Goal: Task Accomplishment & Management: Manage account settings

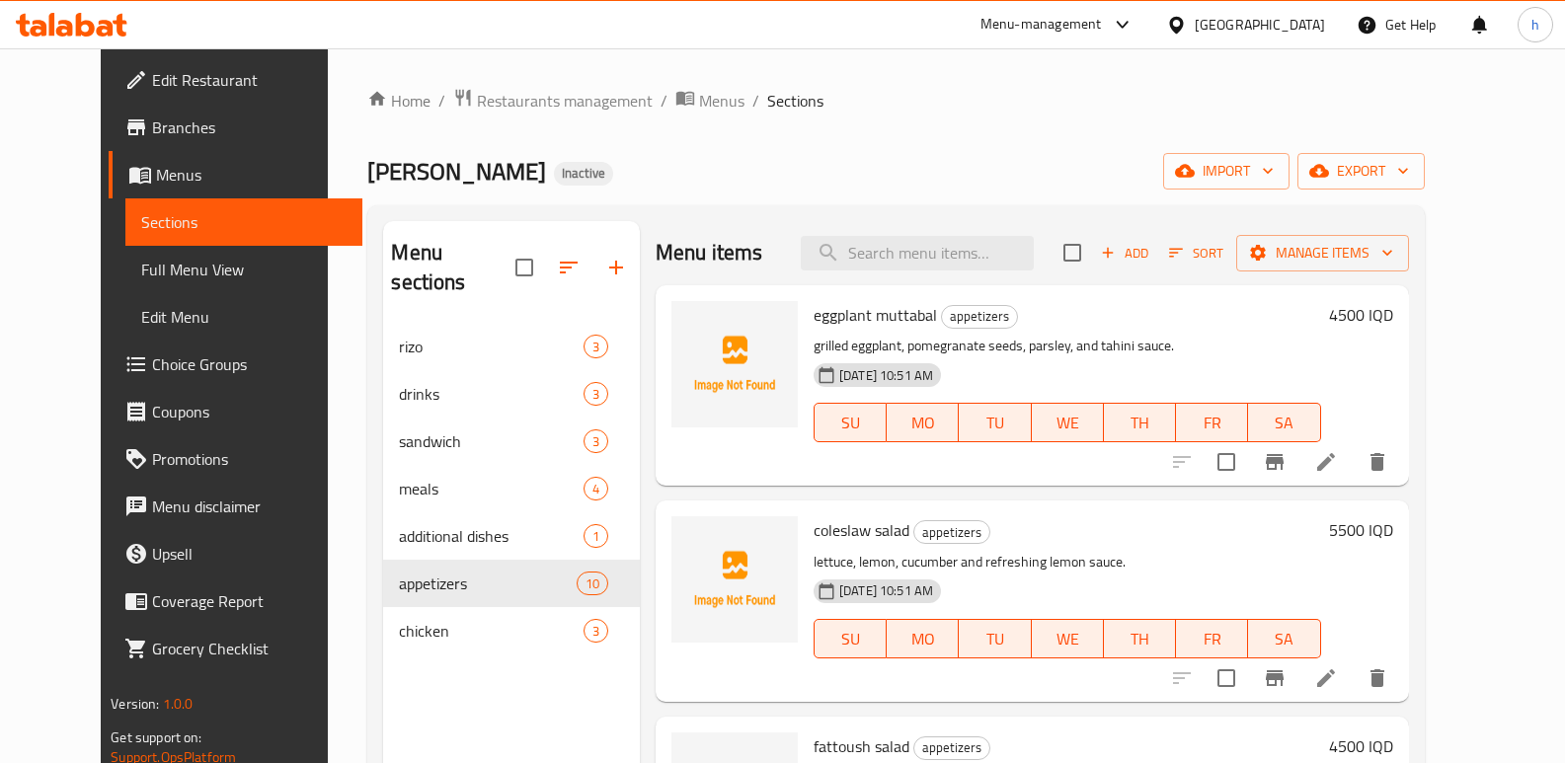
click at [156, 183] on span "Menus" at bounding box center [251, 175] width 191 height 24
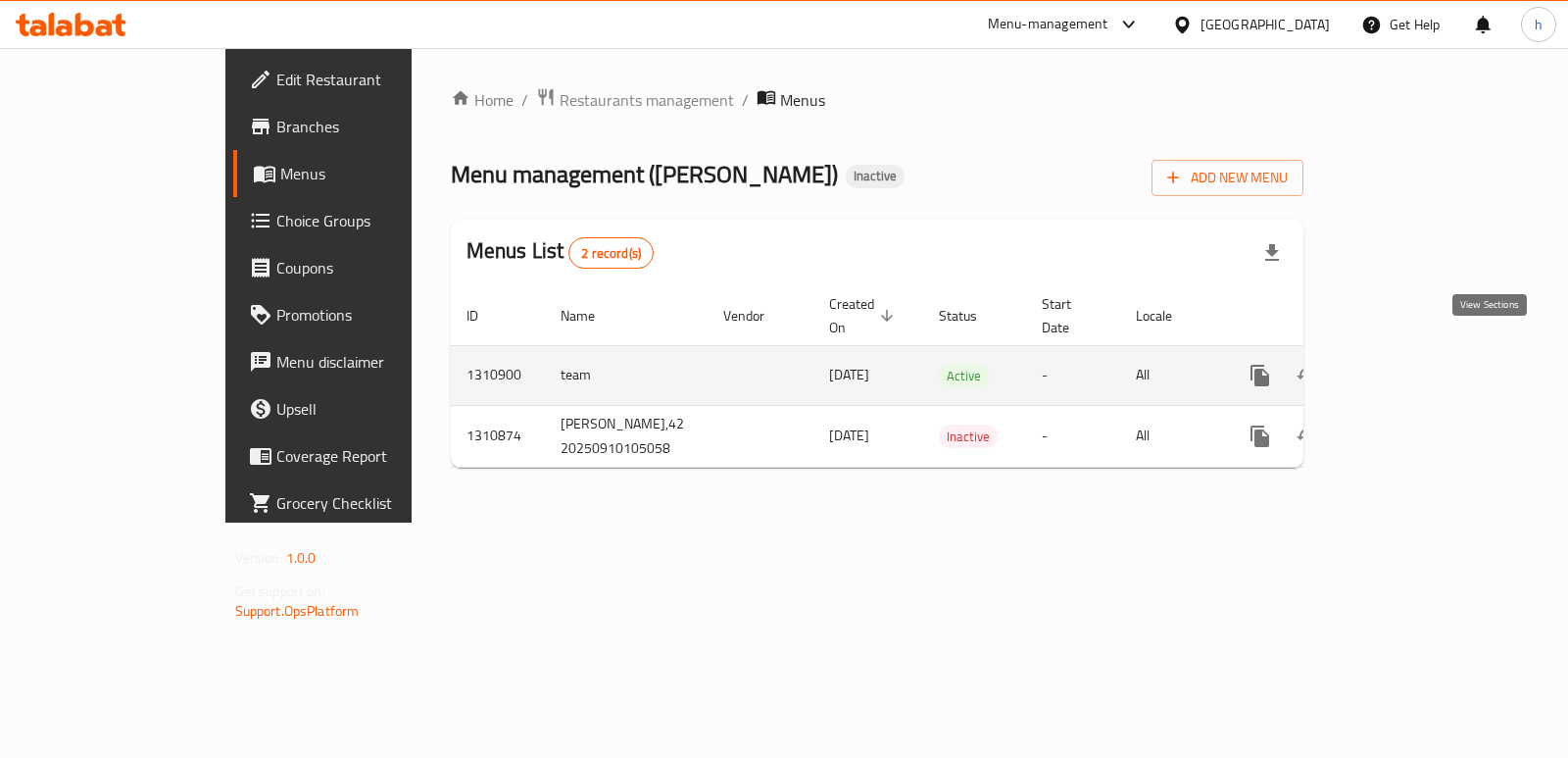
click at [1413, 364] on icon "enhanced table" at bounding box center [1402, 376] width 24 height 24
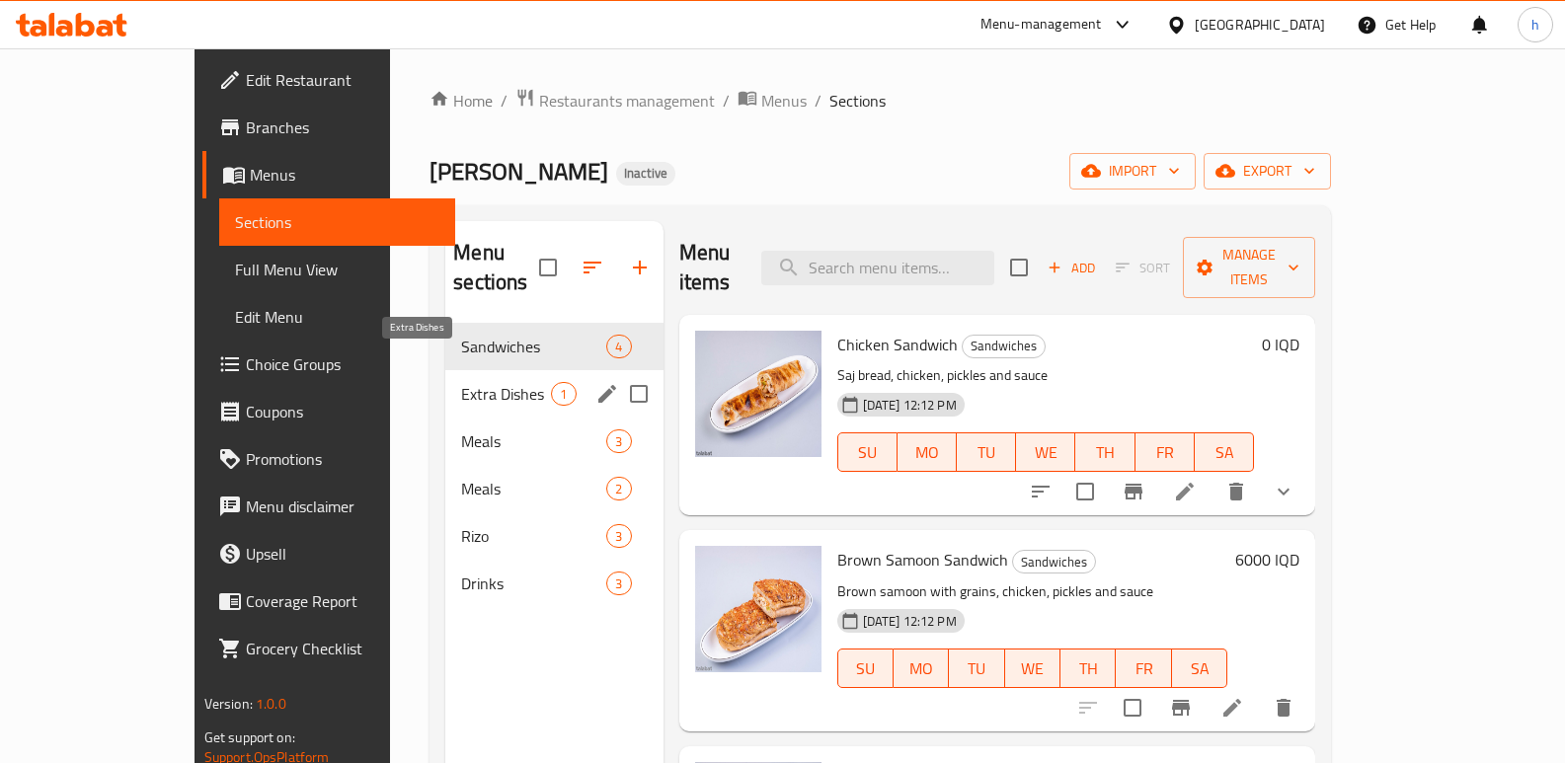
click at [461, 382] on span "Extra Dishes" at bounding box center [506, 394] width 90 height 24
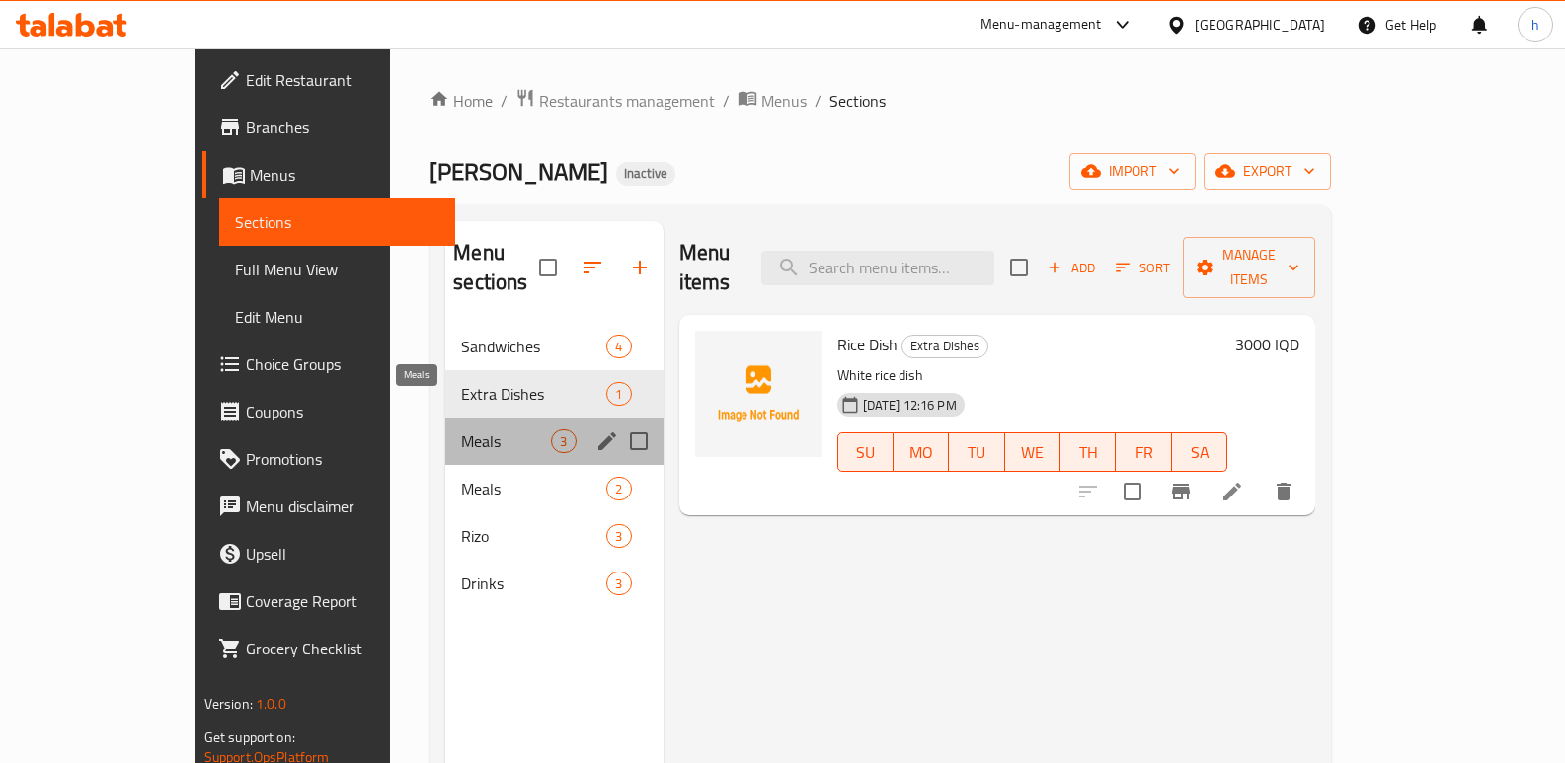
click at [461, 429] on span "Meals" at bounding box center [506, 441] width 90 height 24
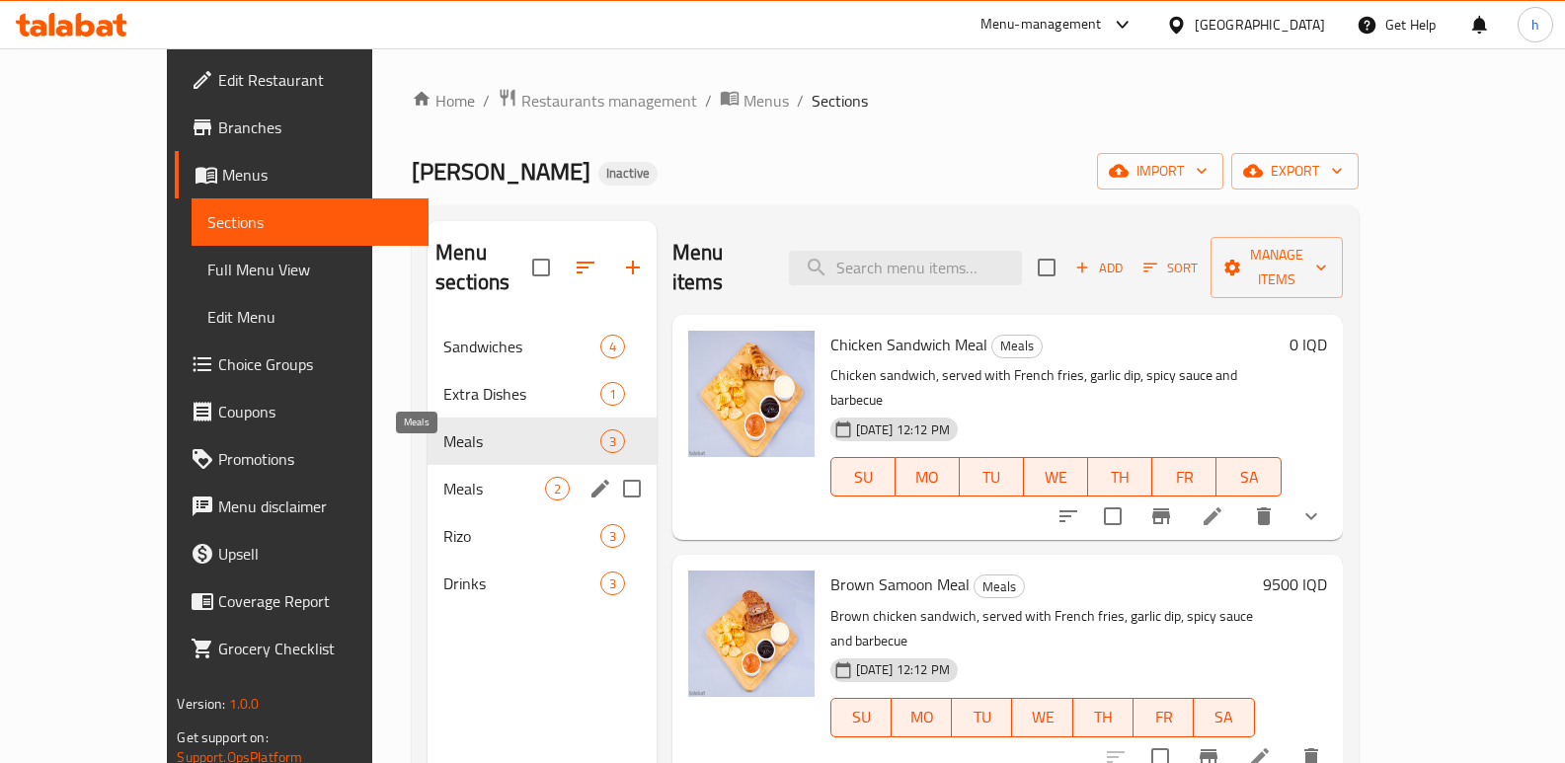
click at [443, 477] on span "Meals" at bounding box center [493, 489] width 101 height 24
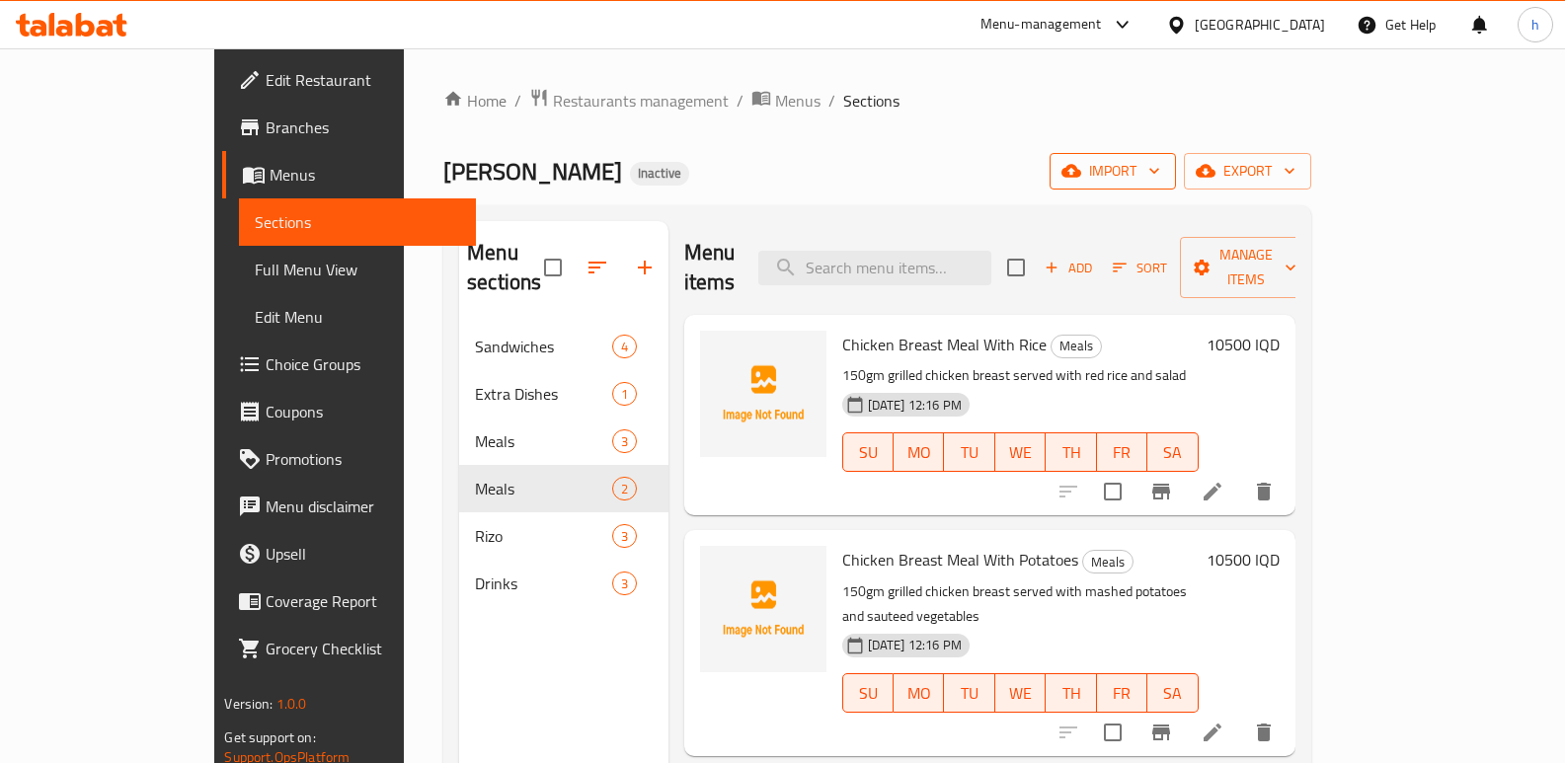
click at [1160, 177] on span "import" at bounding box center [1112, 171] width 95 height 25
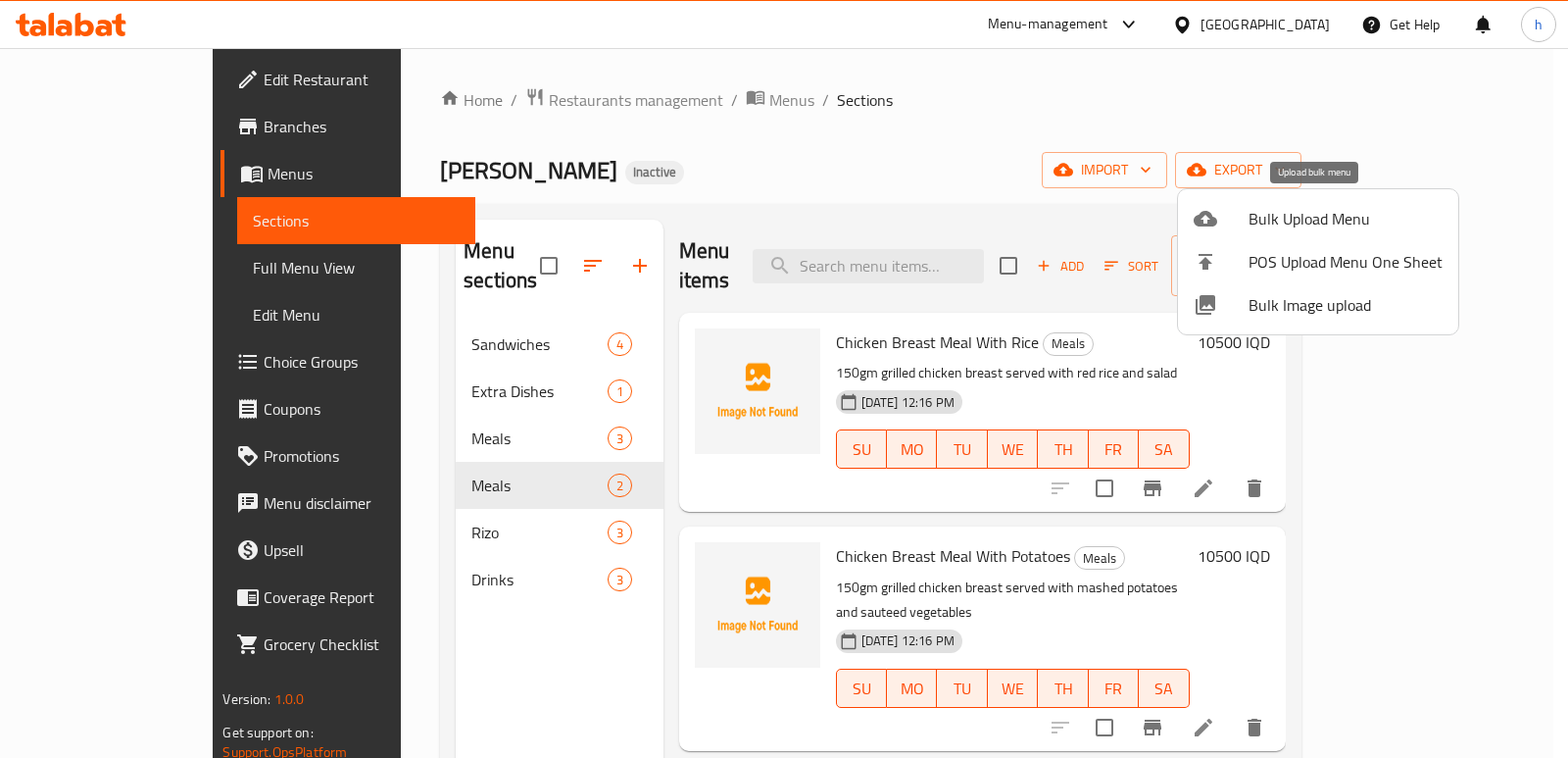
click at [1262, 220] on span "Bulk Upload Menu" at bounding box center [1346, 219] width 194 height 24
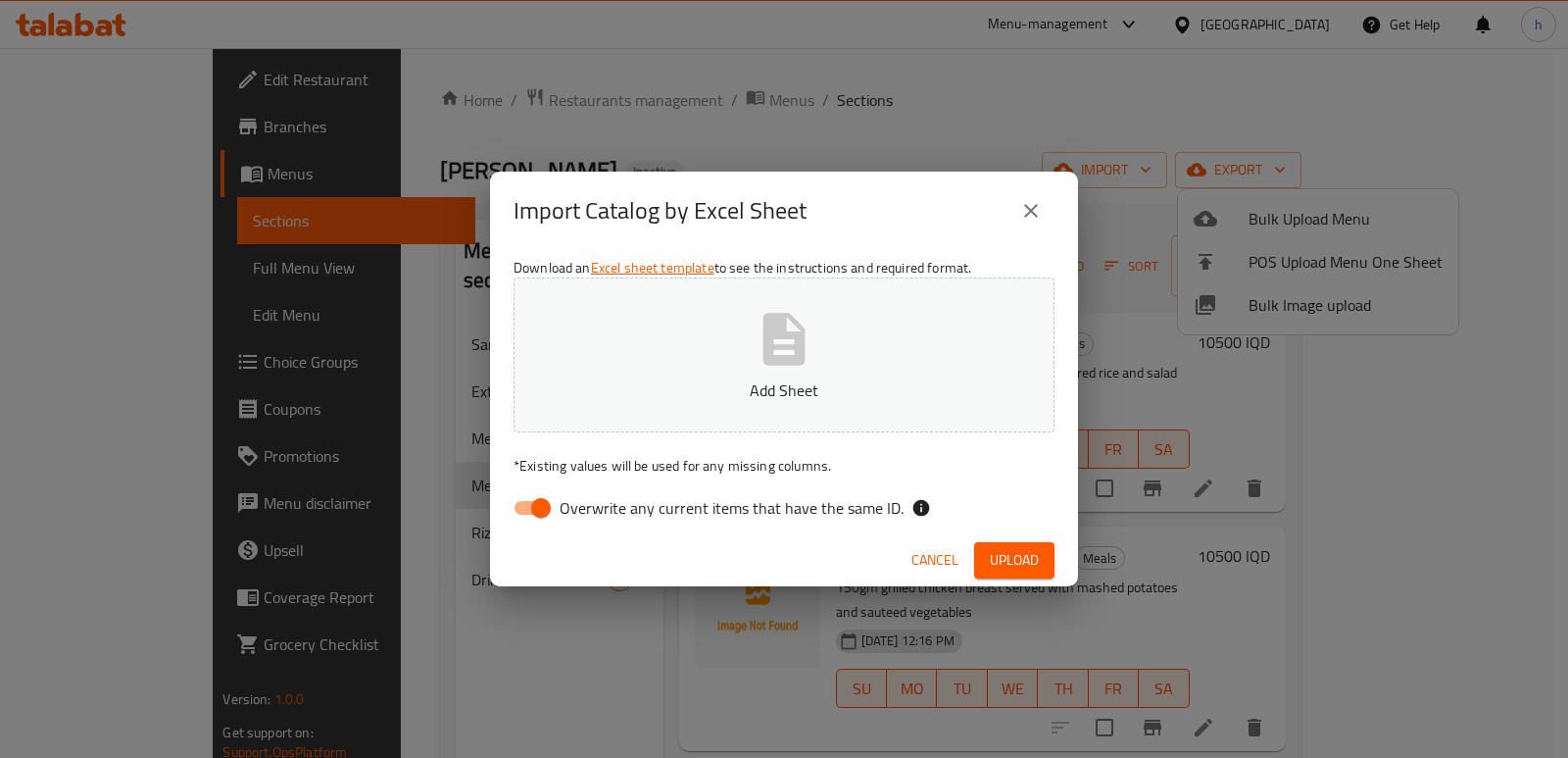
click at [537, 498] on input "Overwrite any current items that have the same ID." at bounding box center [541, 509] width 112 height 38
checkbox input "false"
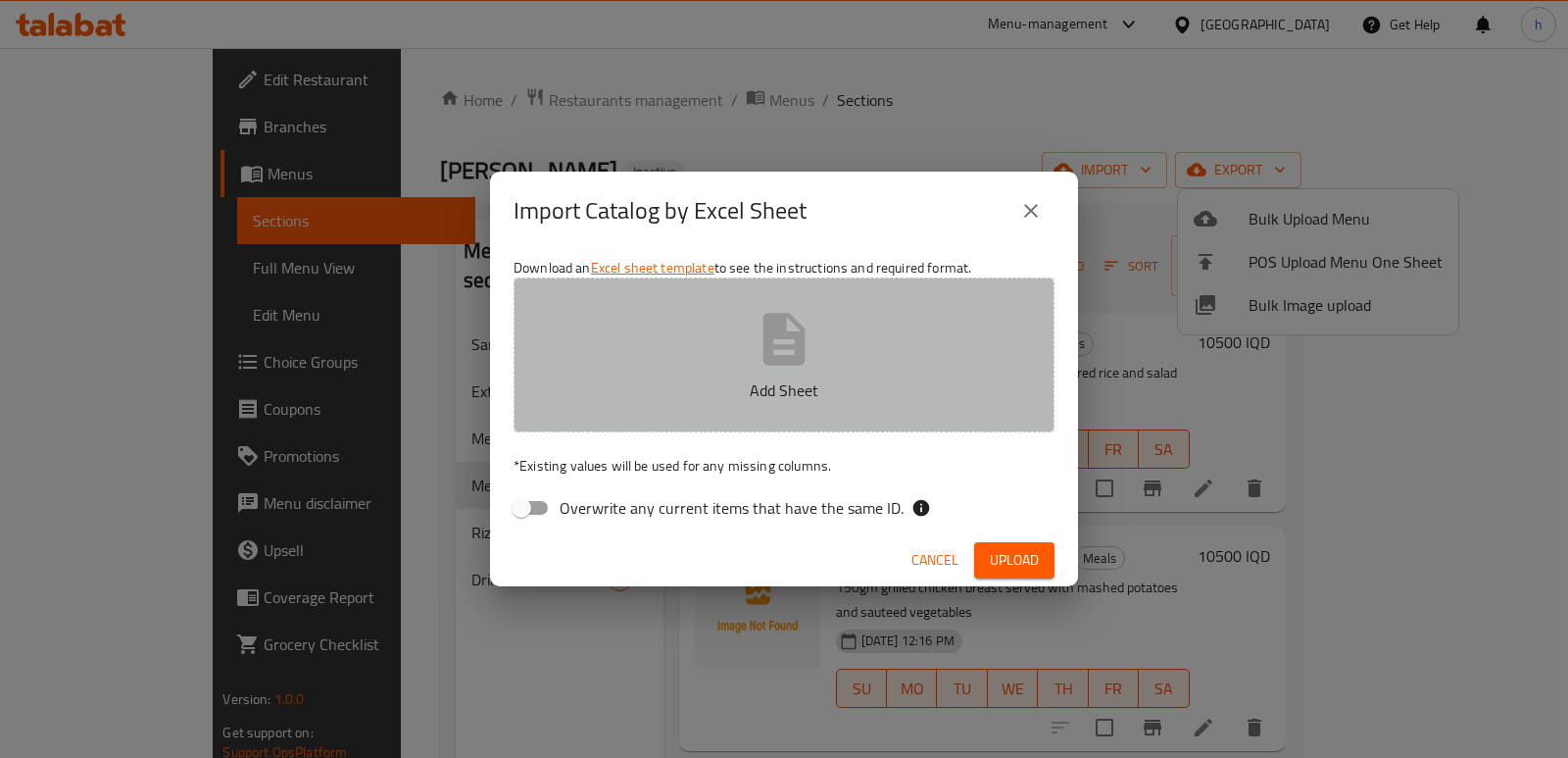
click at [645, 396] on p "Add Sheet" at bounding box center [784, 390] width 481 height 24
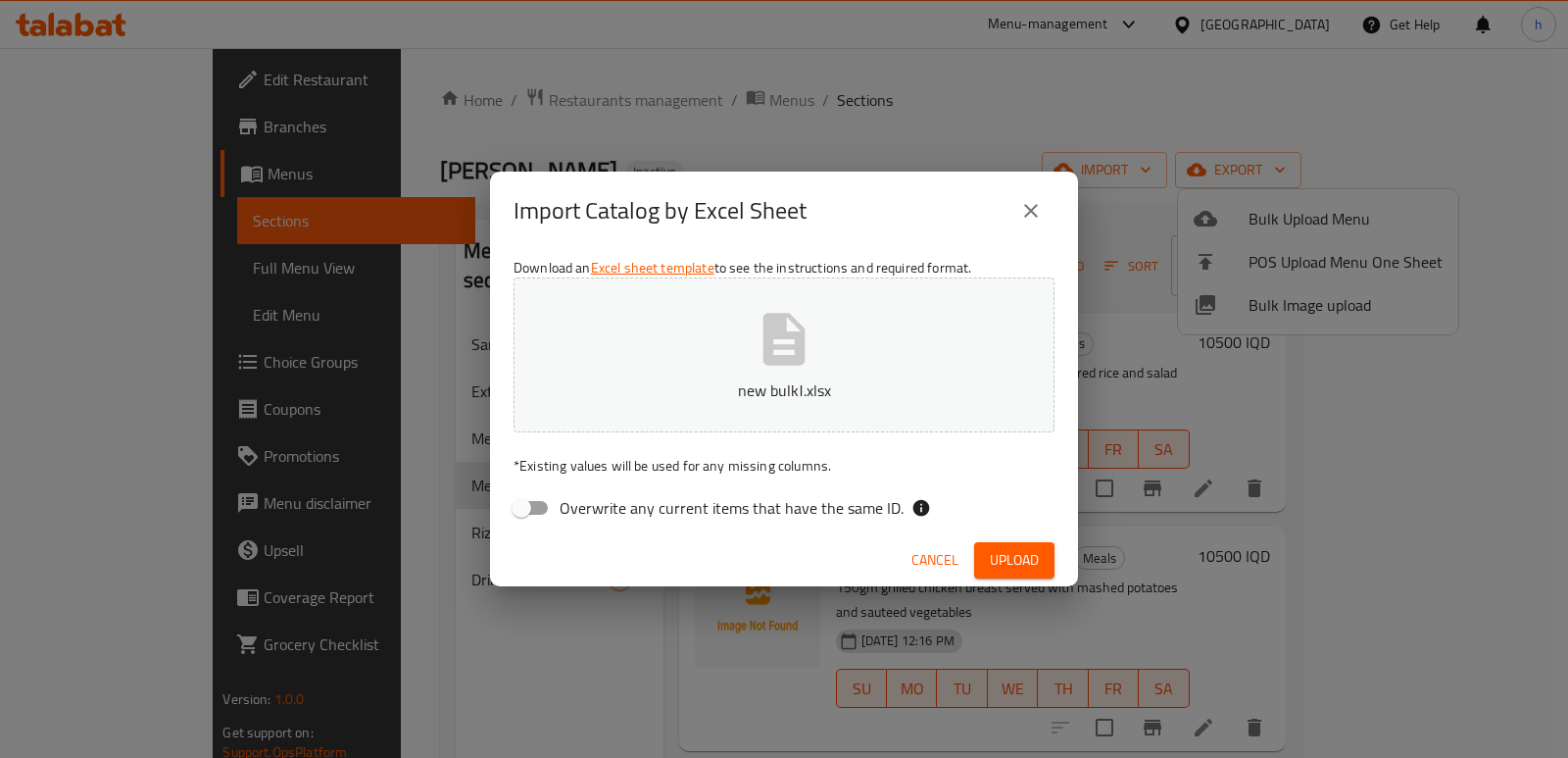
click at [1001, 561] on span "Upload" at bounding box center [1014, 560] width 49 height 25
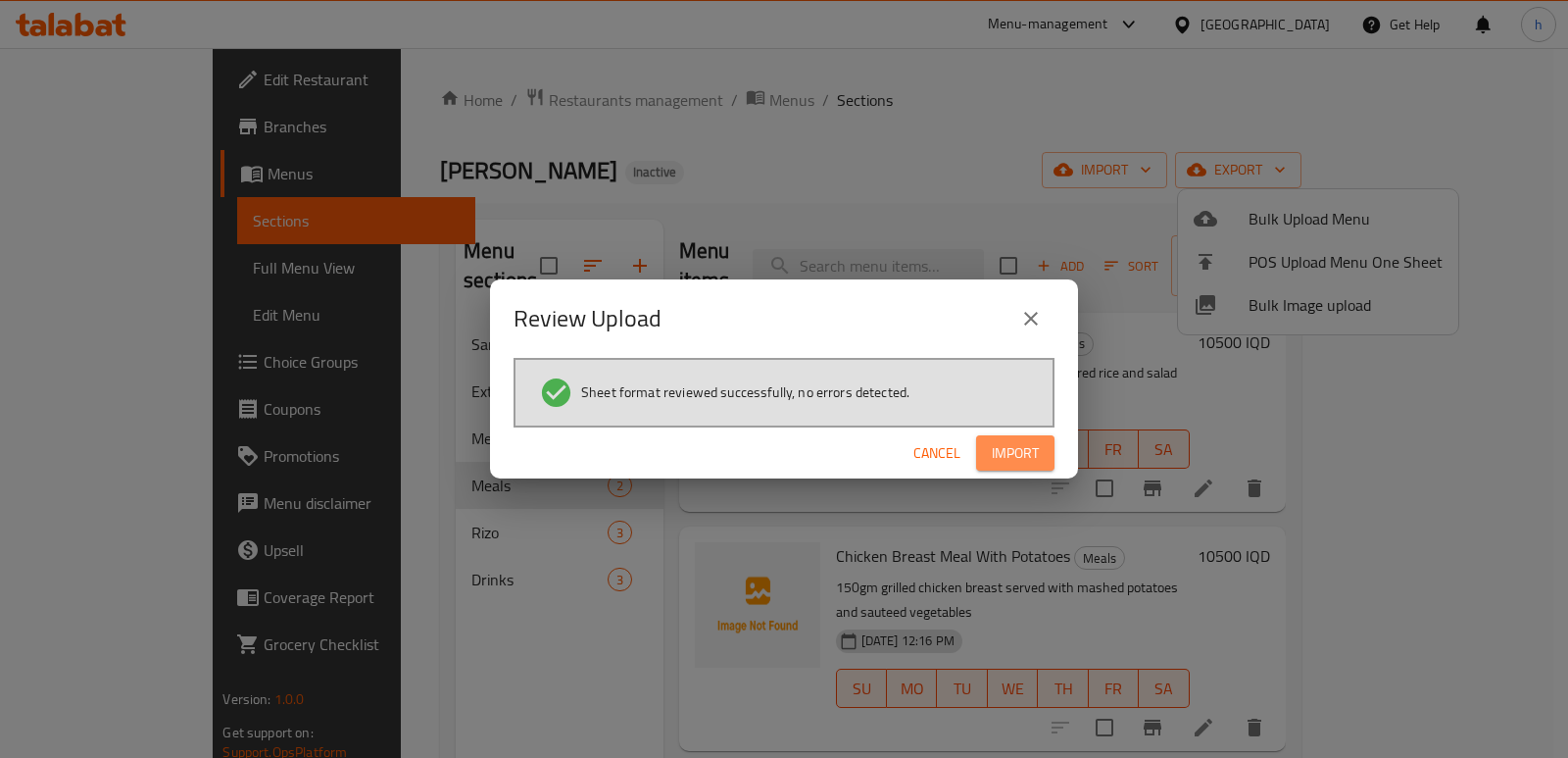
click at [1020, 442] on span "Import" at bounding box center [1015, 453] width 47 height 25
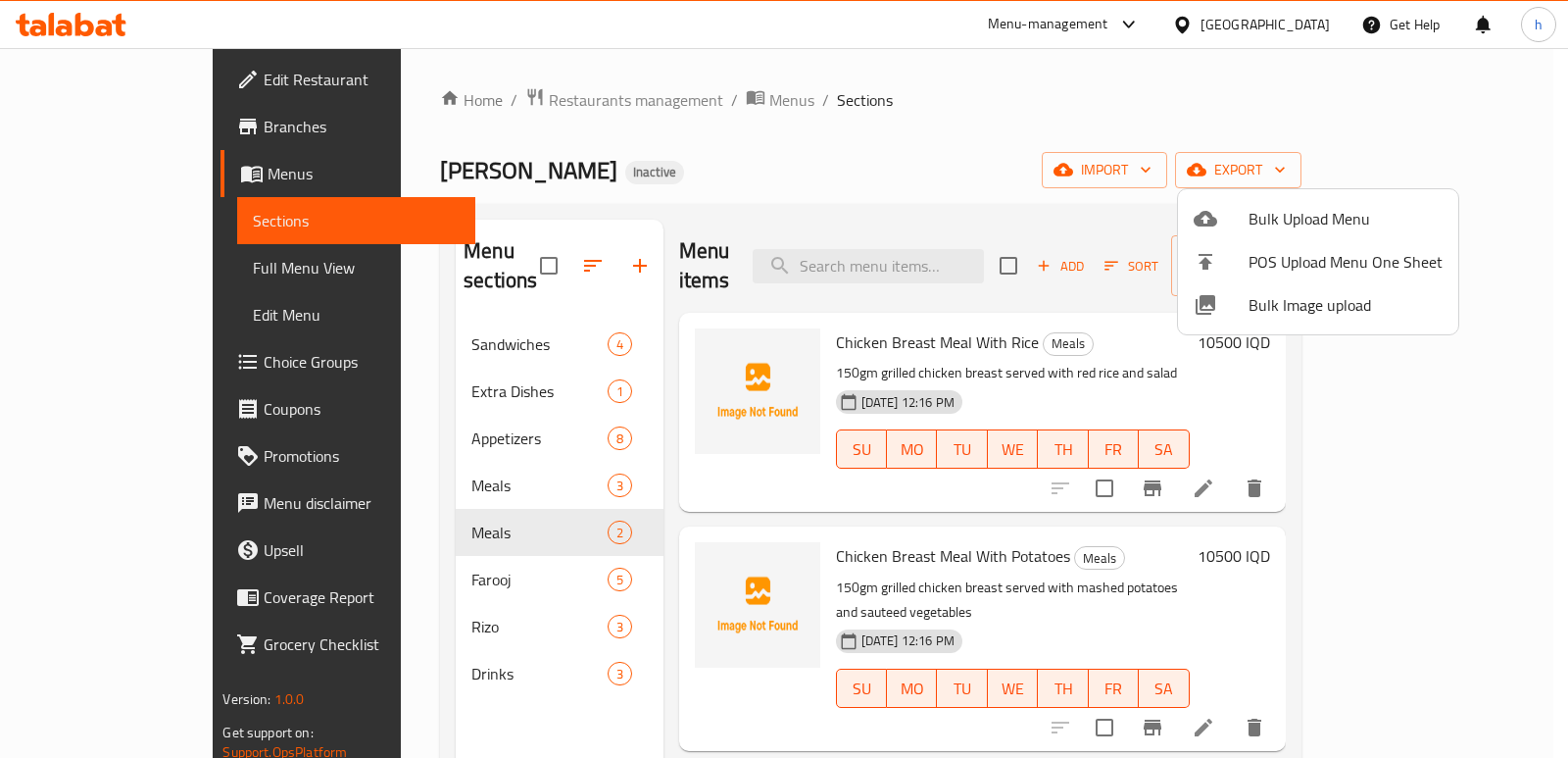
click at [612, 179] on div at bounding box center [784, 379] width 1568 height 758
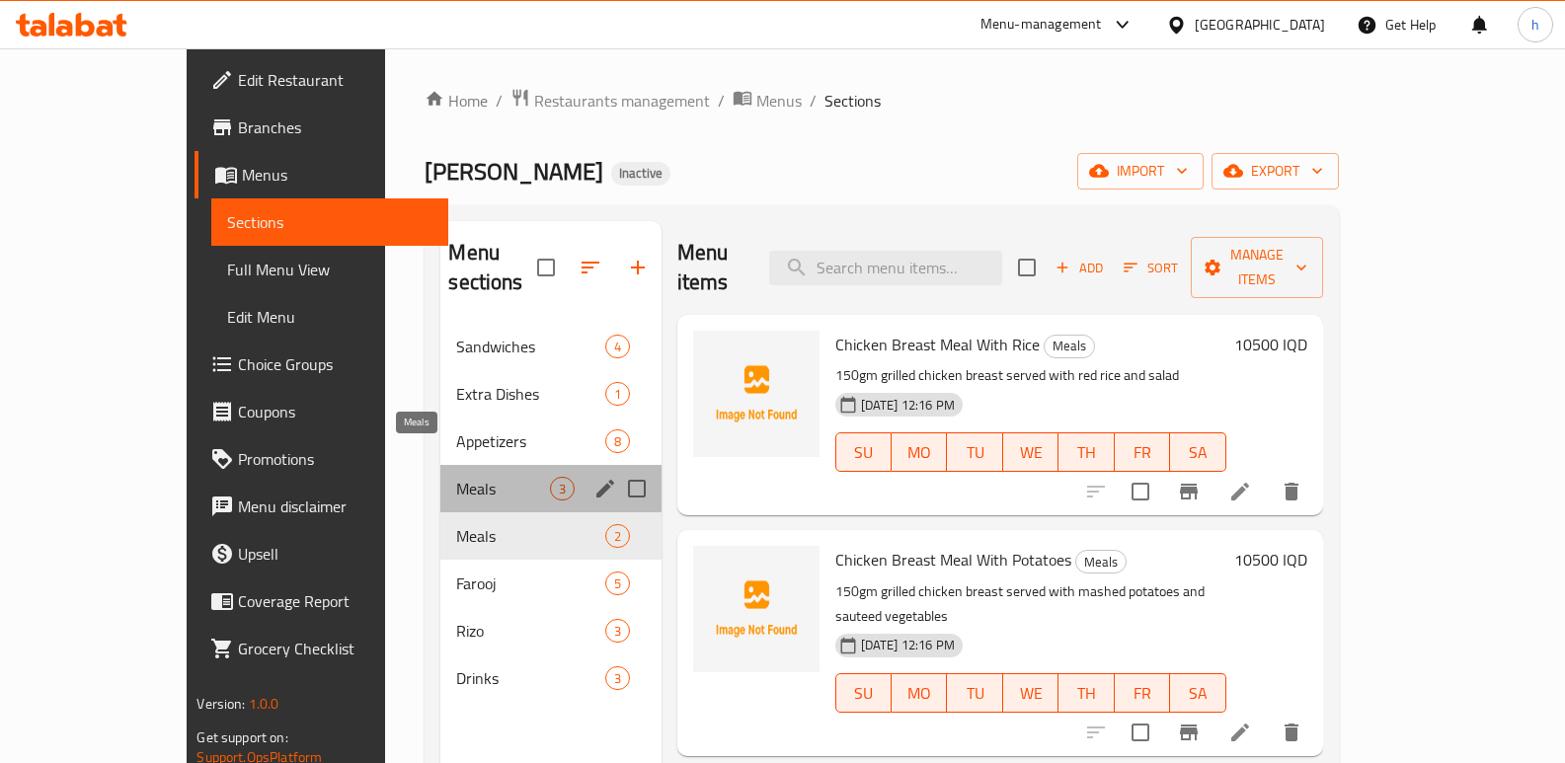
click at [456, 477] on span "Meals" at bounding box center [502, 489] width 93 height 24
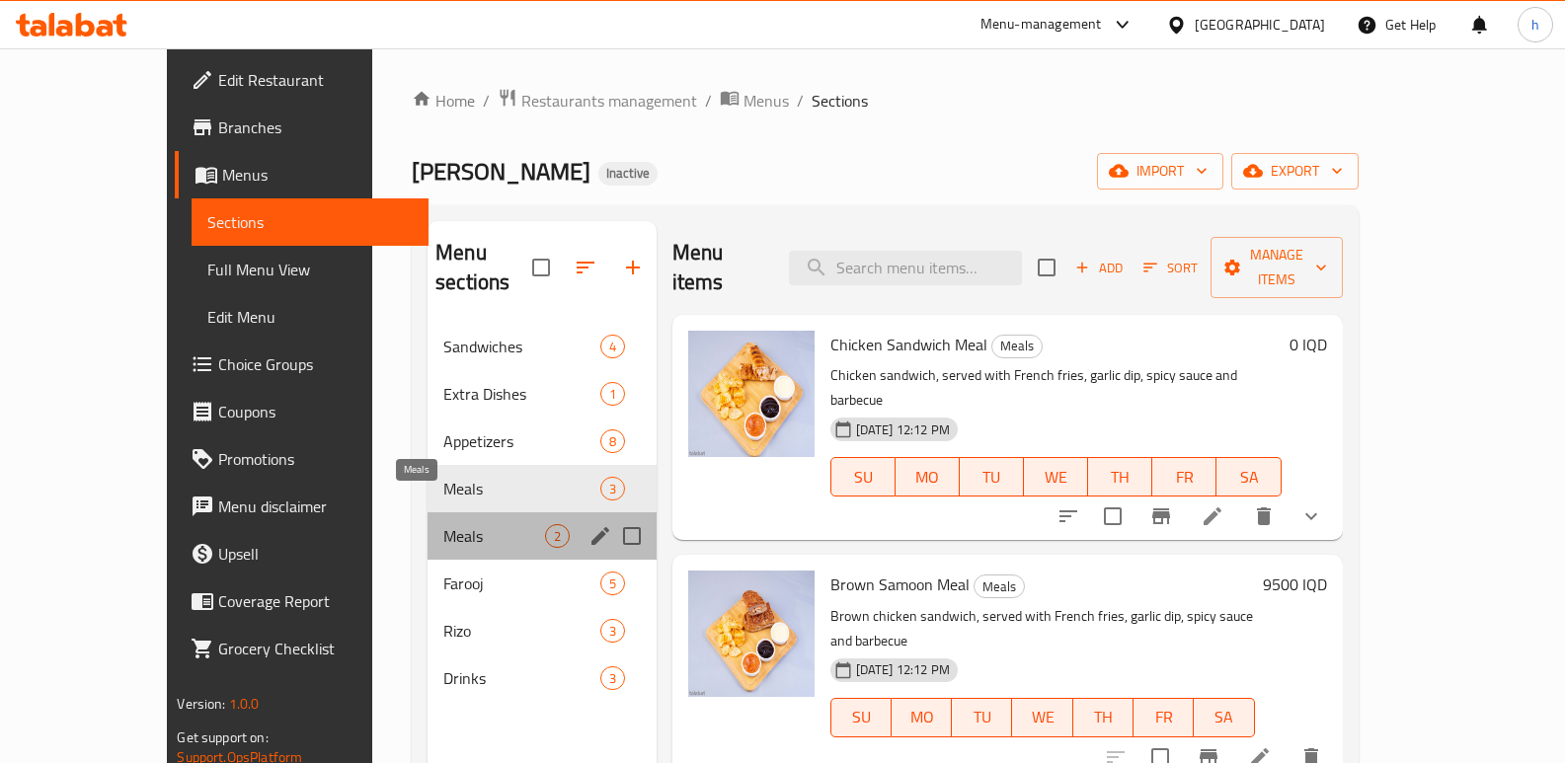
click at [443, 524] on span "Meals" at bounding box center [493, 536] width 101 height 24
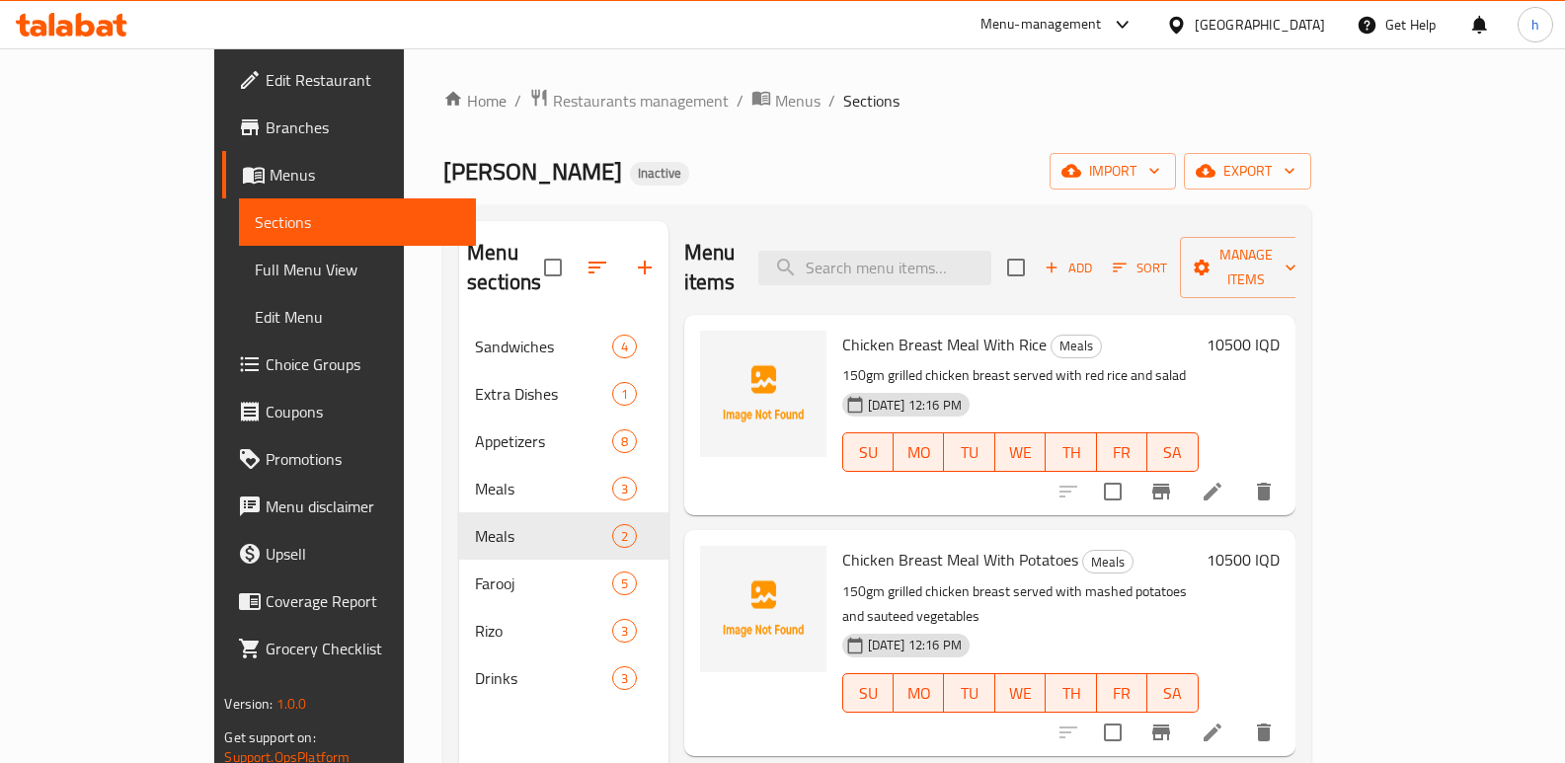
drag, startPoint x: 726, startPoint y: 130, endPoint x: 674, endPoint y: 215, distance: 99.2
click at [726, 130] on div "Home / Restaurants management / Menus / Sections Farouj Chahin Inactive import …" at bounding box center [876, 544] width 867 height 912
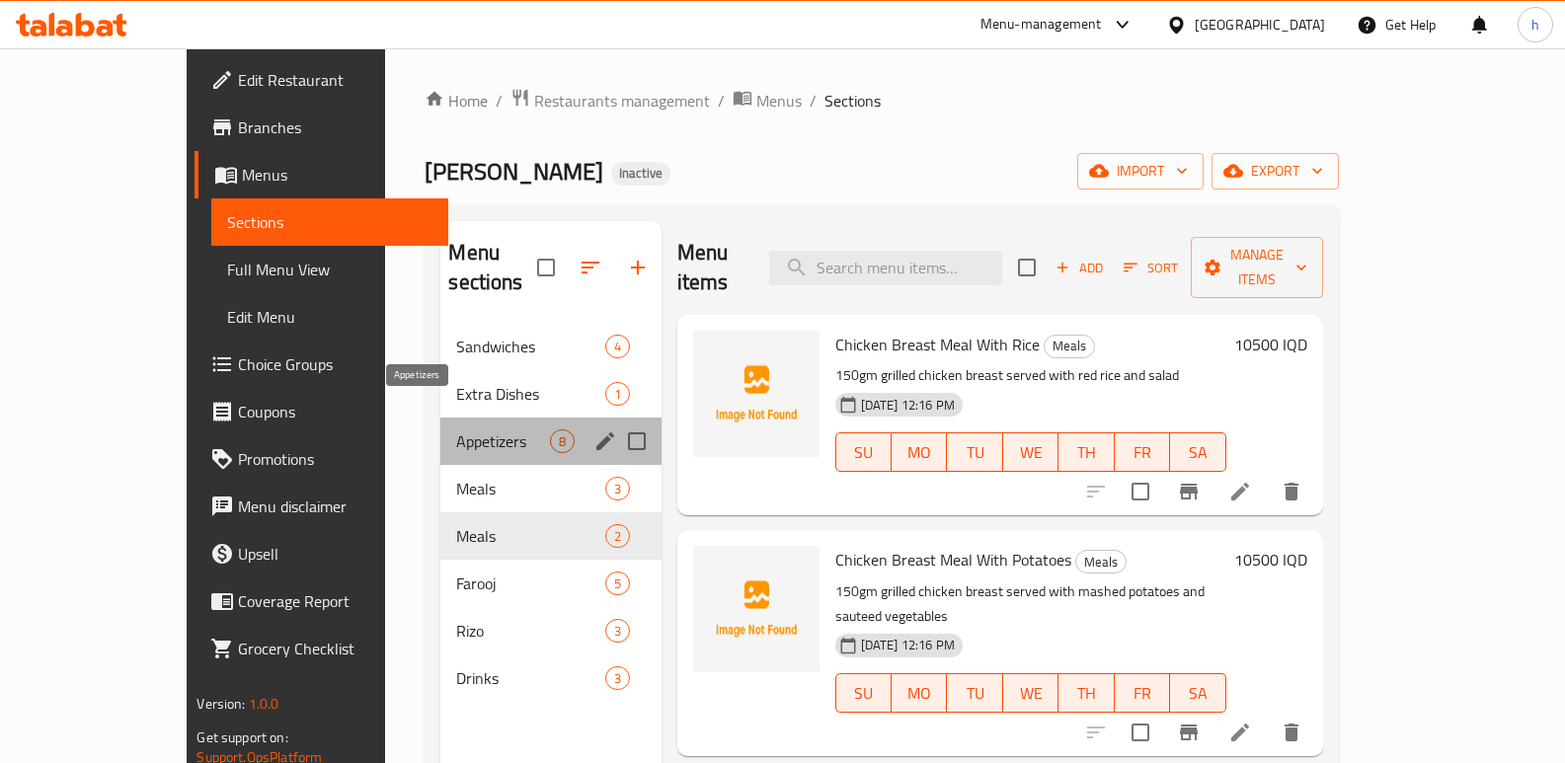
click at [456, 429] on span "Appetizers" at bounding box center [502, 441] width 93 height 24
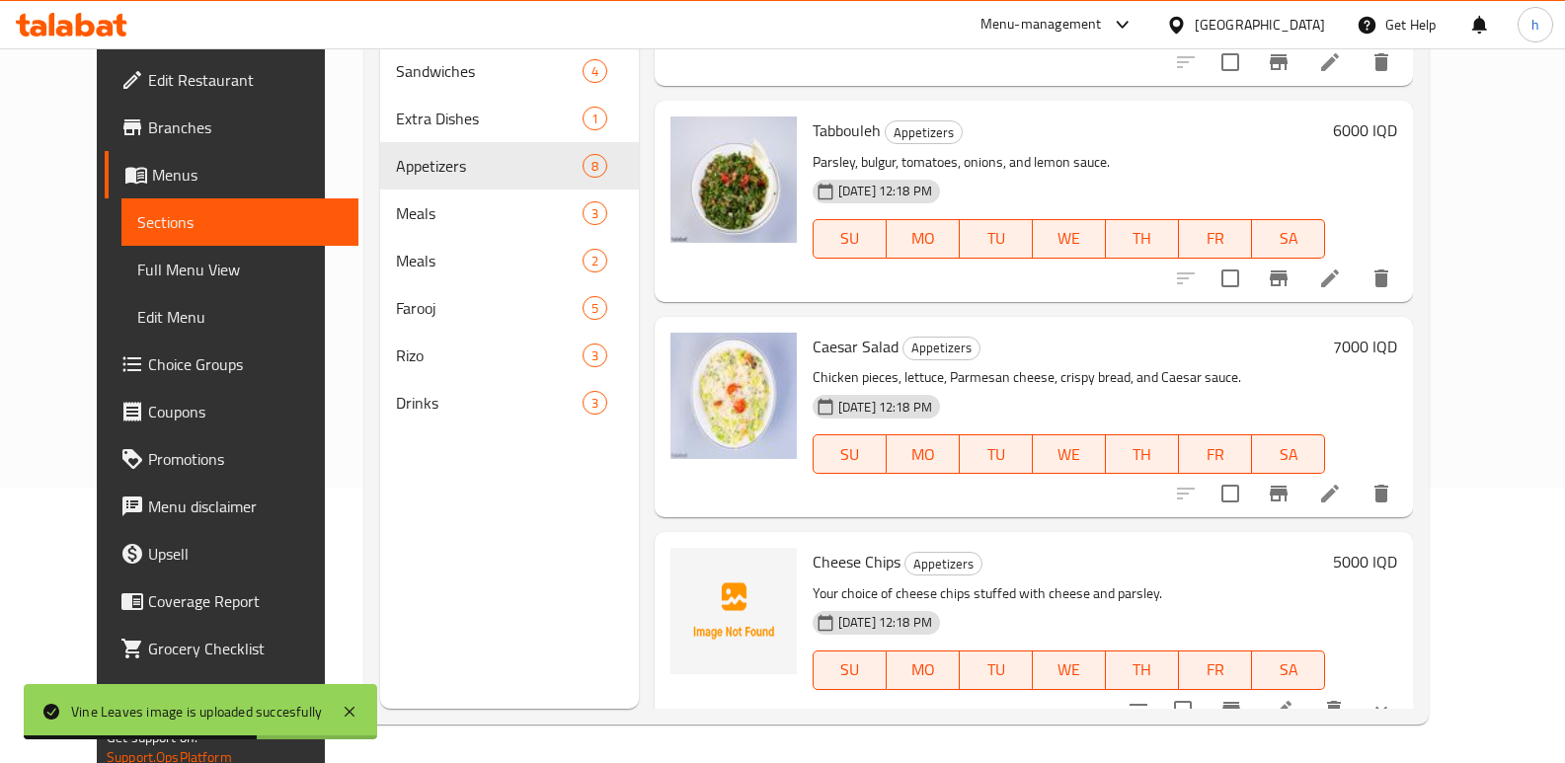
scroll to position [276, 0]
click at [1294, 697] on icon at bounding box center [1282, 709] width 24 height 24
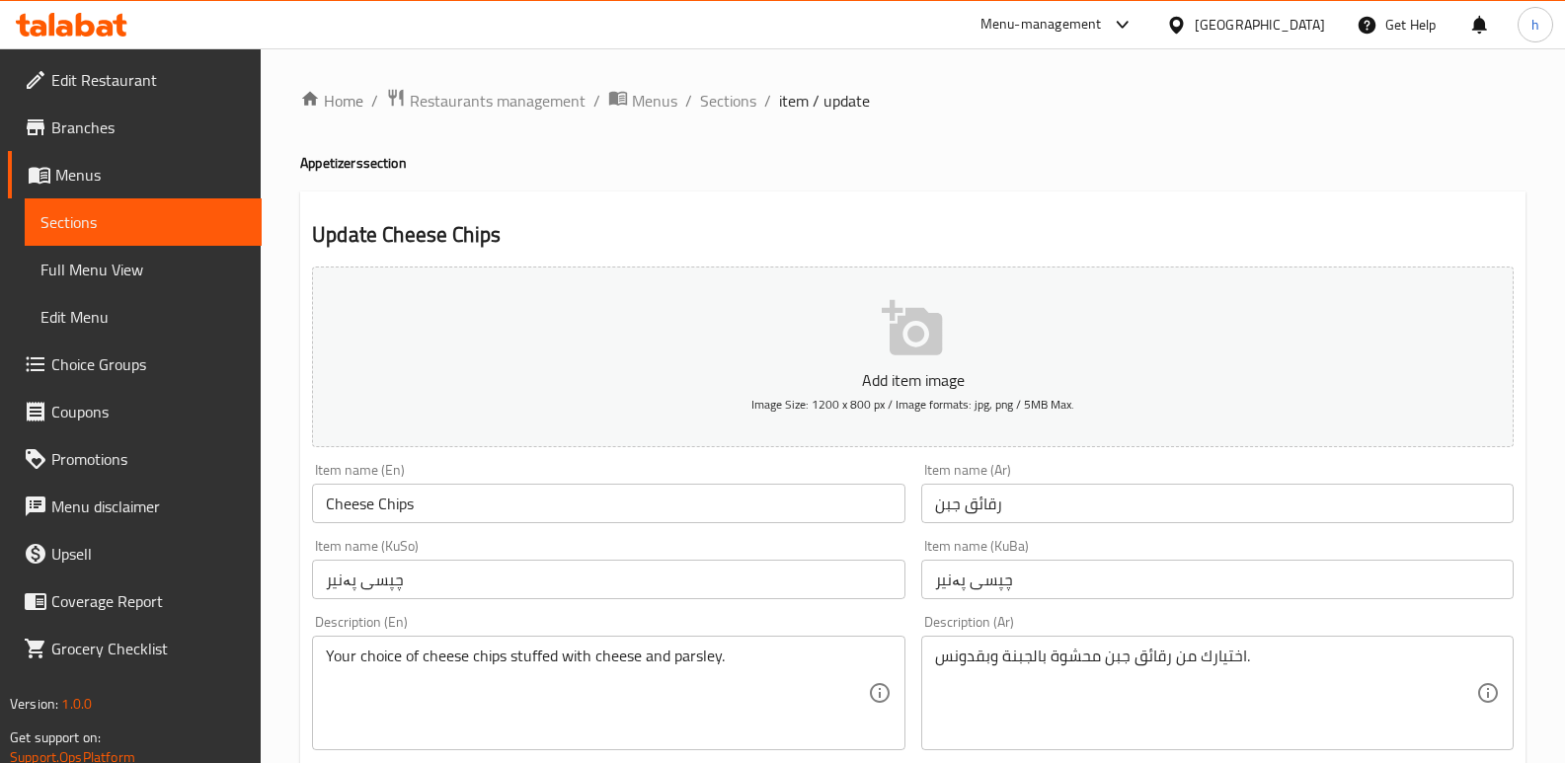
click at [989, 506] on input "رقائق جبن" at bounding box center [1217, 503] width 592 height 39
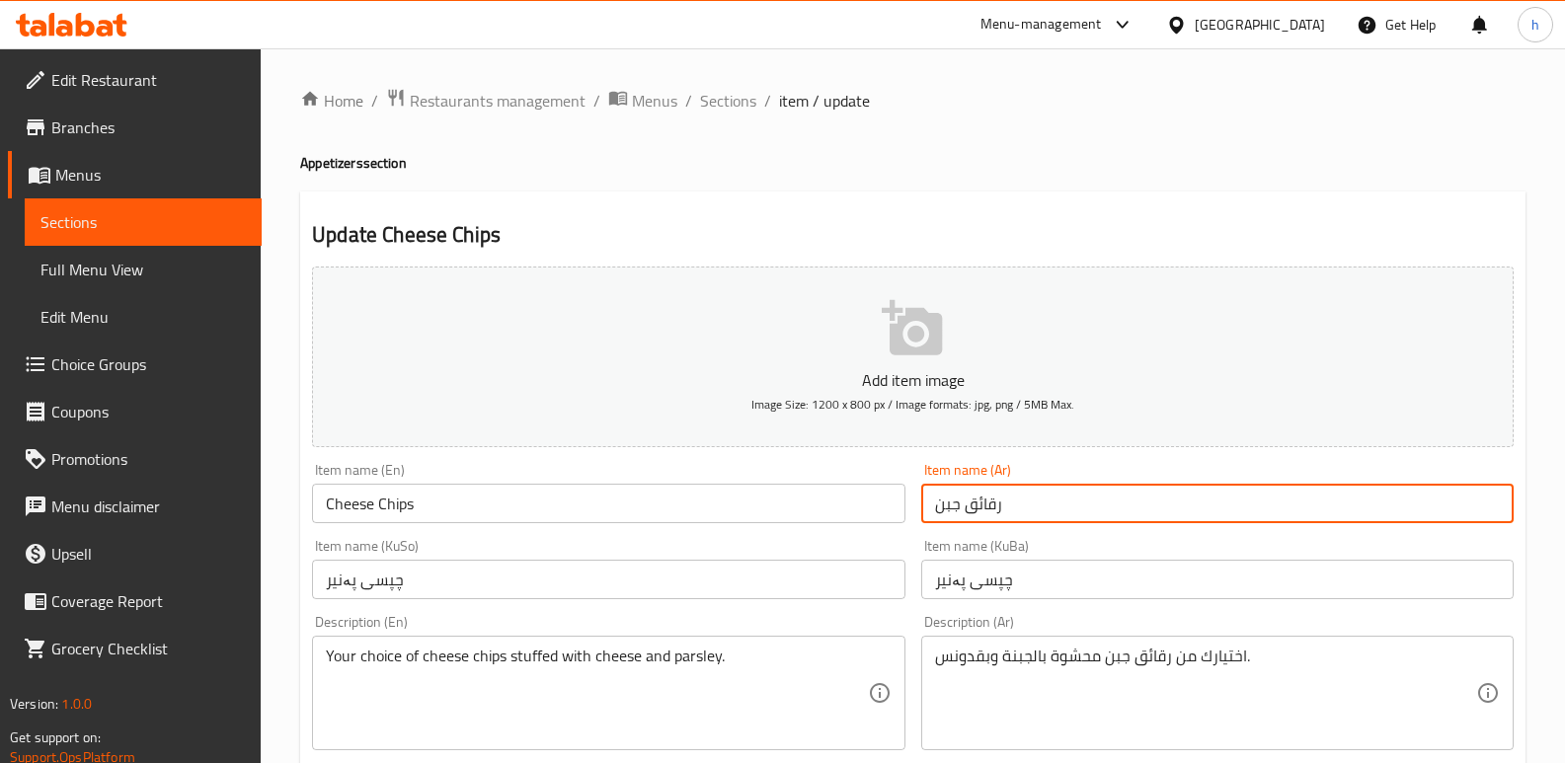
click at [989, 506] on input "رقائق جبن" at bounding box center [1217, 503] width 592 height 39
click at [940, 508] on input "رقائق جبن" at bounding box center [1217, 503] width 592 height 39
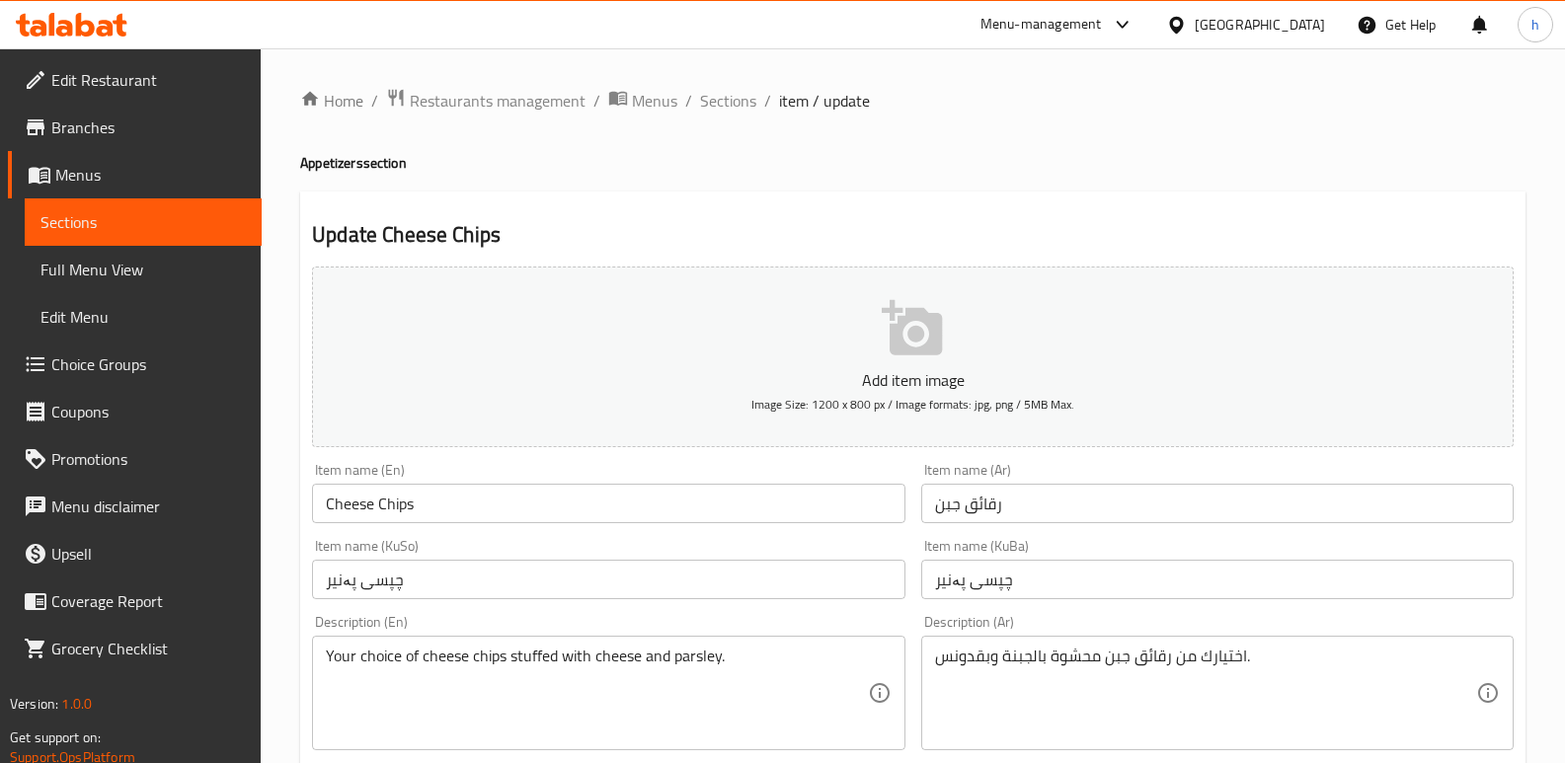
click at [65, 221] on span "Sections" at bounding box center [142, 222] width 205 height 24
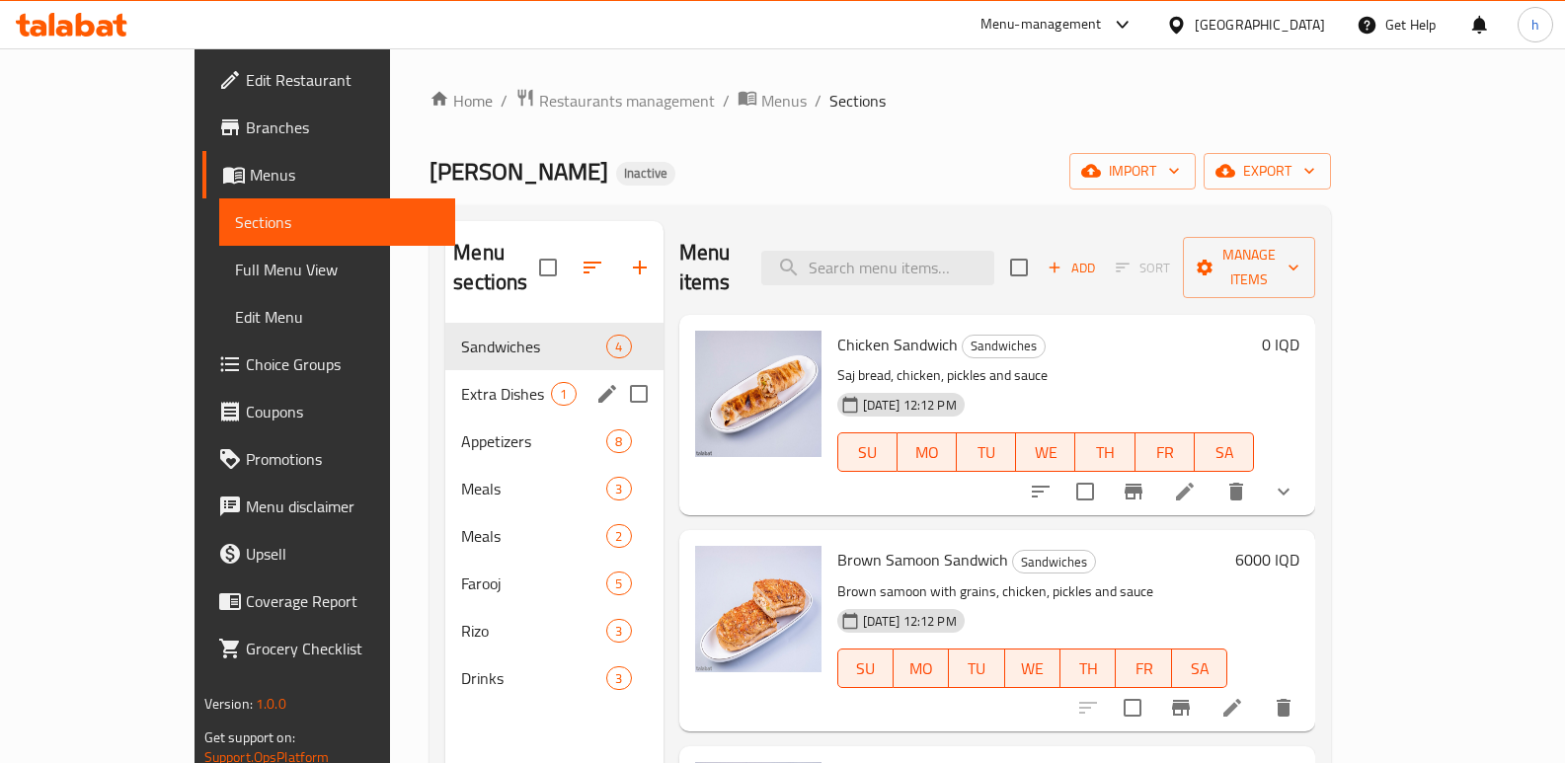
click at [461, 429] on span "Appetizers" at bounding box center [533, 441] width 145 height 24
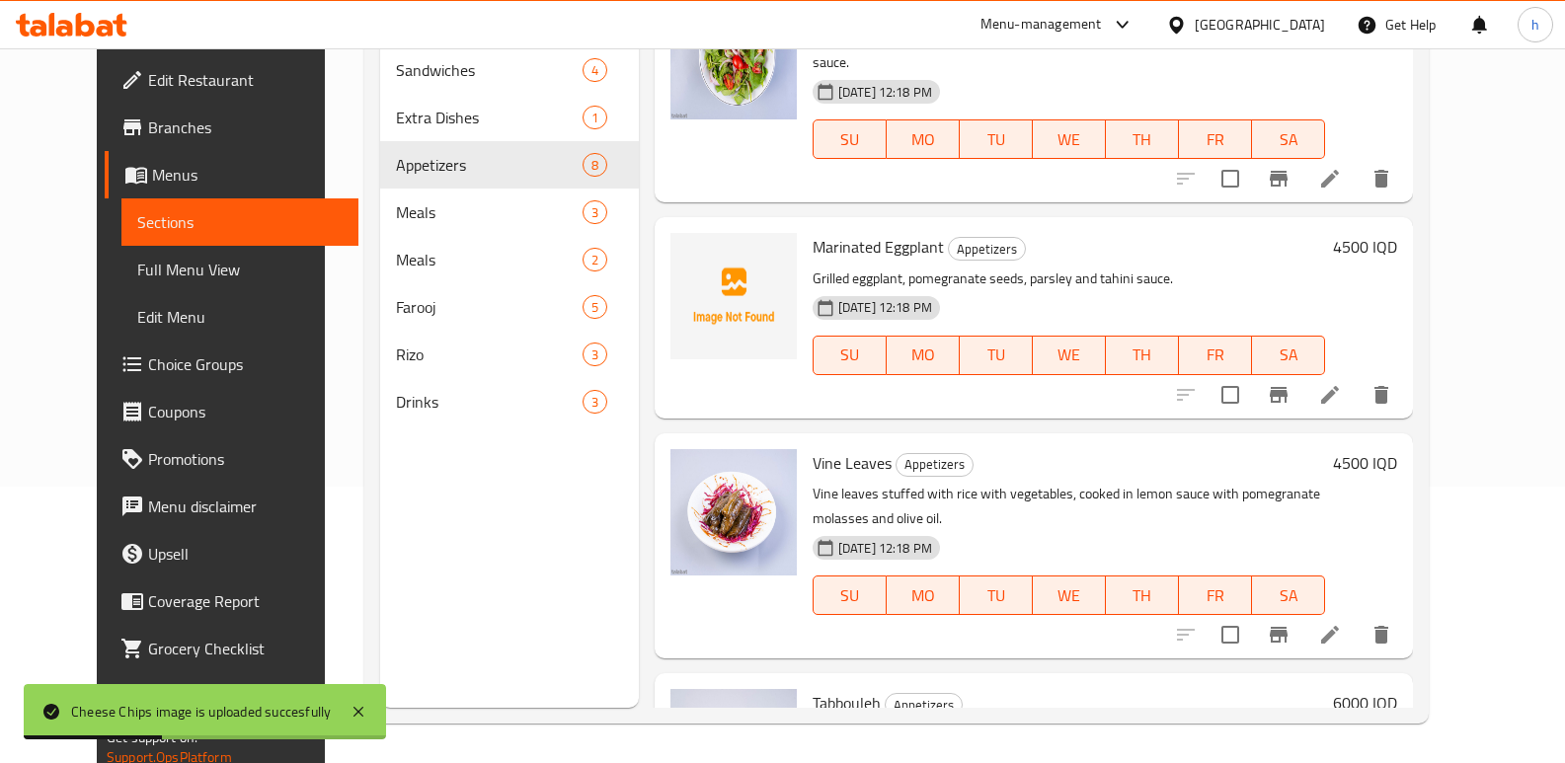
scroll to position [465, 0]
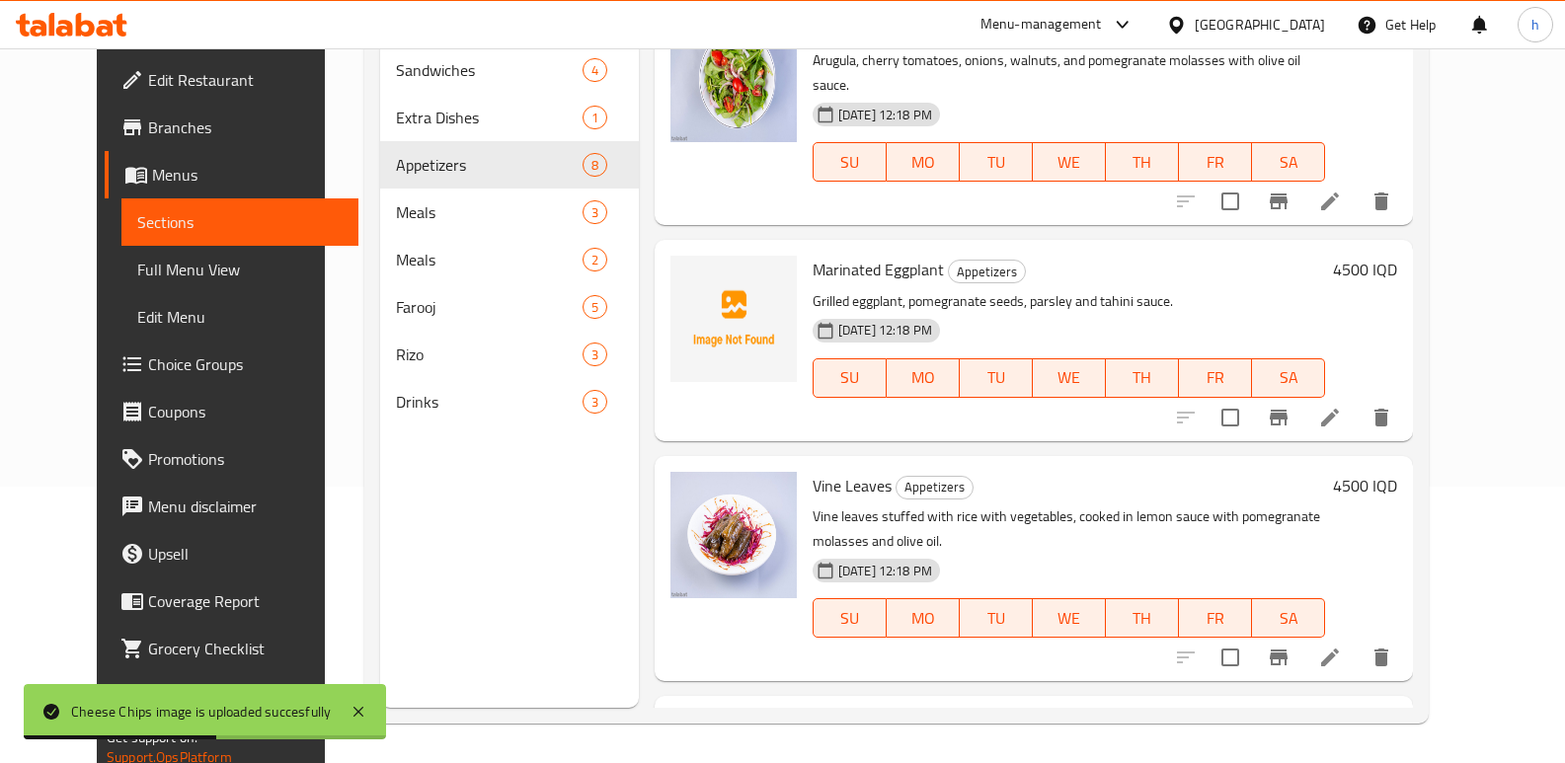
click at [1341, 406] on icon at bounding box center [1330, 418] width 24 height 24
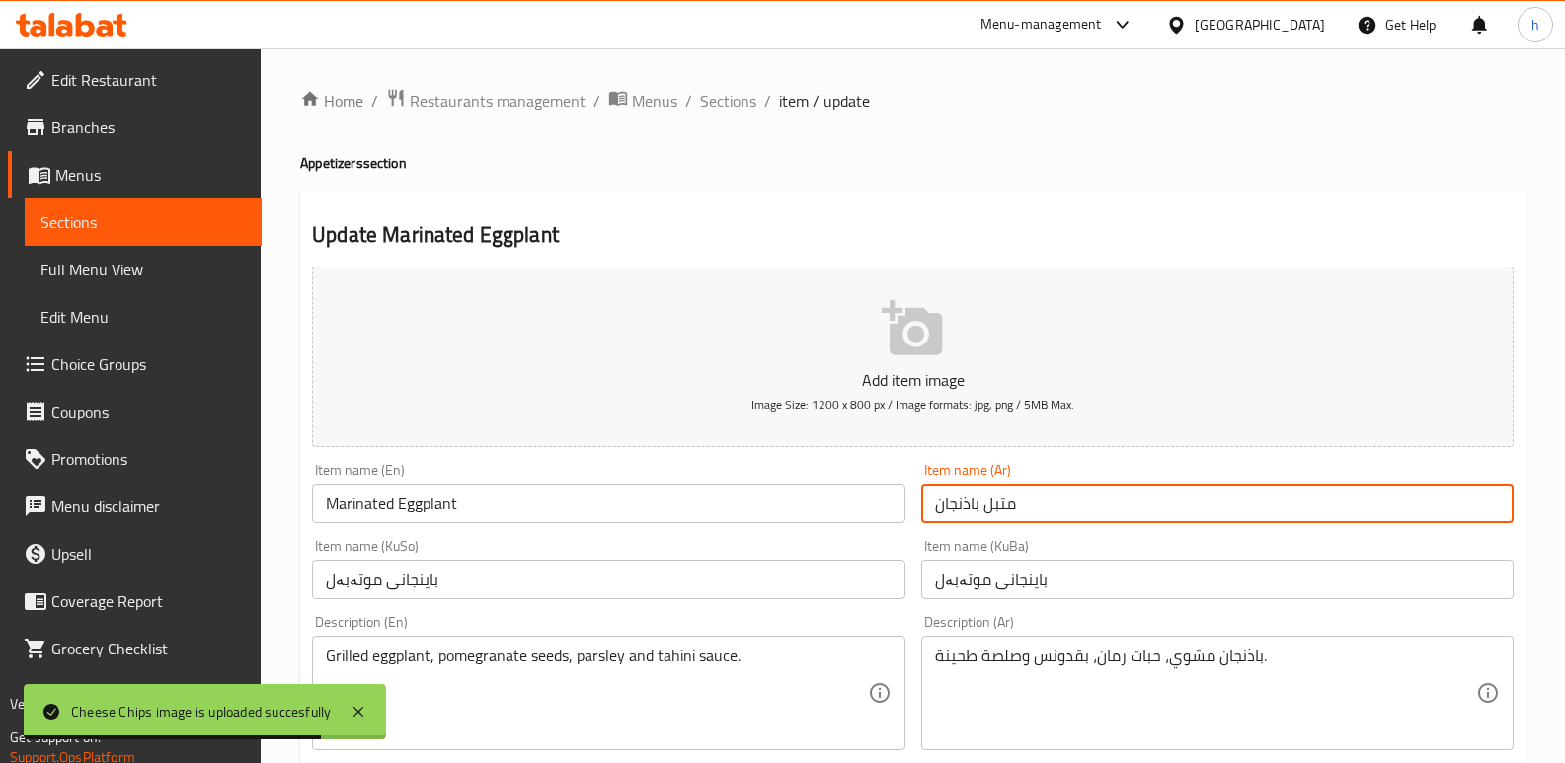
click at [952, 505] on input "متبل باذنجان" at bounding box center [1217, 503] width 592 height 39
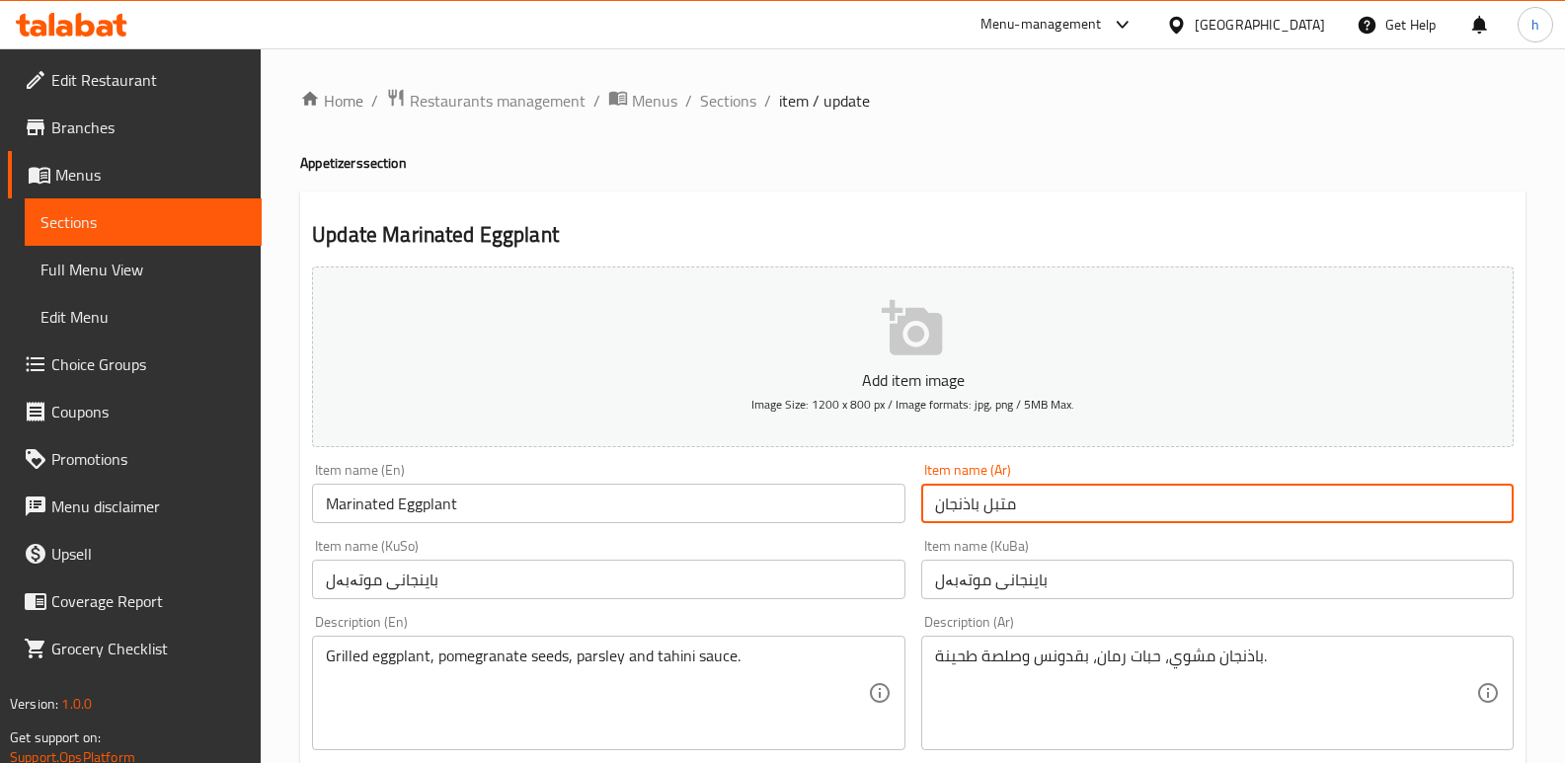
click at [1007, 506] on input "متبل باذنجان" at bounding box center [1217, 503] width 592 height 39
click at [120, 213] on span "Sections" at bounding box center [142, 222] width 205 height 24
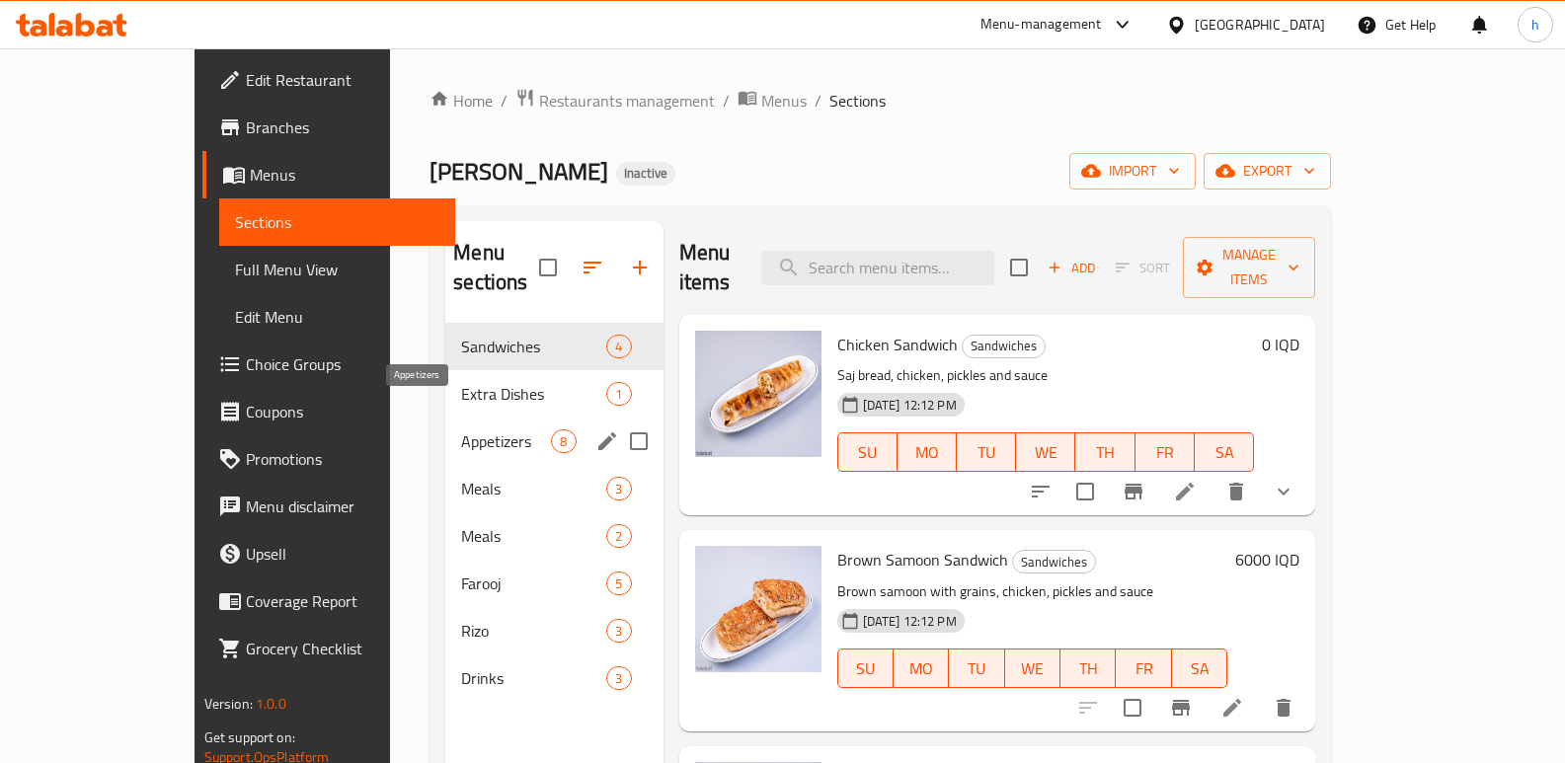
click at [461, 429] on span "Appetizers" at bounding box center [506, 441] width 90 height 24
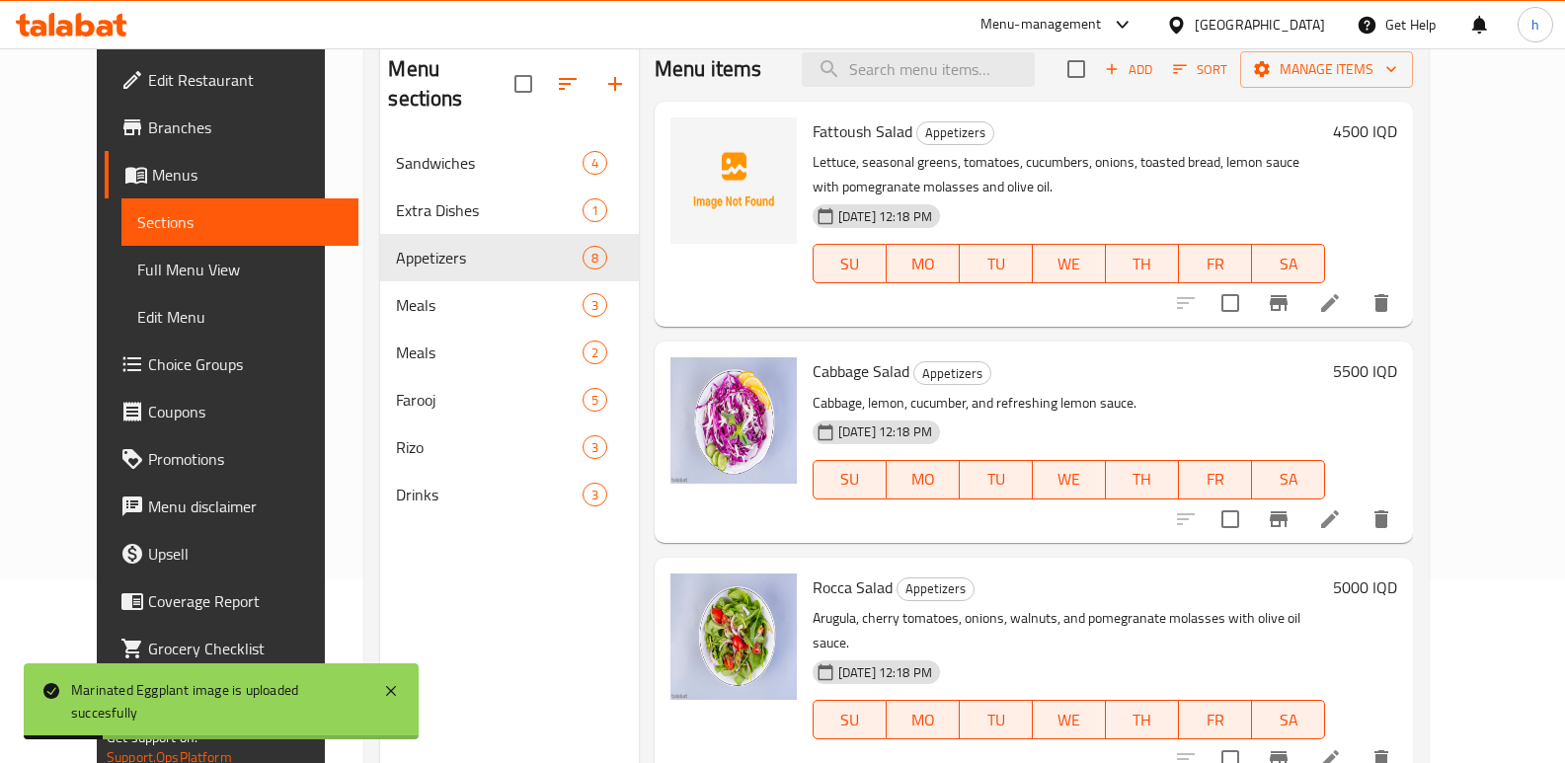
click at [1338, 306] on icon at bounding box center [1330, 303] width 18 height 18
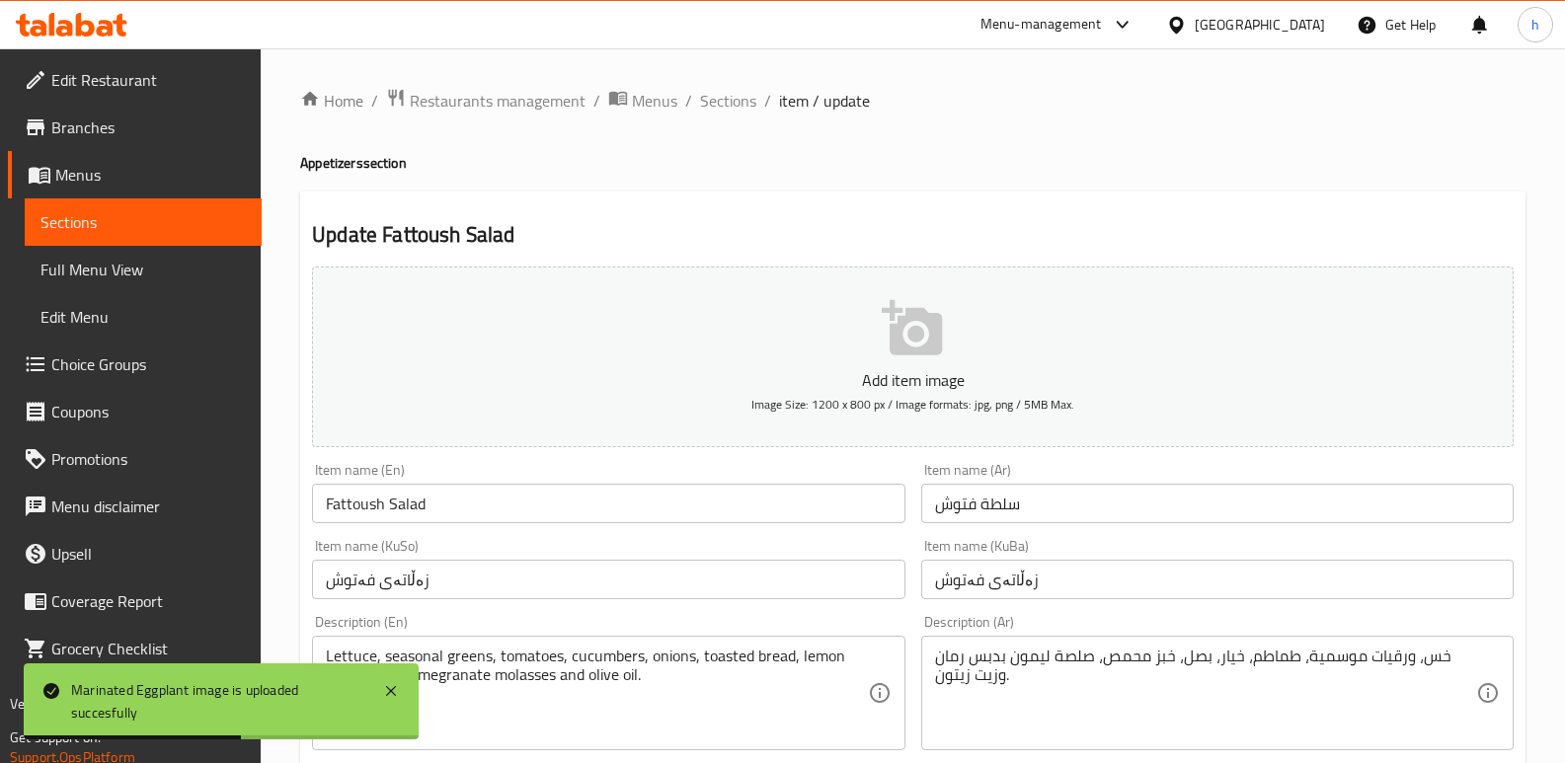
click at [960, 506] on input "سلطة فتوش" at bounding box center [1217, 503] width 592 height 39
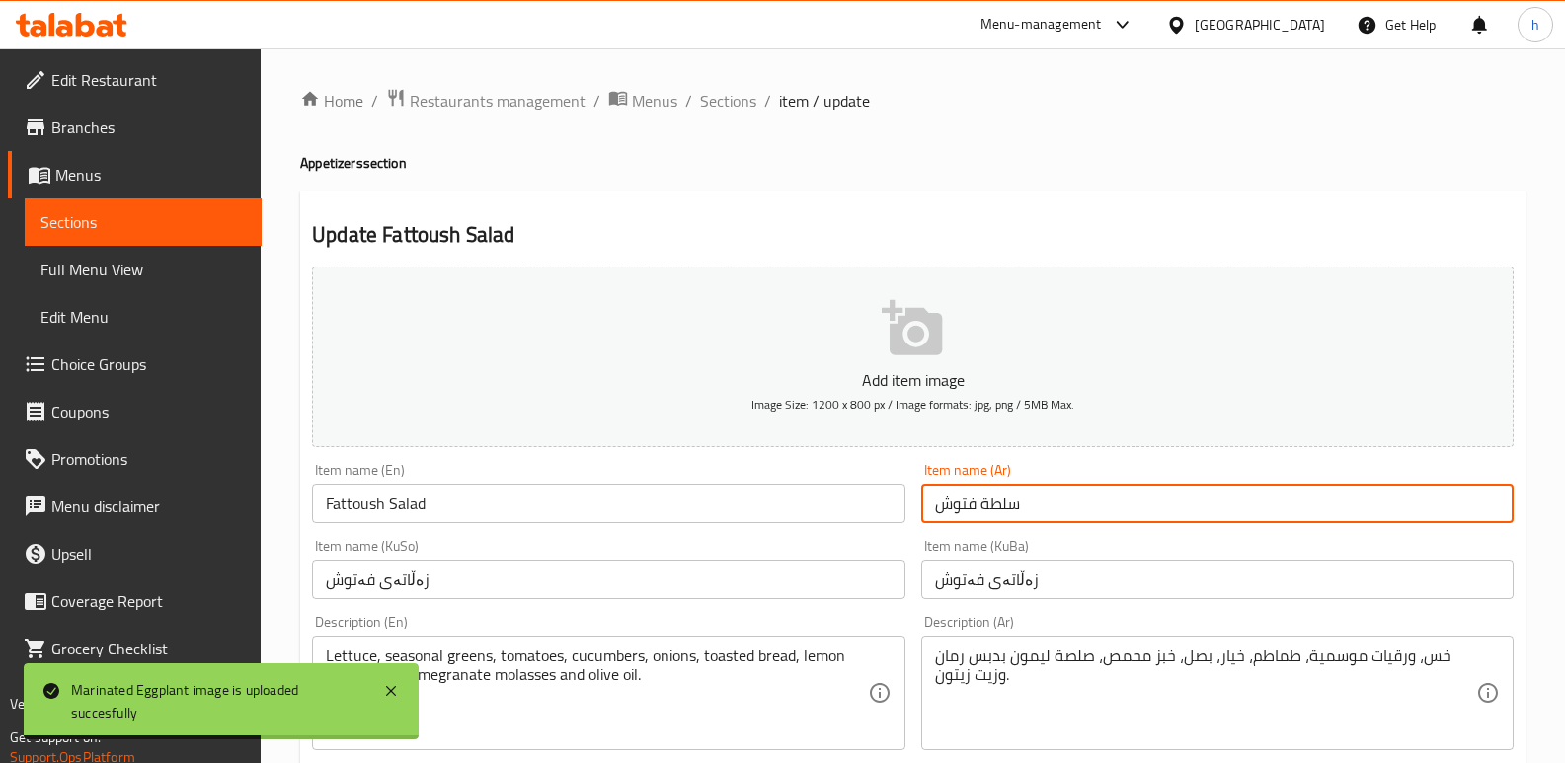
click at [960, 506] on input "سلطة فتوش" at bounding box center [1217, 503] width 592 height 39
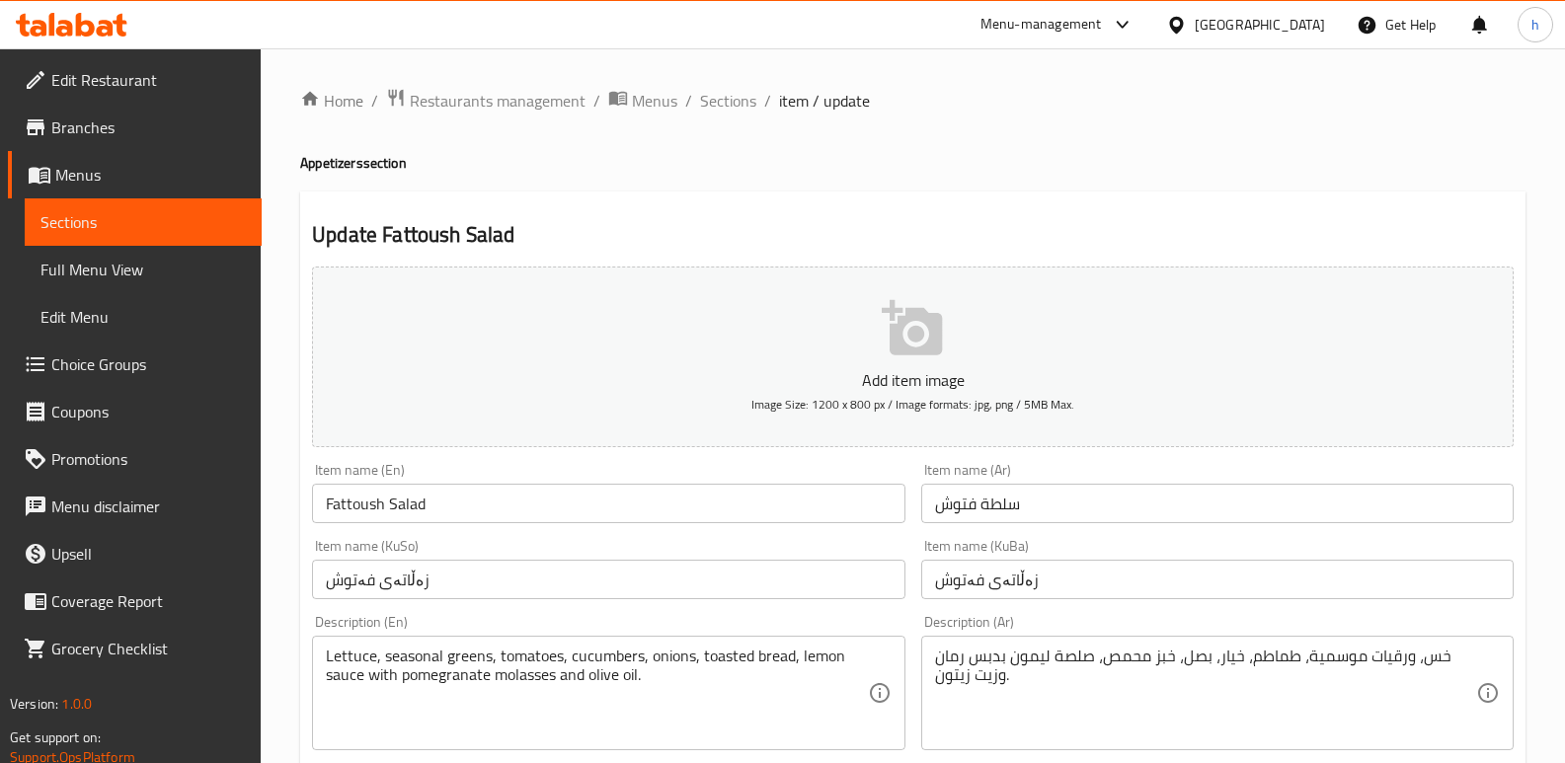
drag, startPoint x: 592, startPoint y: 180, endPoint x: 557, endPoint y: 180, distance: 35.5
click at [159, 229] on span "Sections" at bounding box center [142, 222] width 205 height 24
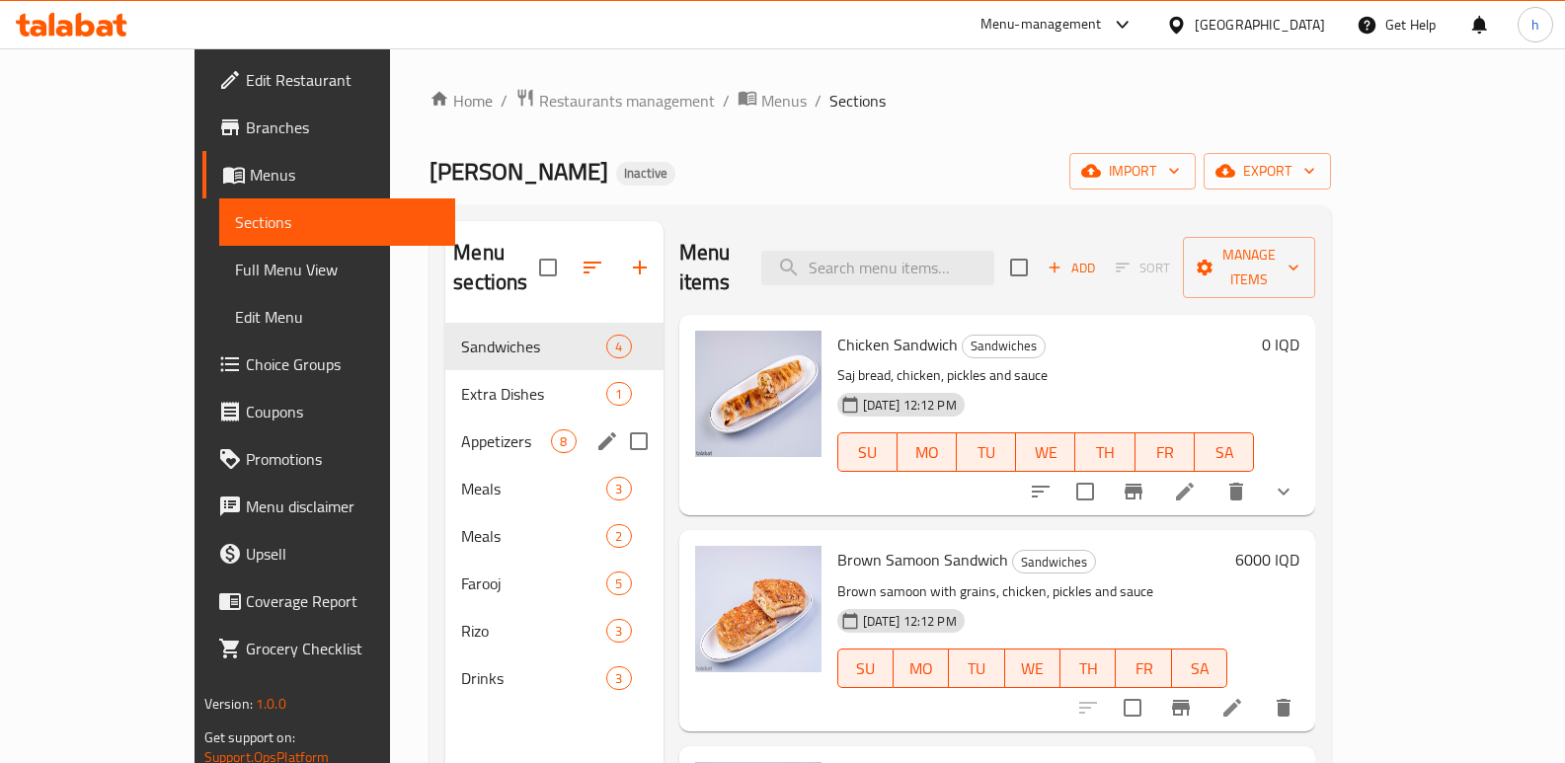
click at [461, 429] on span "Appetizers" at bounding box center [506, 441] width 90 height 24
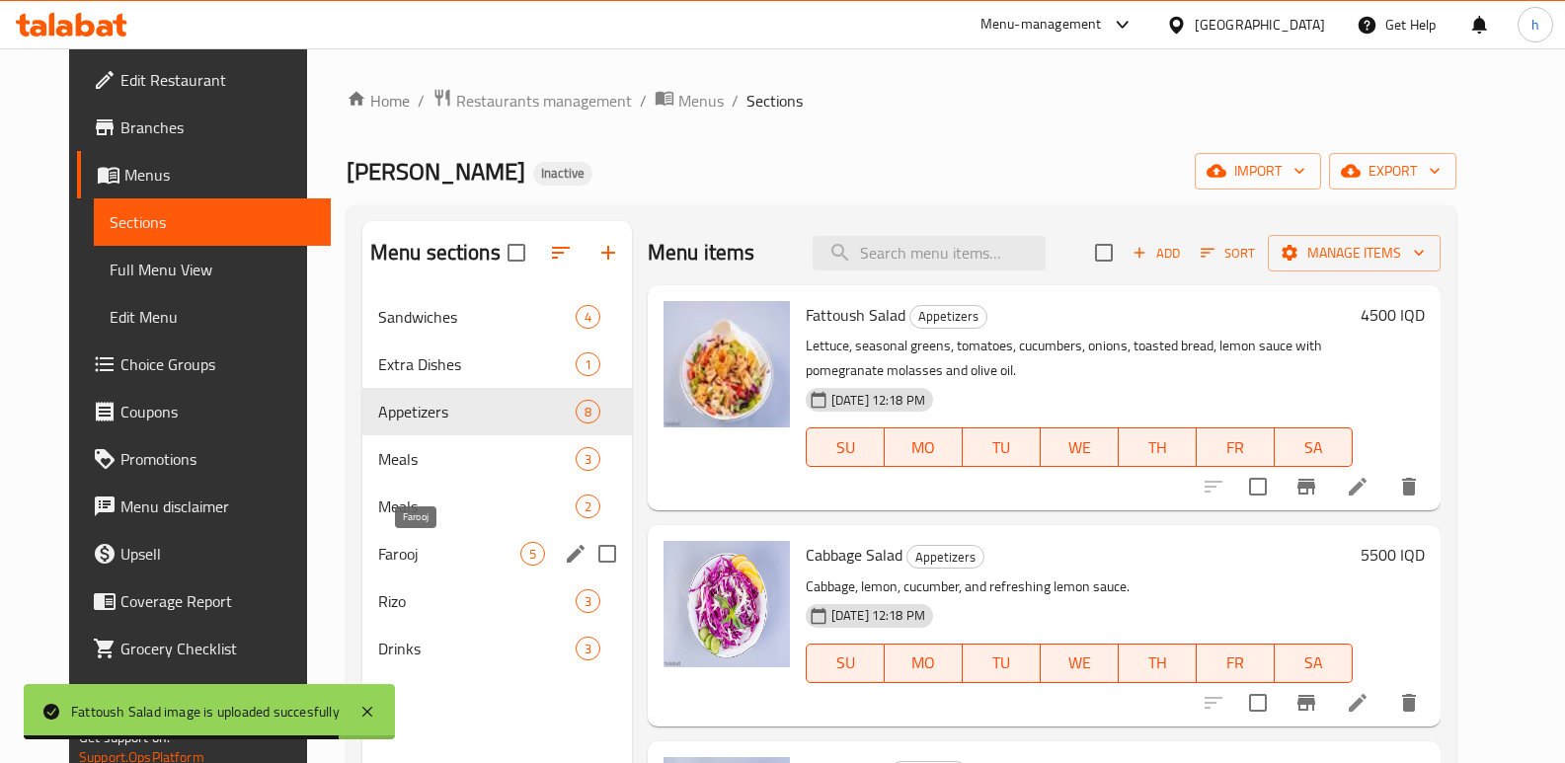
click at [386, 562] on span "Farooj" at bounding box center [449, 554] width 142 height 24
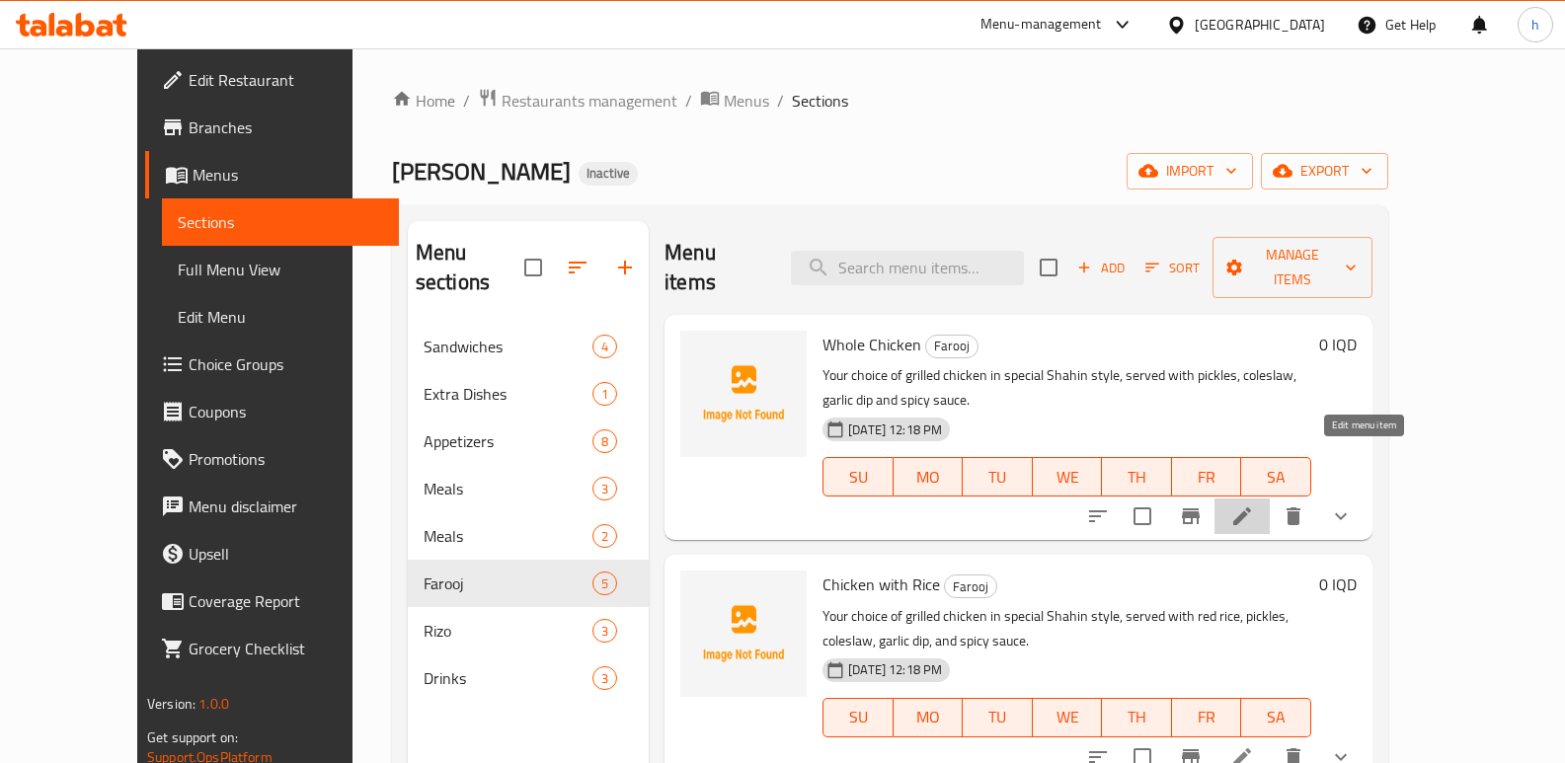
click at [1254, 504] on icon at bounding box center [1242, 516] width 24 height 24
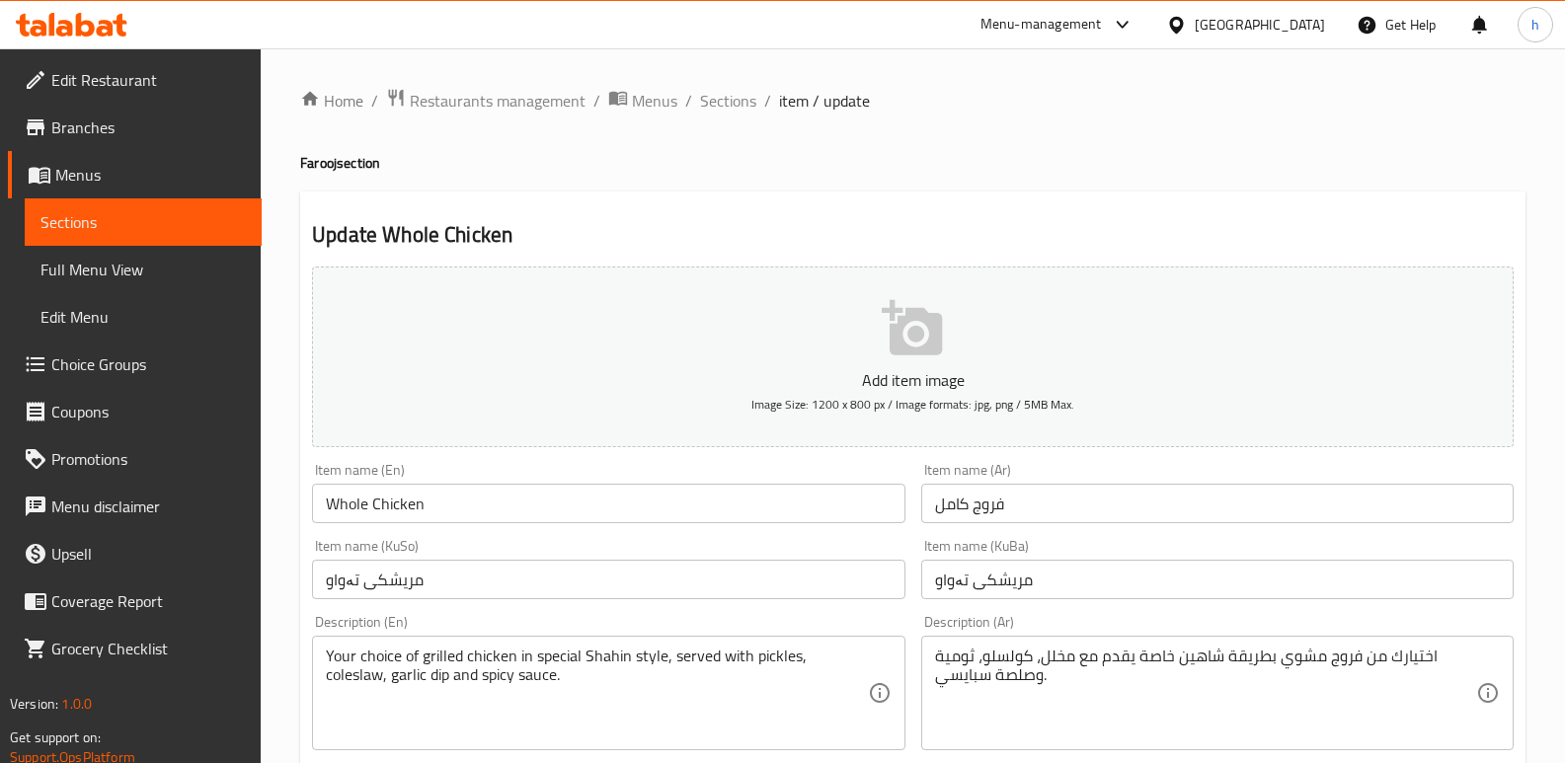
click at [989, 508] on input "فروج كامل" at bounding box center [1217, 503] width 592 height 39
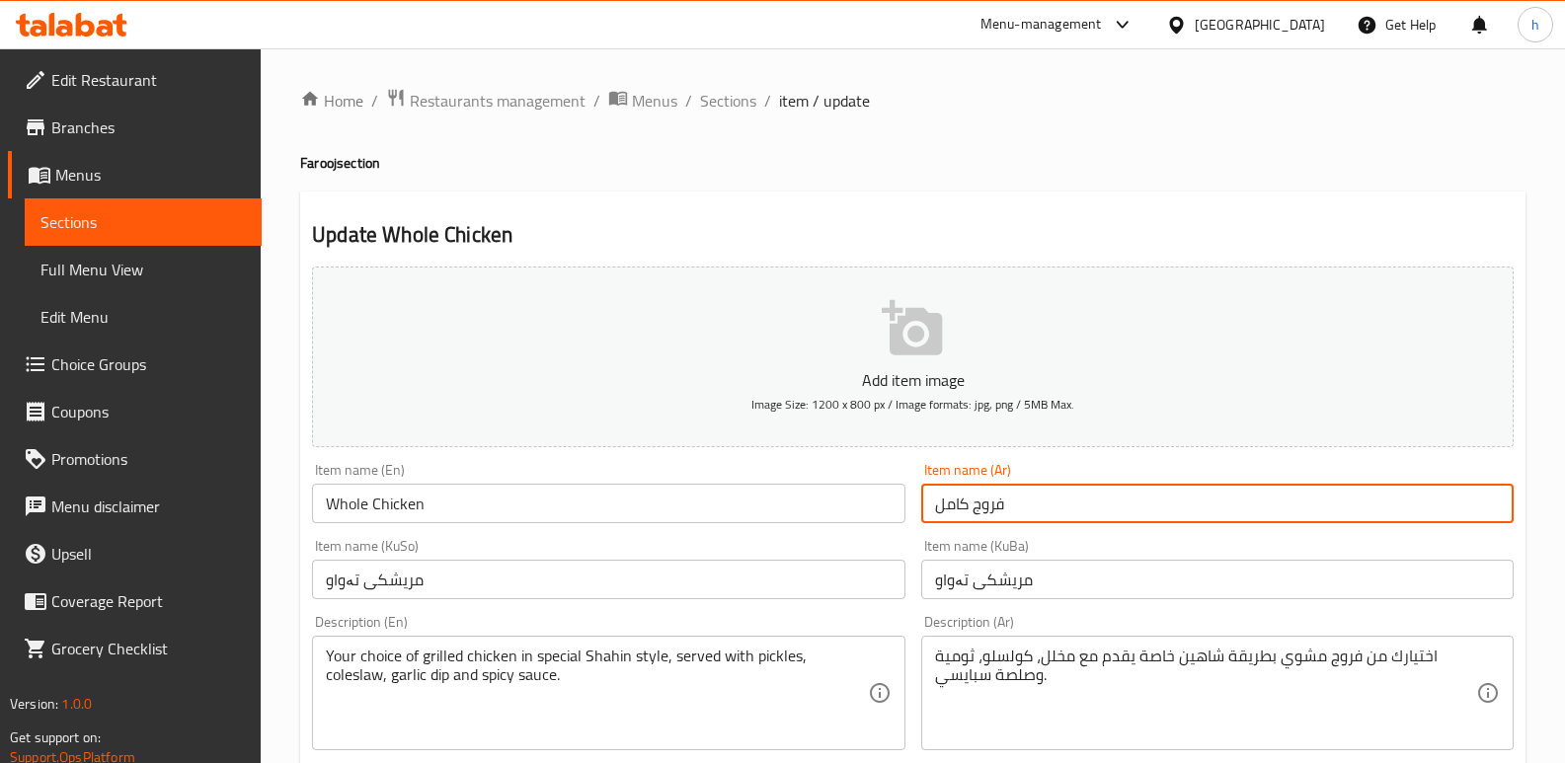
click at [989, 508] on input "فروج كامل" at bounding box center [1217, 503] width 592 height 39
click at [187, 200] on link "Sections" at bounding box center [143, 221] width 237 height 47
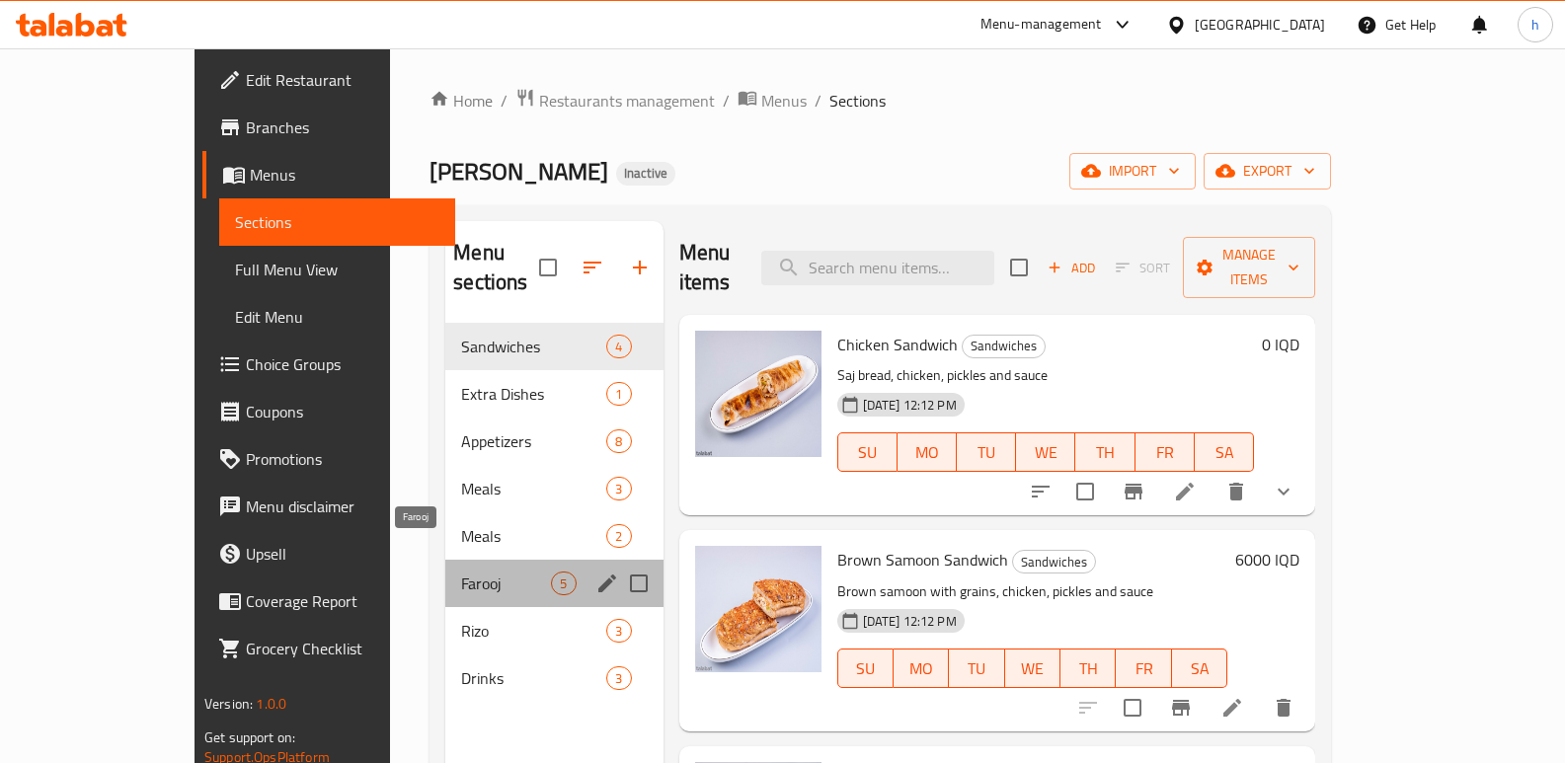
drag, startPoint x: 391, startPoint y: 560, endPoint x: 499, endPoint y: 688, distance: 168.1
click at [461, 572] on span "Farooj" at bounding box center [506, 584] width 90 height 24
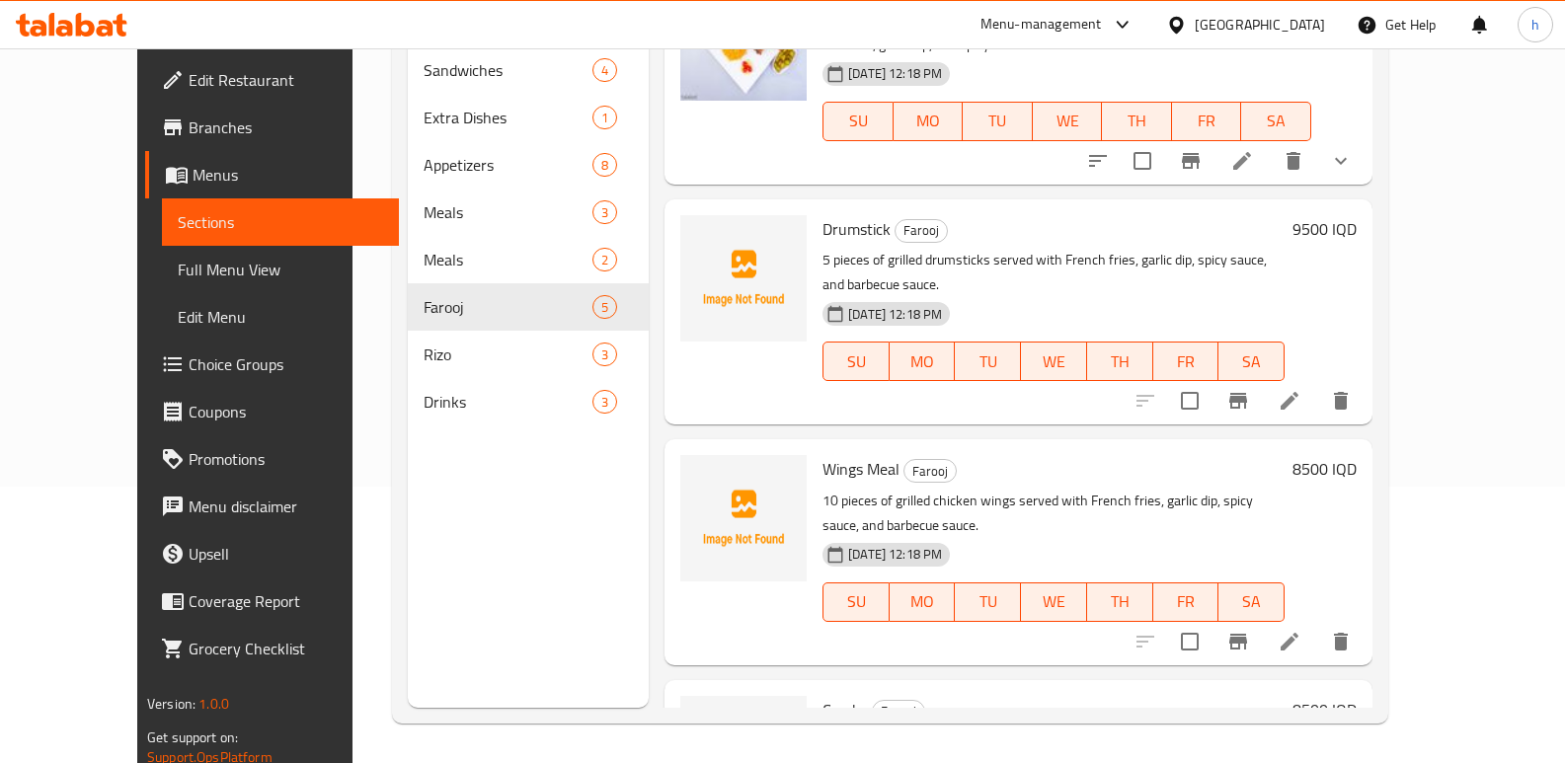
scroll to position [339, 0]
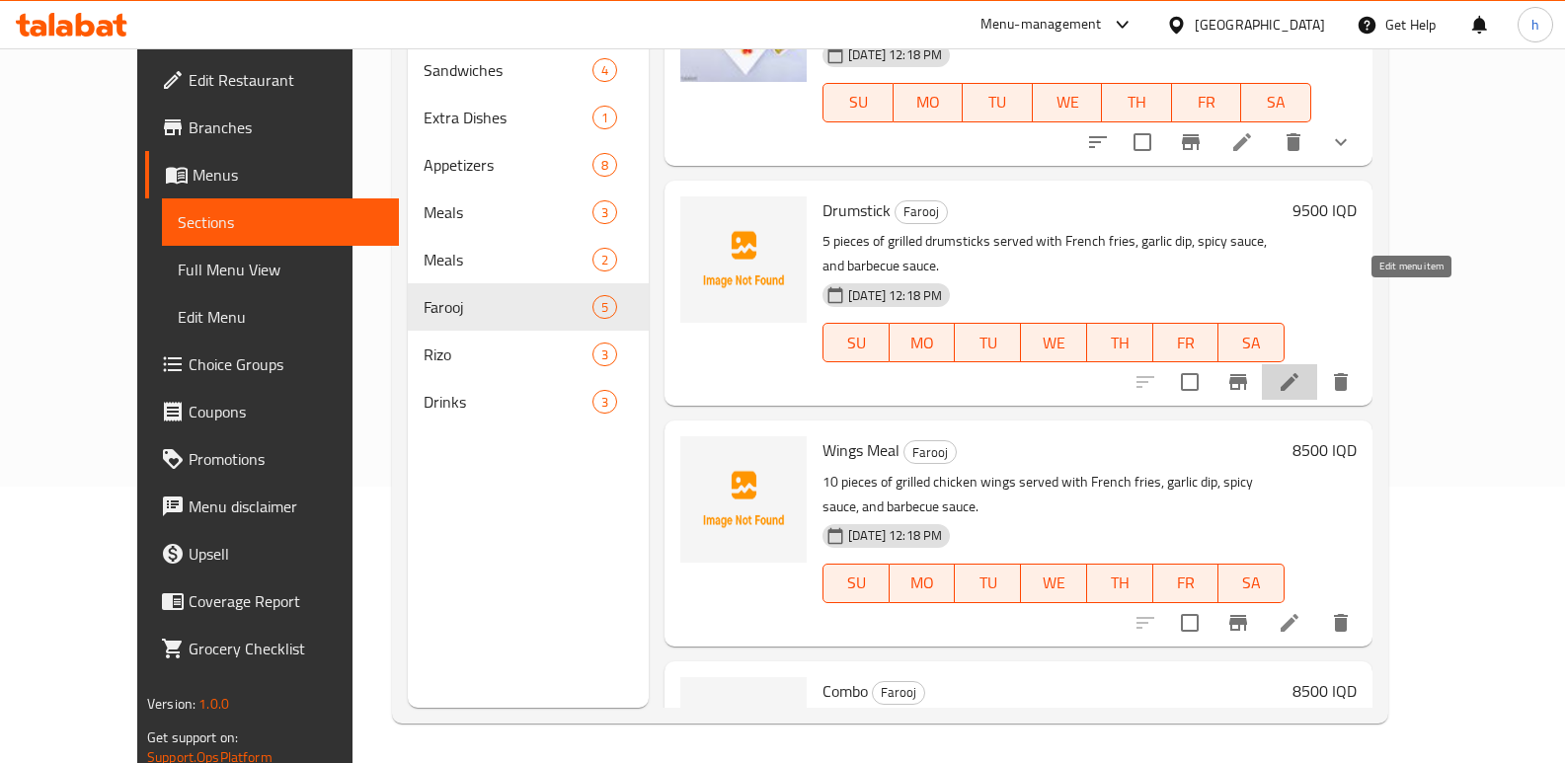
click at [1301, 370] on icon at bounding box center [1289, 382] width 24 height 24
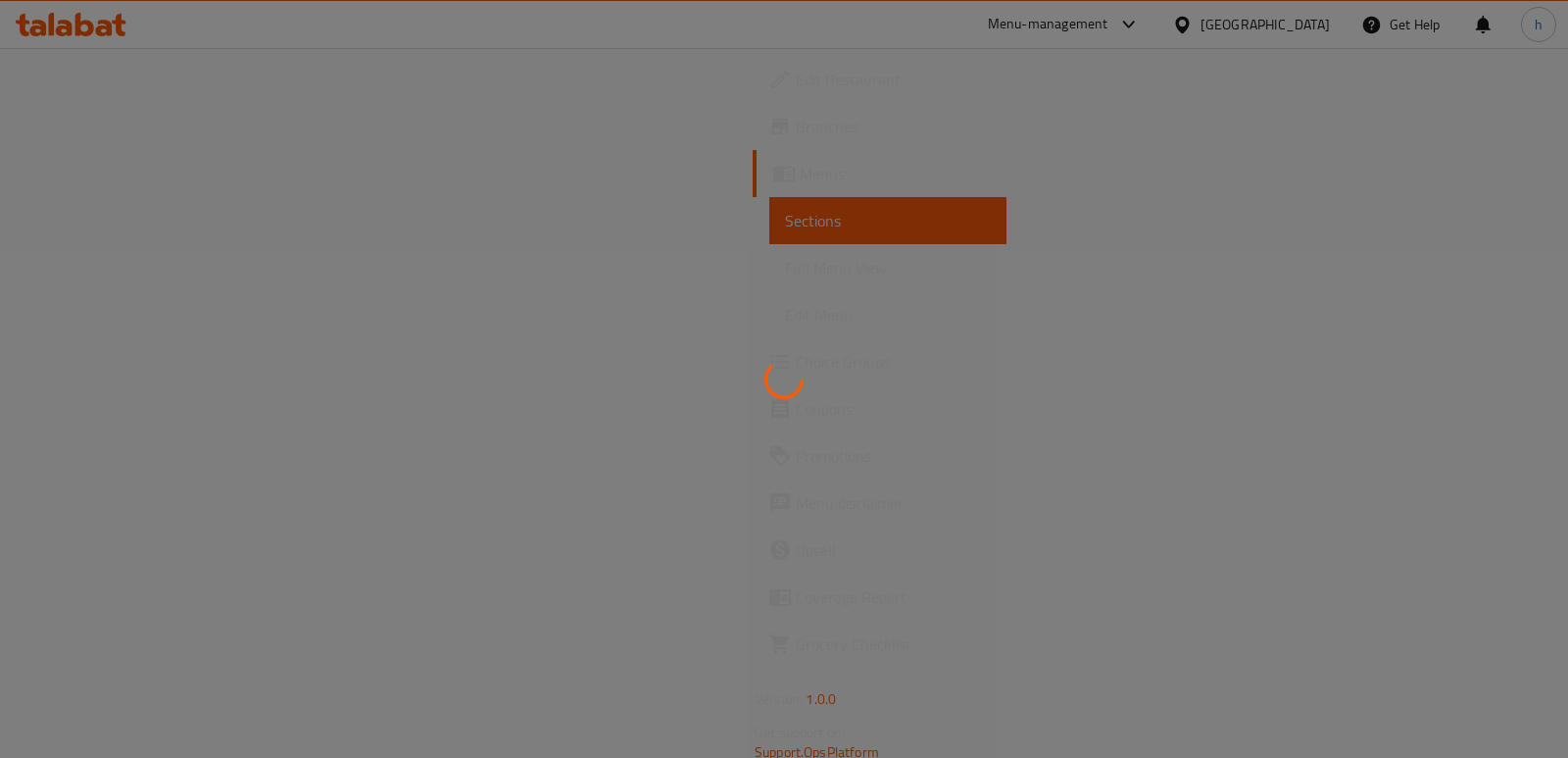
click at [716, 334] on div at bounding box center [784, 379] width 1568 height 758
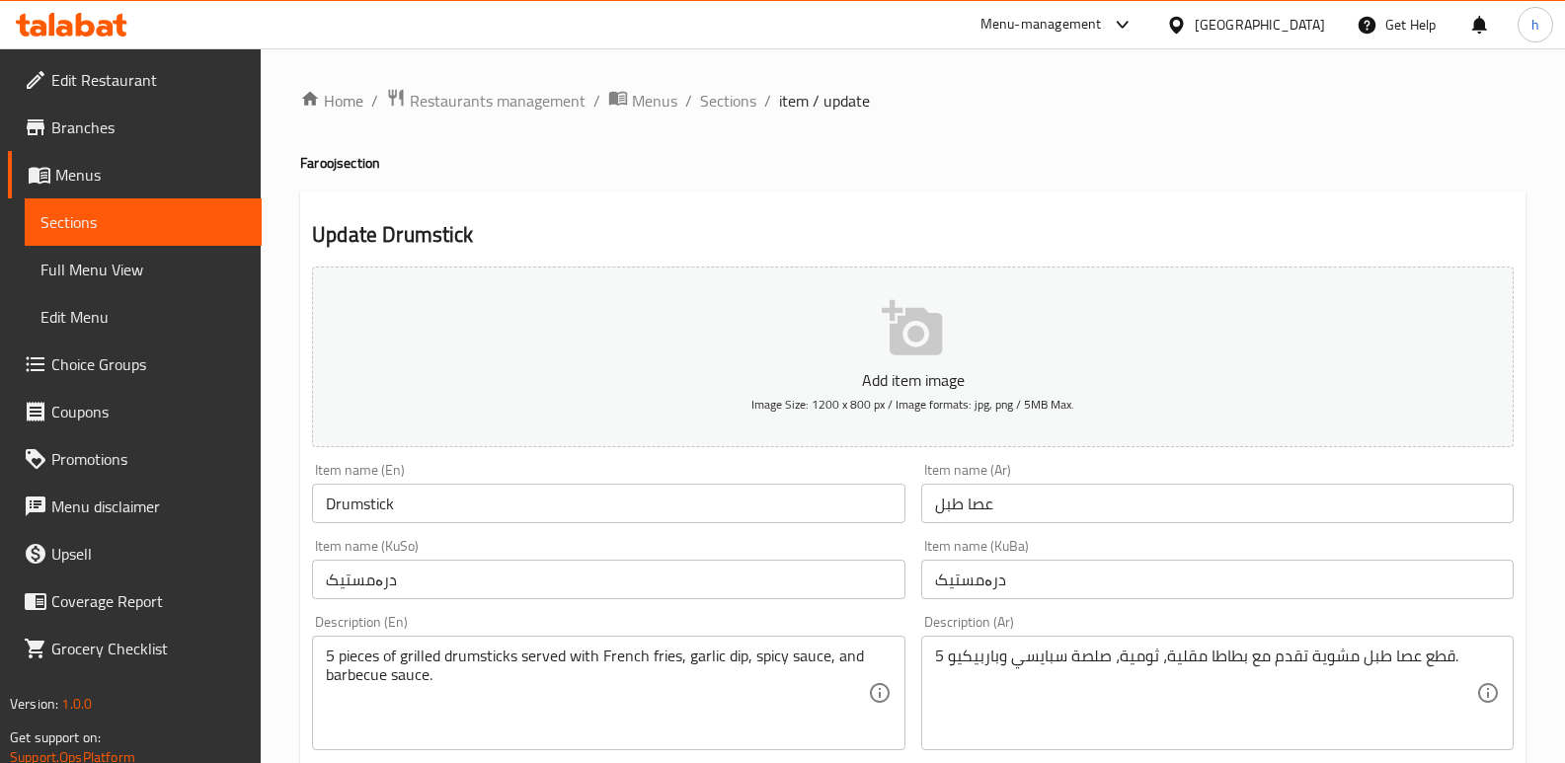
click at [161, 232] on span "Sections" at bounding box center [142, 222] width 205 height 24
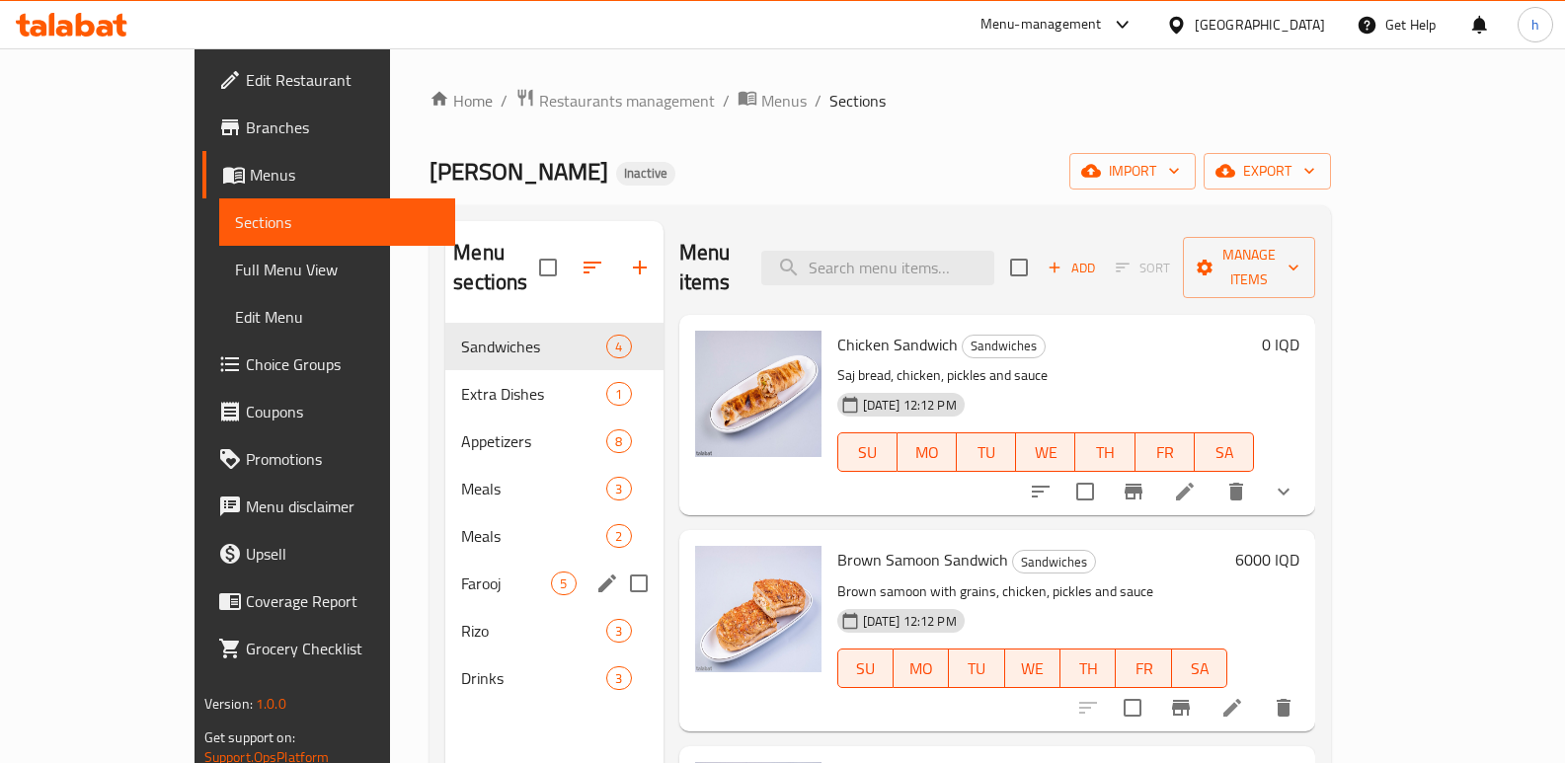
click at [461, 572] on span "Farooj" at bounding box center [506, 584] width 90 height 24
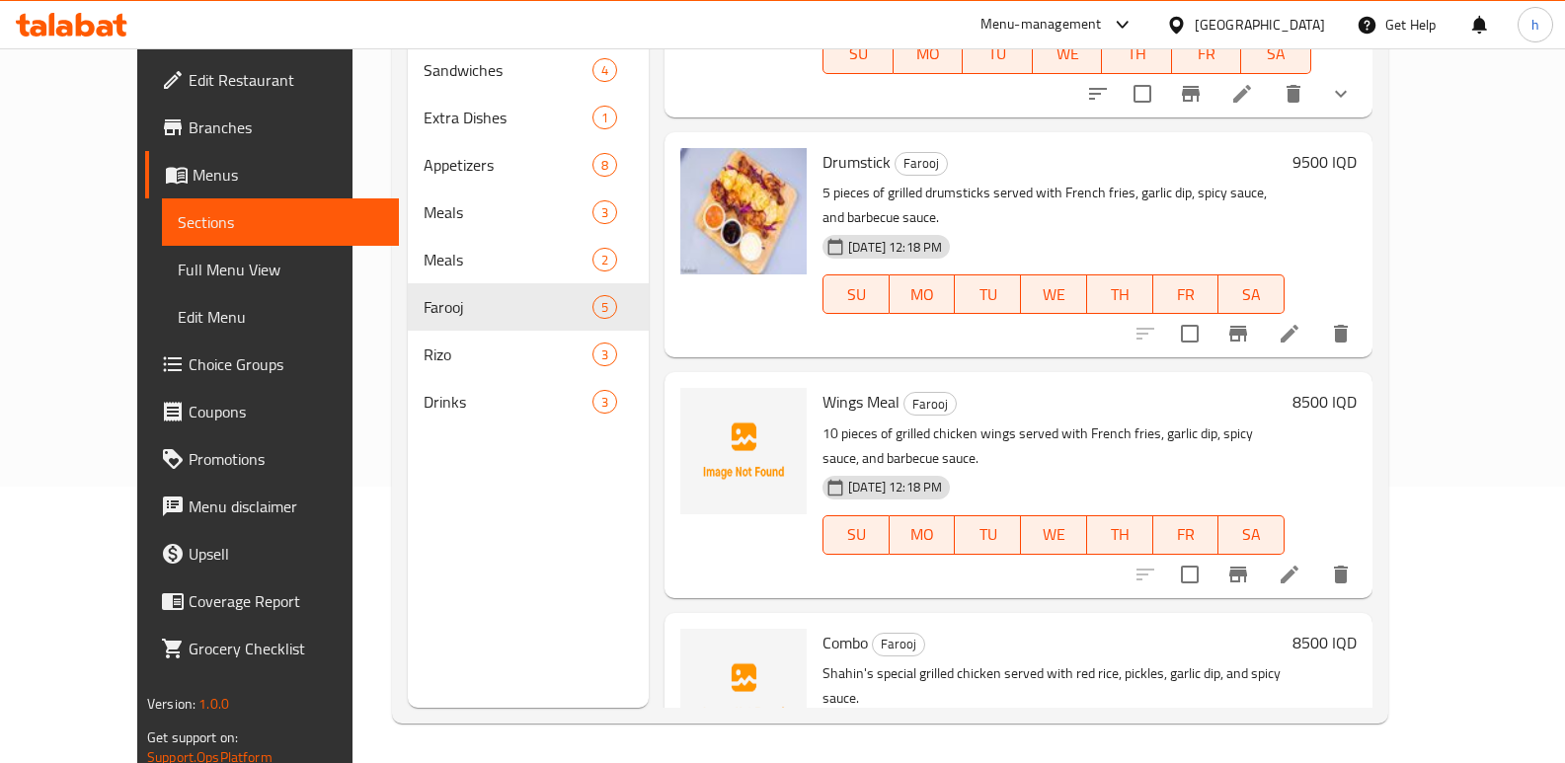
scroll to position [389, 0]
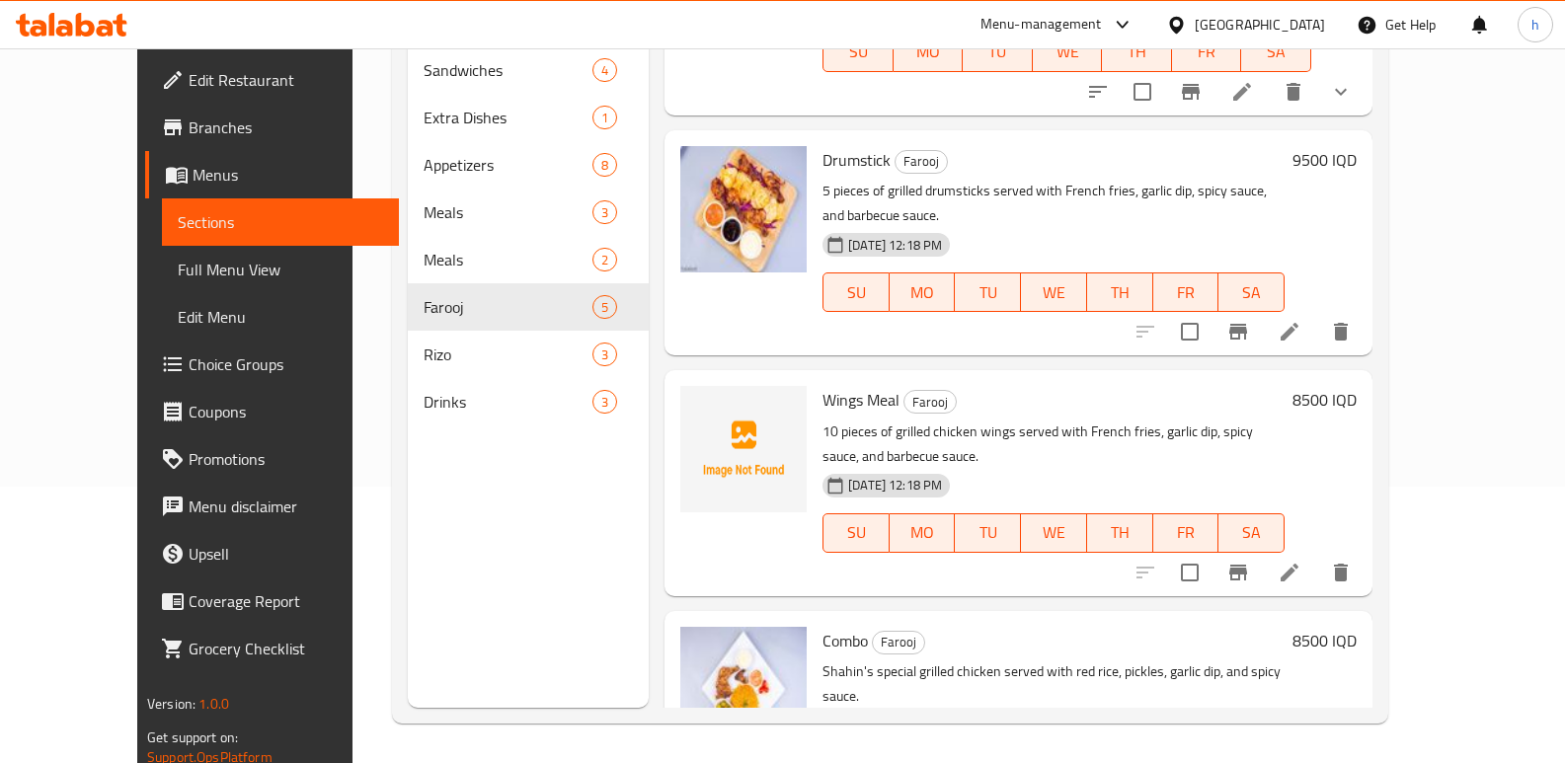
click at [1301, 561] on icon at bounding box center [1289, 573] width 24 height 24
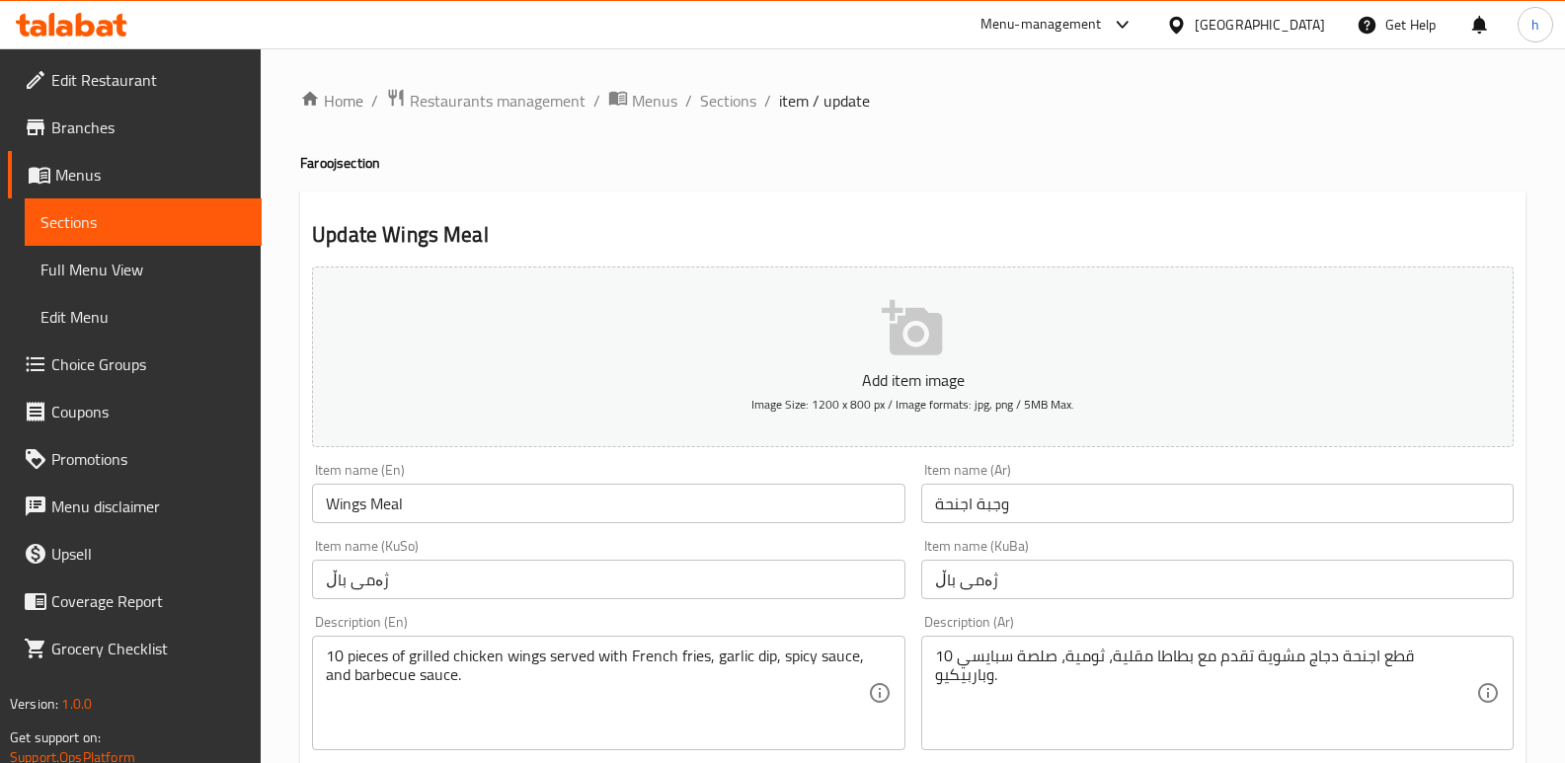
click at [991, 501] on input "وجبة اجنحة" at bounding box center [1217, 503] width 592 height 39
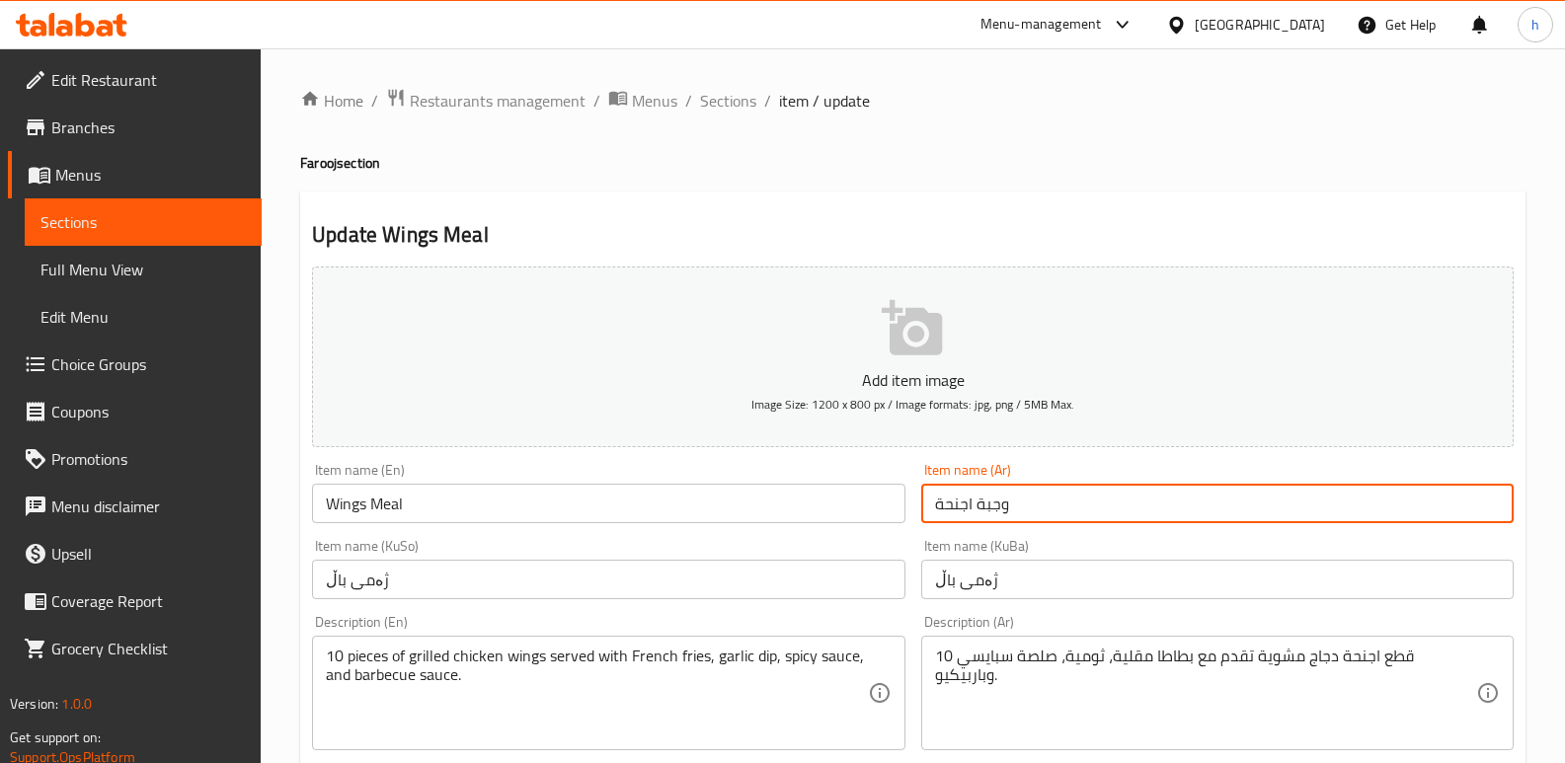
click at [991, 501] on input "وجبة اجنحة" at bounding box center [1217, 503] width 592 height 39
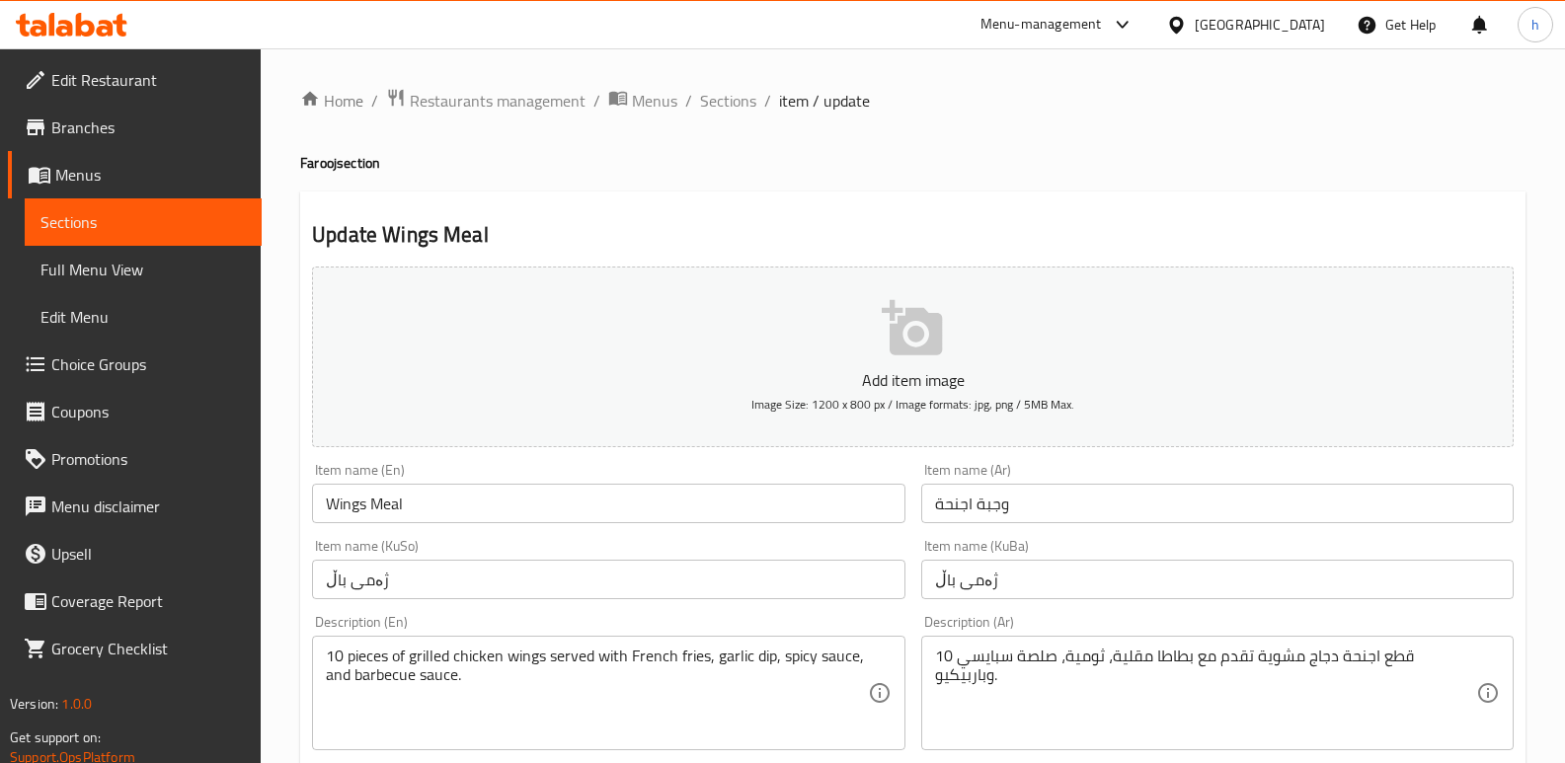
click at [945, 508] on input "وجبة اجنحة" at bounding box center [1217, 503] width 592 height 39
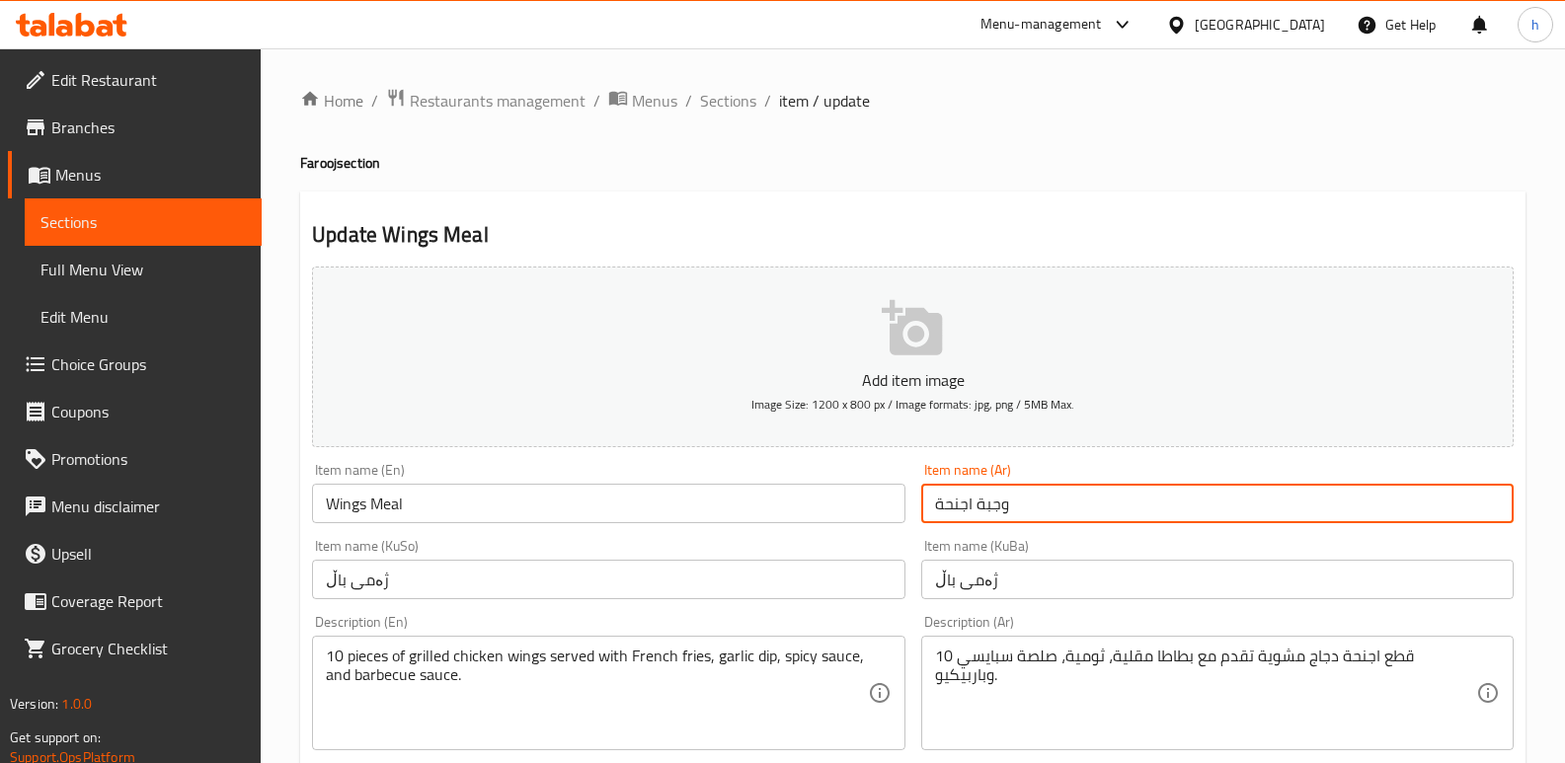
click at [945, 508] on input "وجبة اجنحة" at bounding box center [1217, 503] width 592 height 39
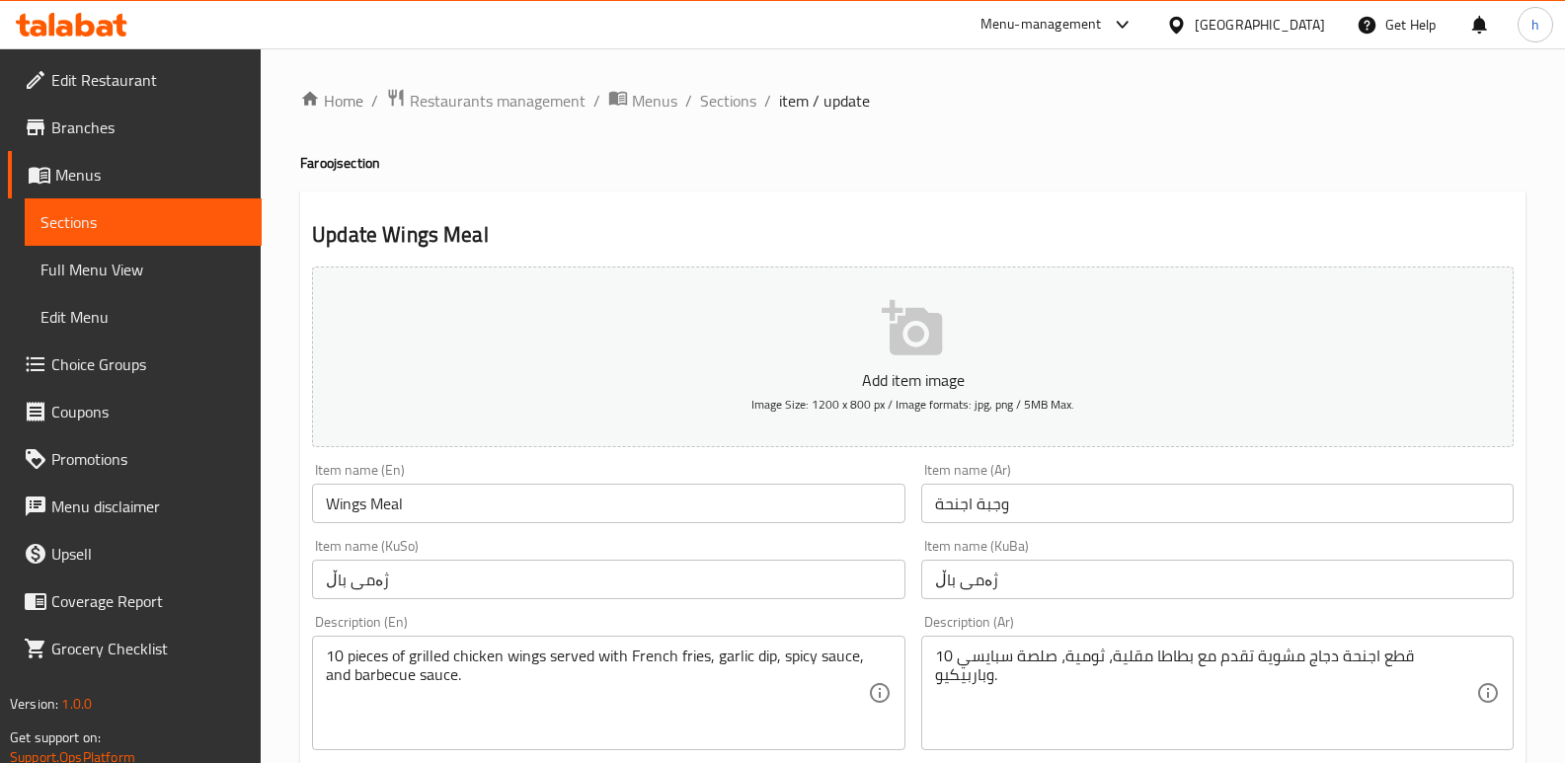
drag, startPoint x: 601, startPoint y: 211, endPoint x: 583, endPoint y: 216, distance: 18.4
click at [119, 226] on span "Sections" at bounding box center [142, 222] width 205 height 24
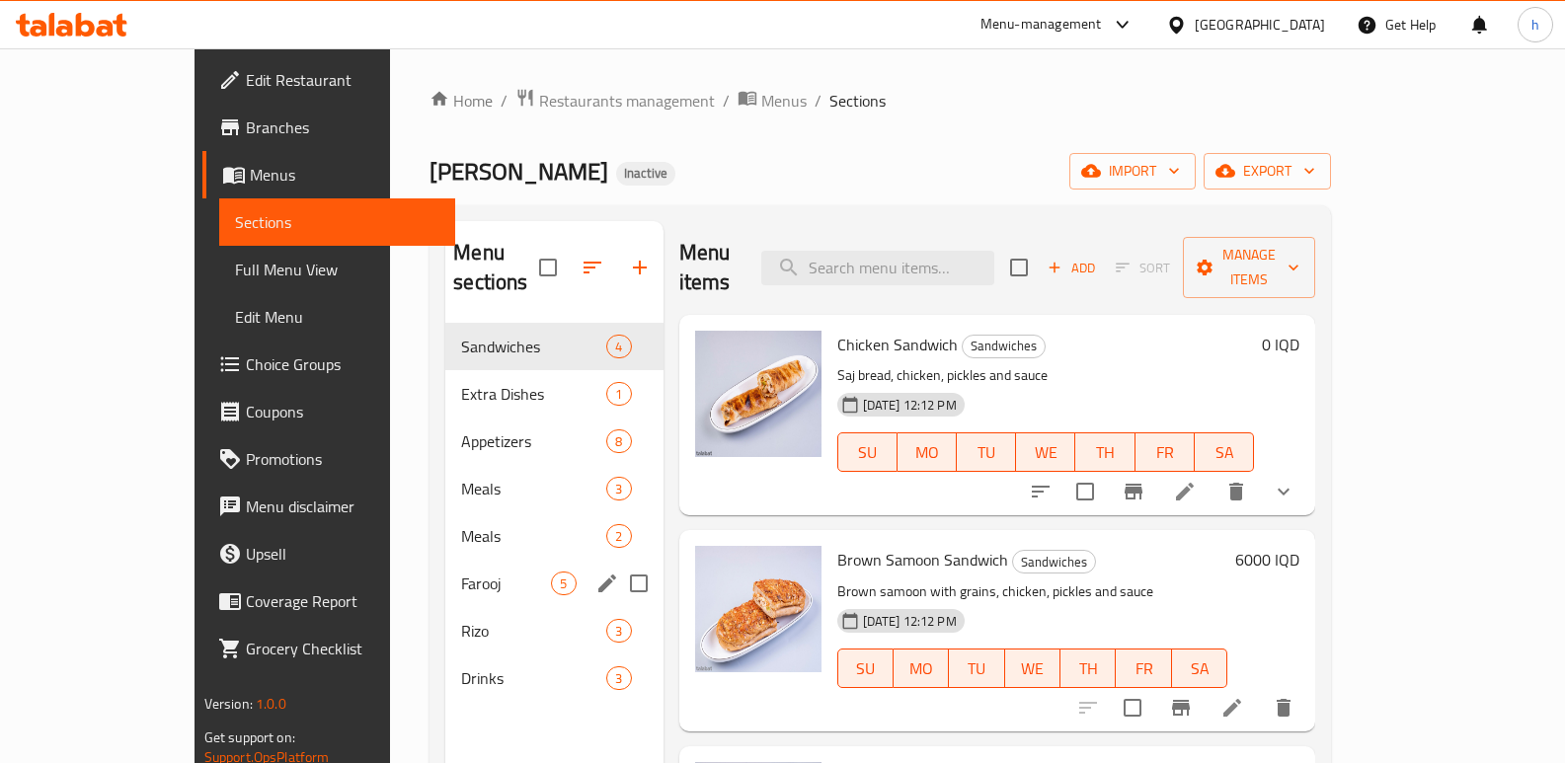
drag, startPoint x: 365, startPoint y: 569, endPoint x: 171, endPoint y: 646, distance: 209.1
click at [445, 561] on div "Farooj 5" at bounding box center [553, 583] width 217 height 47
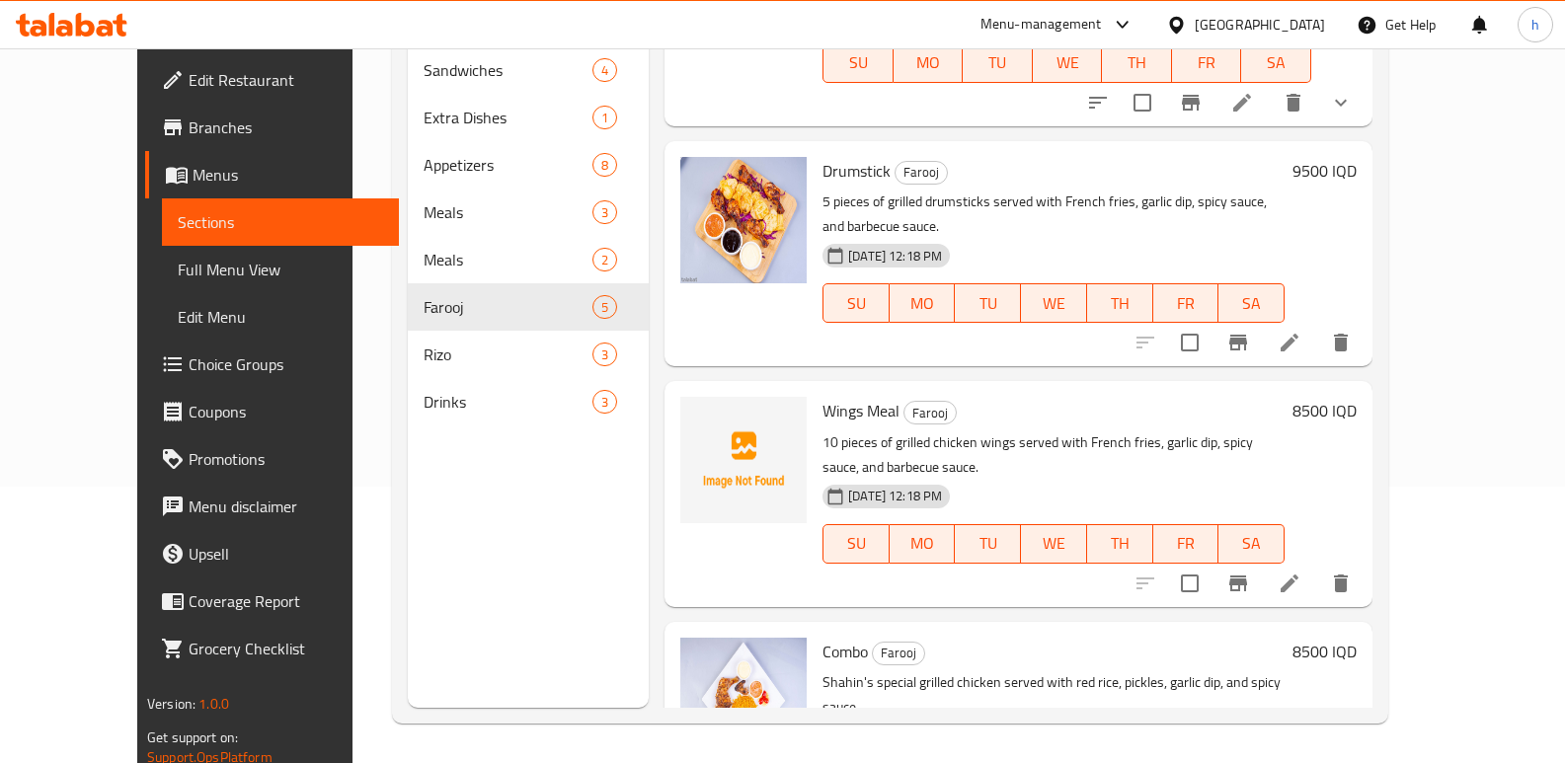
scroll to position [389, 0]
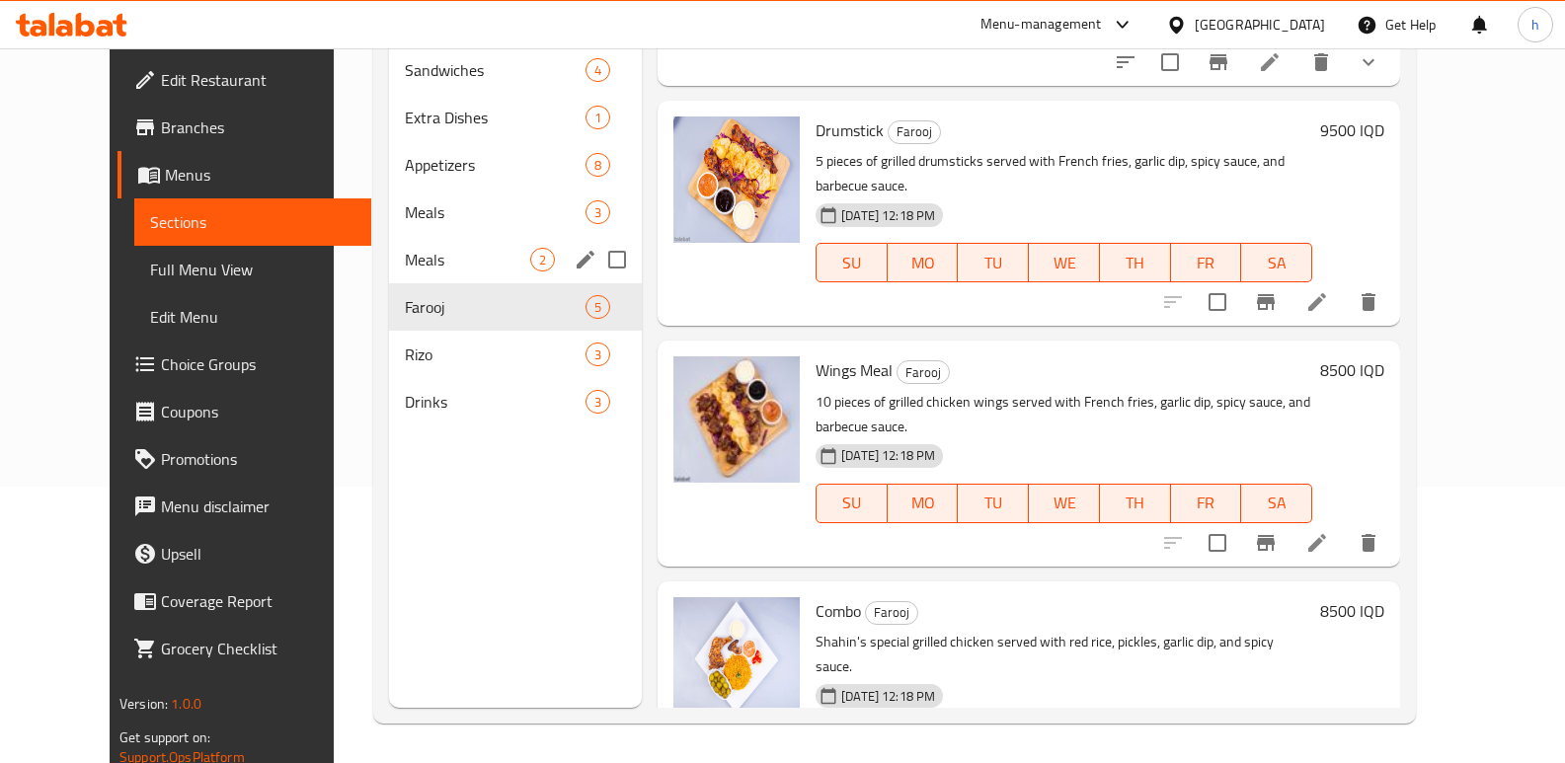
click at [389, 248] on div "Meals 2" at bounding box center [515, 259] width 253 height 47
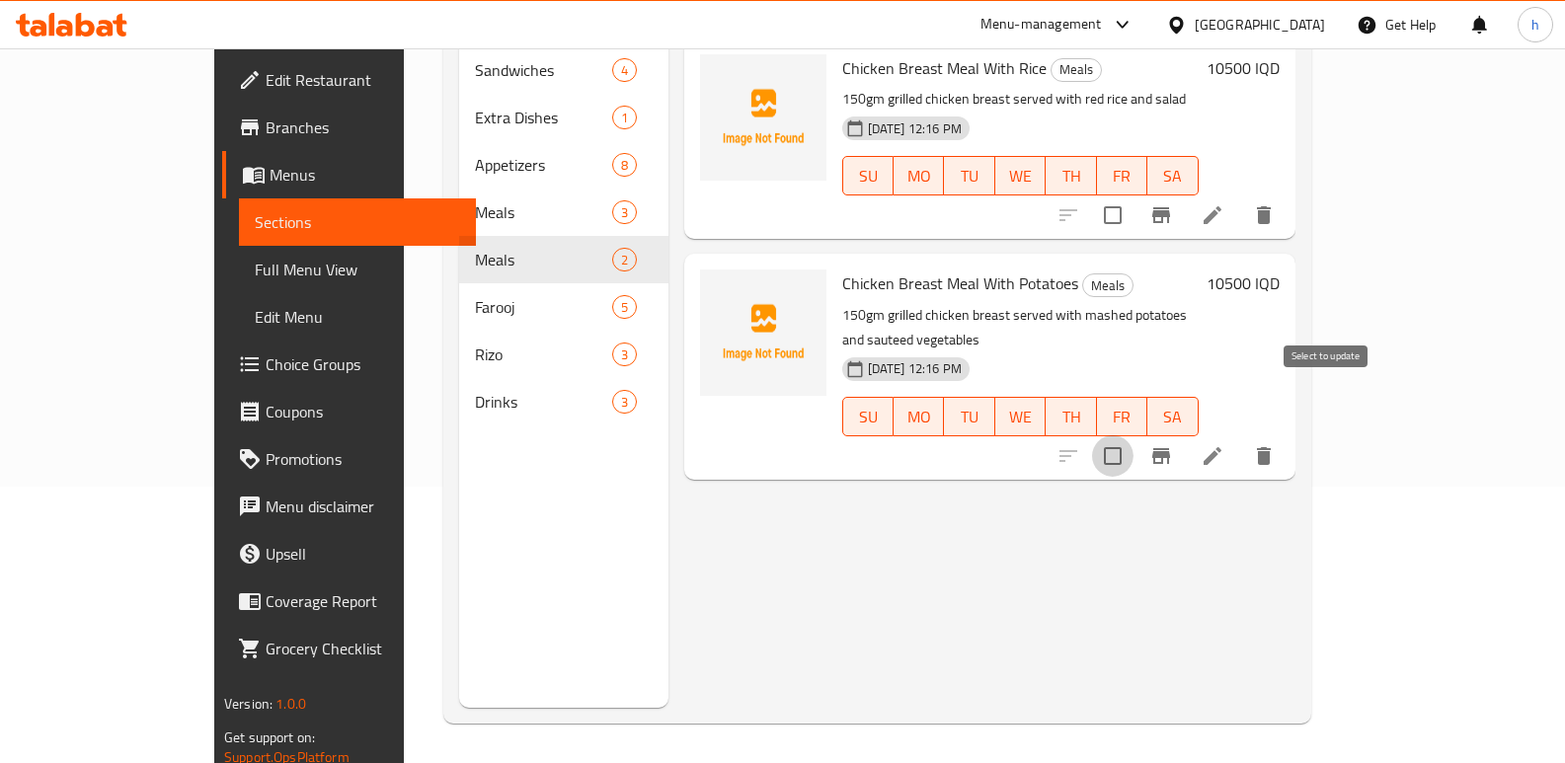
drag, startPoint x: 1332, startPoint y: 406, endPoint x: 1325, endPoint y: 218, distance: 187.7
click at [1133, 435] on input "checkbox" at bounding box center [1112, 455] width 41 height 41
checkbox input "true"
click at [1133, 195] on input "checkbox" at bounding box center [1112, 214] width 41 height 41
checkbox input "true"
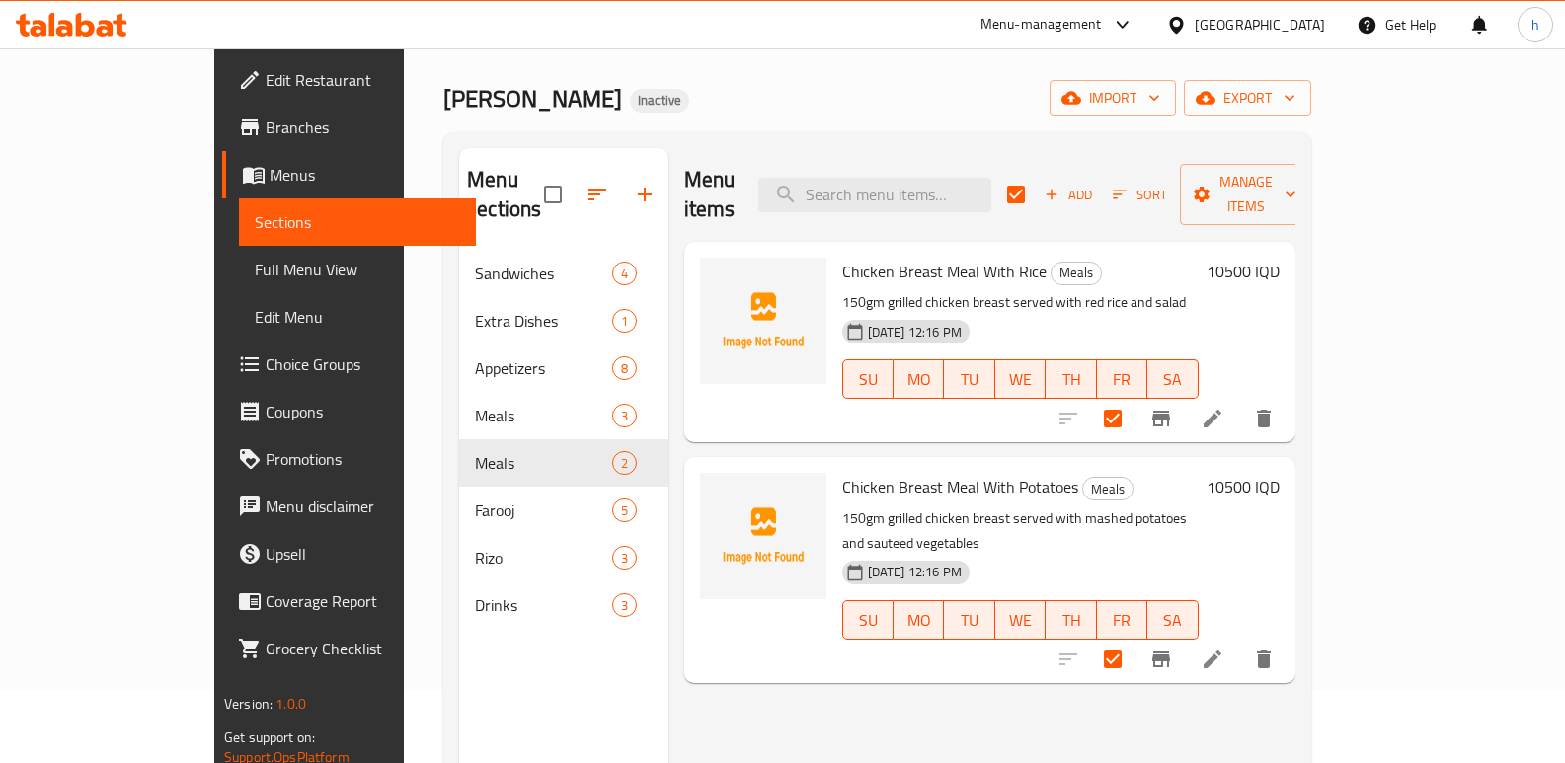
scroll to position [72, 0]
click at [1296, 187] on span "Manage items" at bounding box center [1245, 195] width 101 height 49
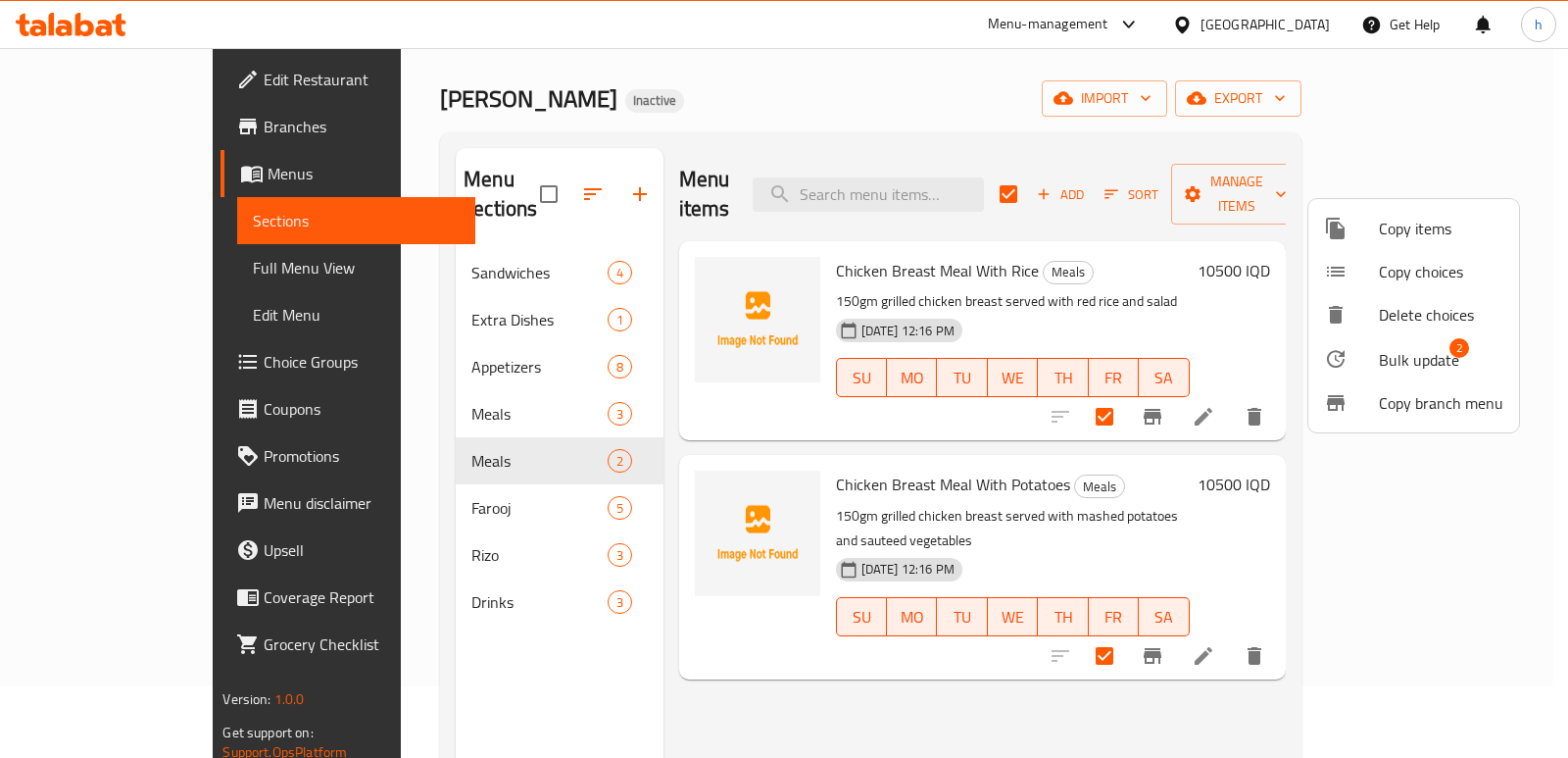
click at [1424, 358] on span "Bulk update" at bounding box center [1419, 360] width 80 height 24
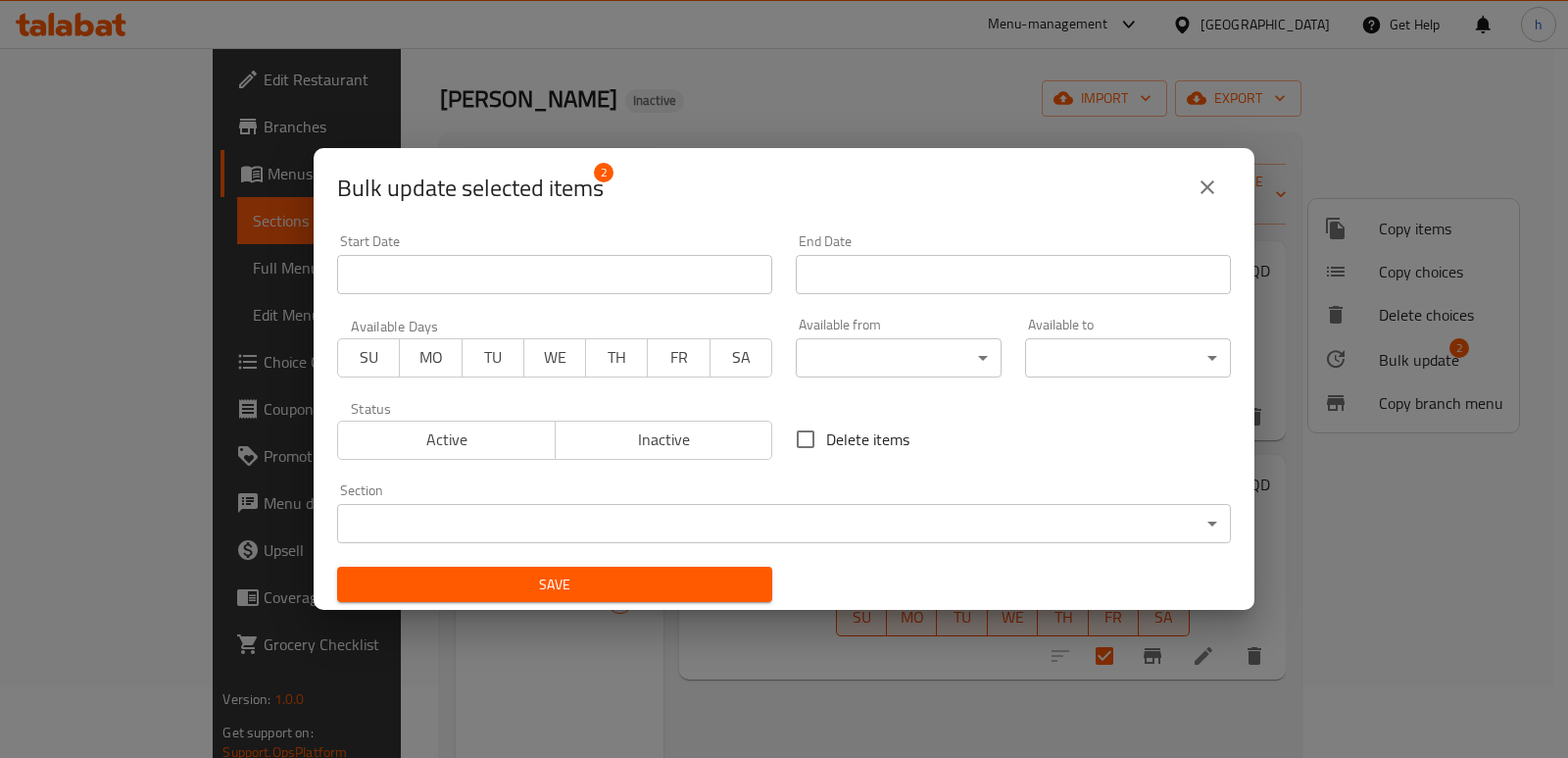
click at [526, 510] on body "​ Menu-management Iraq Get Help h Edit Restaurant Branches Menus Sections Full …" at bounding box center [784, 331] width 1568 height 710
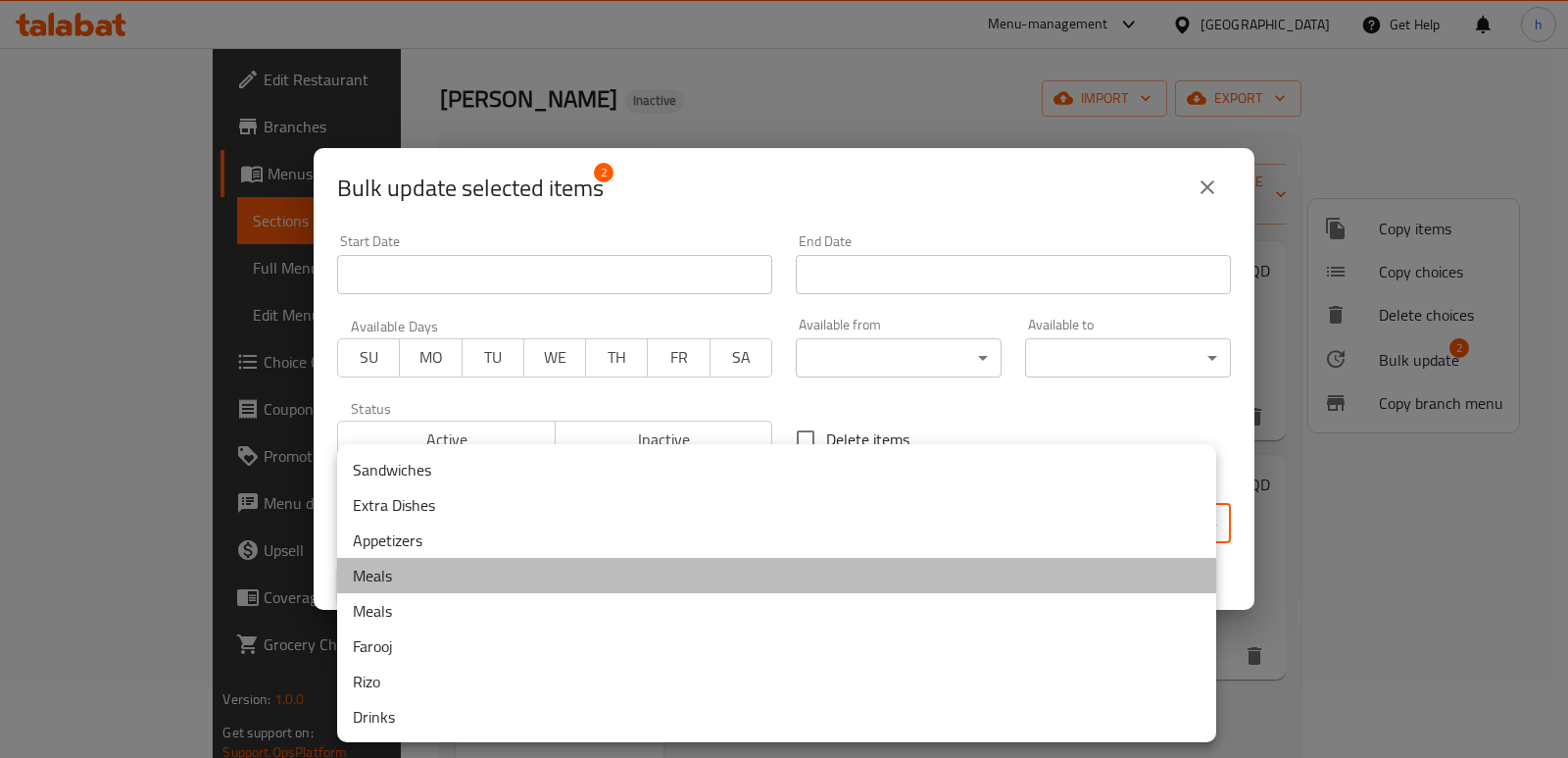
click at [408, 574] on li "Meals" at bounding box center [777, 576] width 879 height 36
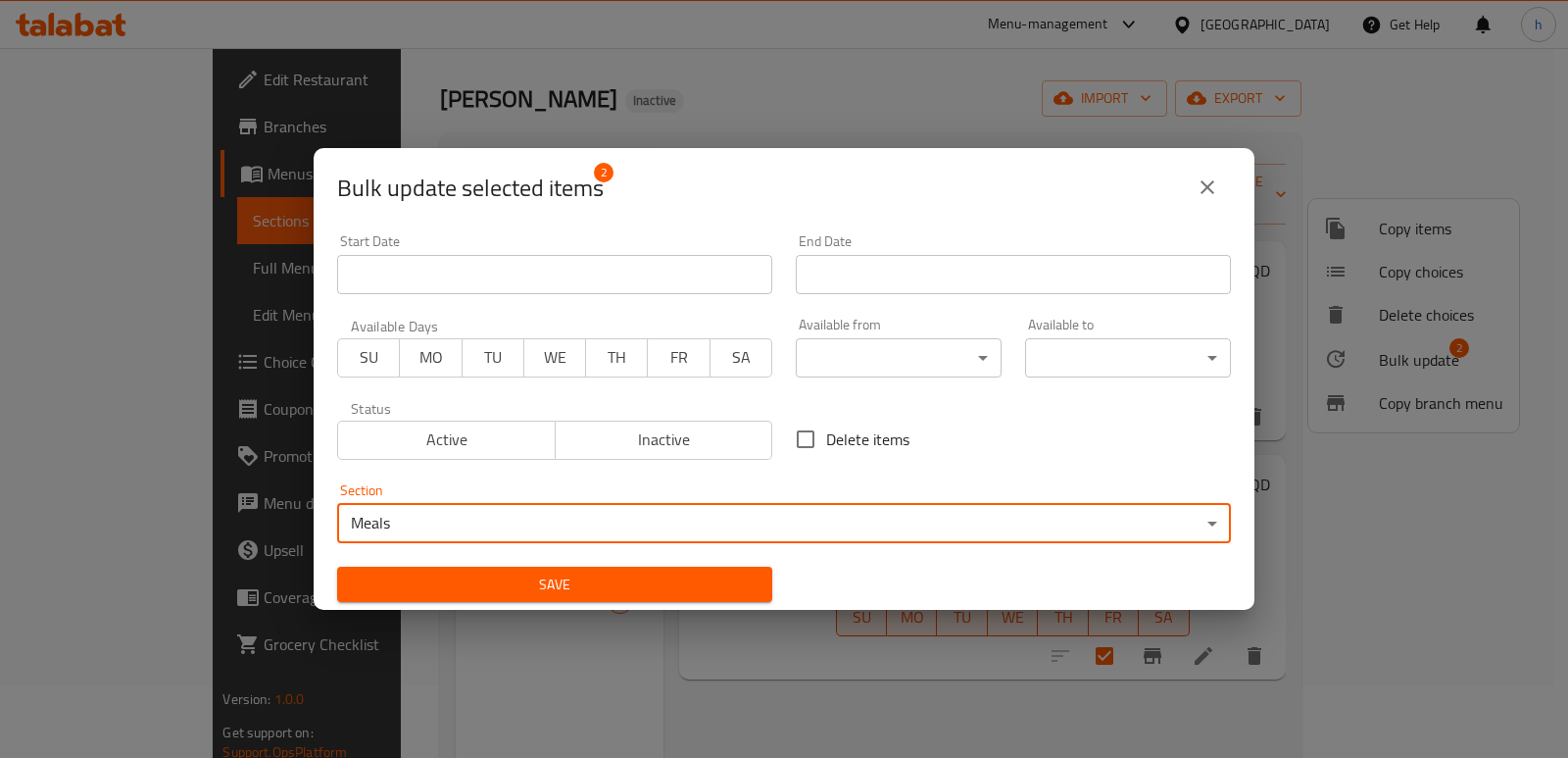
click at [520, 584] on span "Save" at bounding box center [554, 584] width 404 height 25
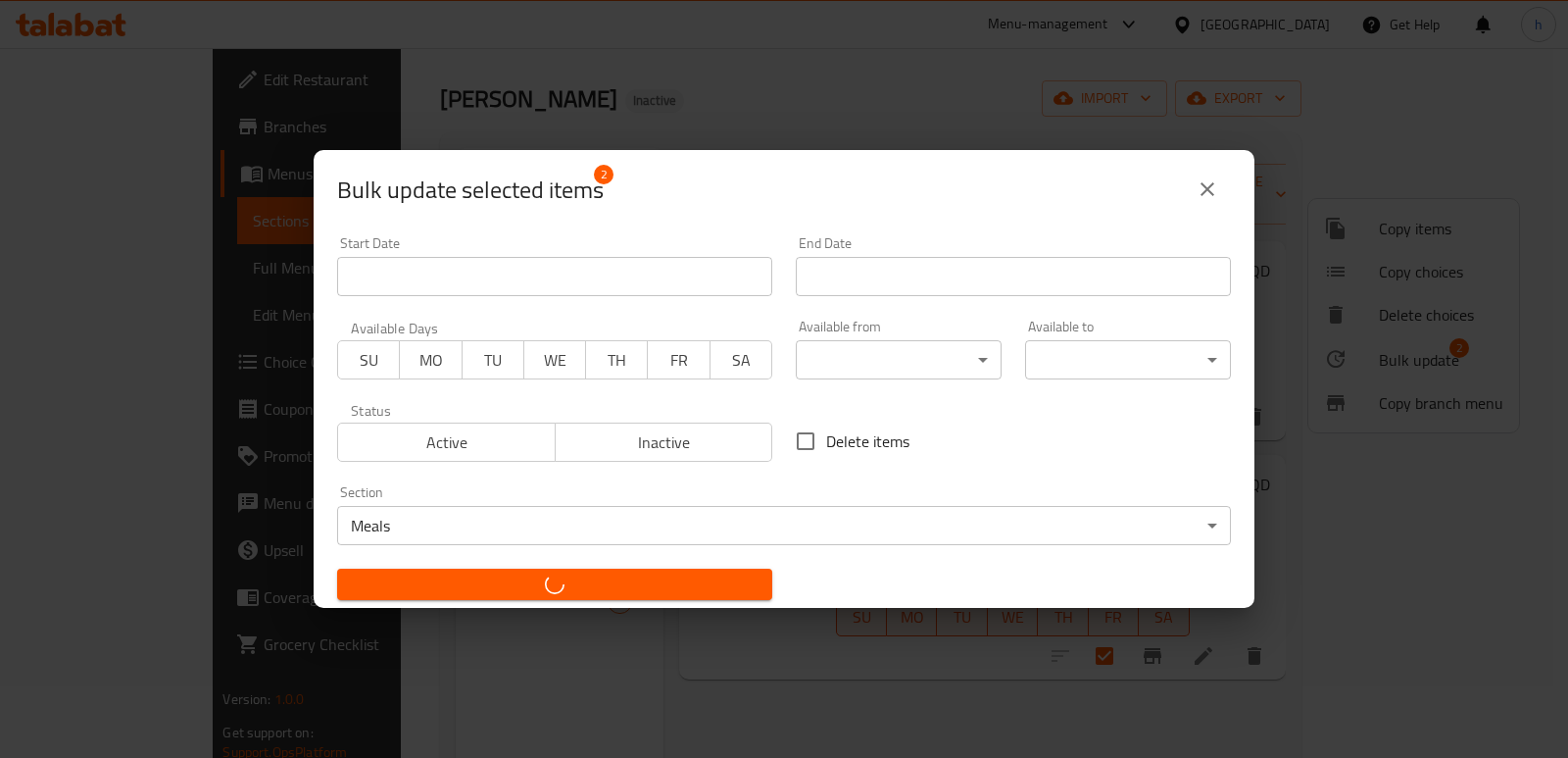
checkbox input "false"
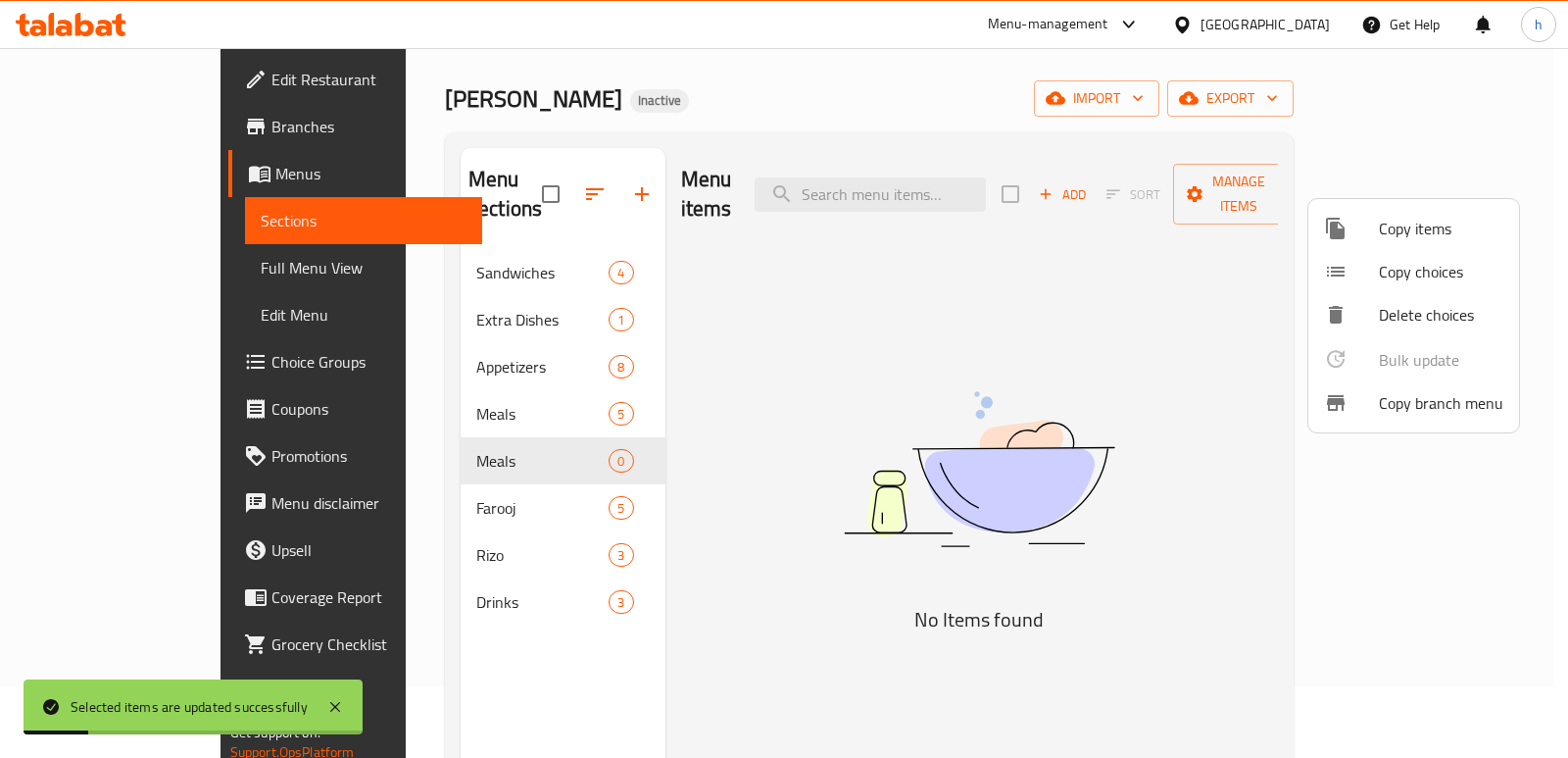
click at [494, 437] on div at bounding box center [784, 379] width 1568 height 758
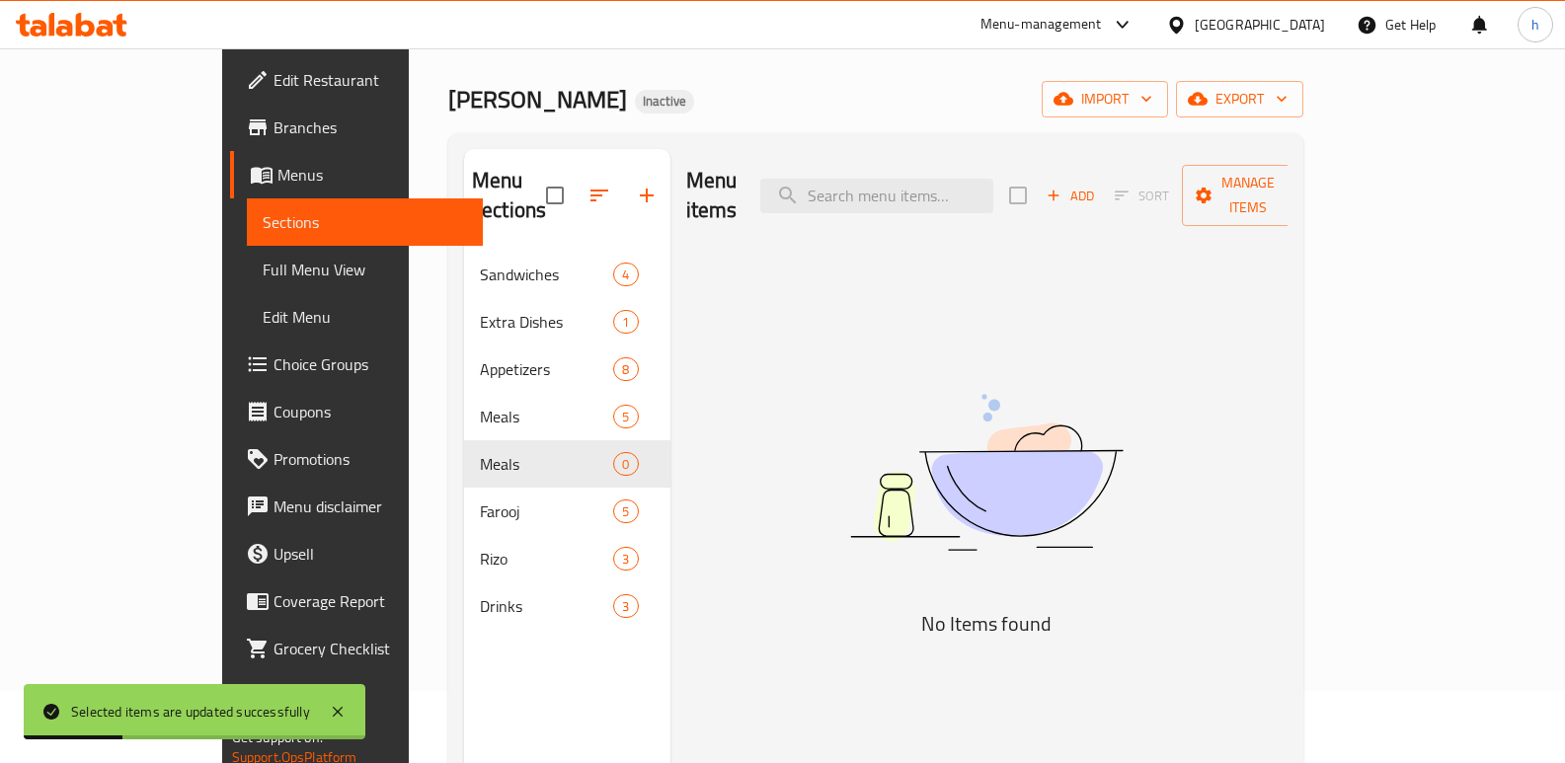
click at [683, 430] on div "Menu items Add Sort Manage items No Items found" at bounding box center [979, 530] width 618 height 763
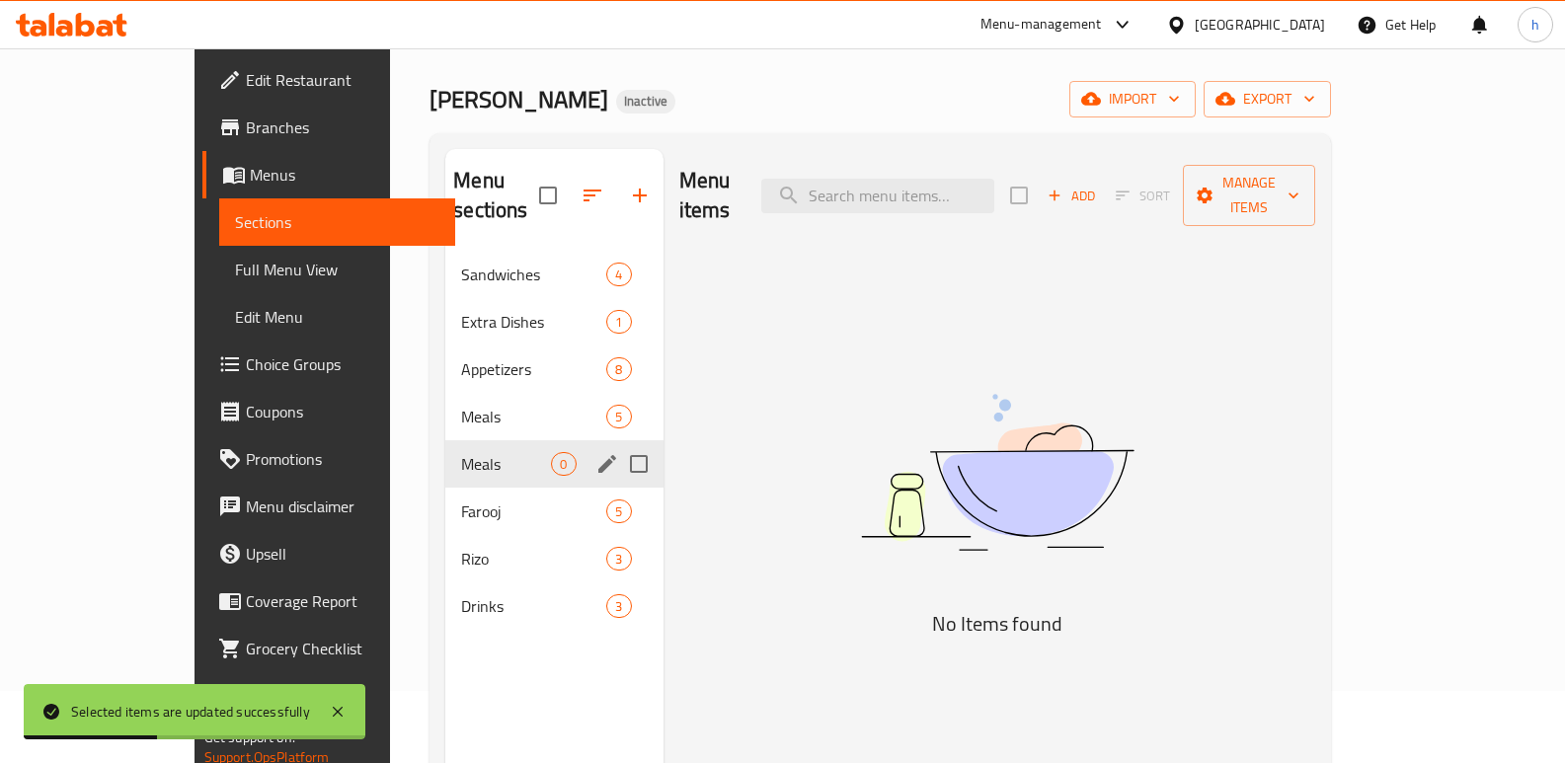
click at [618, 443] on input "Menu sections" at bounding box center [638, 463] width 41 height 41
checkbox input "true"
click at [572, 201] on icon "button" at bounding box center [581, 196] width 18 height 18
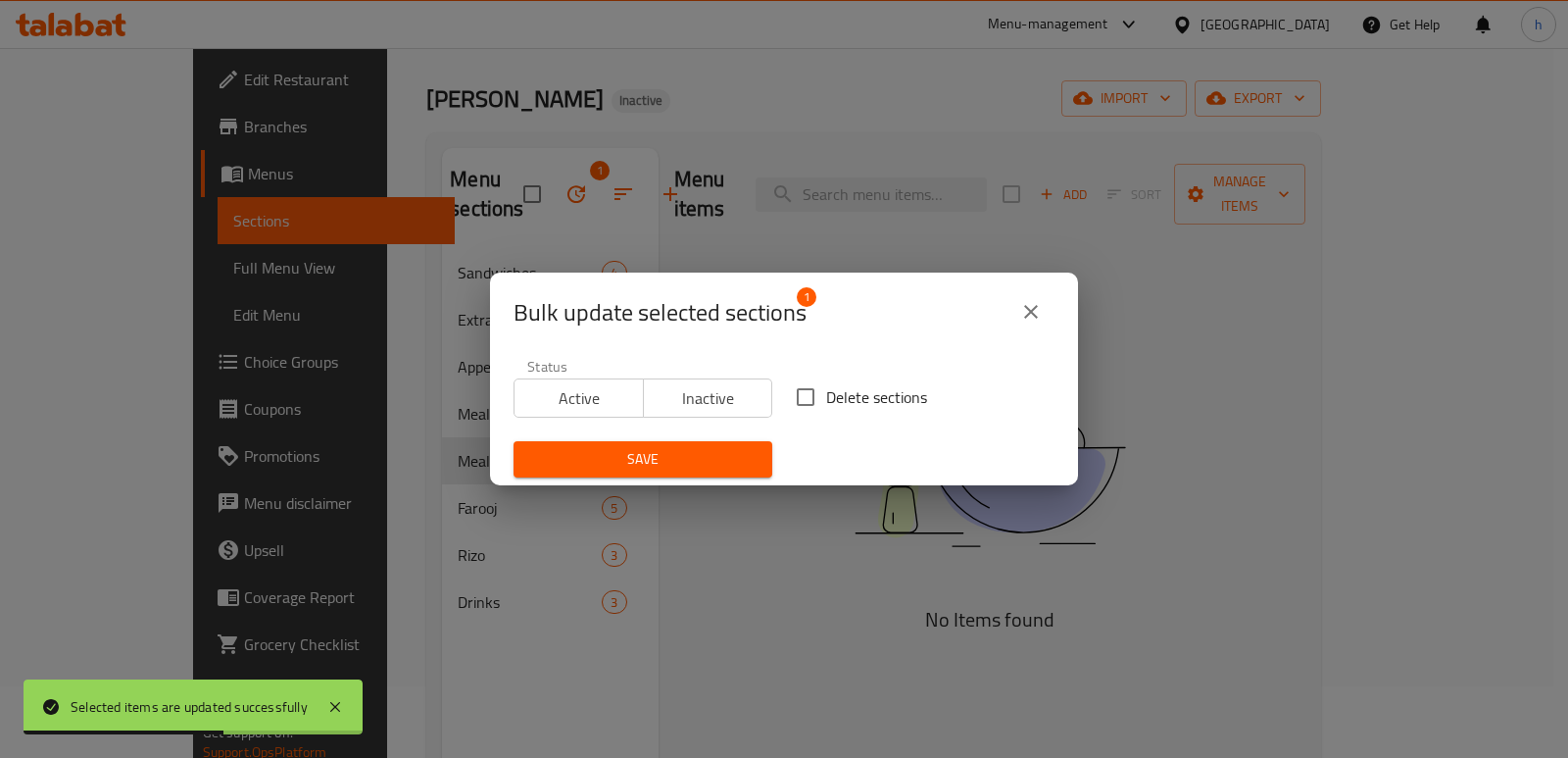
click at [794, 388] on input "Delete sections" at bounding box center [805, 396] width 41 height 41
checkbox input "true"
click at [714, 466] on span "Save" at bounding box center [642, 459] width 227 height 25
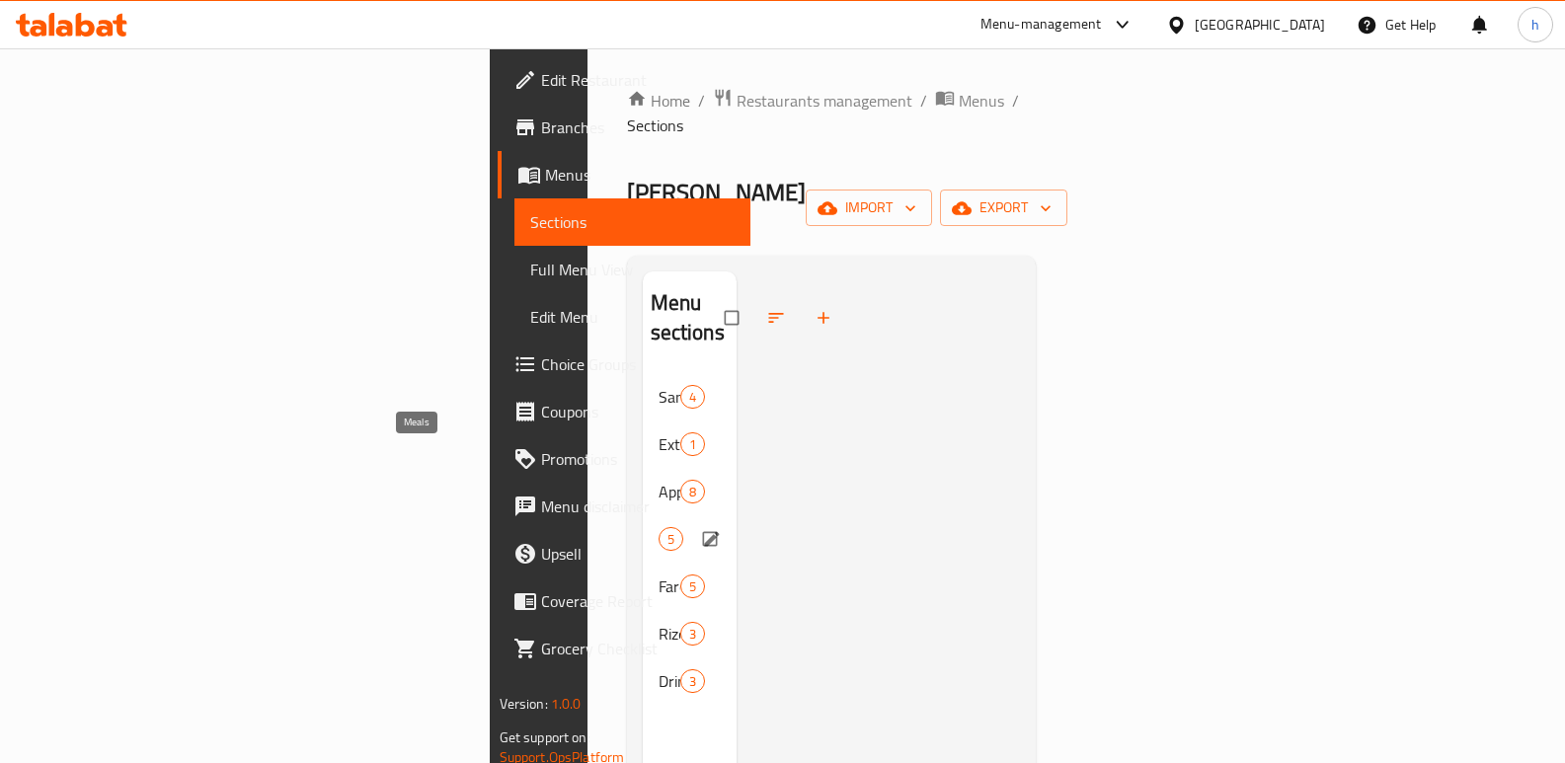
click at [658, 527] on span "Meals" at bounding box center [658, 539] width 0 height 24
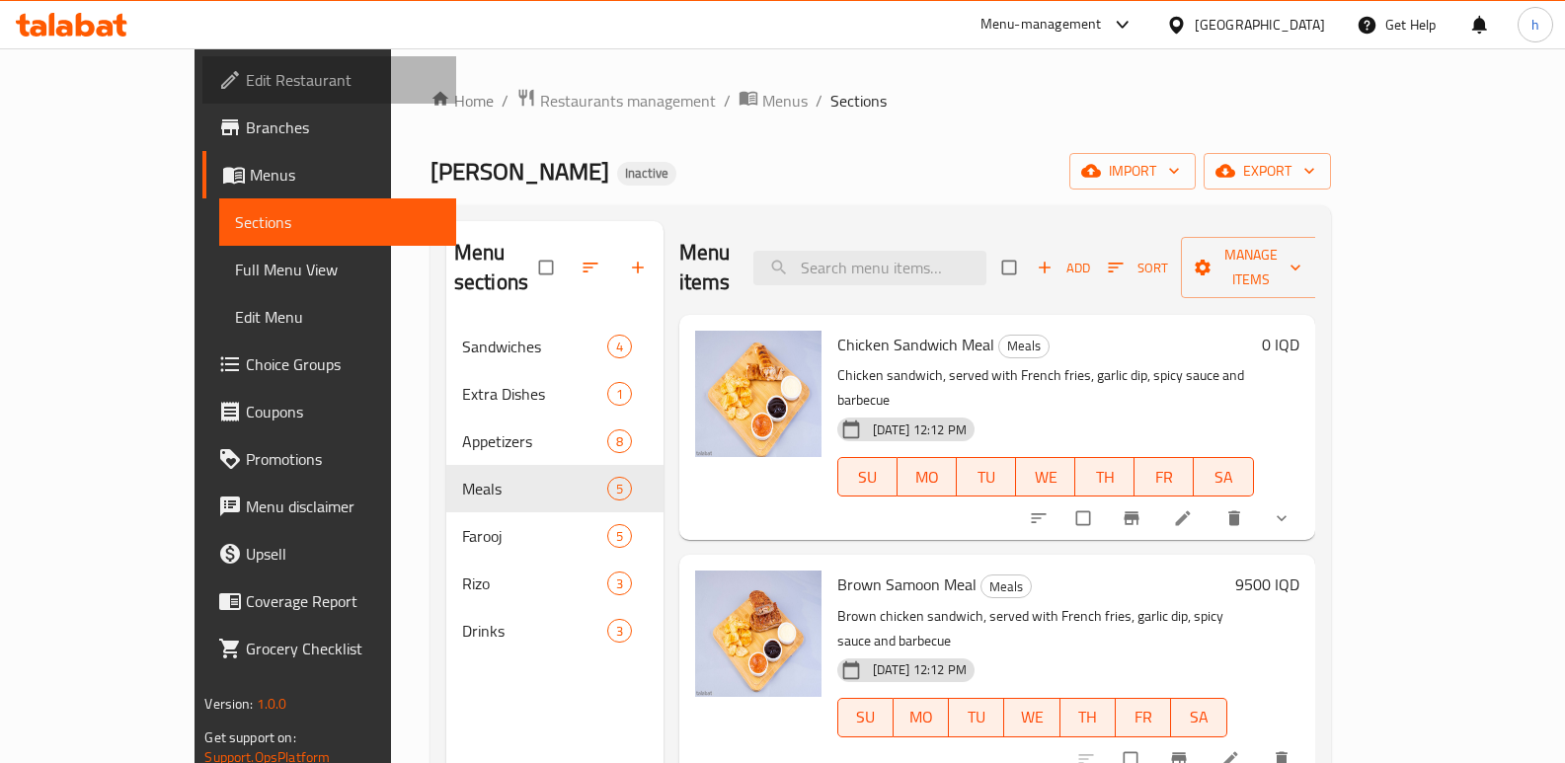
click at [246, 73] on span "Edit Restaurant" at bounding box center [343, 80] width 194 height 24
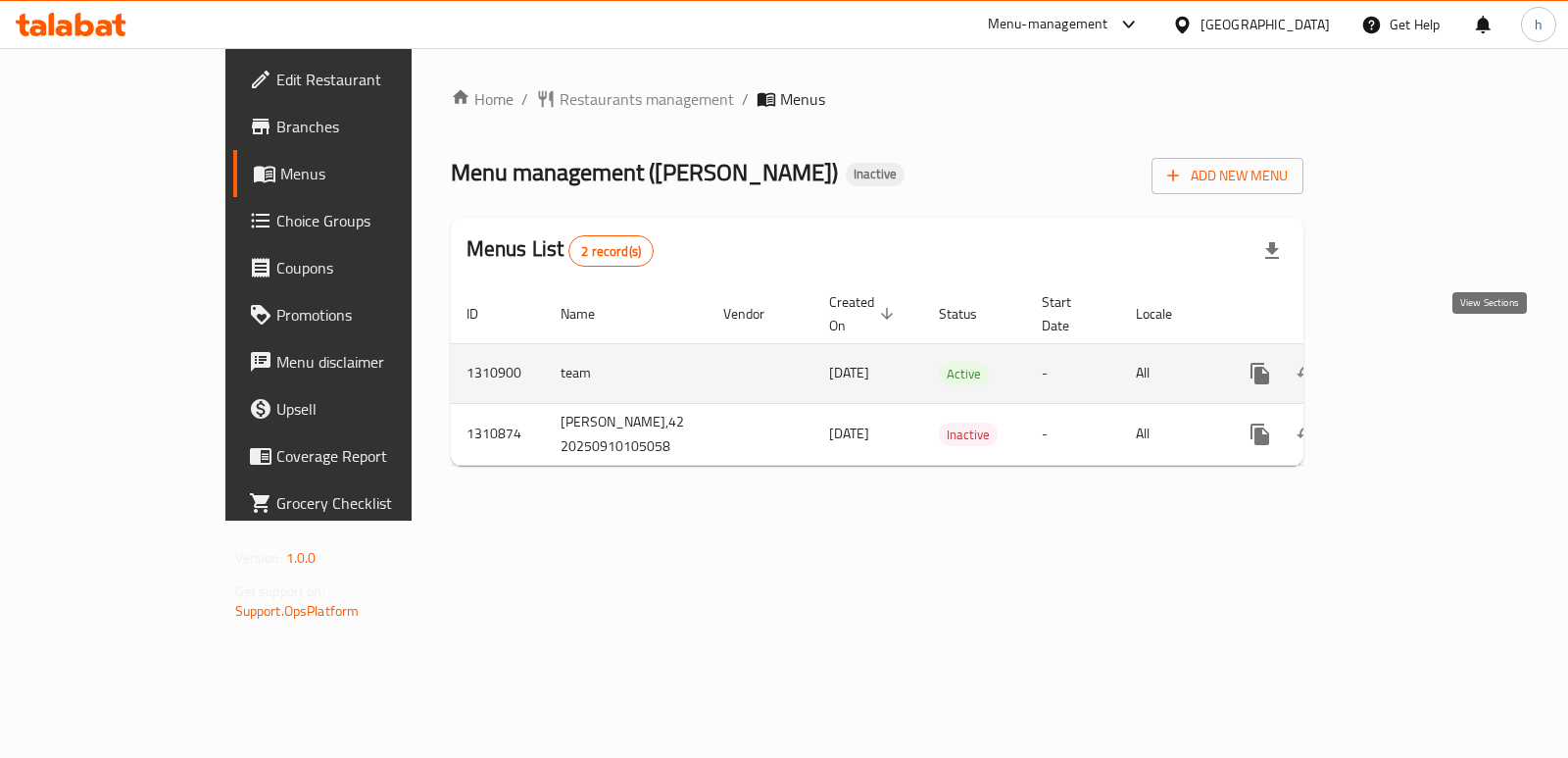
click at [1413, 362] on icon "enhanced table" at bounding box center [1402, 374] width 24 height 24
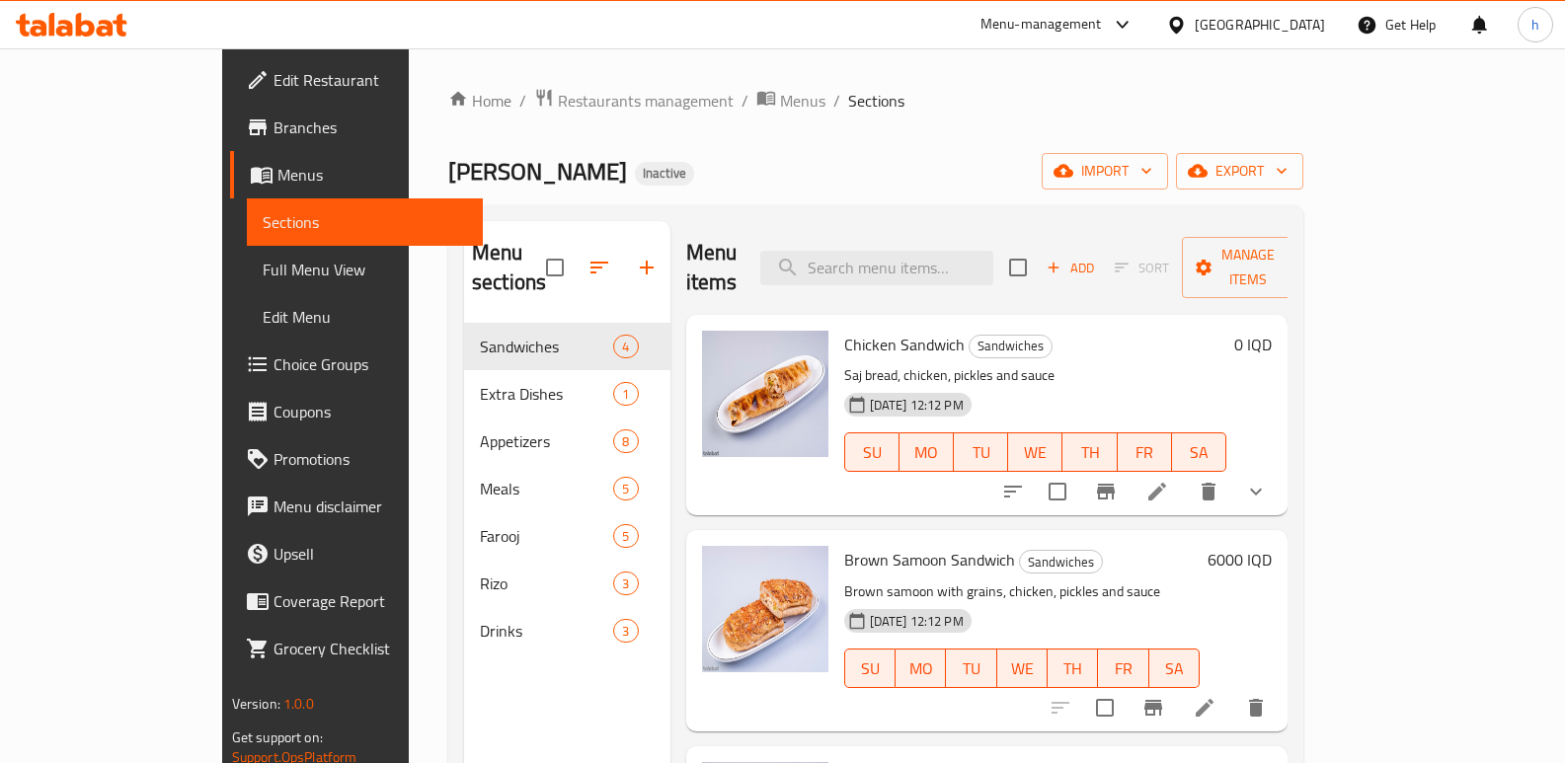
click at [273, 130] on span "Branches" at bounding box center [370, 127] width 194 height 24
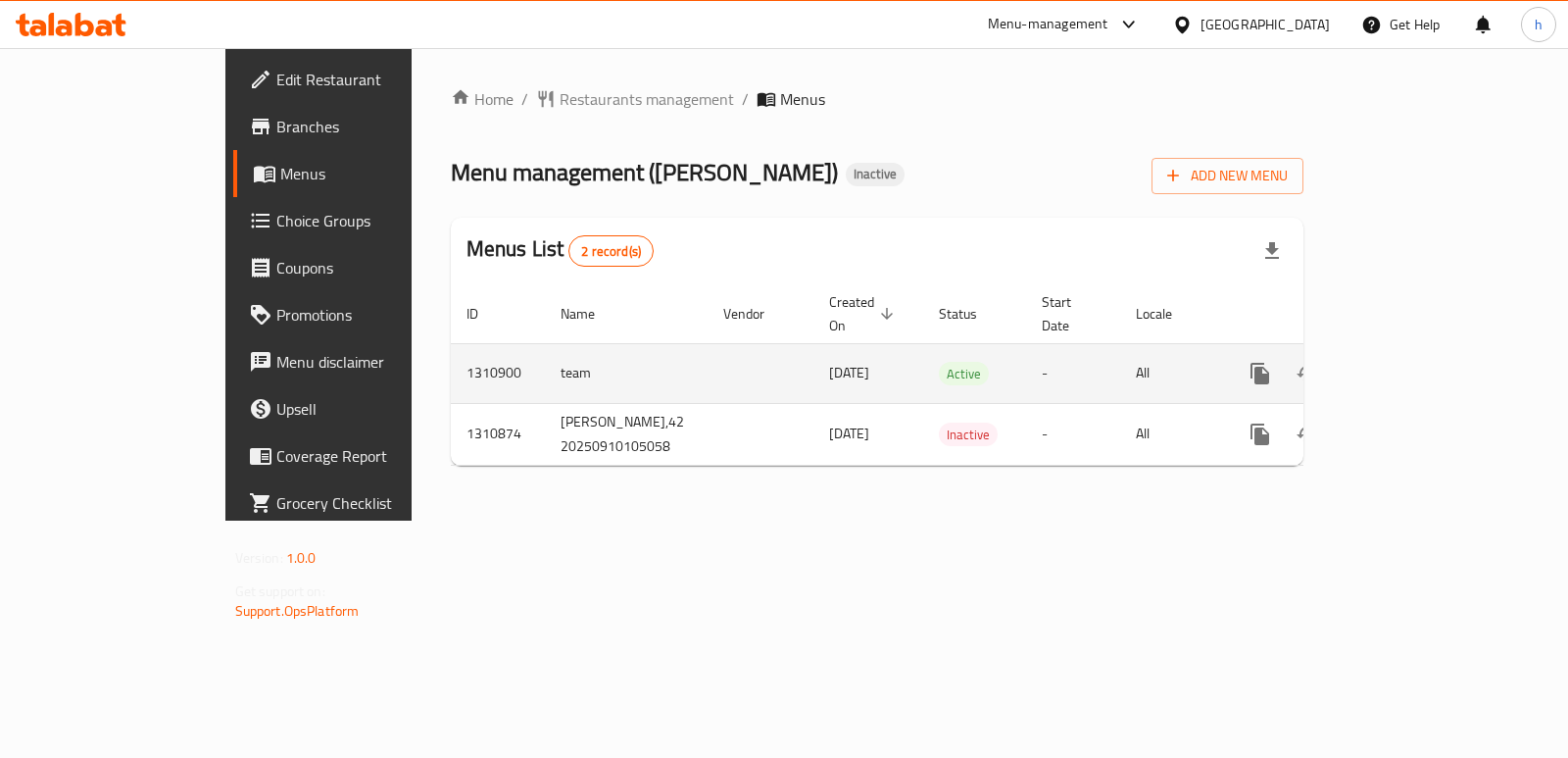
click at [1410, 365] on icon "enhanced table" at bounding box center [1402, 374] width 18 height 18
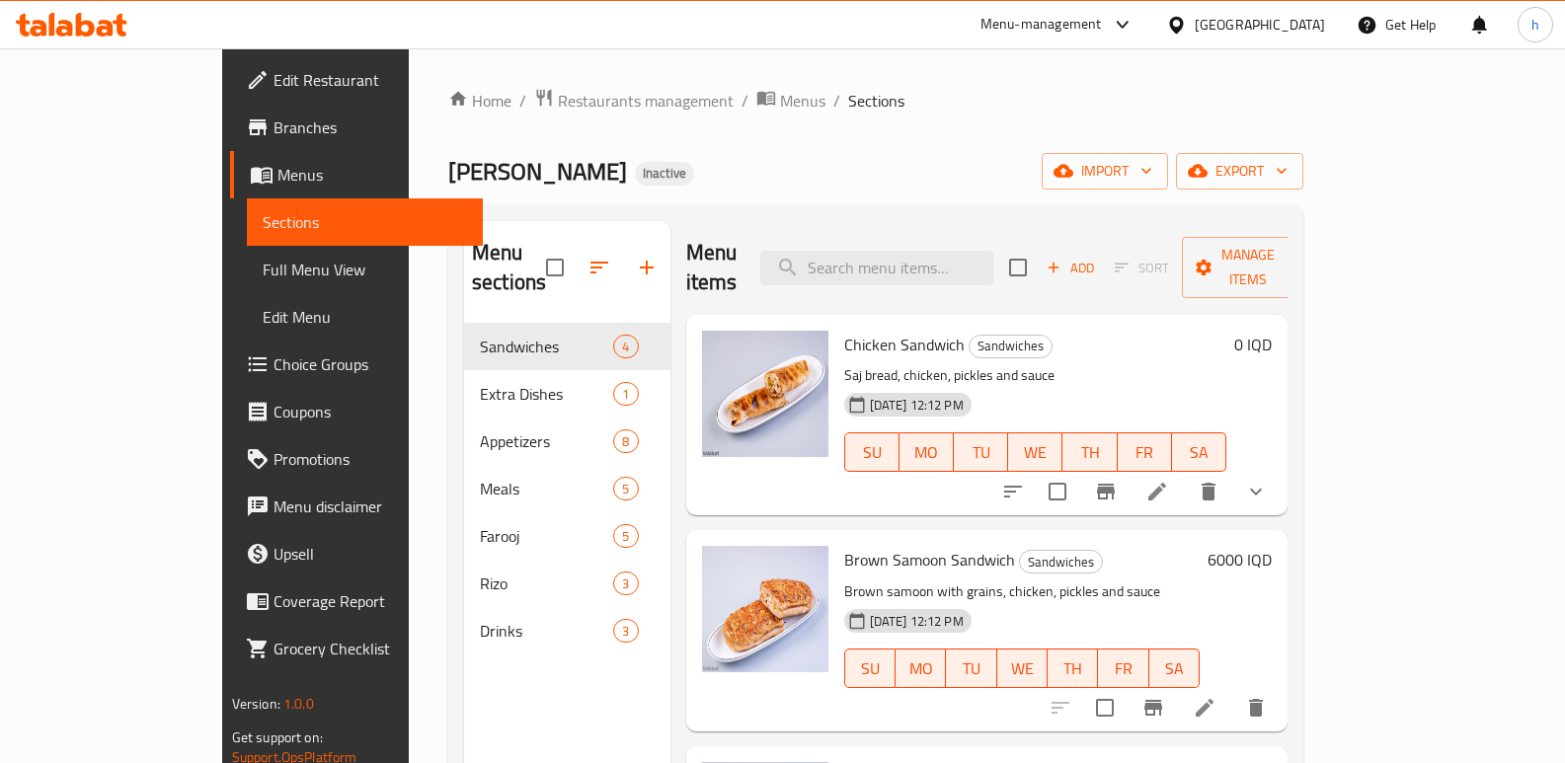
click at [263, 268] on span "Full Menu View" at bounding box center [365, 270] width 205 height 24
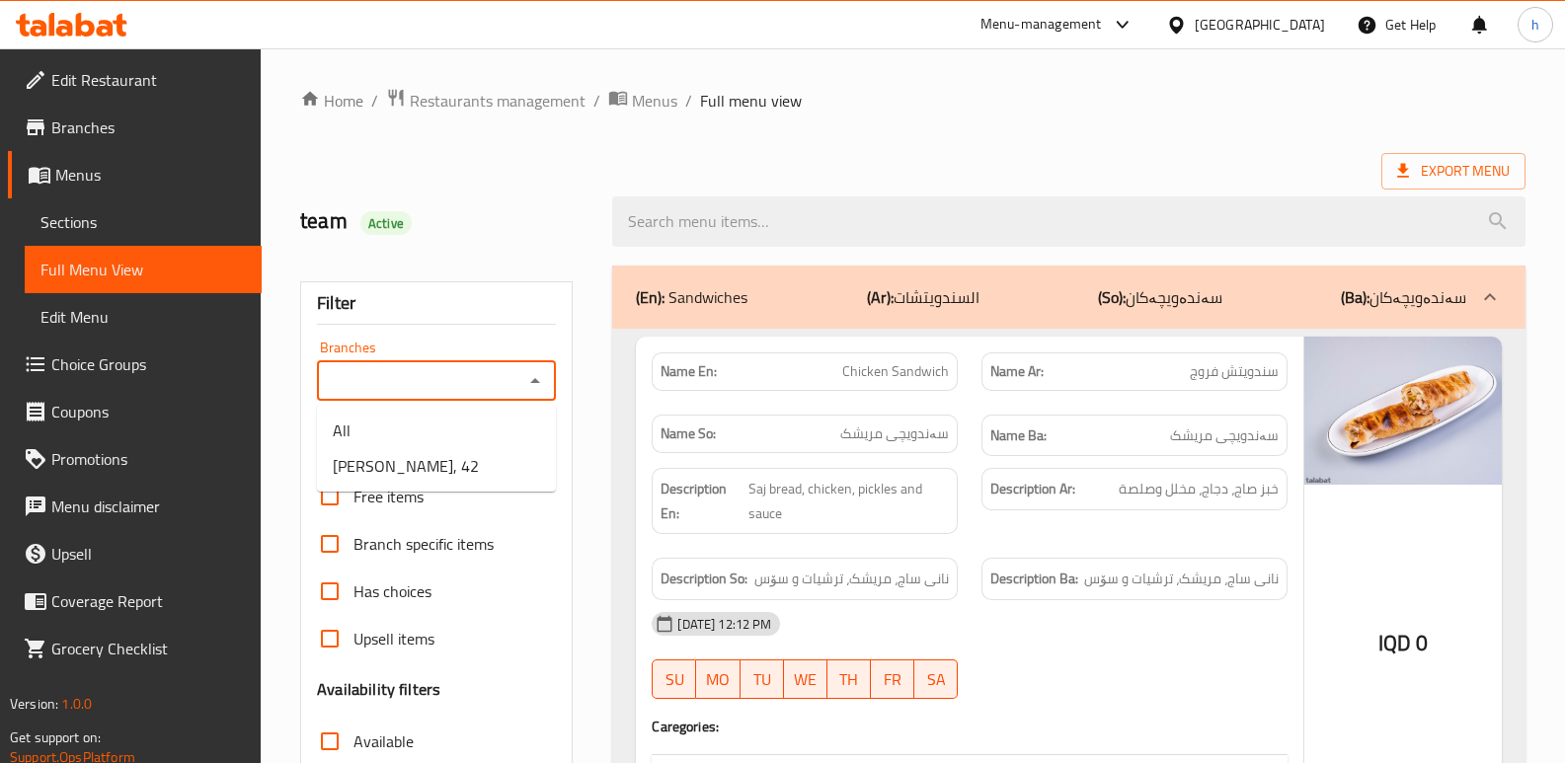
drag, startPoint x: 398, startPoint y: 367, endPoint x: 429, endPoint y: 420, distance: 61.1
click at [398, 367] on input "Branches" at bounding box center [420, 381] width 194 height 28
click at [445, 468] on span "[PERSON_NAME], 42" at bounding box center [406, 466] width 146 height 24
type input "[PERSON_NAME], 42"
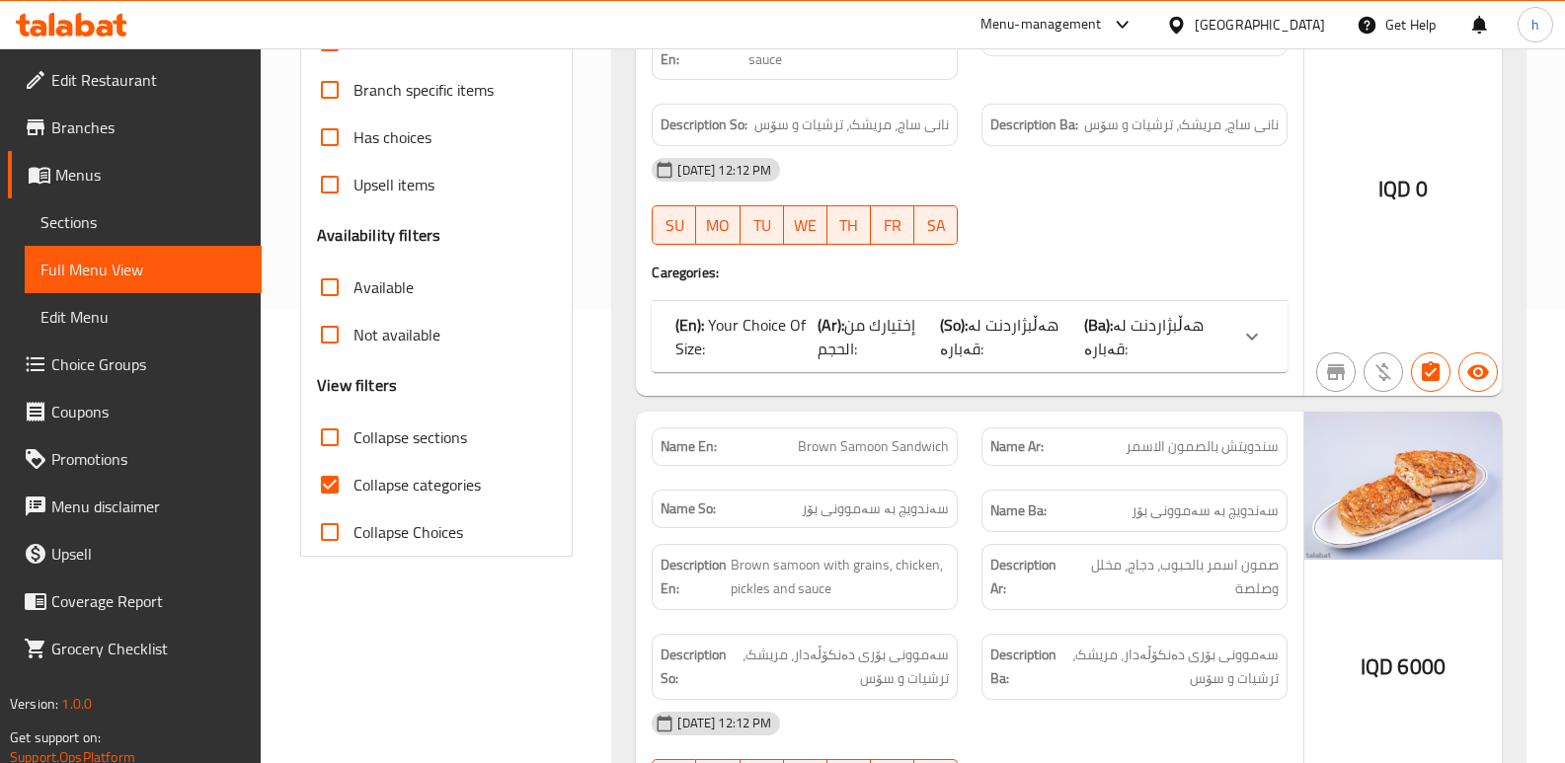
scroll to position [750, 0]
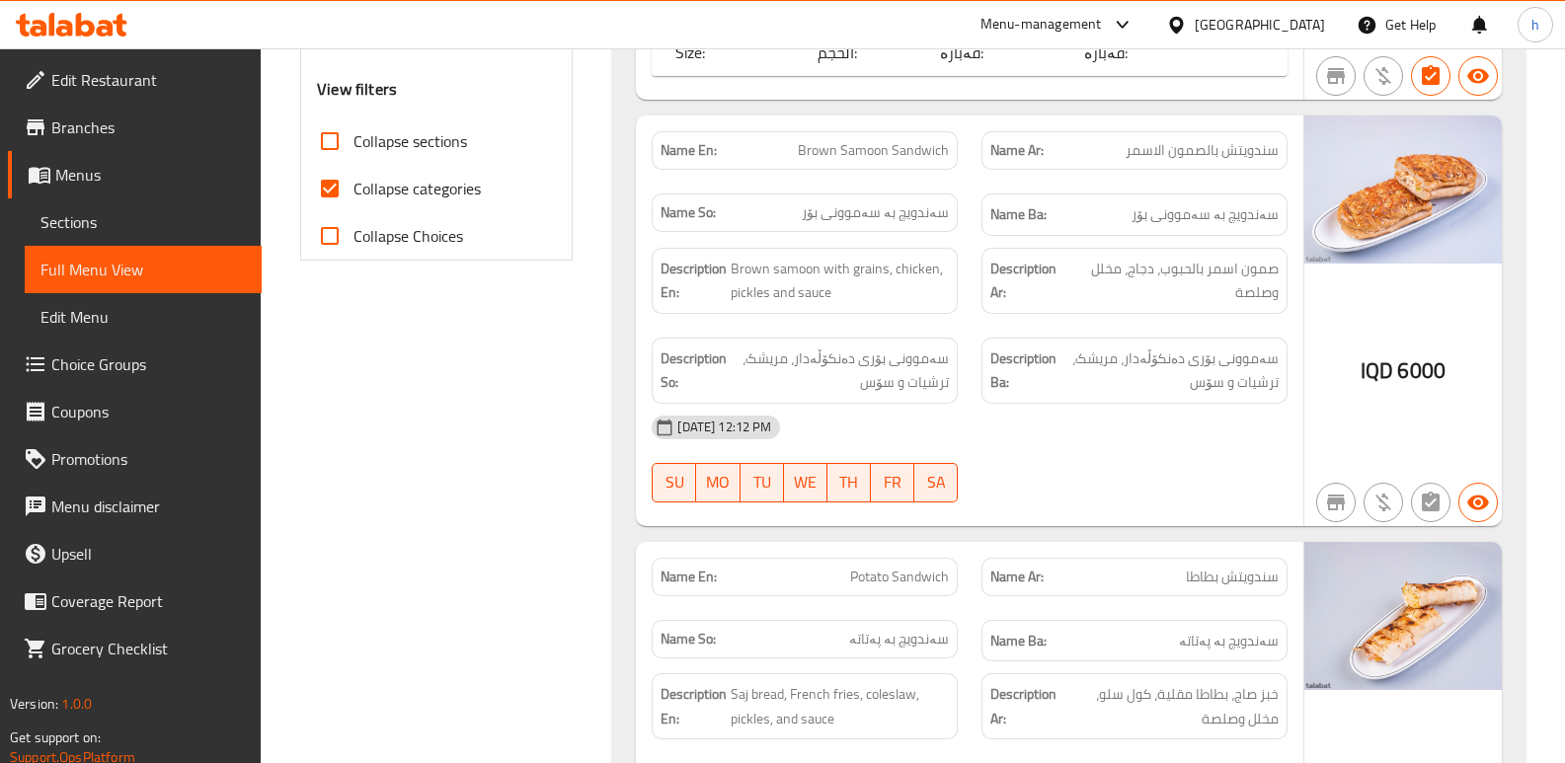
click at [331, 200] on input "Collapse categories" at bounding box center [329, 188] width 47 height 47
checkbox input "false"
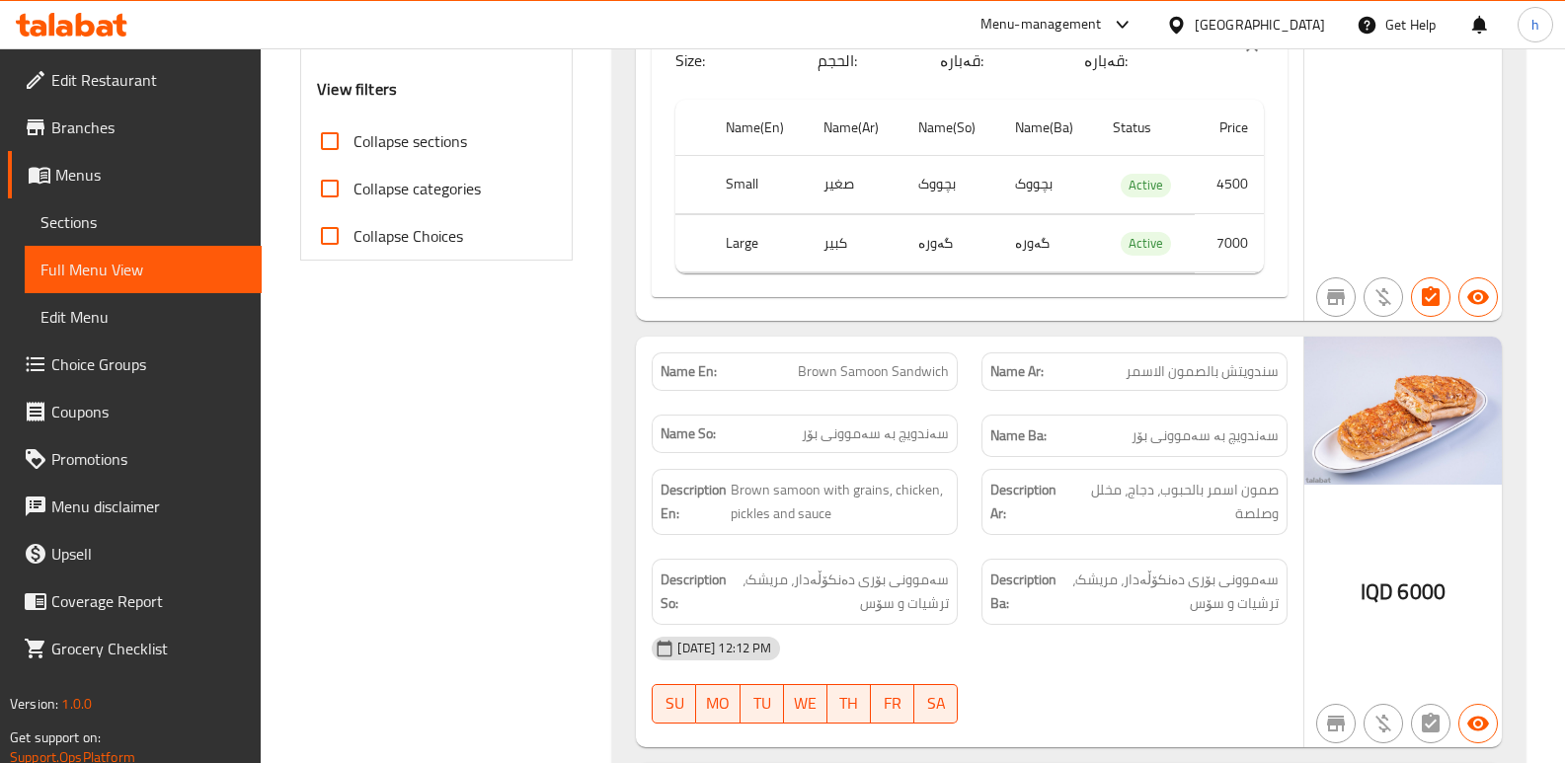
click at [329, 142] on input "Collapse sections" at bounding box center [329, 140] width 47 height 47
checkbox input "true"
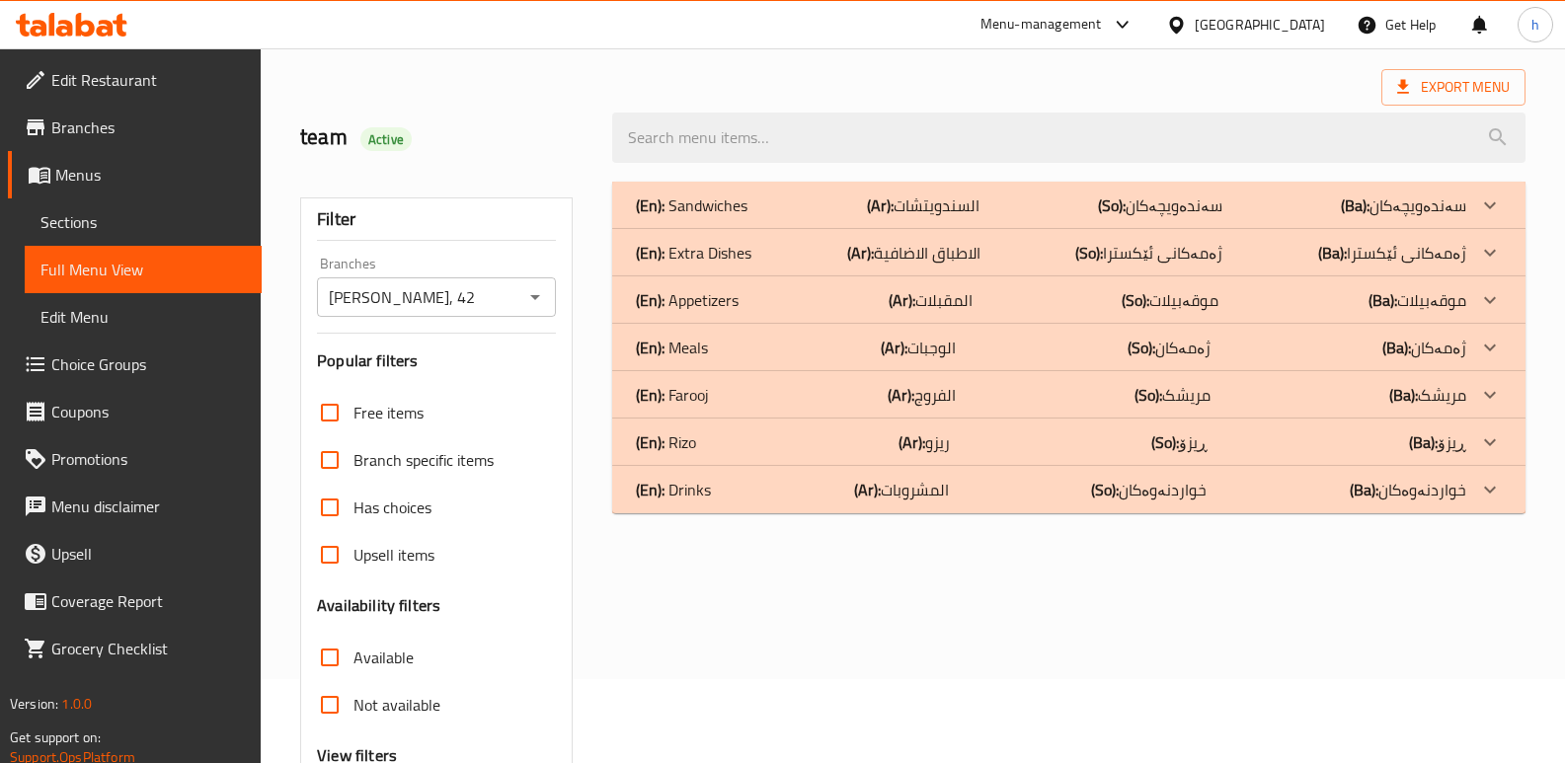
scroll to position [61, 0]
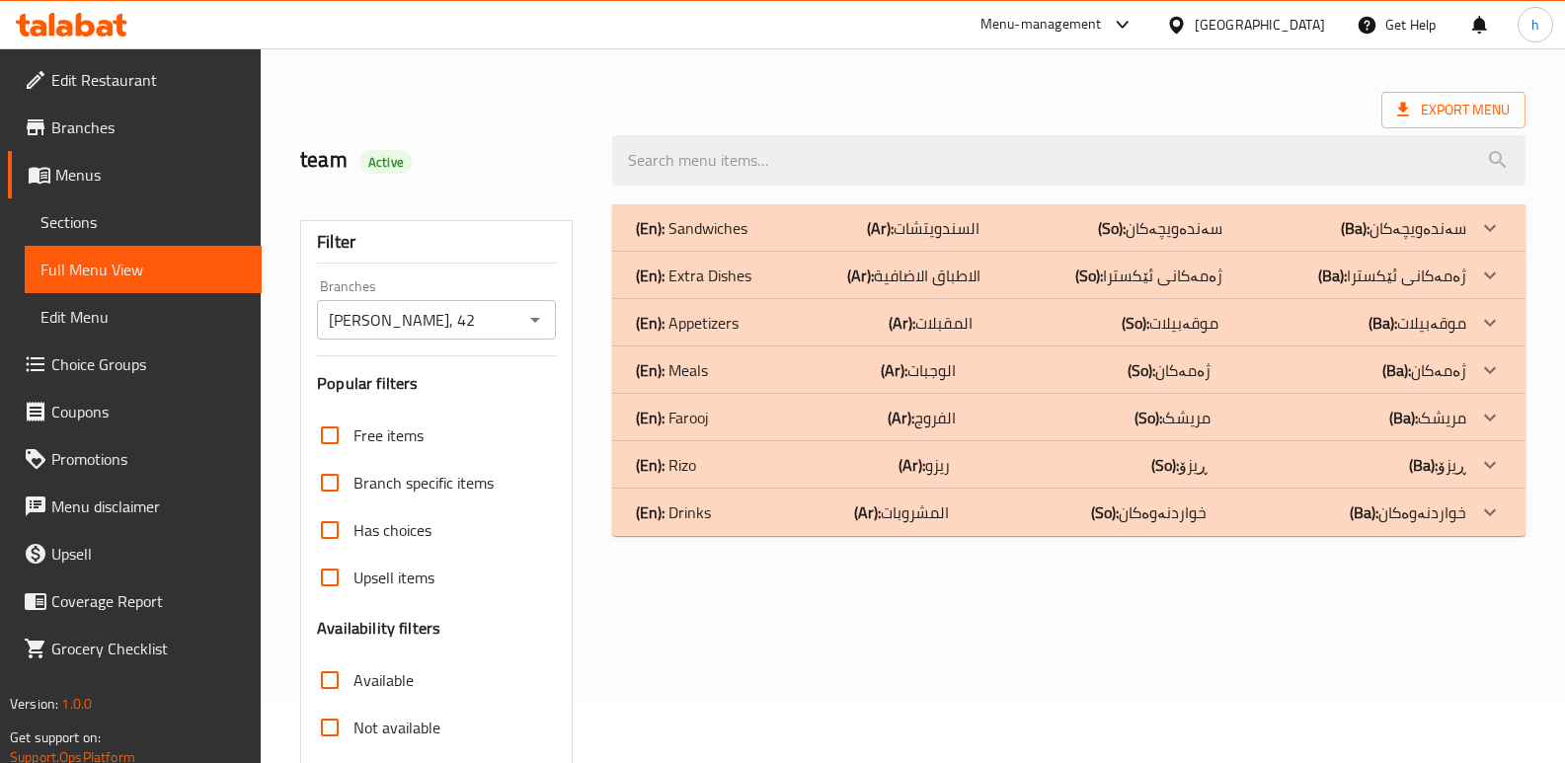
click at [722, 422] on div "(En): [PERSON_NAME] (Ar): الفروج (So): مریشک (Ba): مریشک" at bounding box center [1051, 418] width 830 height 24
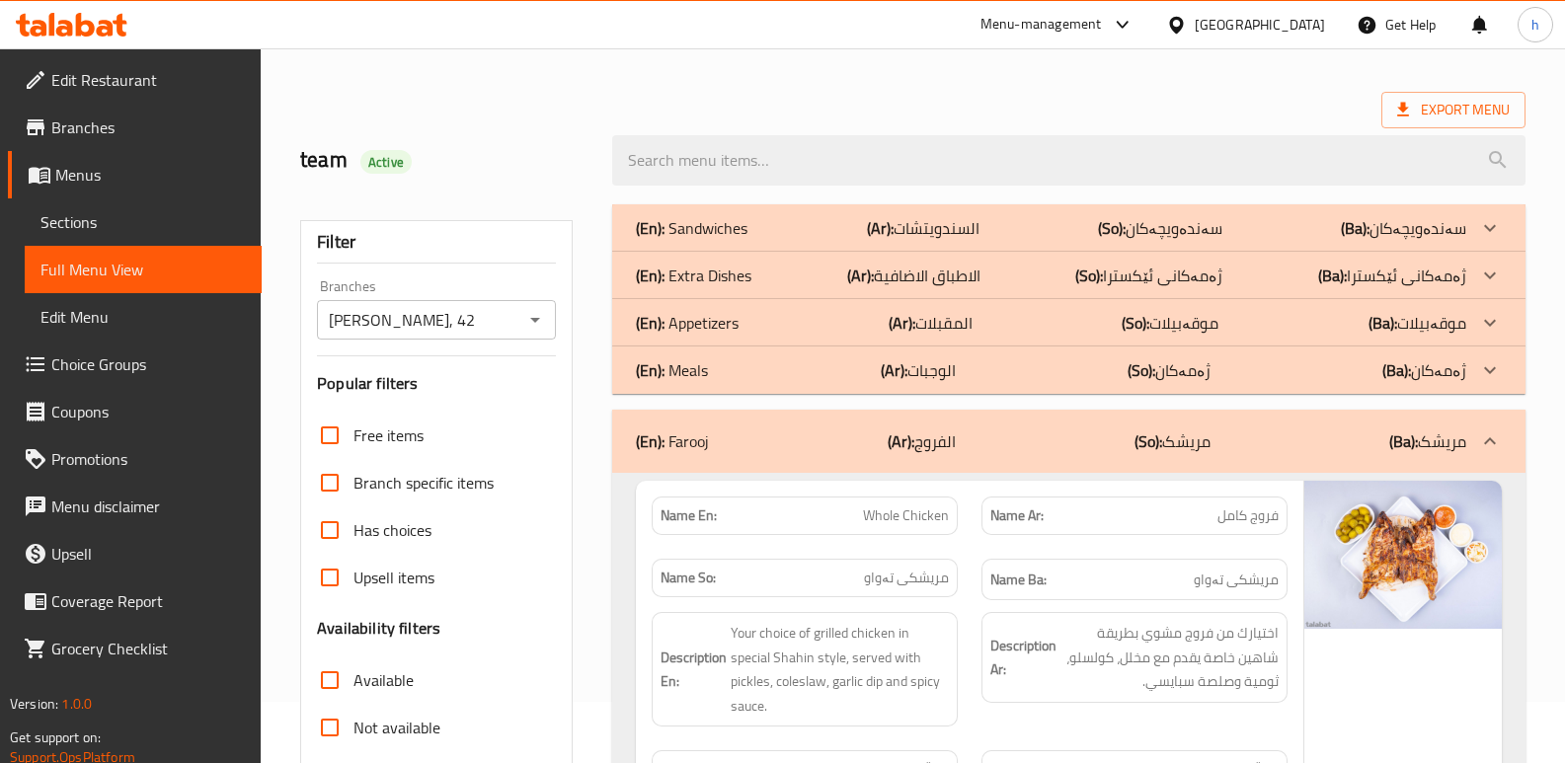
click at [737, 320] on p "(En): Appetizers" at bounding box center [687, 323] width 103 height 24
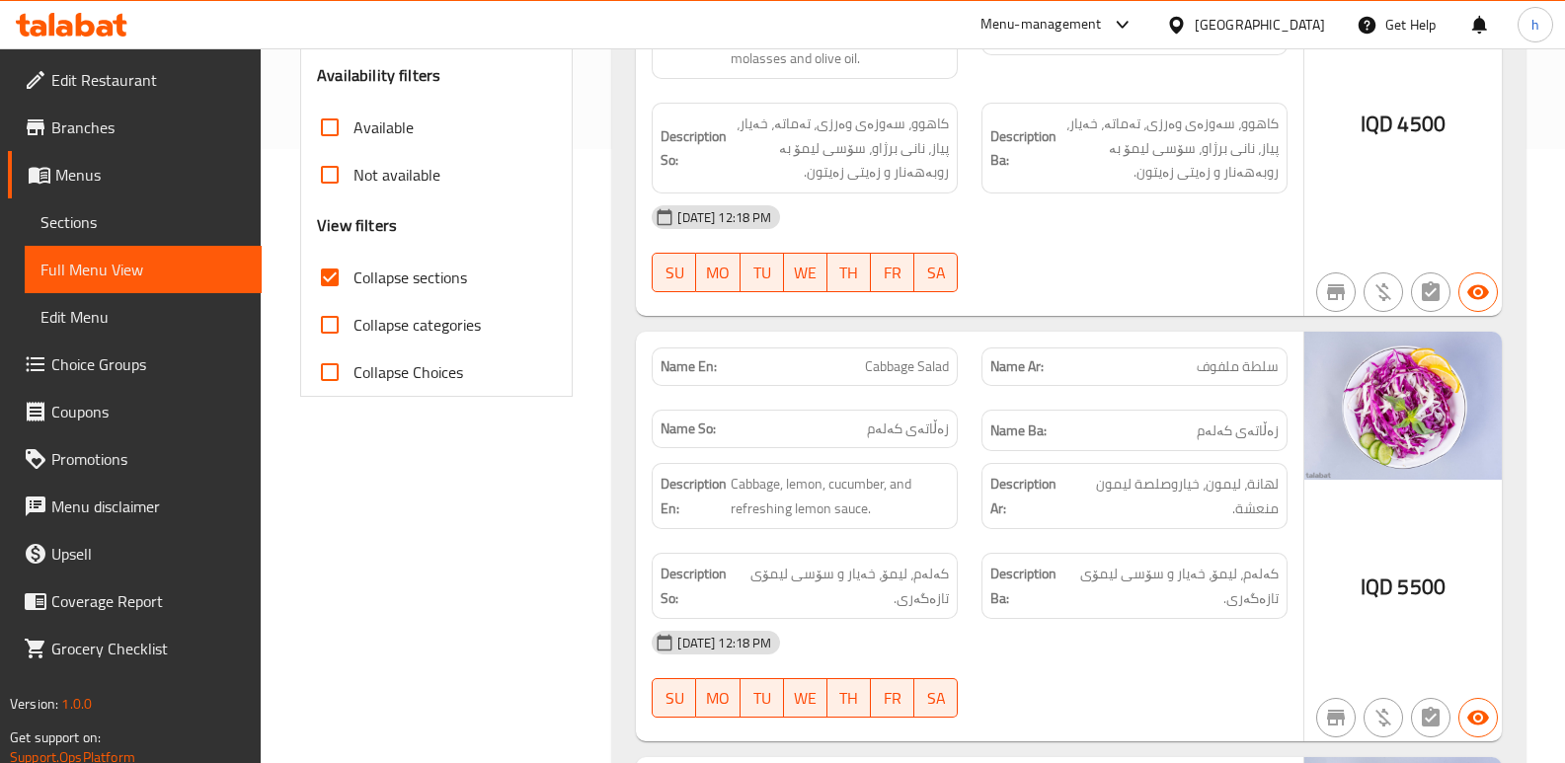
scroll to position [653, 0]
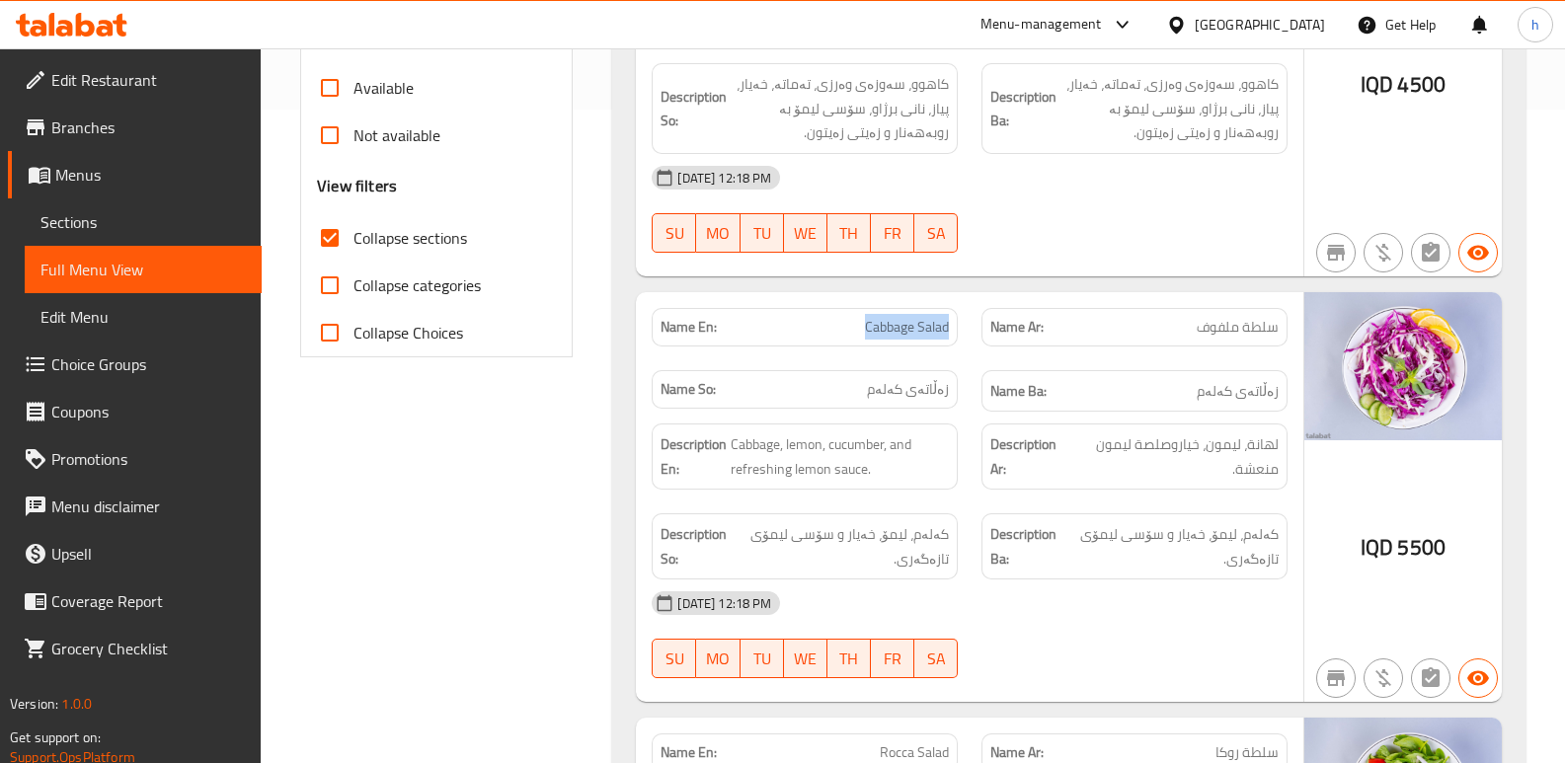
drag, startPoint x: 865, startPoint y: 323, endPoint x: 954, endPoint y: 325, distance: 88.9
click at [954, 325] on div "Name En: Cabbage Salad" at bounding box center [804, 327] width 306 height 38
copy span "Cabbage Salad"
click at [181, 225] on span "Sections" at bounding box center [142, 222] width 205 height 24
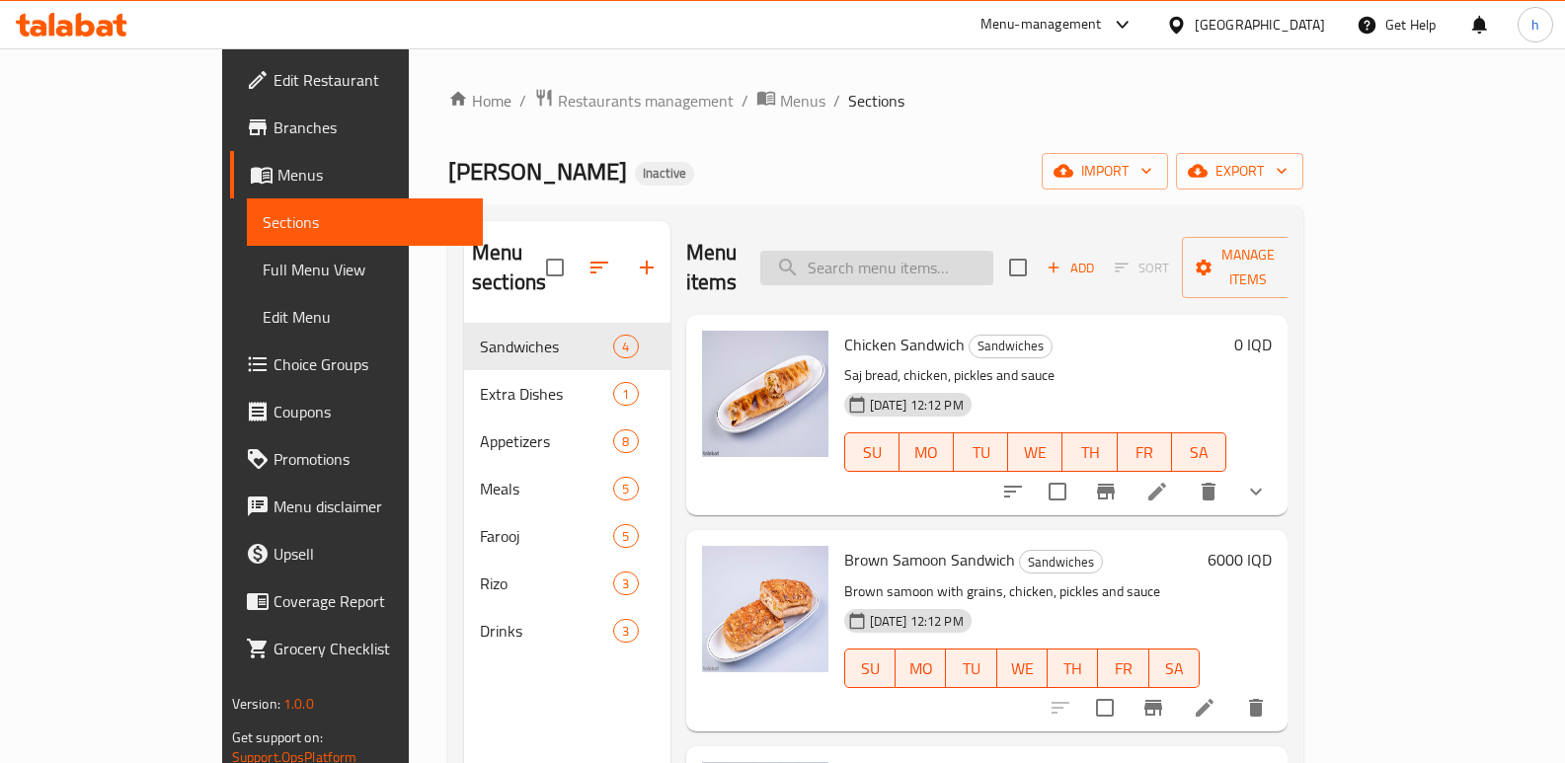
click at [958, 257] on input "search" at bounding box center [876, 268] width 233 height 35
paste input "Cabbage Salad"
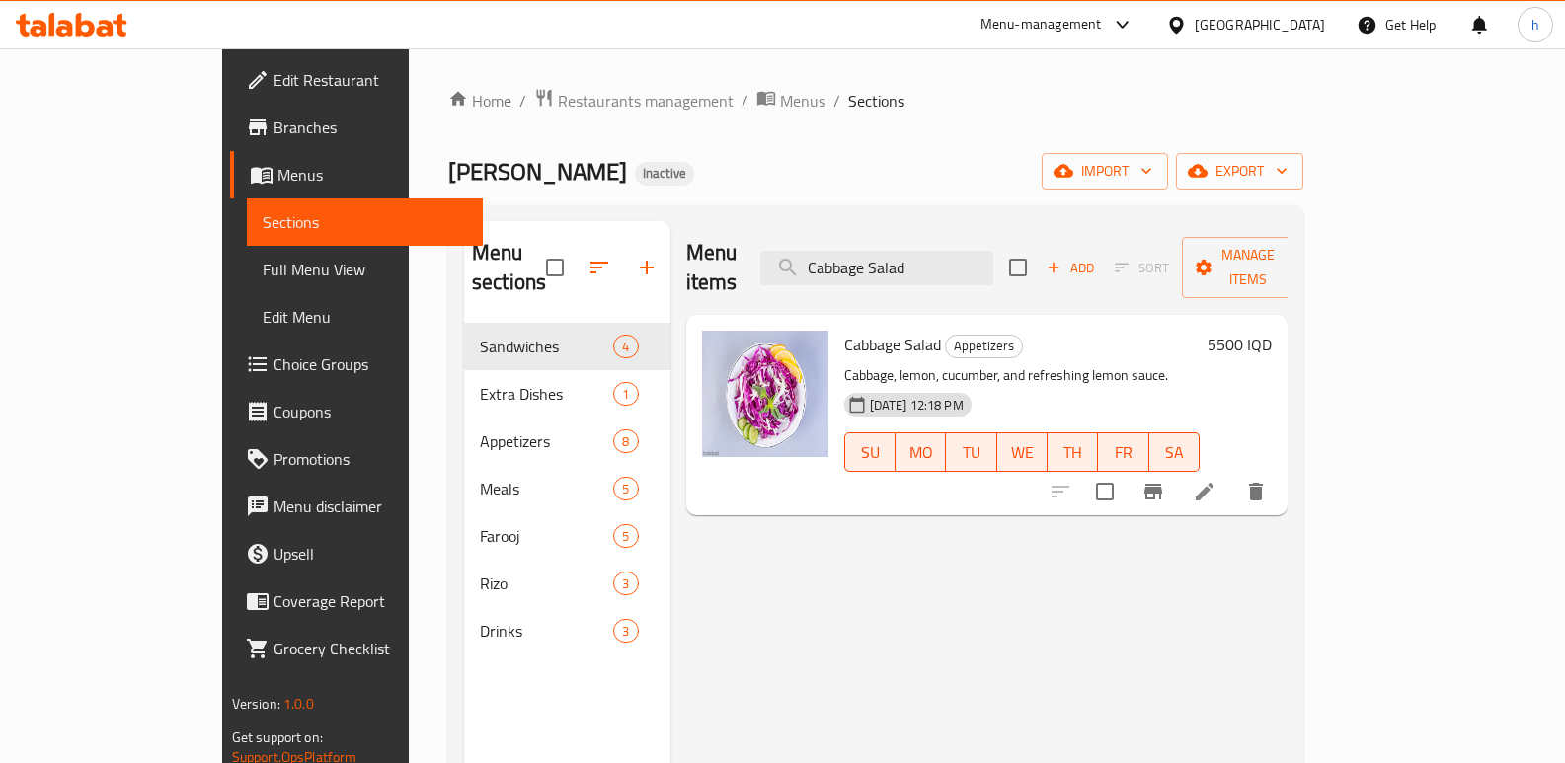
type input "Cabbage Salad"
click at [1216, 480] on icon at bounding box center [1204, 492] width 24 height 24
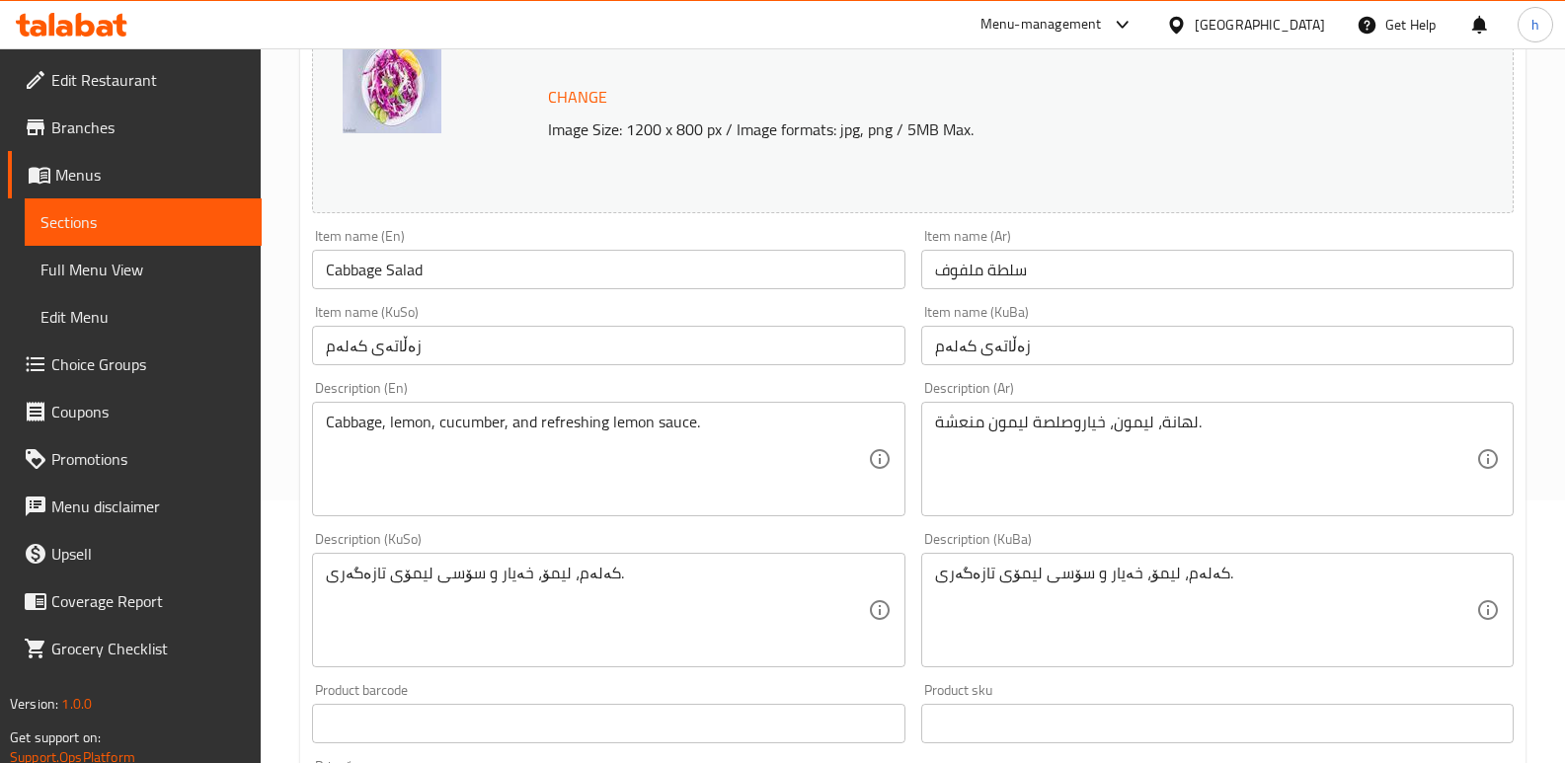
scroll to position [287, 0]
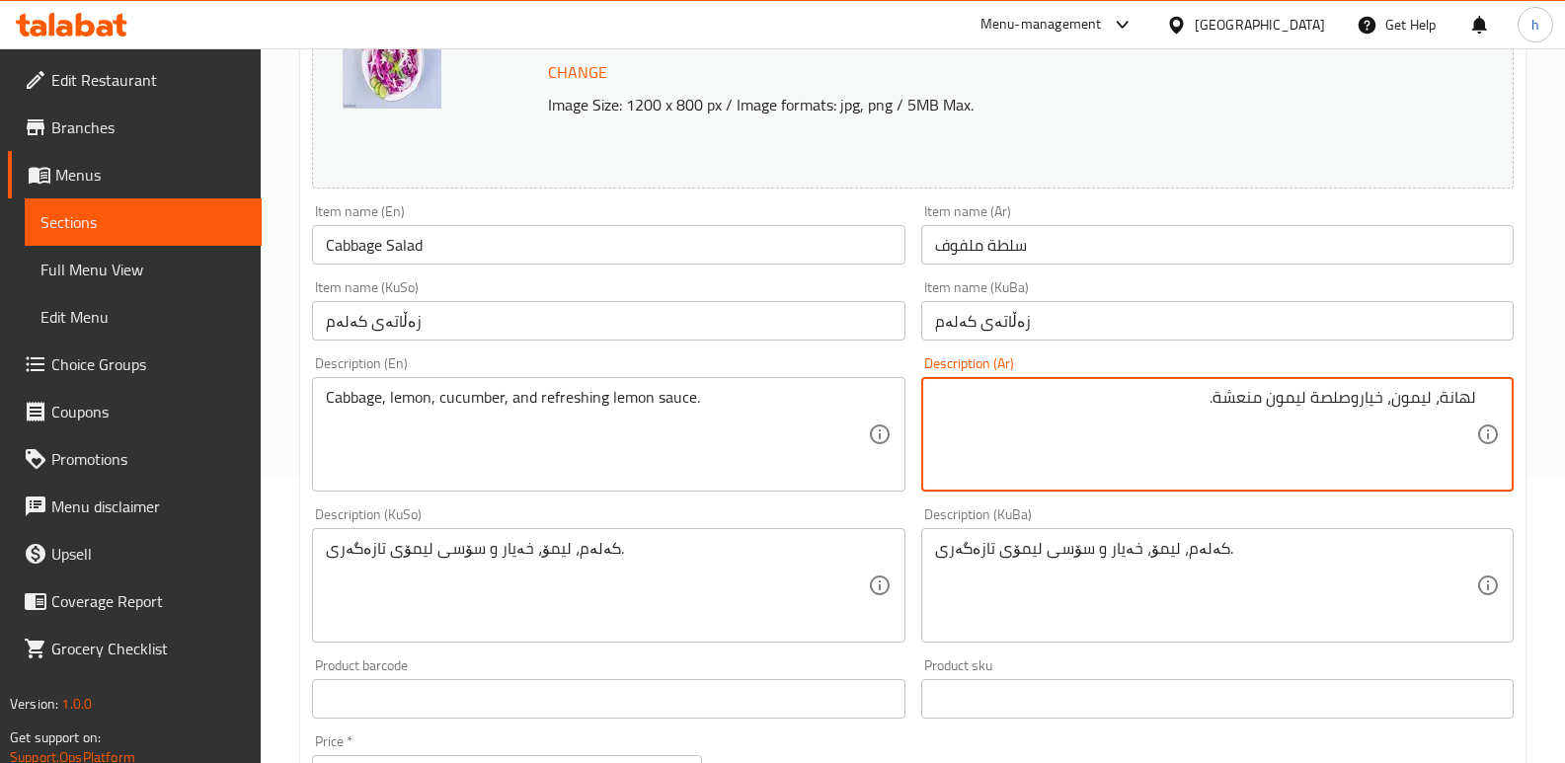
click at [1361, 404] on textarea "لهانة، ليمون، خياروصلصة ليمون منعشة." at bounding box center [1205, 435] width 541 height 94
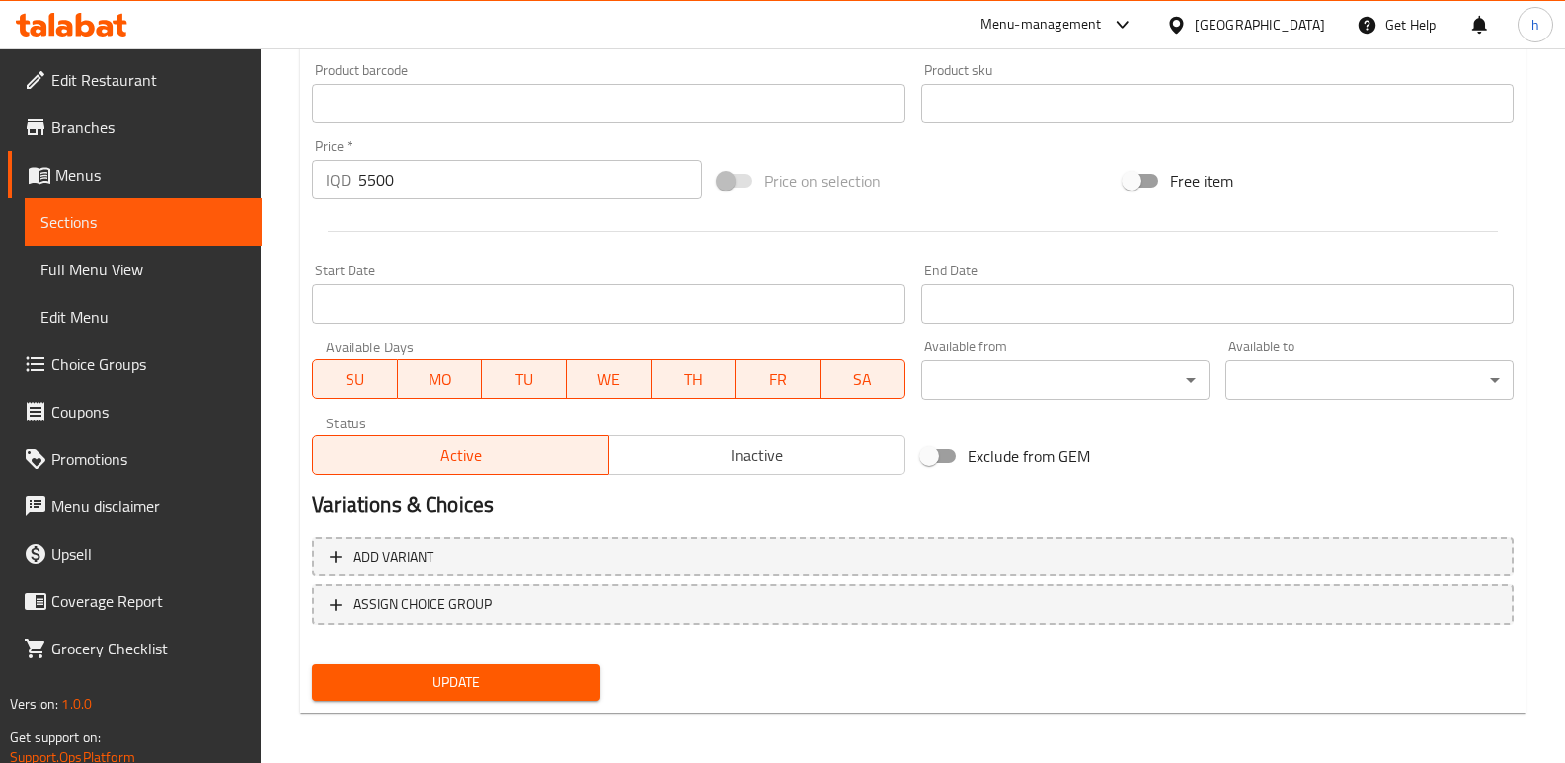
scroll to position [887, 0]
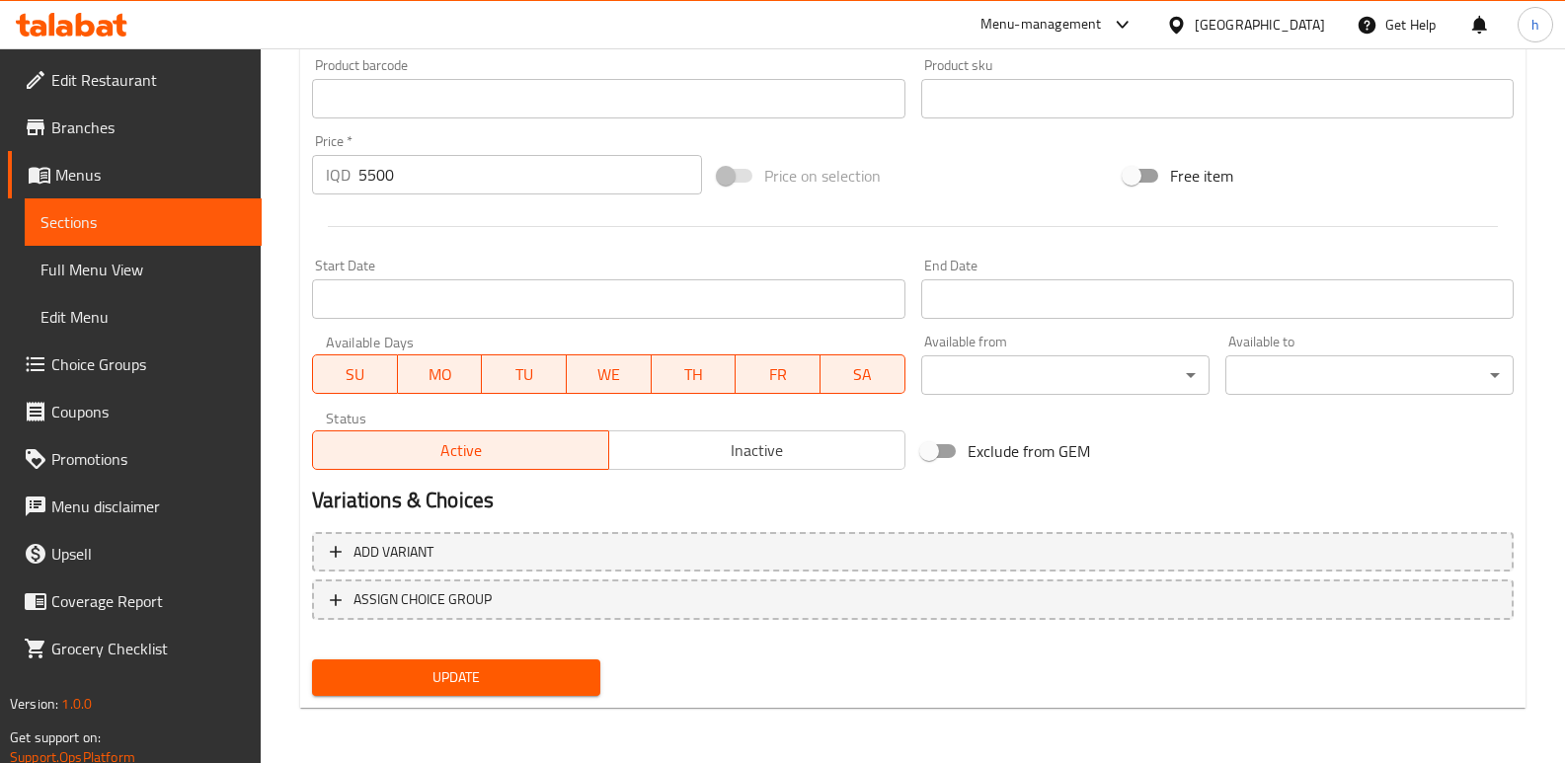
type textarea "لهانة، ليمون، خيار وصلصة ليمون منعشة."
click at [549, 684] on span "Update" at bounding box center [456, 677] width 257 height 25
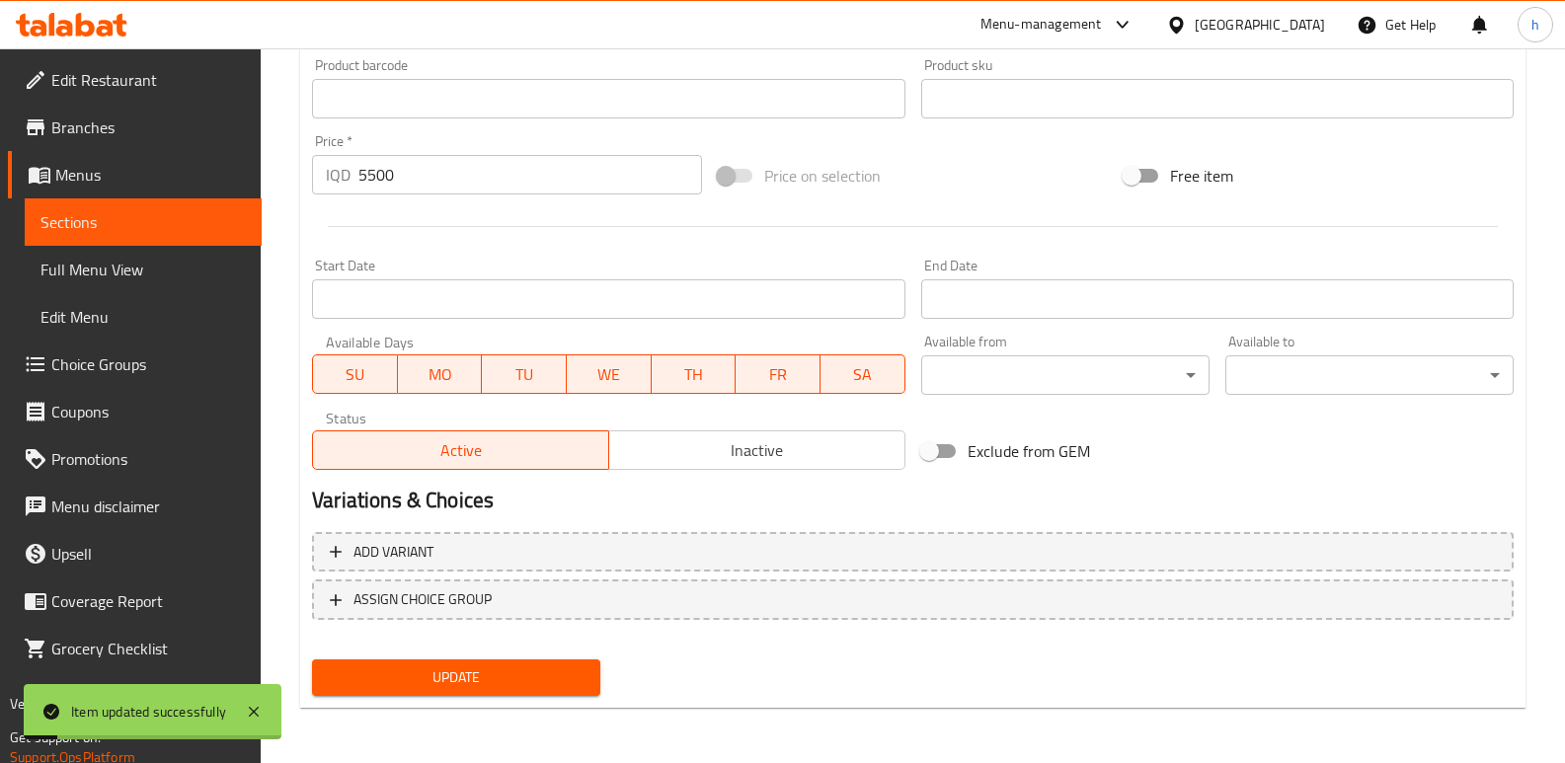
click at [127, 258] on span "Full Menu View" at bounding box center [142, 270] width 205 height 24
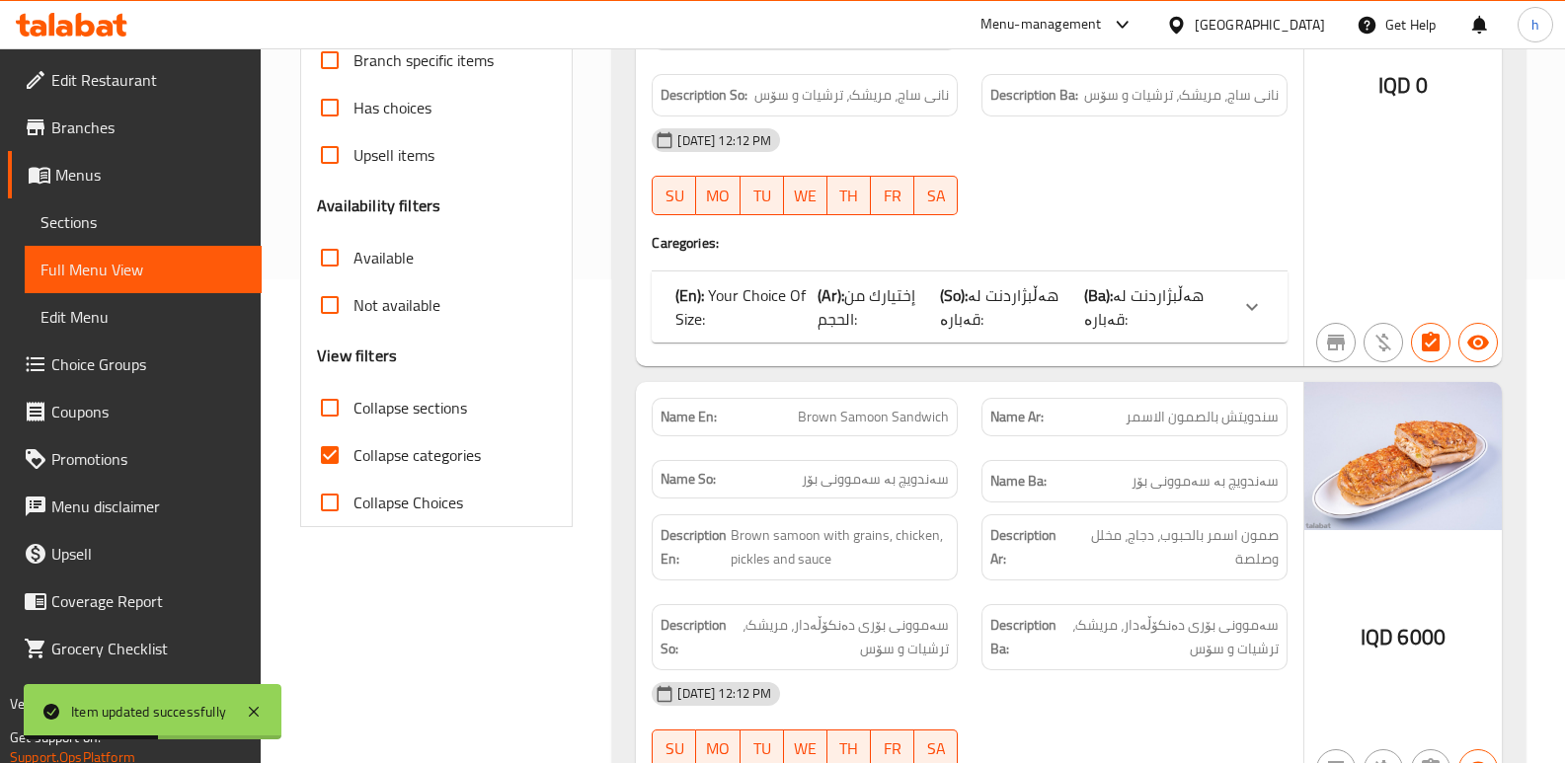
scroll to position [453, 0]
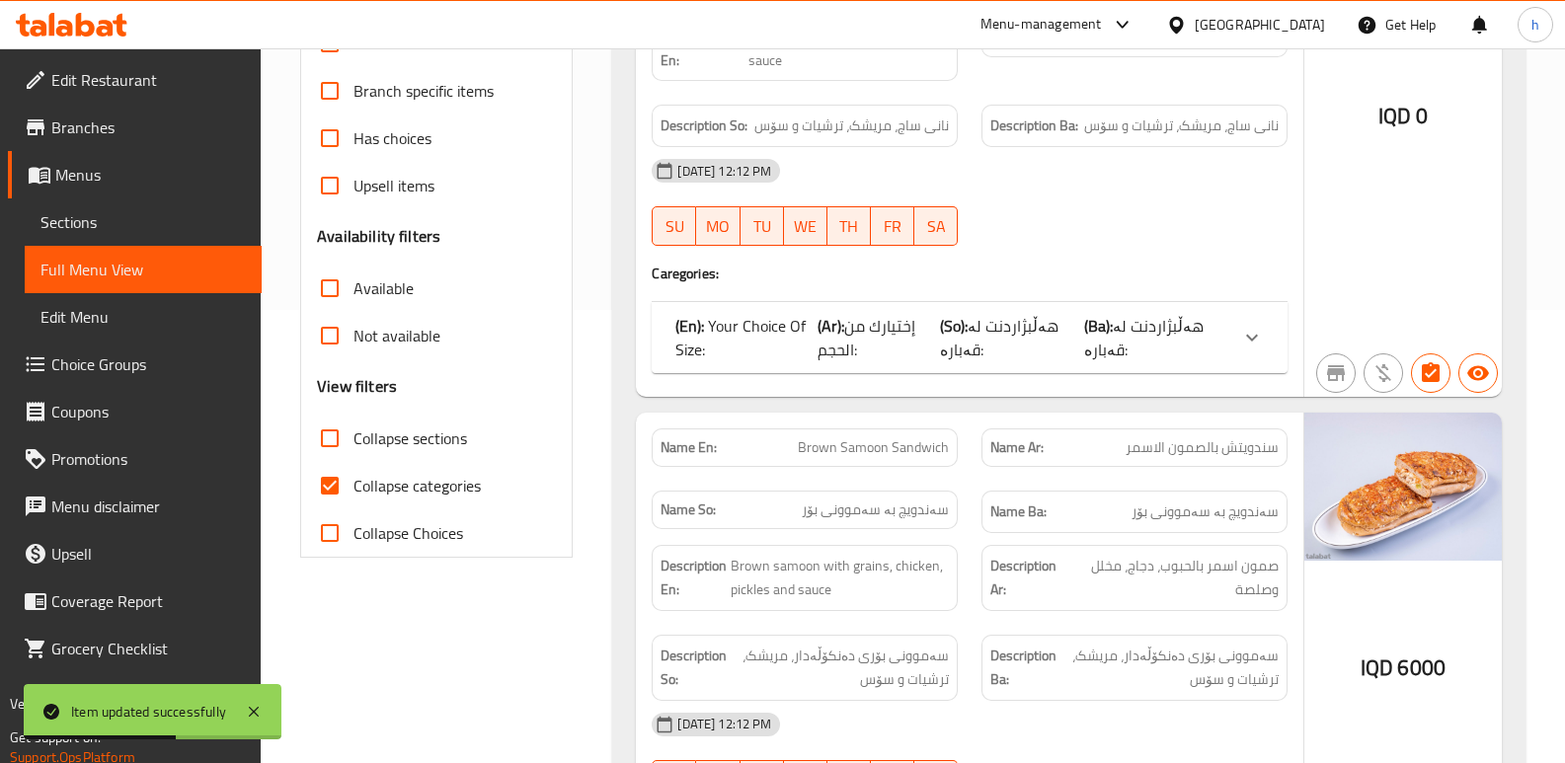
click at [338, 485] on input "Collapse categories" at bounding box center [329, 485] width 47 height 47
checkbox input "false"
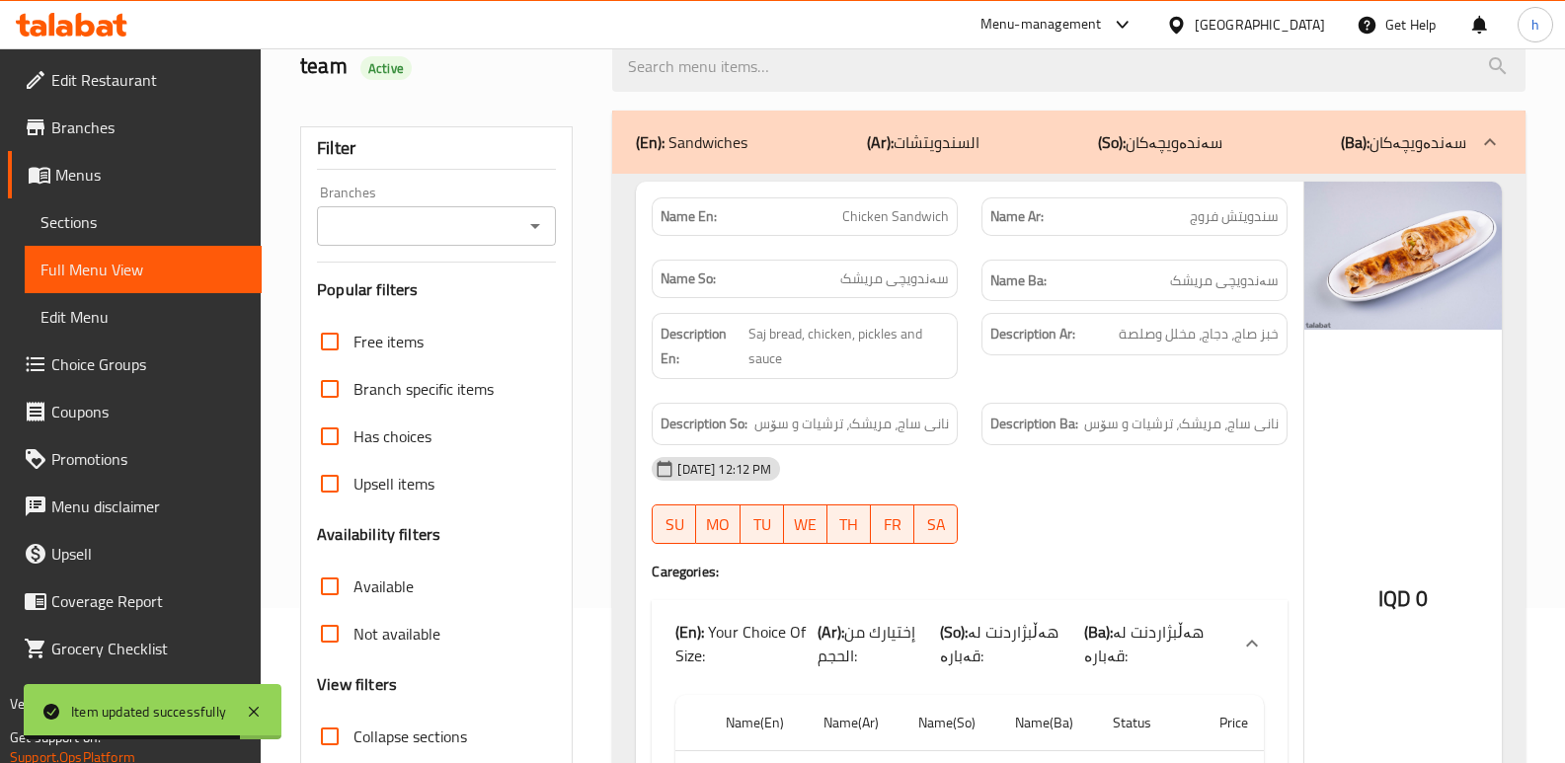
scroll to position [137, 0]
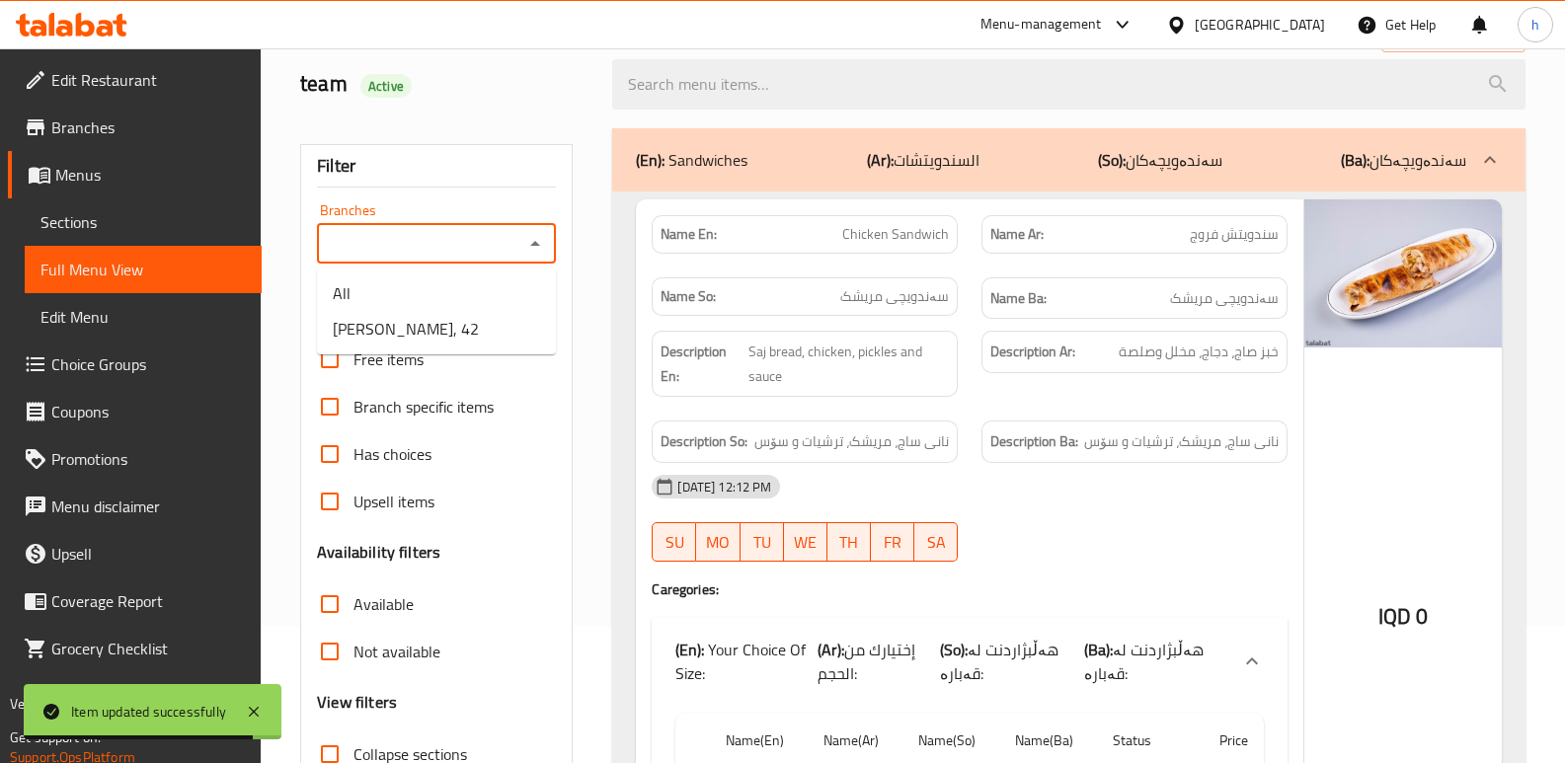
click at [427, 244] on input "Branches" at bounding box center [420, 244] width 194 height 28
click at [444, 325] on span "[PERSON_NAME], 42" at bounding box center [406, 329] width 146 height 24
type input "[PERSON_NAME], 42"
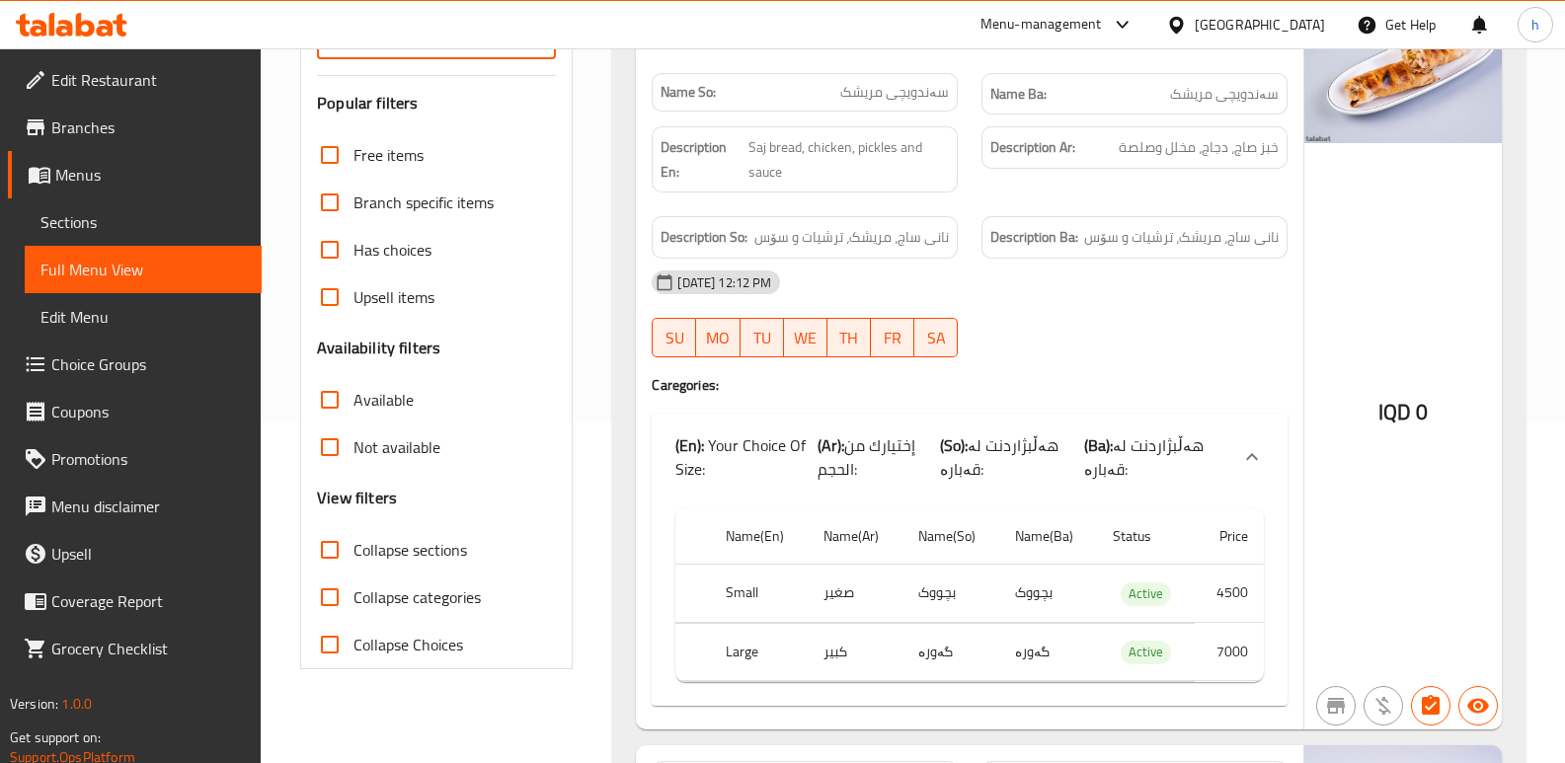
scroll to position [343, 0]
click at [335, 546] on input "Collapse sections" at bounding box center [329, 548] width 47 height 47
checkbox input "true"
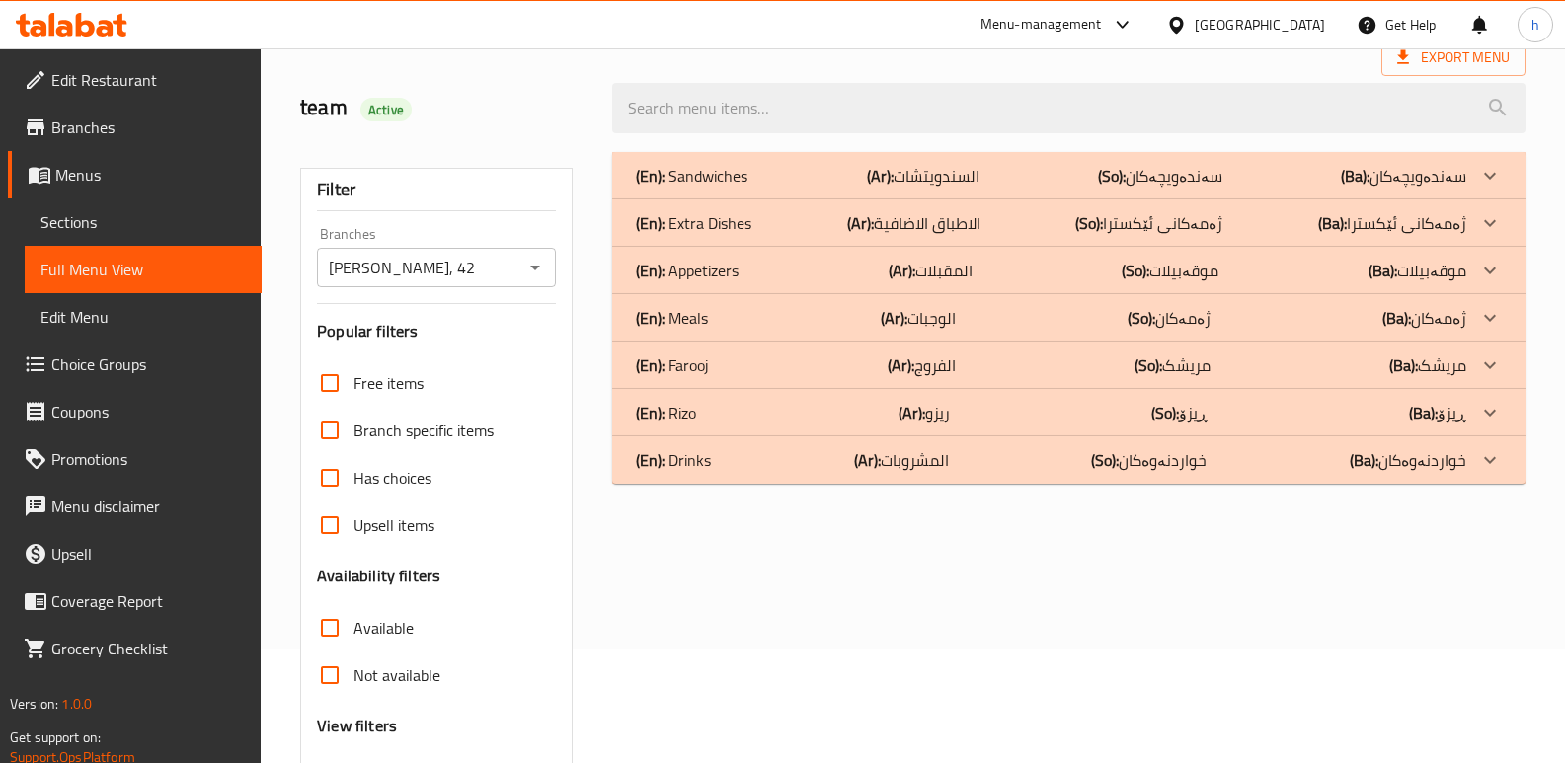
scroll to position [98, 0]
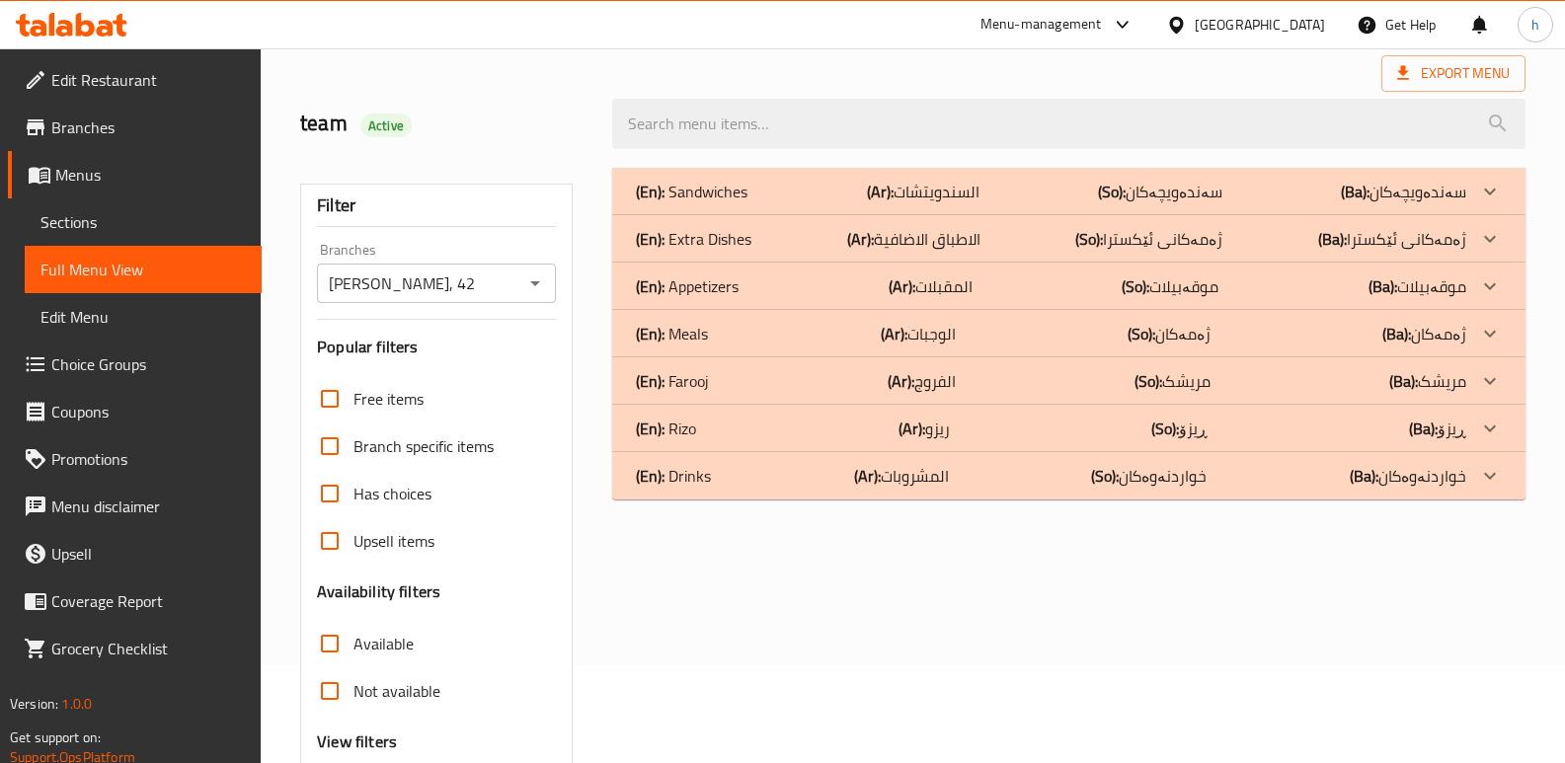
click at [812, 388] on div "(En): [PERSON_NAME] (Ar): الفروج (So): مریشک (Ba): مریشک" at bounding box center [1051, 381] width 830 height 24
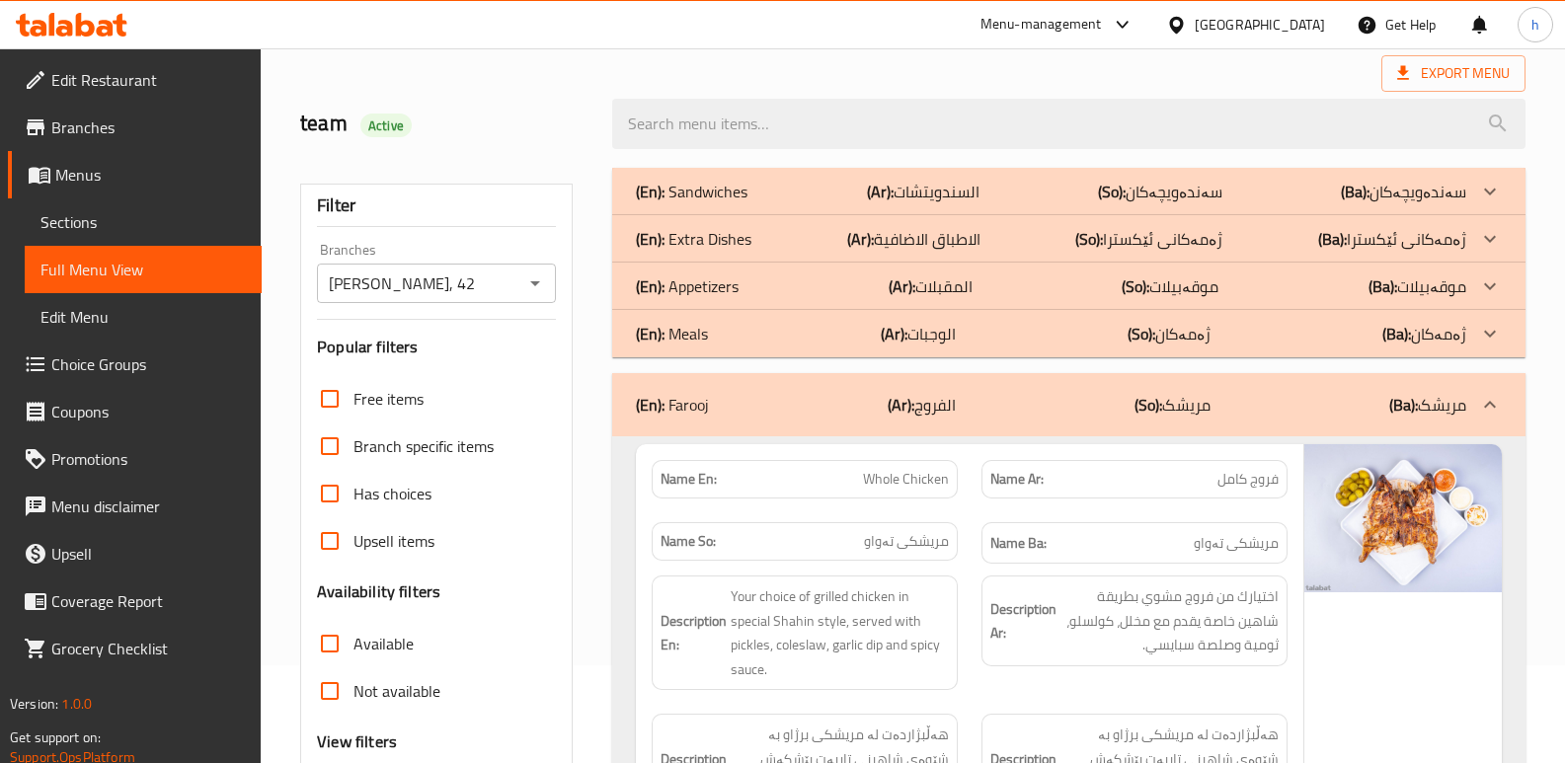
click at [769, 288] on div "(En): Appetizers (Ar): المقبلات (So): موقەبیلات (Ba): موقەبیلات" at bounding box center [1051, 286] width 830 height 24
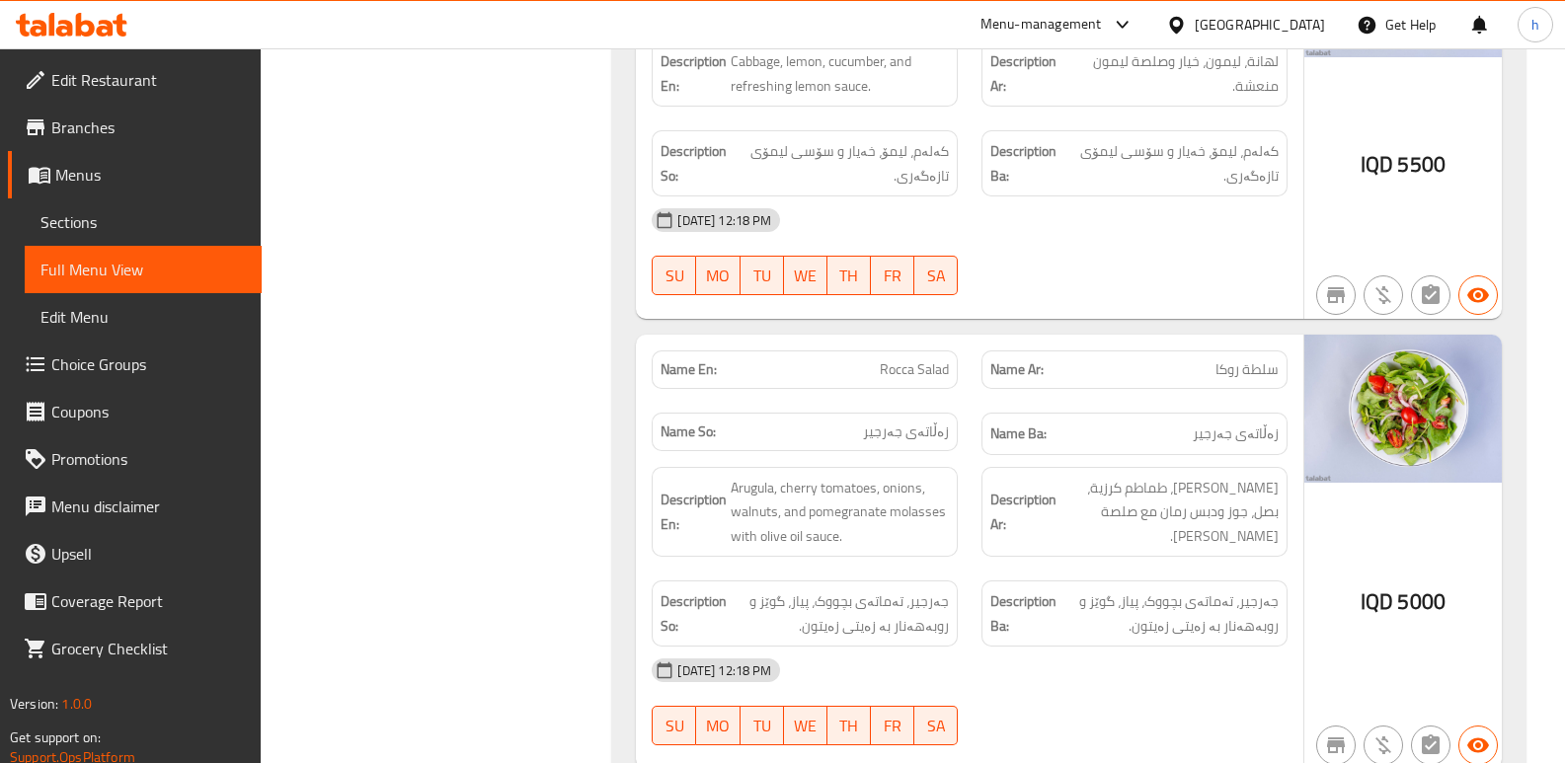
scroll to position [1195, 0]
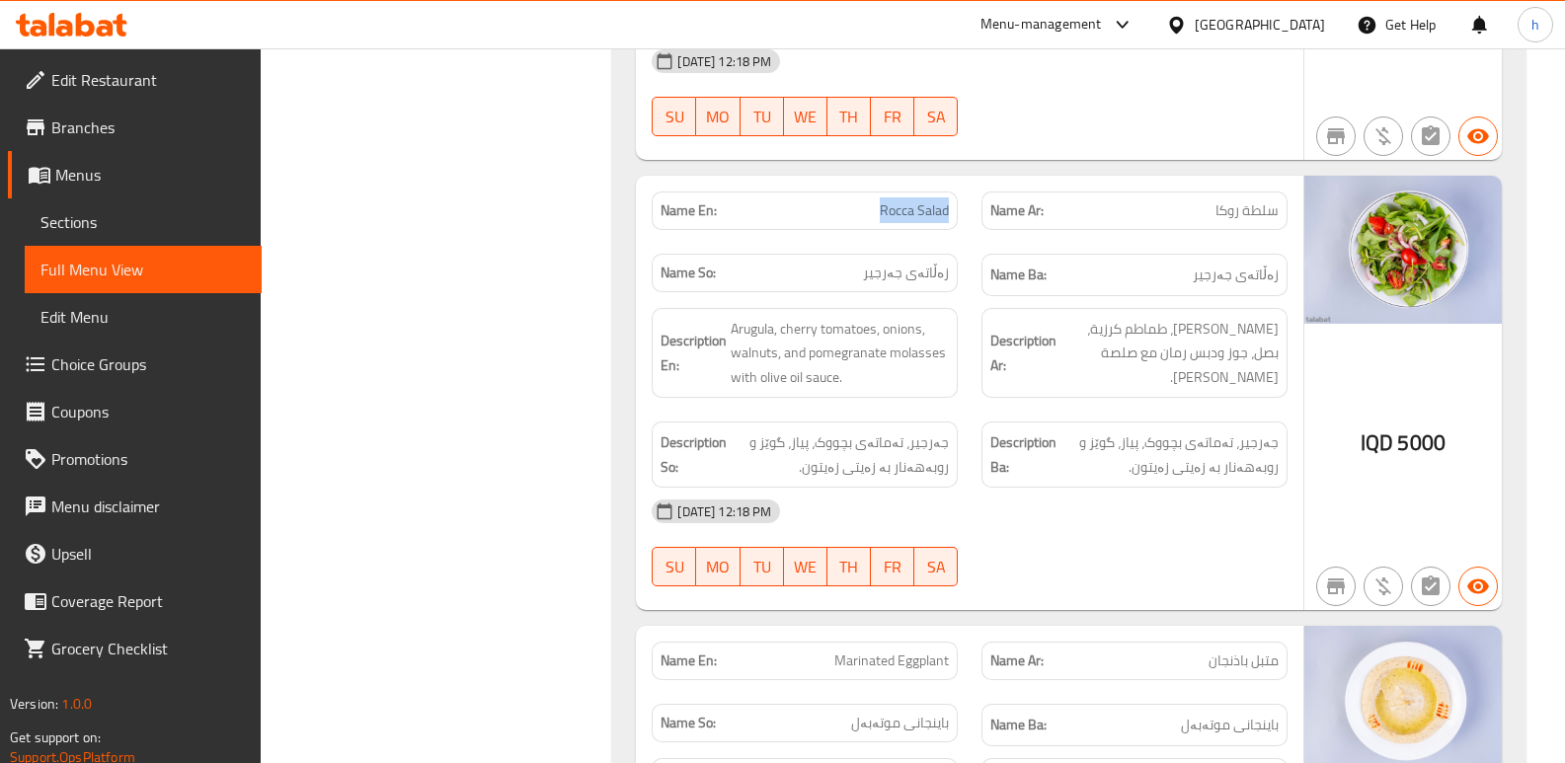
drag, startPoint x: 880, startPoint y: 211, endPoint x: 959, endPoint y: 226, distance: 80.3
click at [959, 226] on div "Name En: Rocca Salad" at bounding box center [805, 211] width 330 height 62
copy span "Rocca Salad"
click at [179, 230] on span "Sections" at bounding box center [142, 222] width 205 height 24
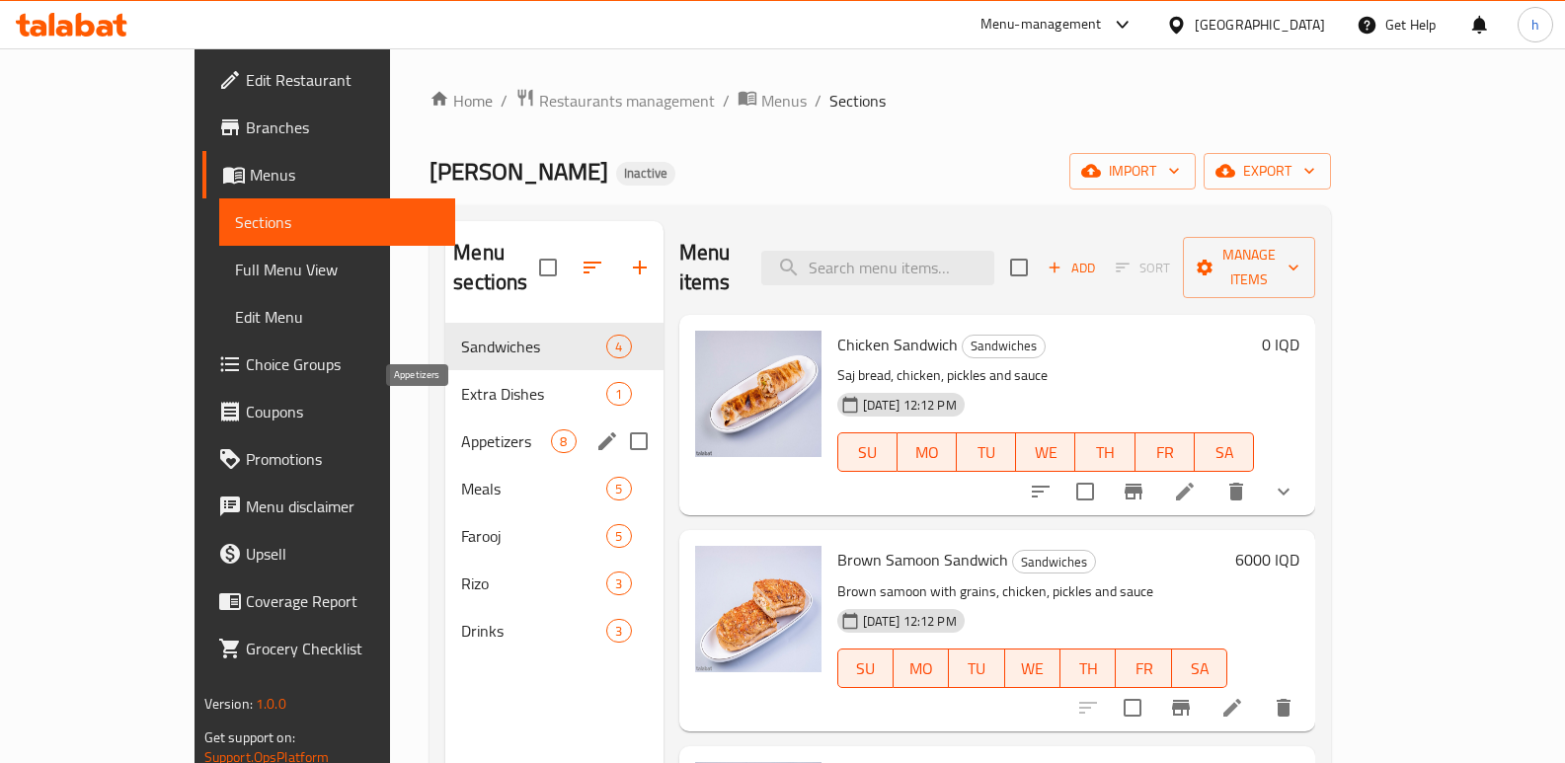
click at [461, 429] on span "Appetizers" at bounding box center [506, 441] width 90 height 24
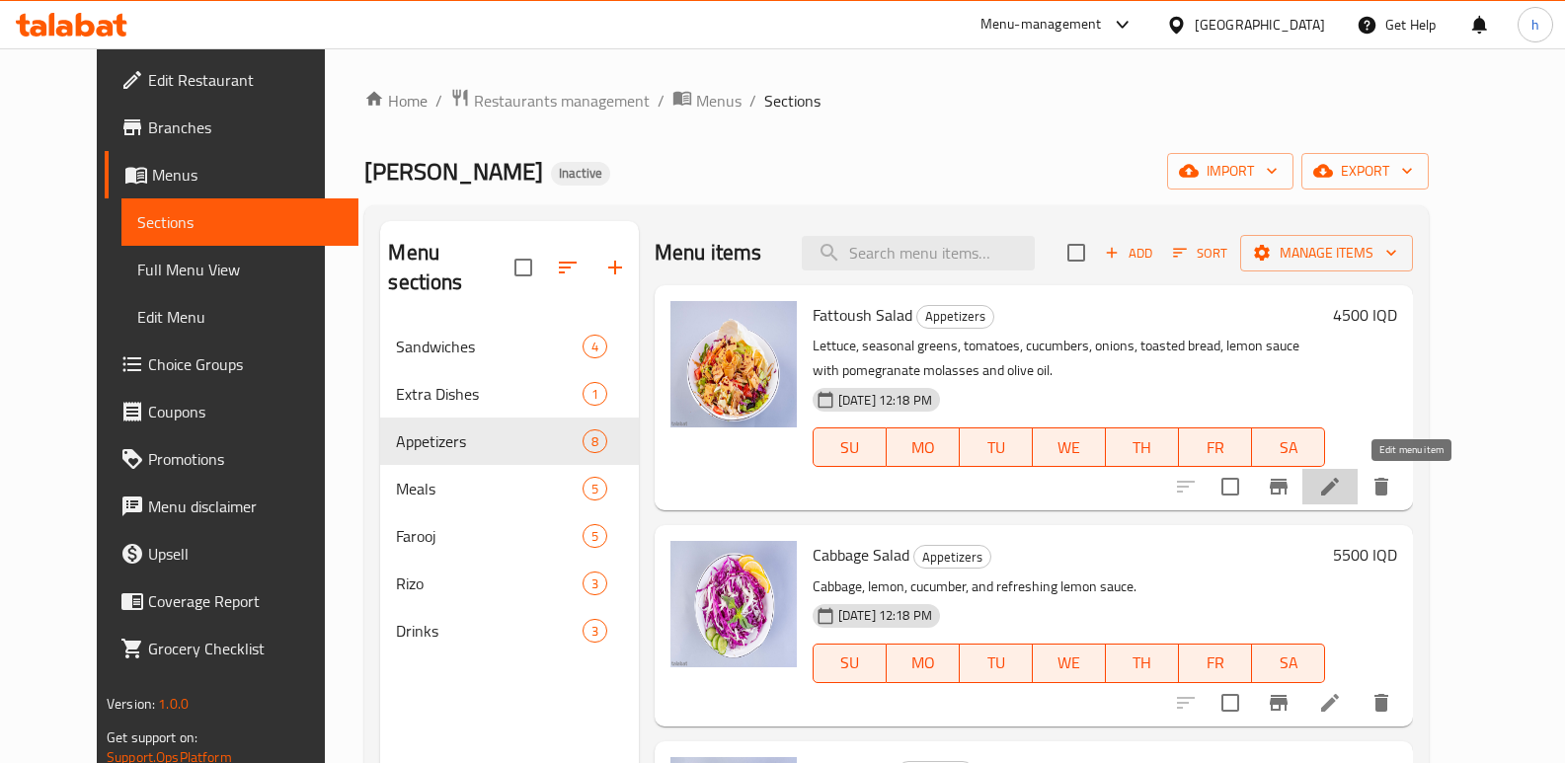
click at [1341, 497] on icon at bounding box center [1330, 487] width 24 height 24
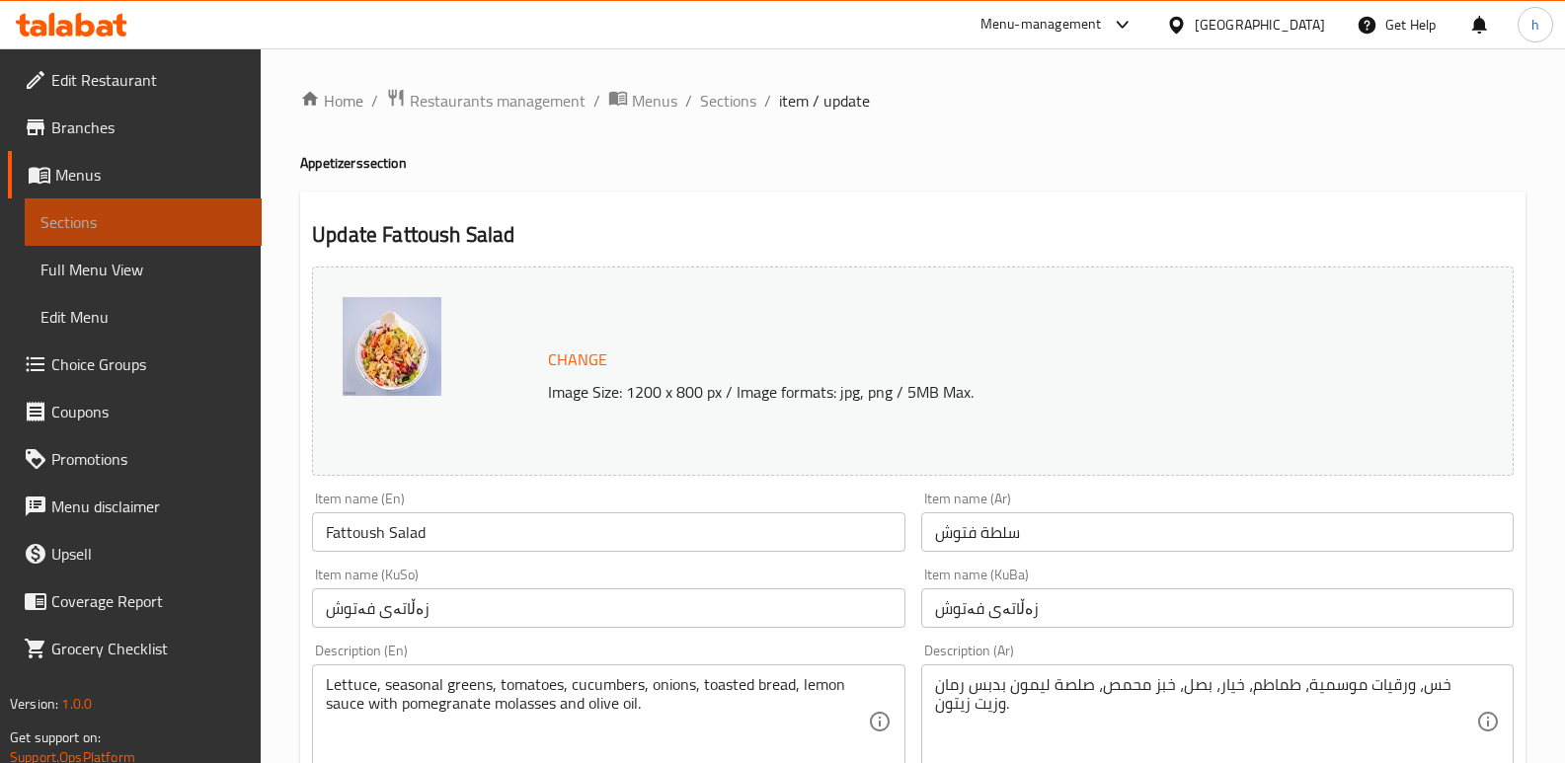
click at [195, 219] on span "Sections" at bounding box center [142, 222] width 205 height 24
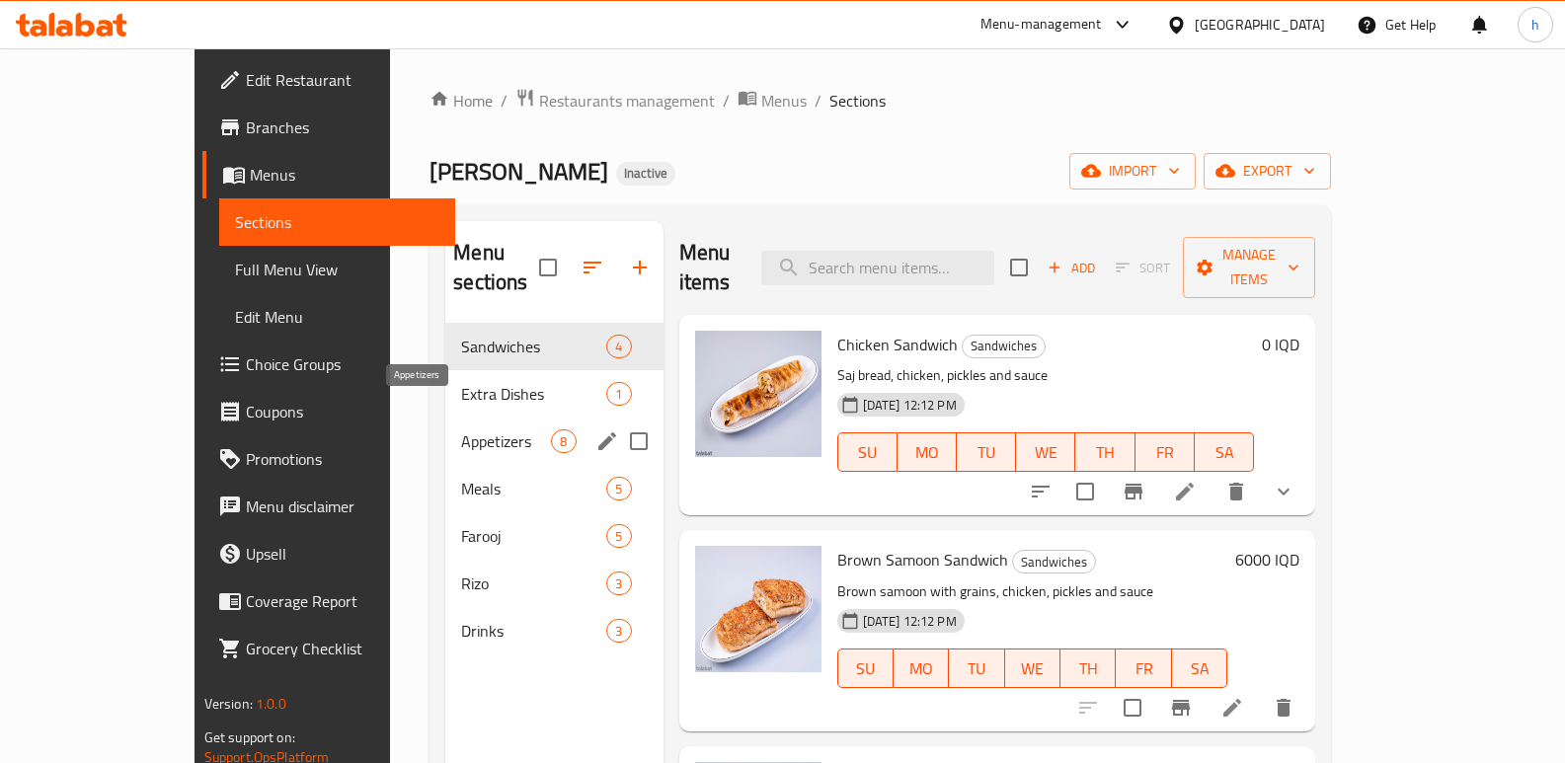
click at [461, 429] on span "Appetizers" at bounding box center [506, 441] width 90 height 24
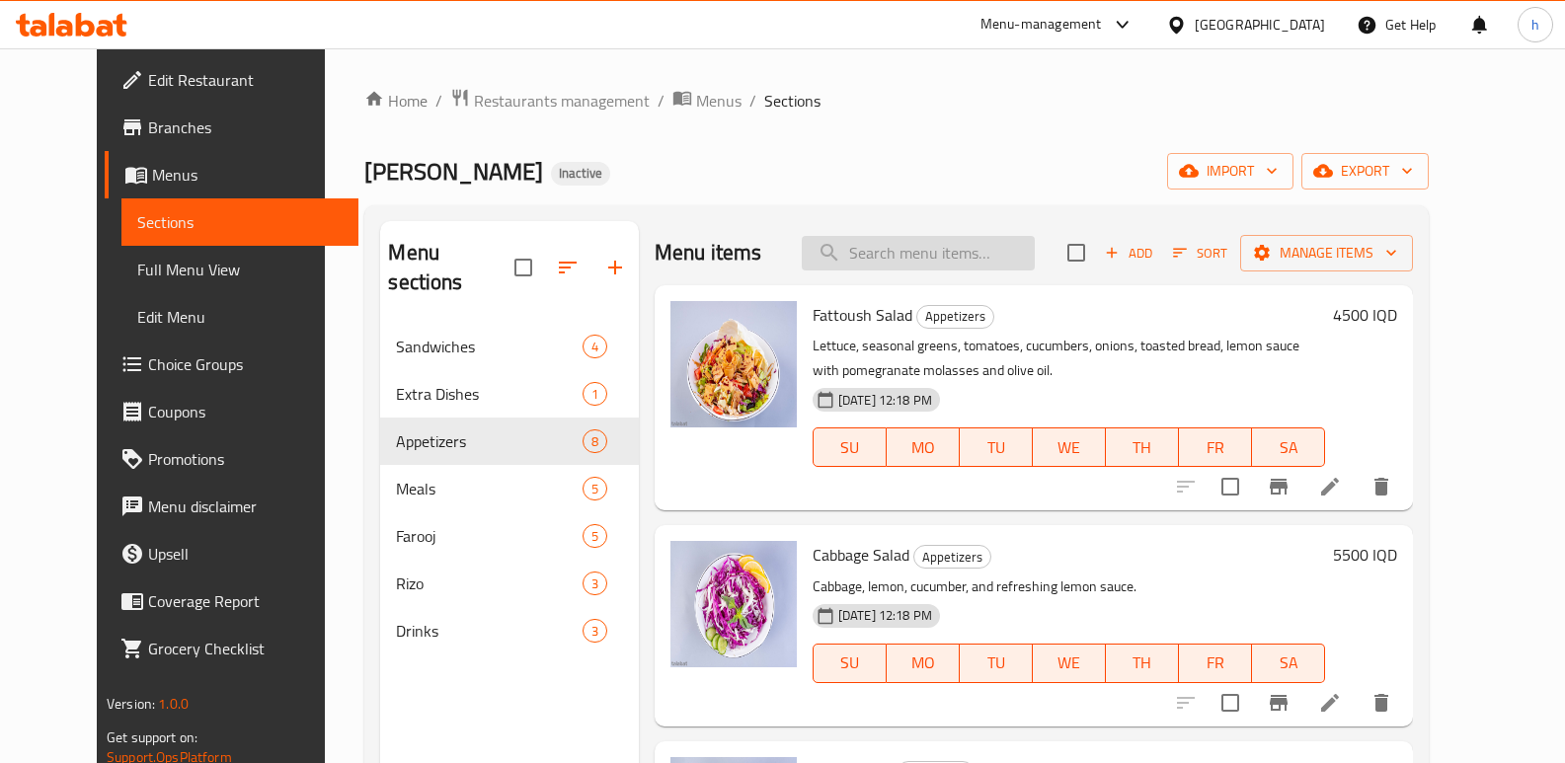
click at [954, 261] on input "search" at bounding box center [918, 253] width 233 height 35
paste input "Rocca Salad"
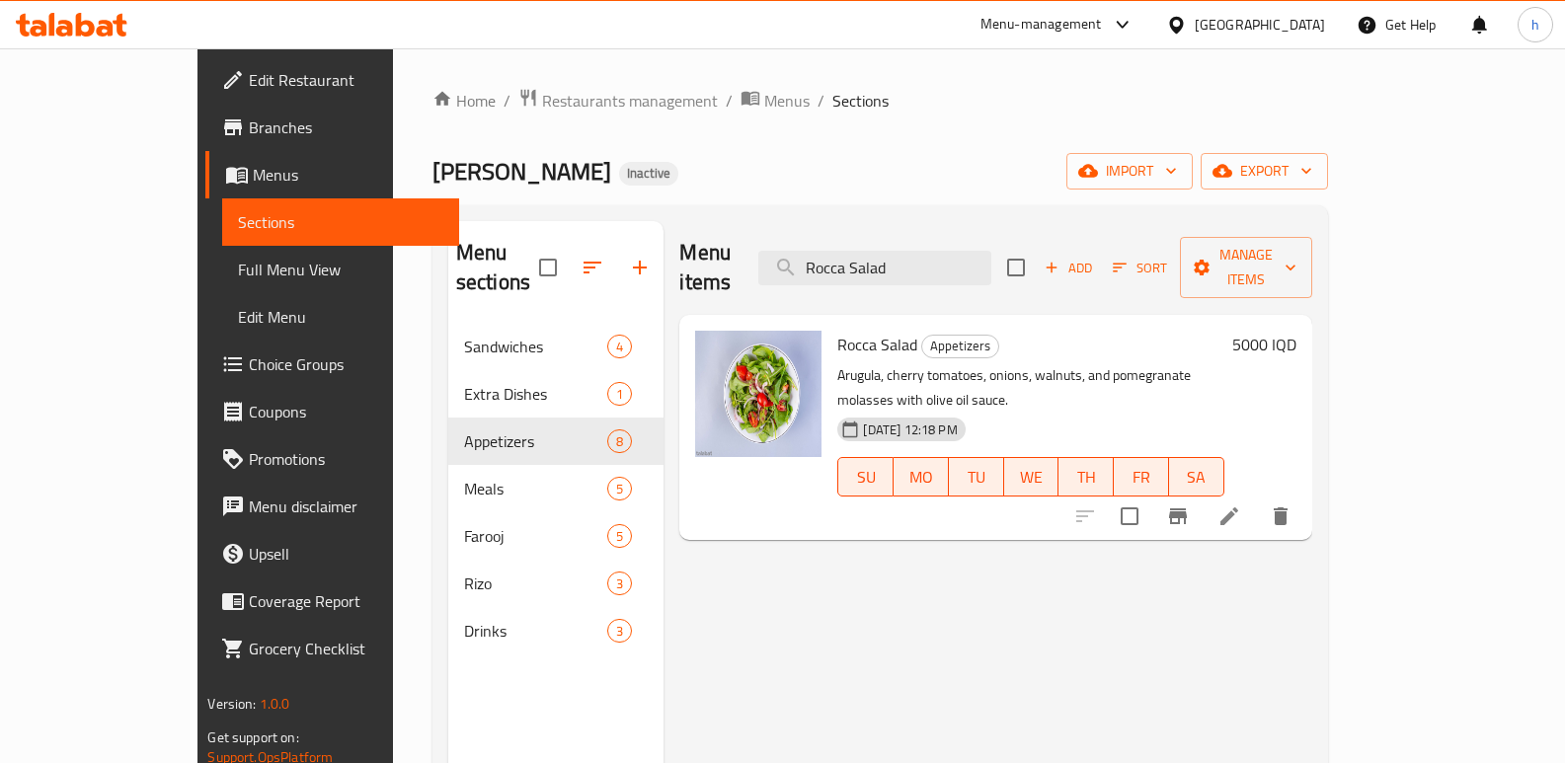
type input "Rocca Salad"
click at [1238, 507] on icon at bounding box center [1229, 516] width 18 height 18
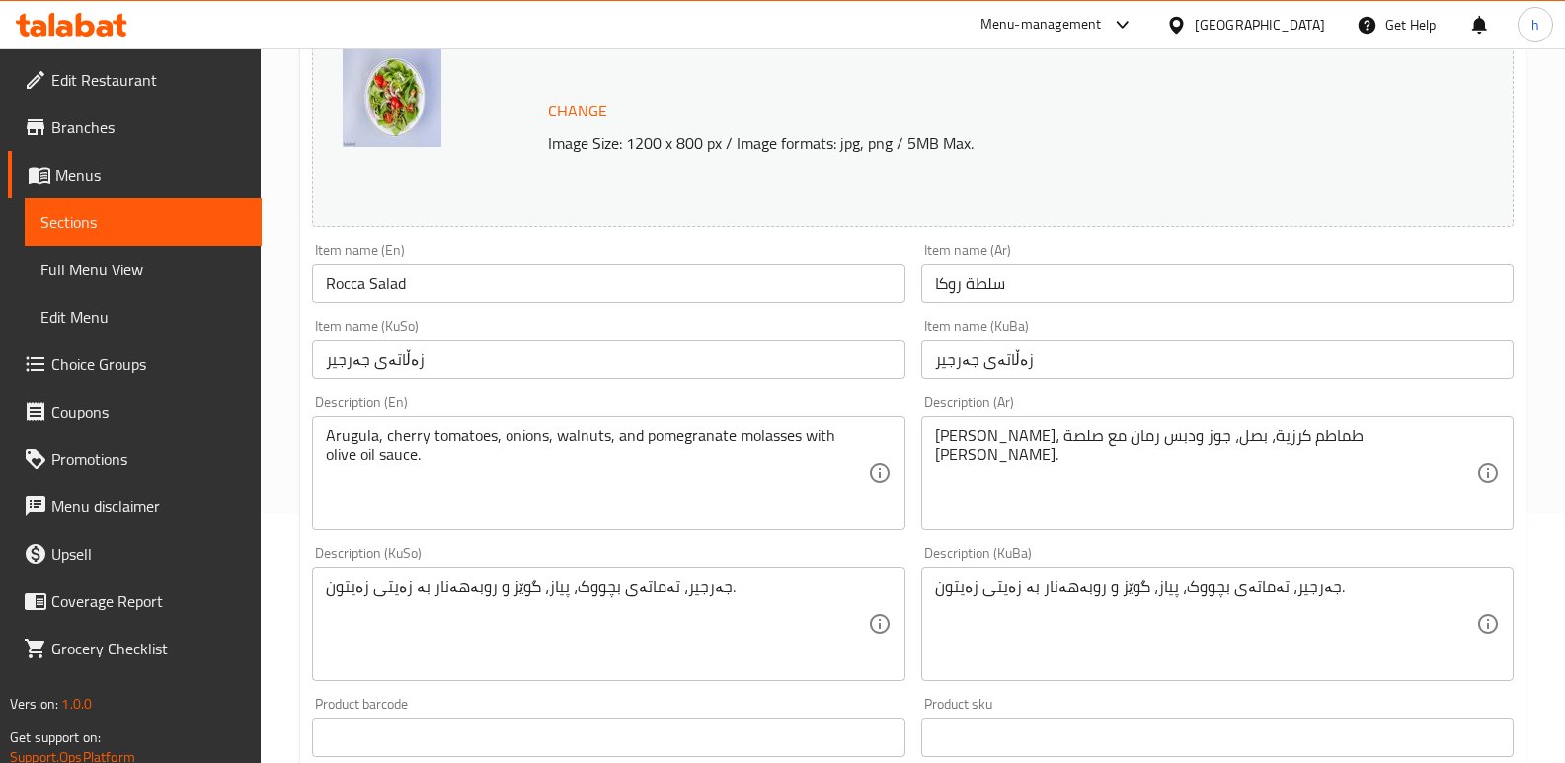
scroll to position [298, 0]
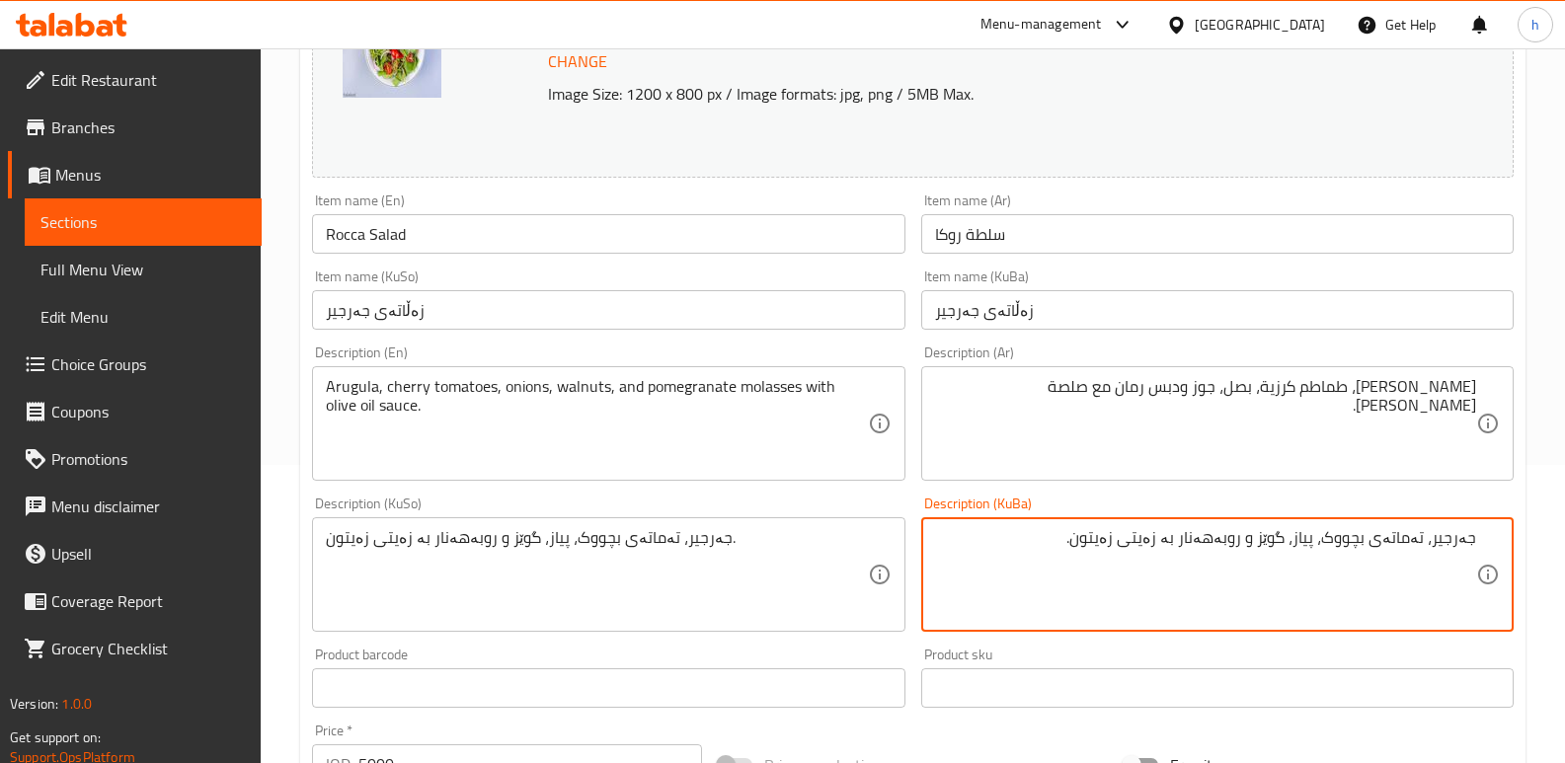
click at [1180, 540] on textarea "جەرجیر، تەماتەی بچووک، پیاز، گوێز و روبەهەنار بە زەیتی زەیتون." at bounding box center [1205, 575] width 541 height 94
click at [1186, 542] on textarea "جەرجیر، تەماتەی بچووک، پیاز، گوێز و روبەهەنار بە سۆسی زەیتی زەیتون." at bounding box center [1205, 575] width 541 height 94
click at [1066, 551] on textarea "جەرجیر، تەماتەی بچووک، پیاز، گوێز و روبەهەنار لەگەڵ سۆسی زەیتی زەیتون." at bounding box center [1205, 575] width 541 height 94
type textarea "جەرجیر، تەماتەی بچووک، پیاز، گوێز و روبەهەنار لەگەڵ سۆسی زەیتی زەیتون."
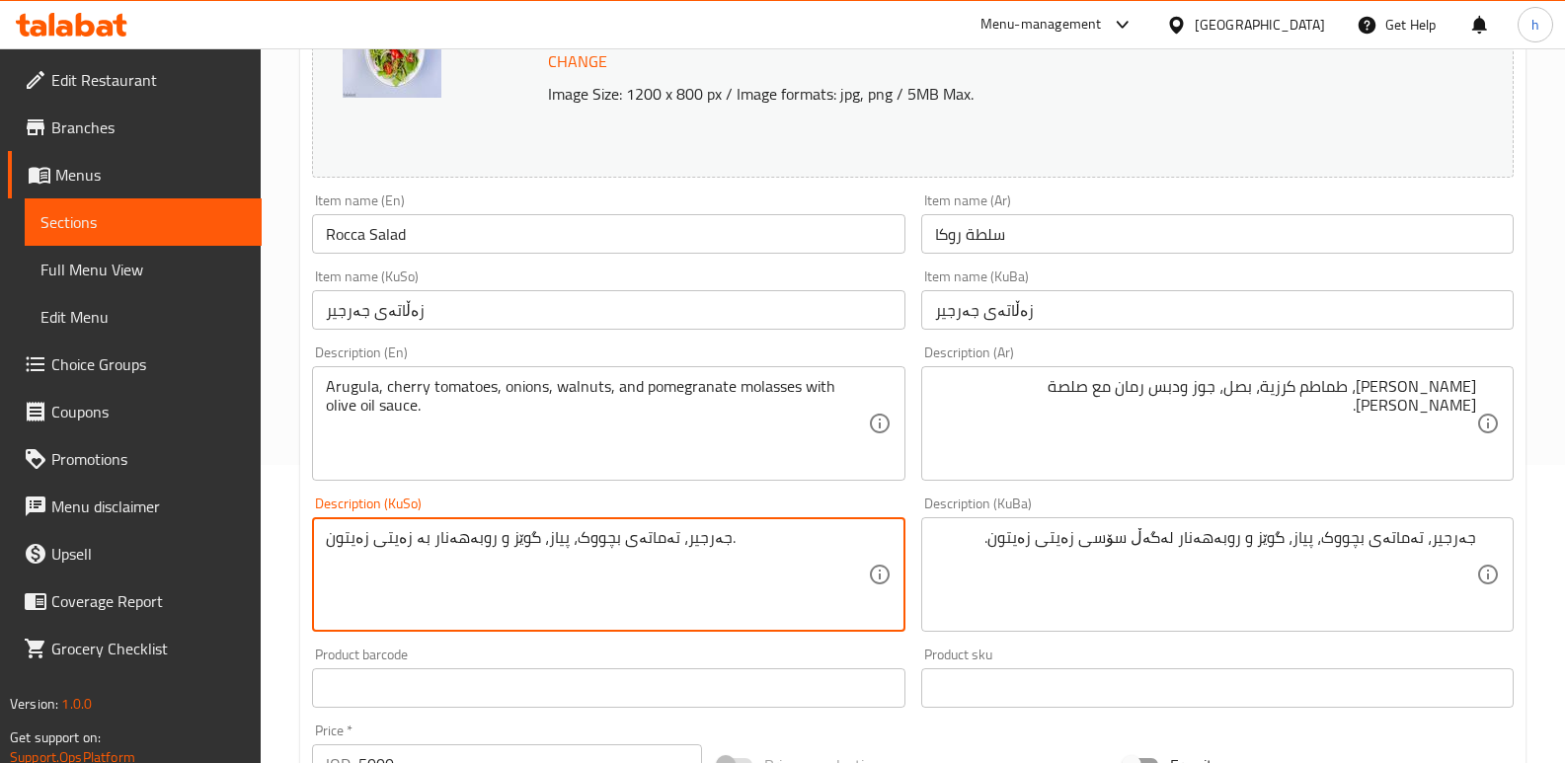
paste textarea "لەگەڵ سۆسی"
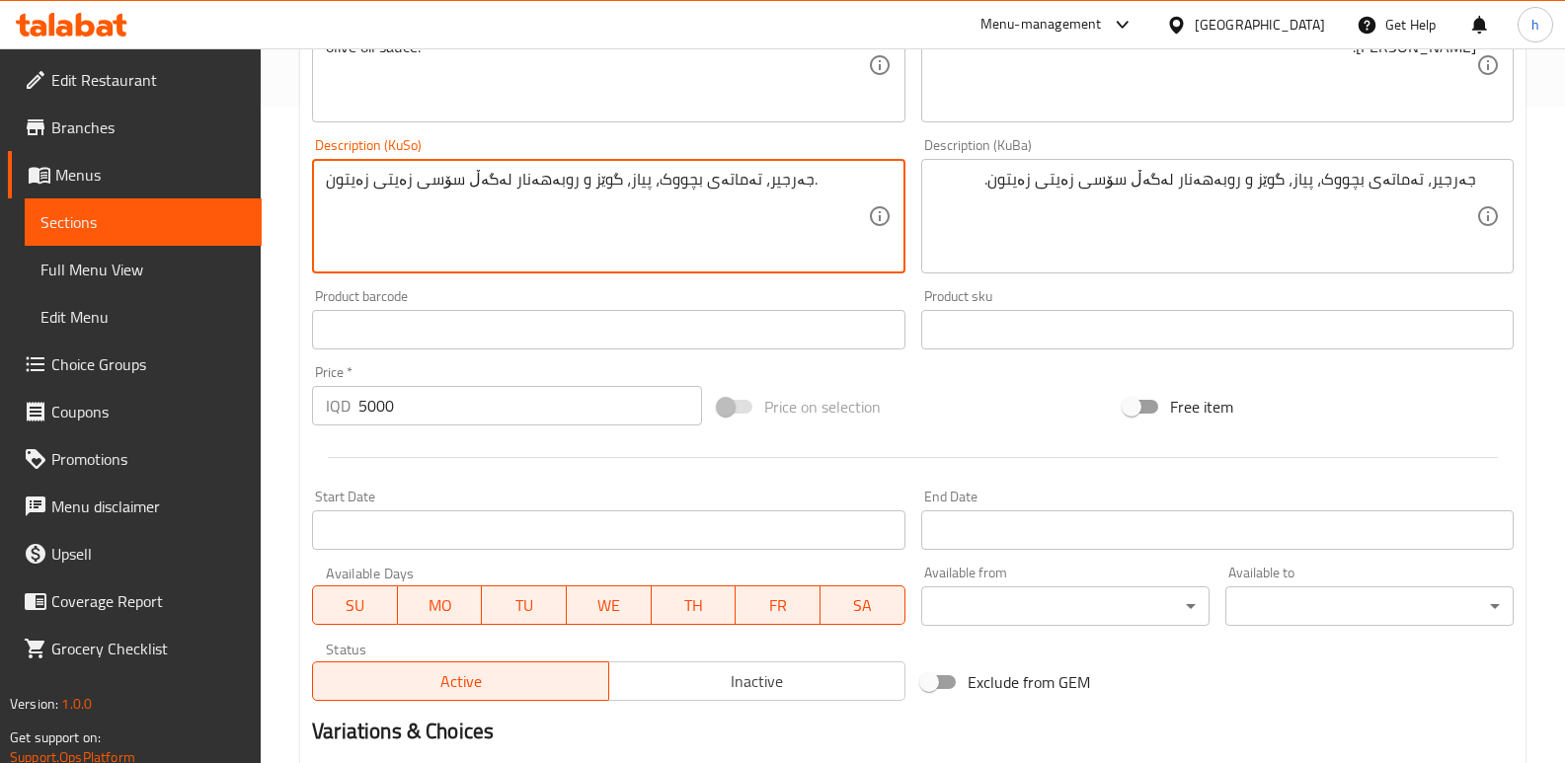
scroll to position [887, 0]
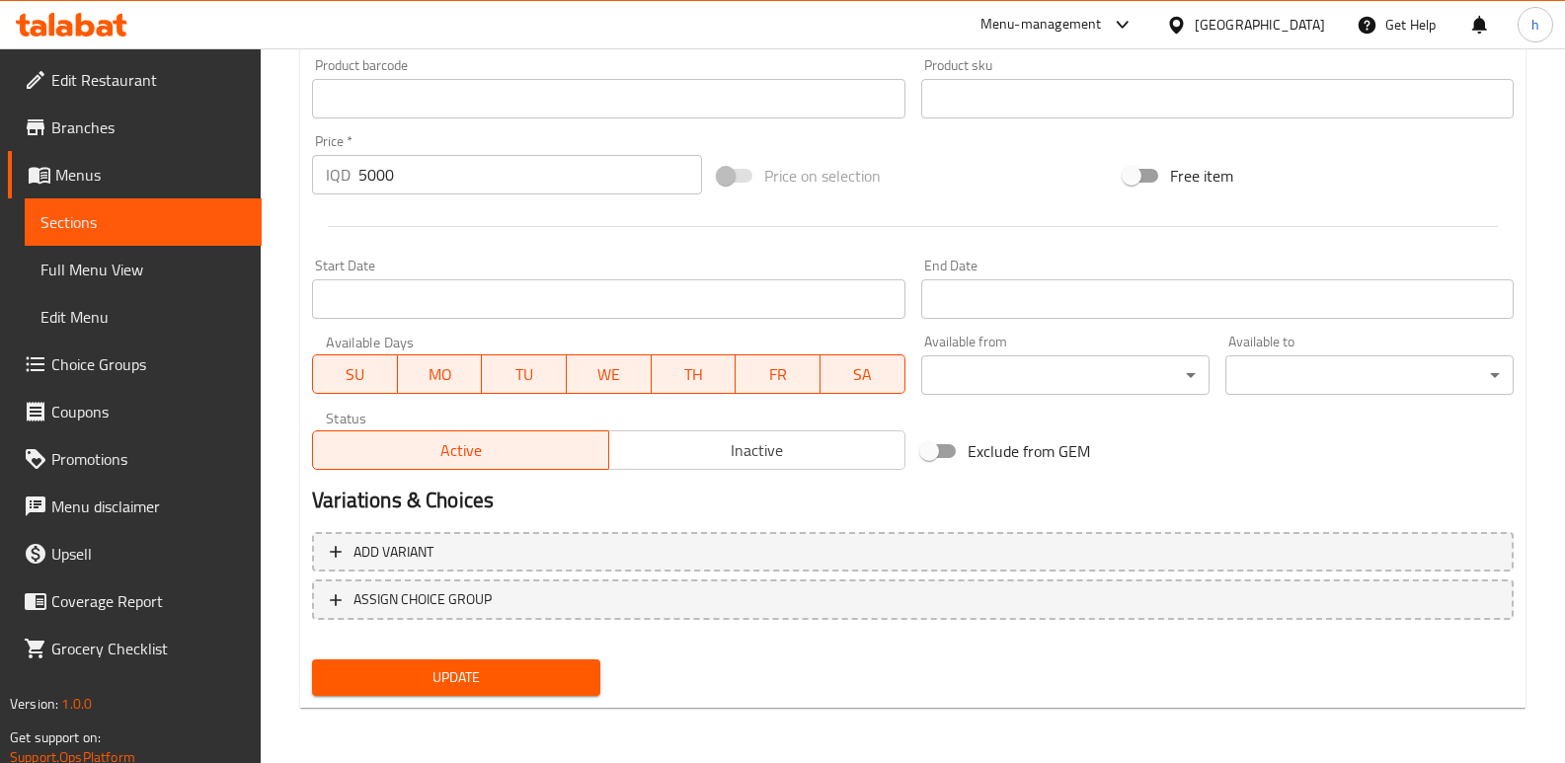
type textarea "جەرجیر، تەماتەی بچووک، پیاز، گوێز و روبەهەنار لەگەڵ سۆسی زەیتی زەیتون."
click at [444, 658] on div "Update" at bounding box center [456, 677] width 304 height 52
click at [445, 674] on span "Update" at bounding box center [456, 677] width 257 height 25
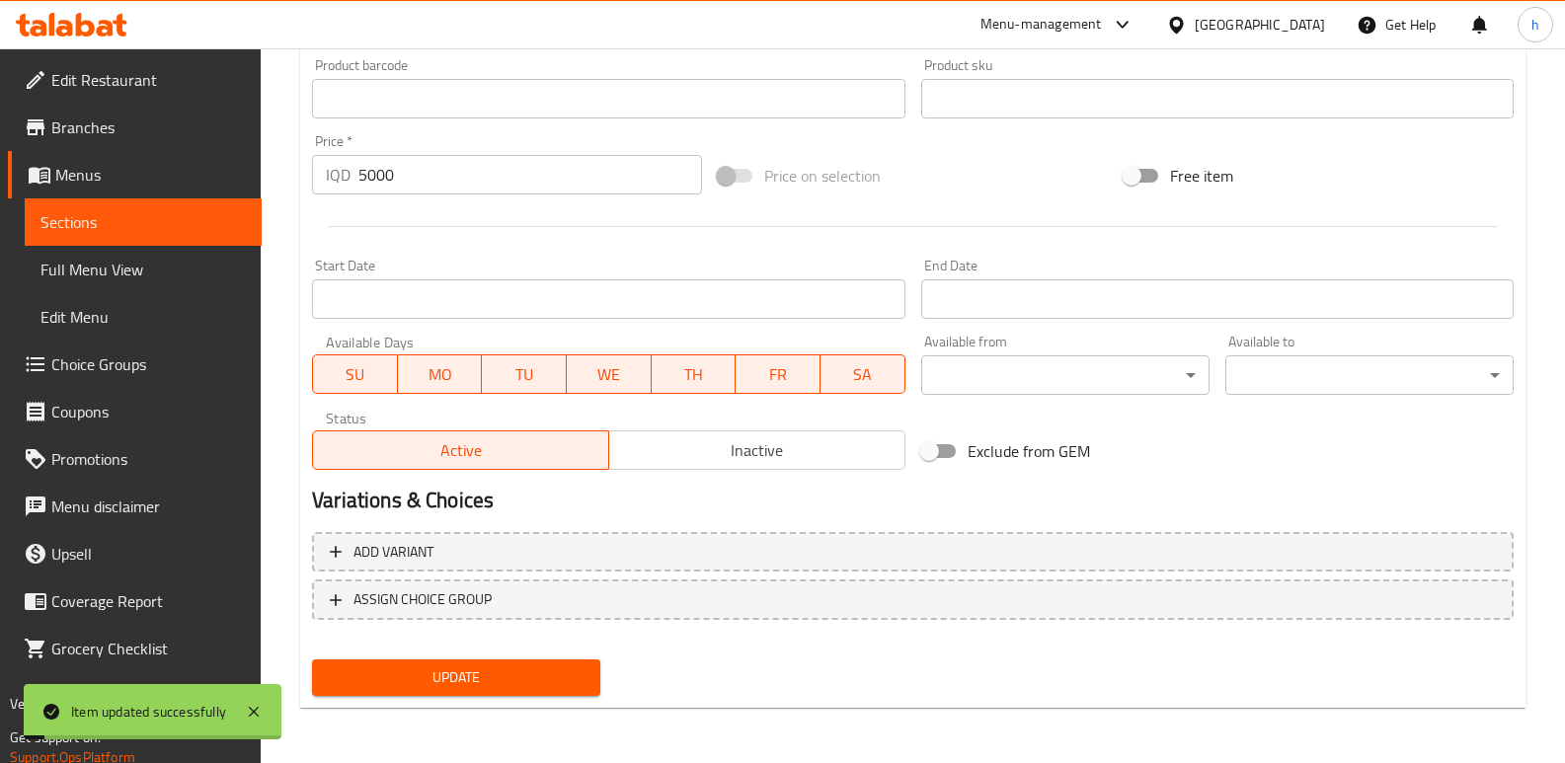
click at [121, 281] on span "Full Menu View" at bounding box center [142, 270] width 205 height 24
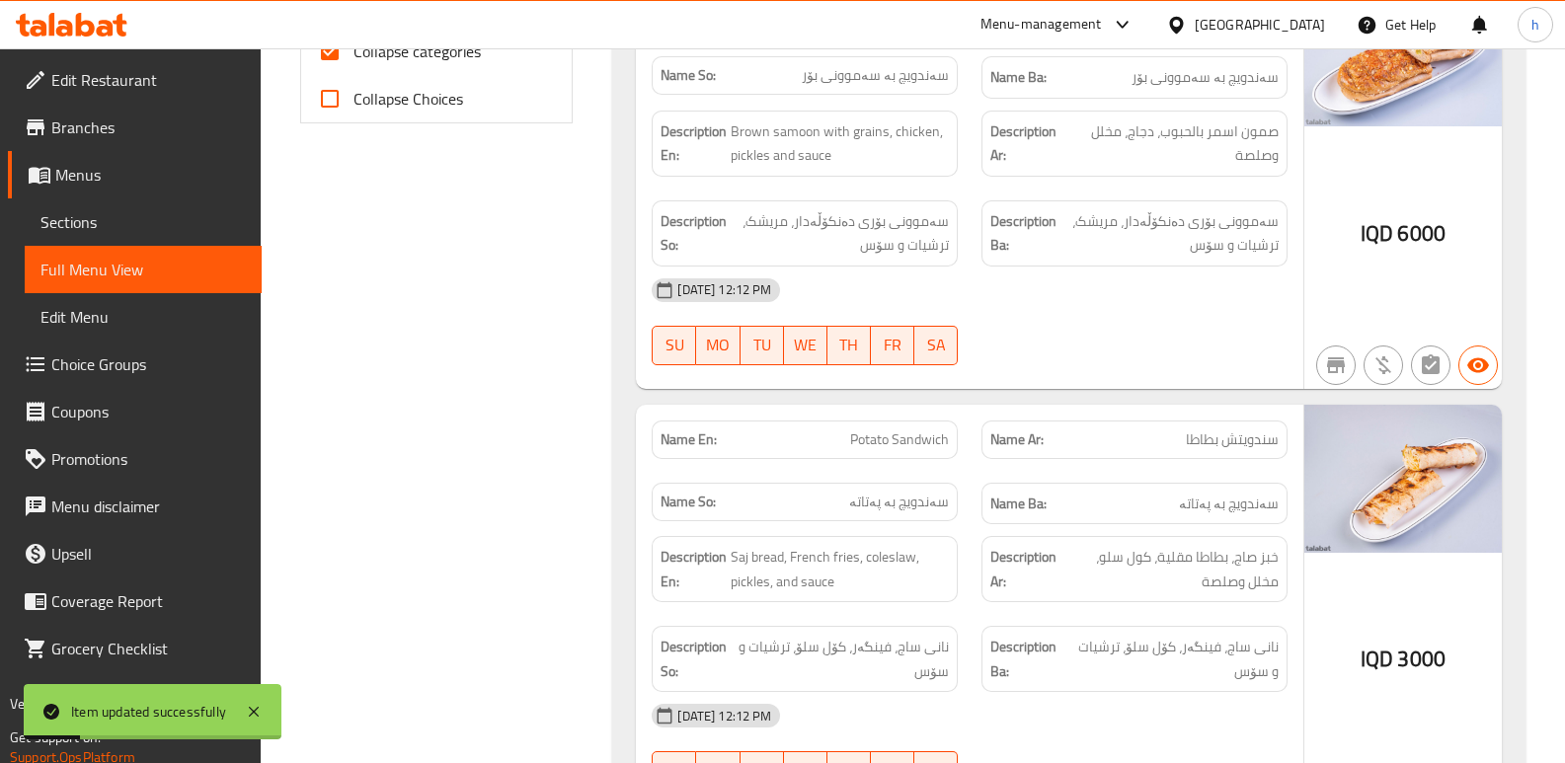
click at [333, 56] on input "Collapse categories" at bounding box center [329, 51] width 47 height 47
checkbox input "false"
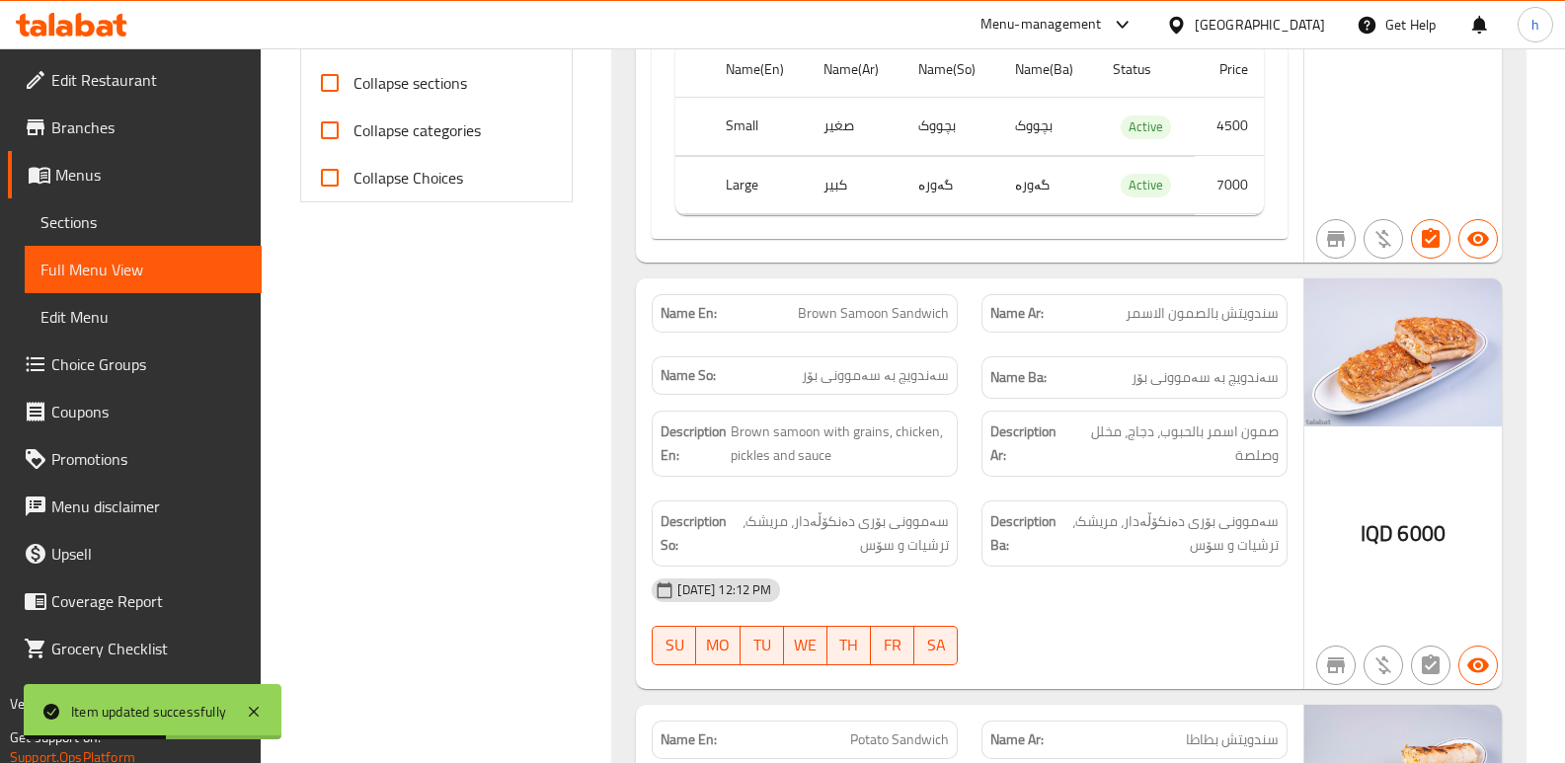
scroll to position [769, 0]
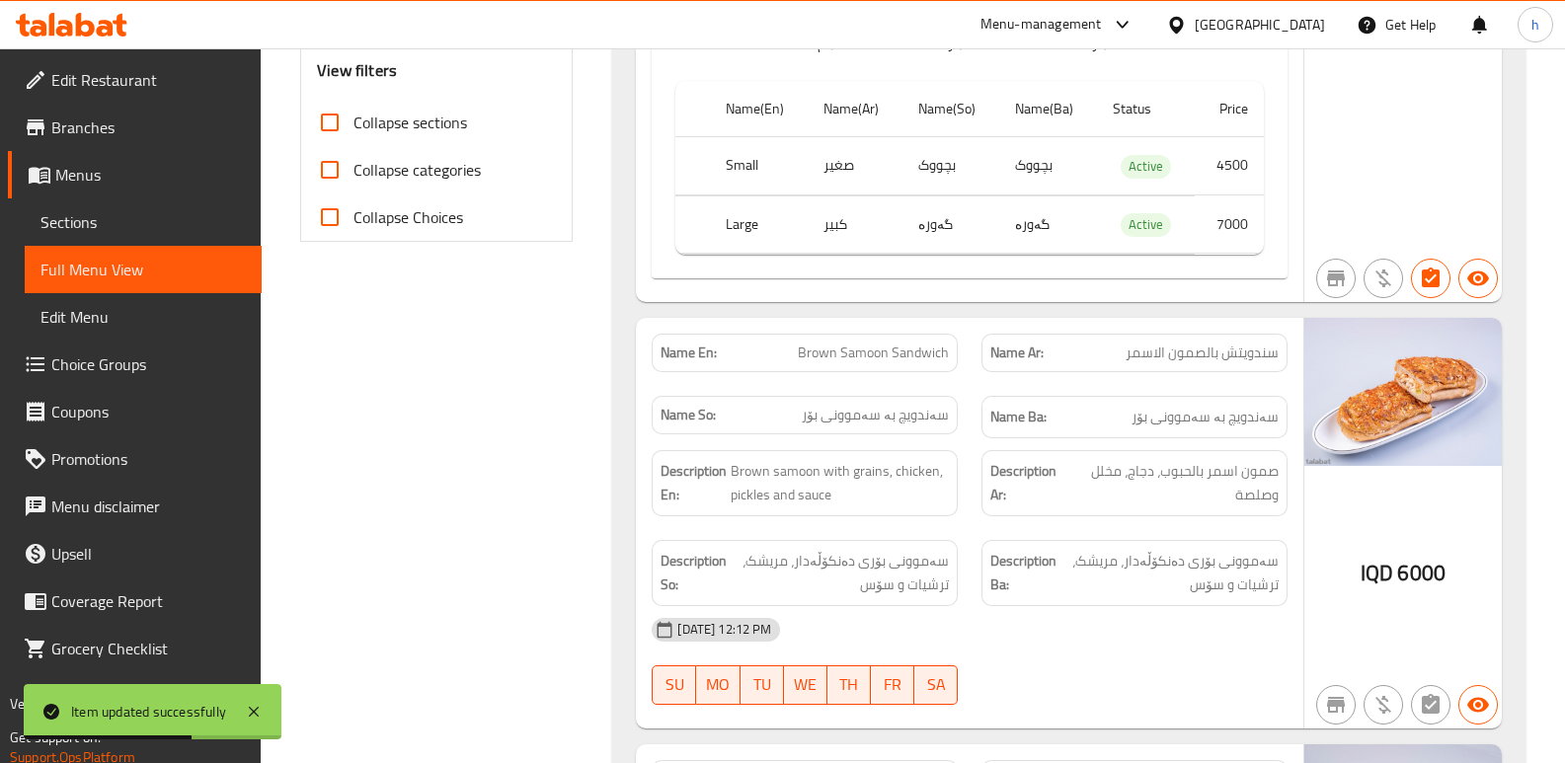
click at [334, 122] on input "Collapse sections" at bounding box center [329, 122] width 47 height 47
checkbox input "true"
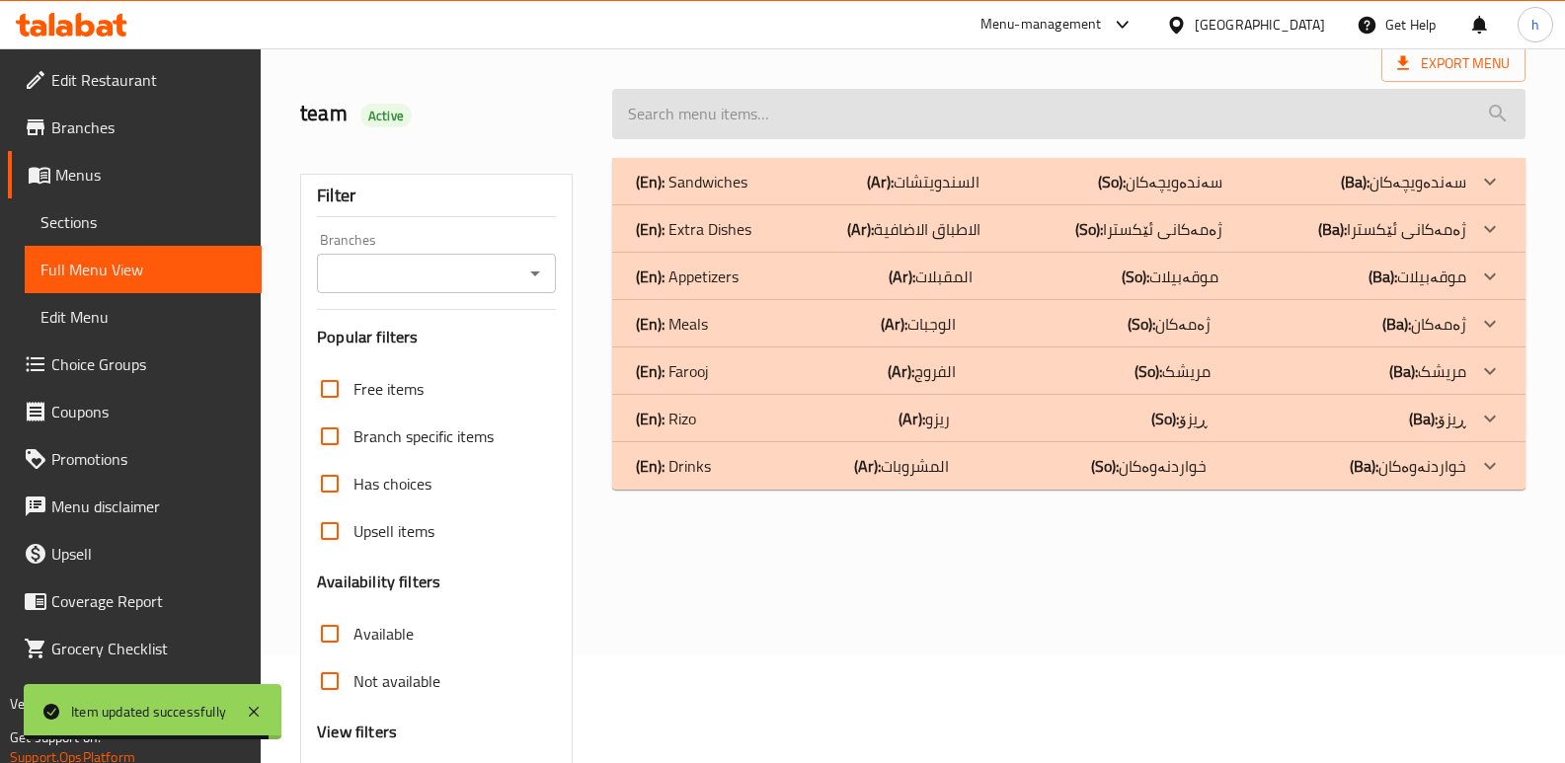
scroll to position [90, 0]
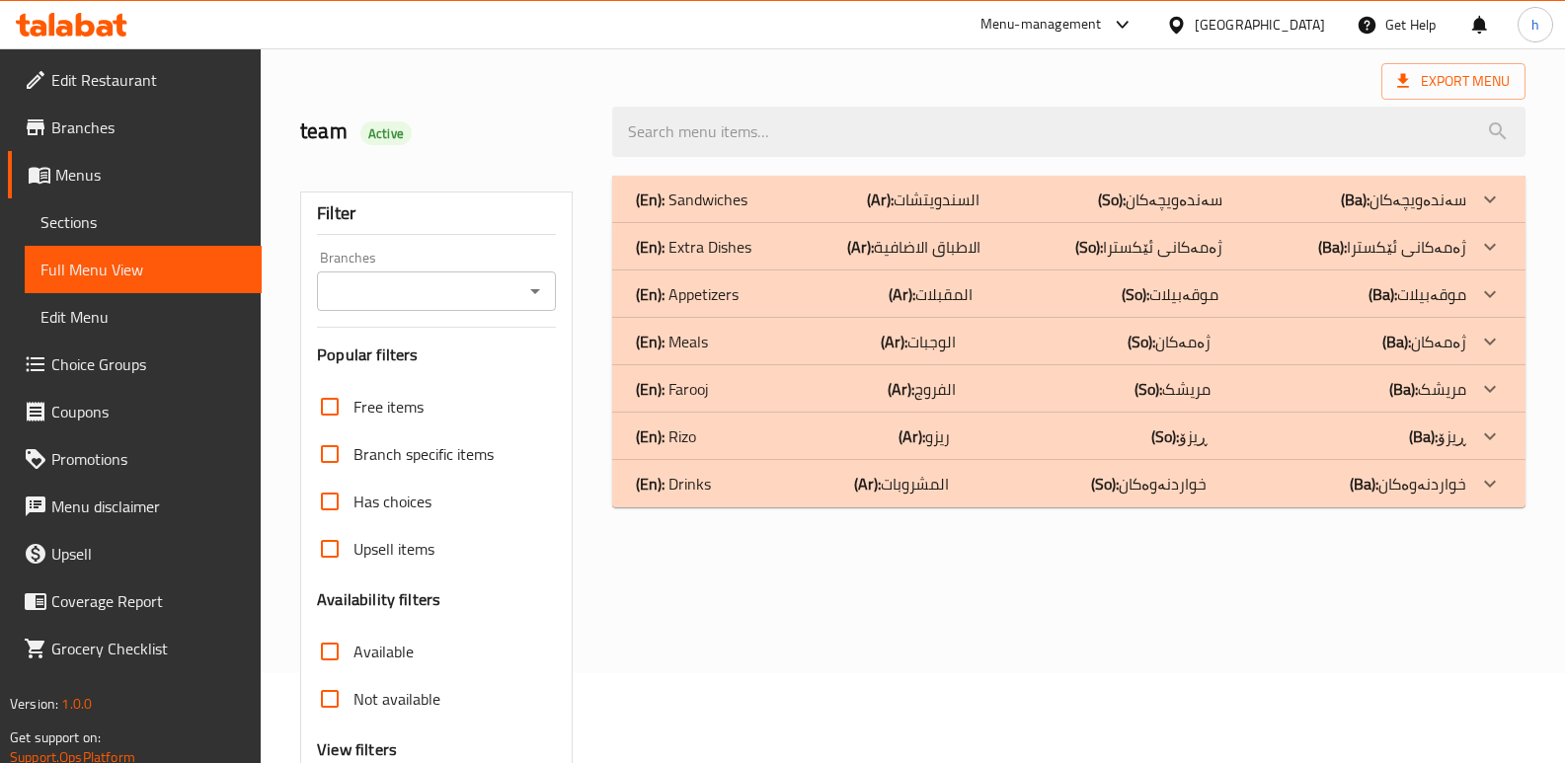
click at [693, 393] on p "(En): Farooj" at bounding box center [672, 389] width 73 height 24
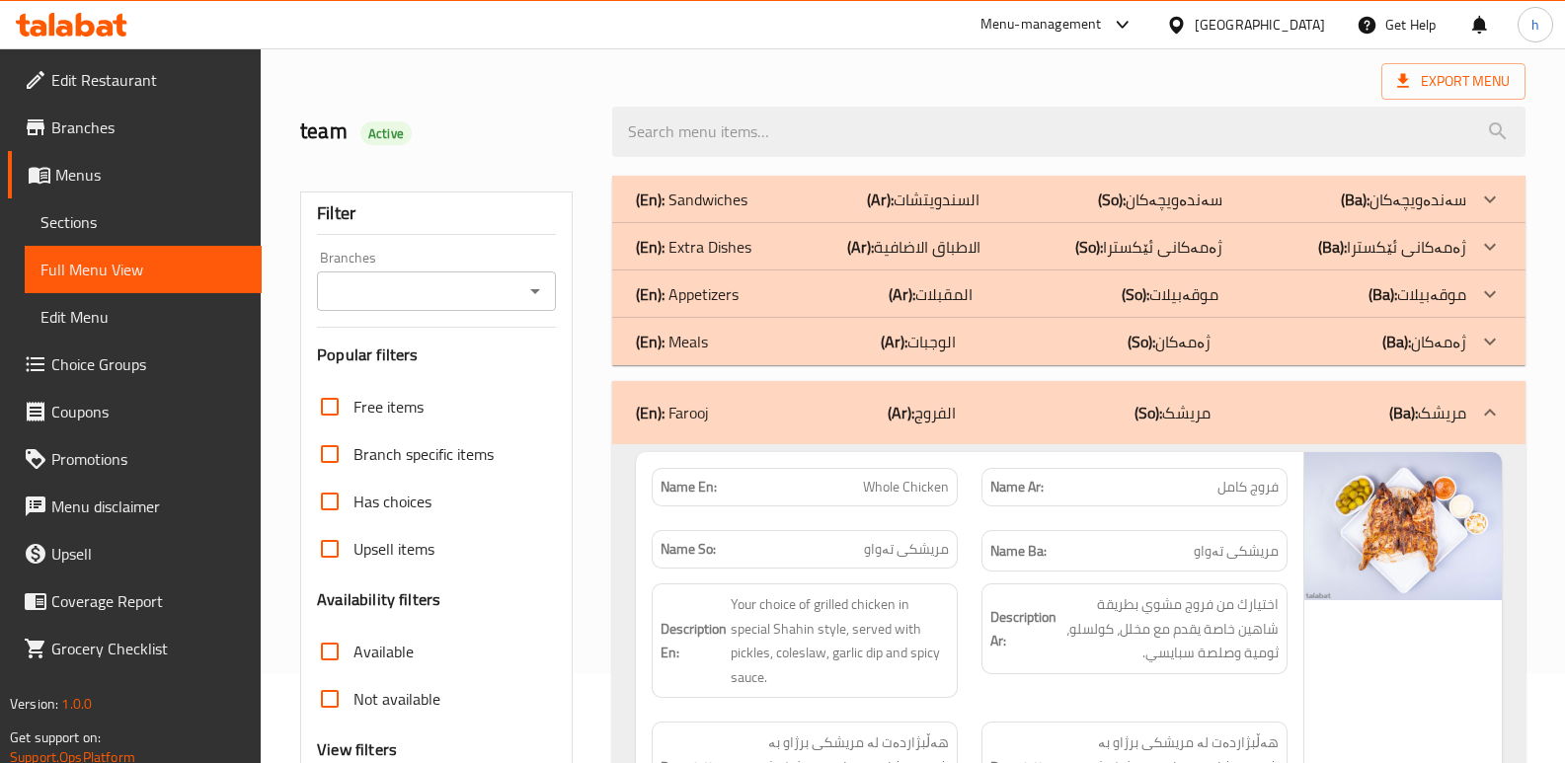
click at [748, 293] on div "(En): Appetizers (Ar): المقبلات (So): موقەبیلات (Ba): موقەبیلات" at bounding box center [1051, 294] width 830 height 24
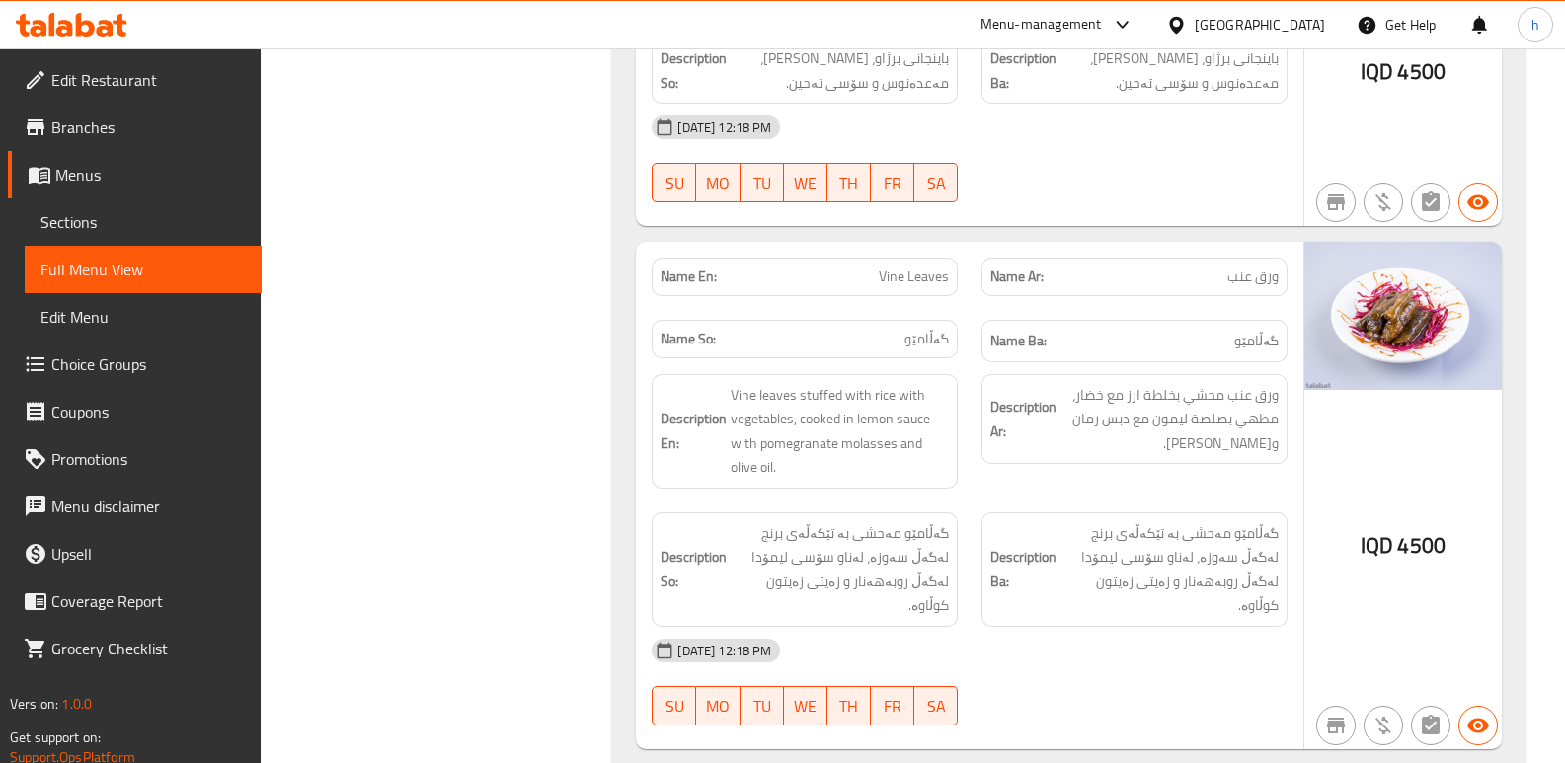
scroll to position [2120, 0]
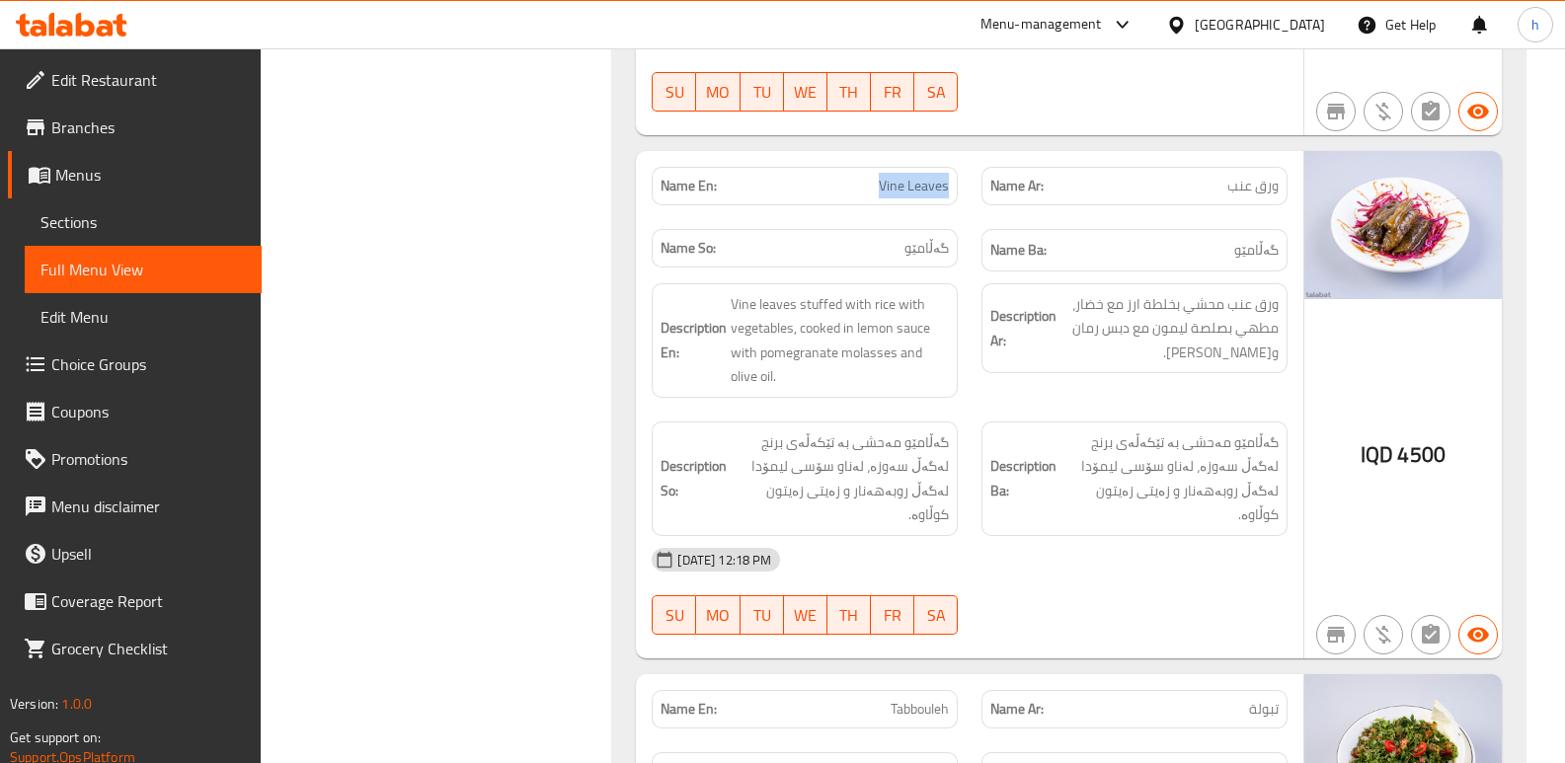
drag, startPoint x: 879, startPoint y: 158, endPoint x: 958, endPoint y: 156, distance: 80.0
click at [958, 180] on div "Name En: Vine Leaves" at bounding box center [805, 211] width 330 height 62
copy span "Vine Leaves"
click at [197, 232] on span "Sections" at bounding box center [142, 222] width 205 height 24
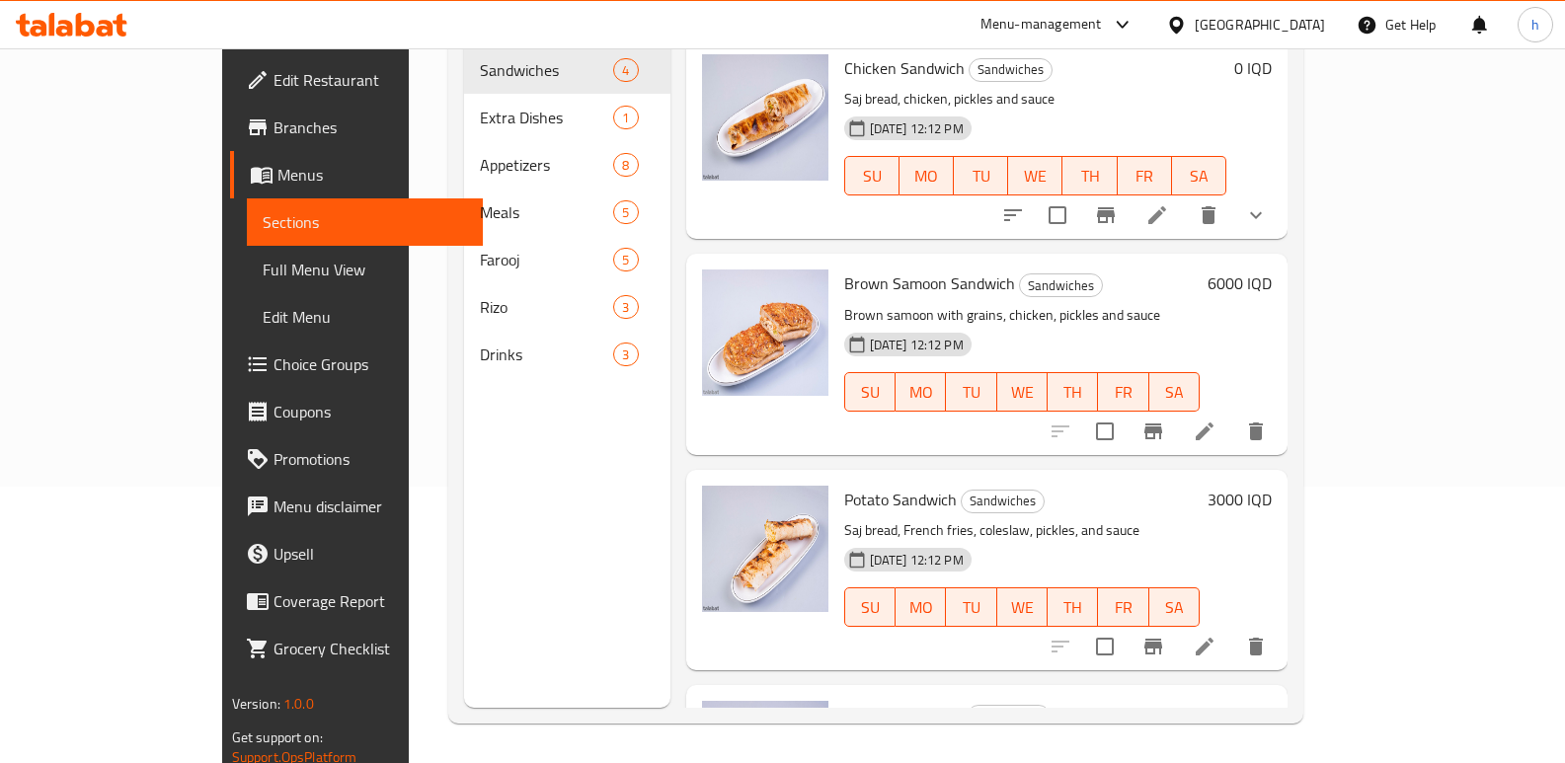
scroll to position [20, 0]
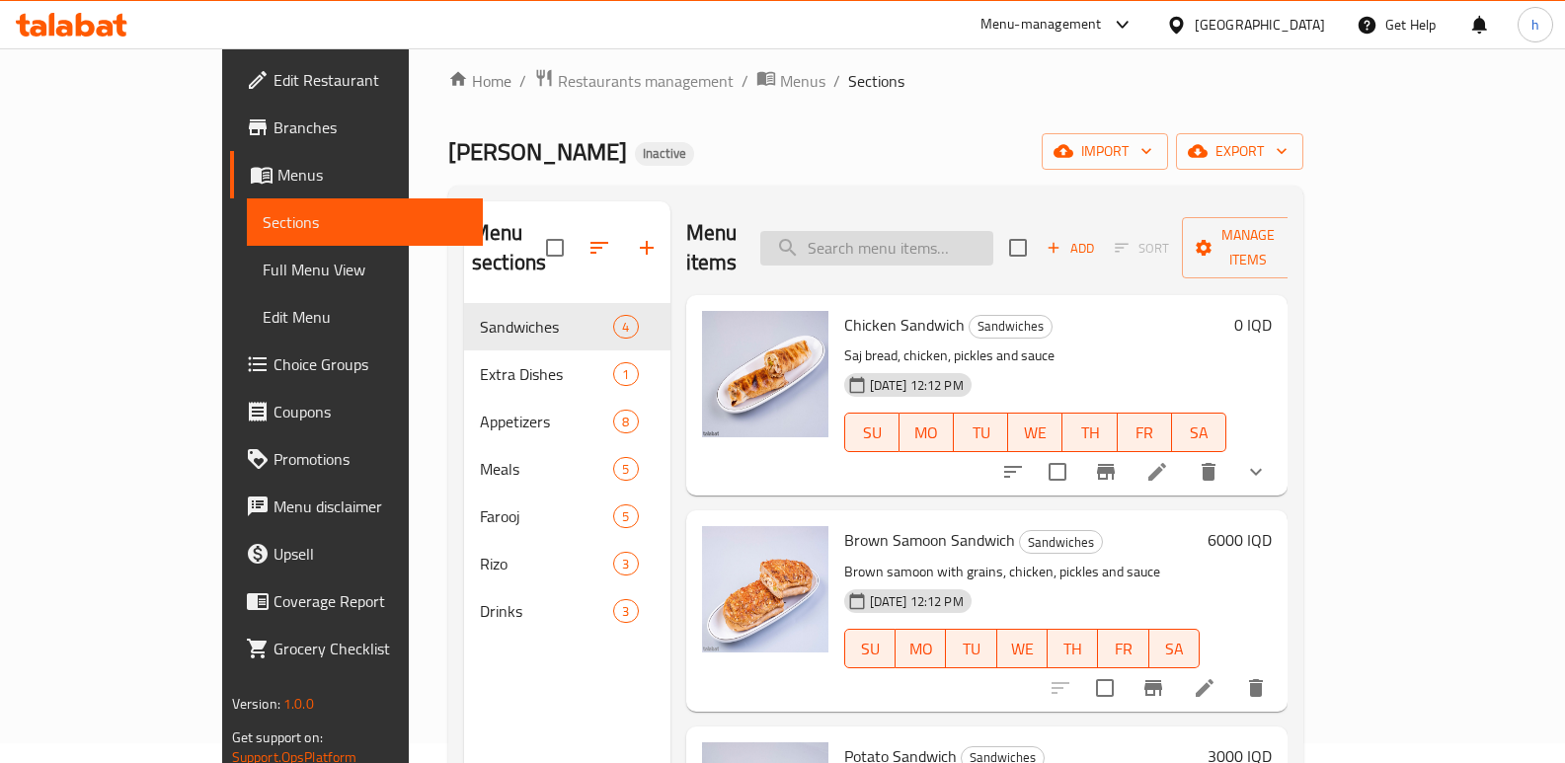
click at [993, 231] on input "search" at bounding box center [876, 248] width 233 height 35
paste input "Vine Leaves"
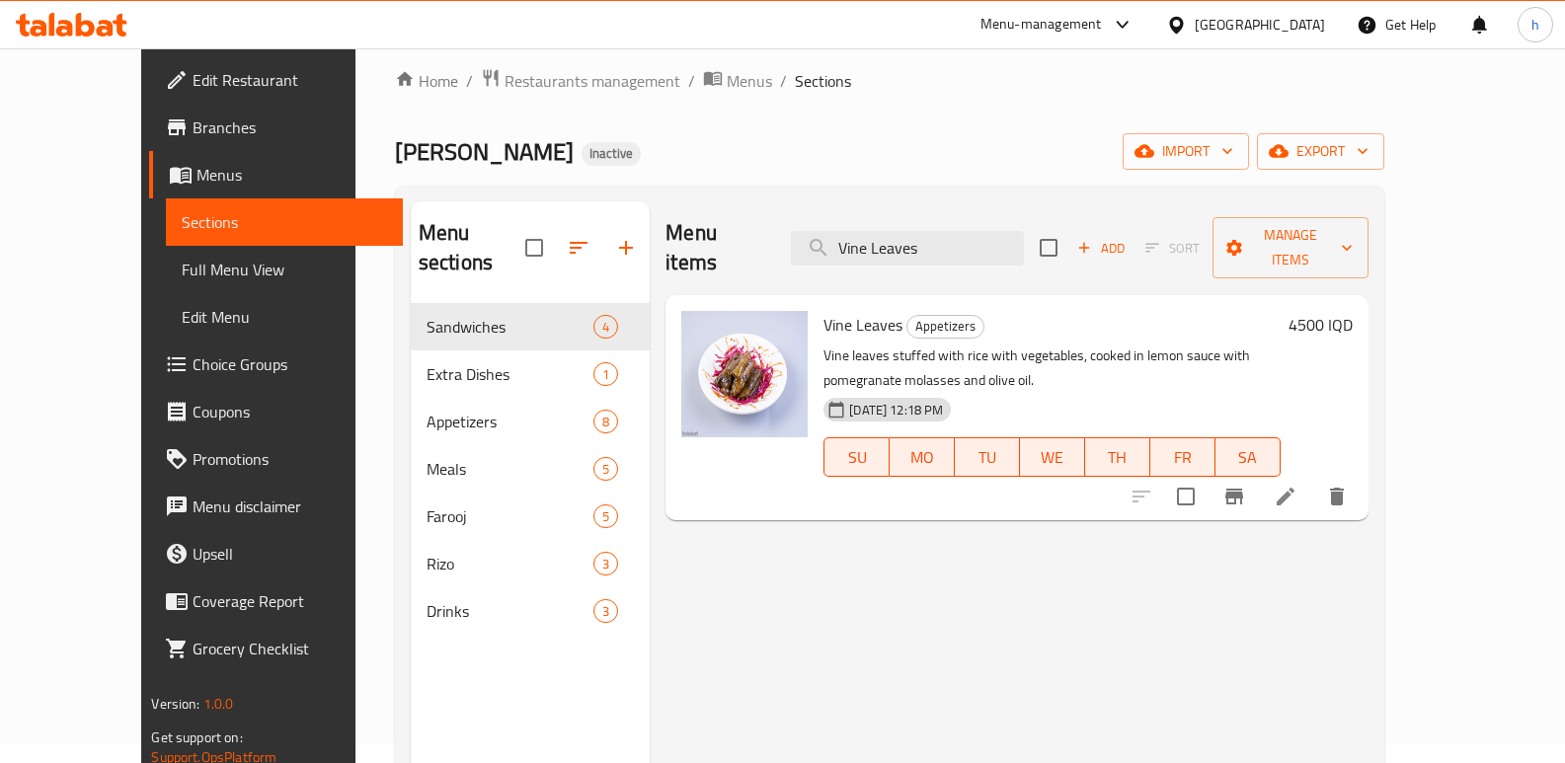
type input "Vine Leaves"
click at [1297, 485] on icon at bounding box center [1285, 497] width 24 height 24
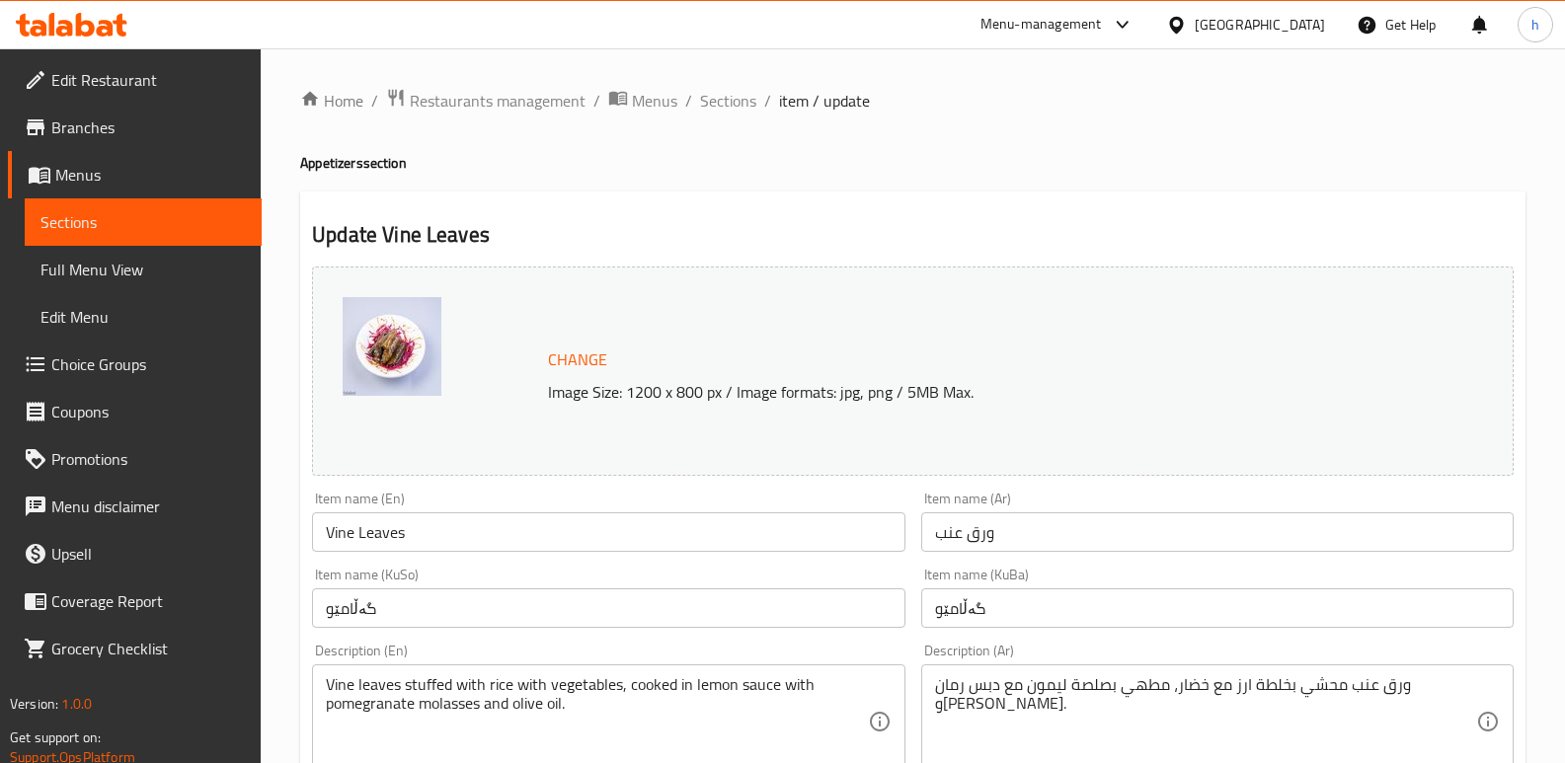
scroll to position [273, 0]
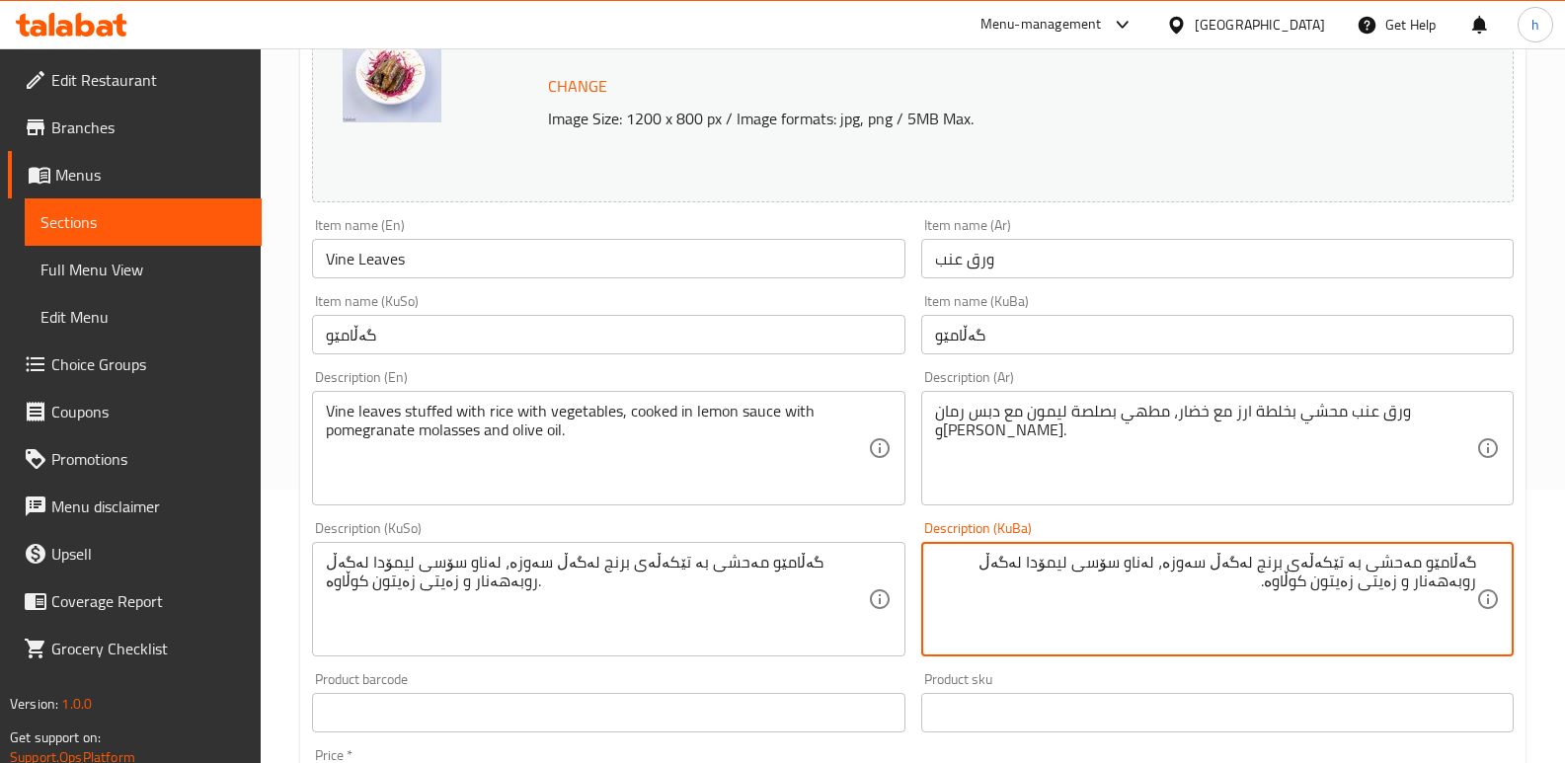
click at [1431, 569] on textarea "گەڵامێو مەحشی بە تێکەڵەی برنج لەگەڵ سەوزە، لەناو سۆسی لیمۆدا لەگەڵ روبەهەنار و …" at bounding box center [1205, 600] width 541 height 94
type textarea "گەڵامێوی مەحشی بە تێکەڵەی برنج لەگەڵ سەوزە، لەناو سۆسی لیمۆدا لەگەڵ روبەهەنار و…"
drag, startPoint x: 1341, startPoint y: 583, endPoint x: 1525, endPoint y: 553, distance: 186.1
click at [1525, 553] on div "Home / Restaurants management / Menus / Sections / item / update Appetizers sec…" at bounding box center [913, 576] width 1304 height 1602
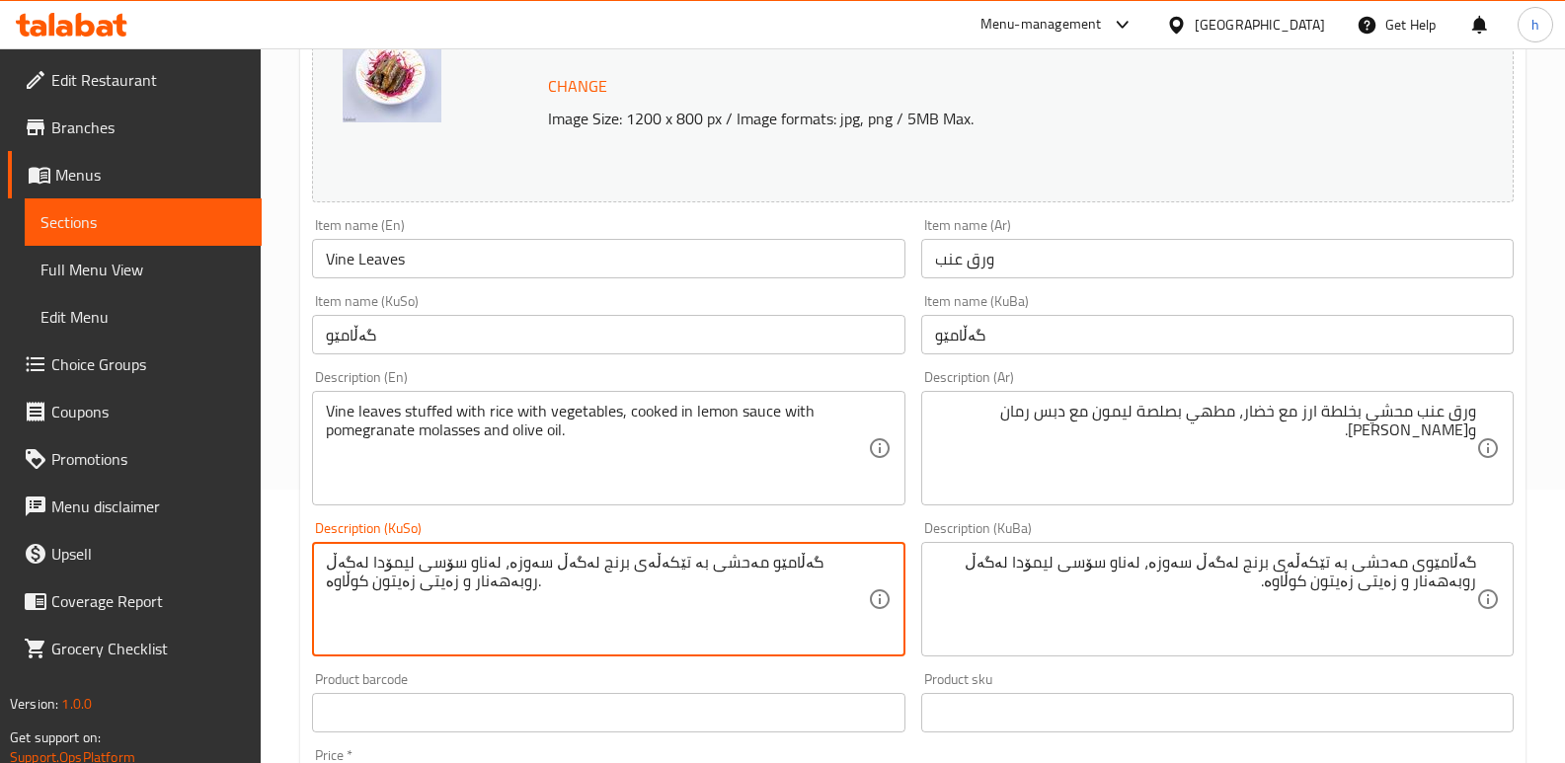
paste textarea "ی"
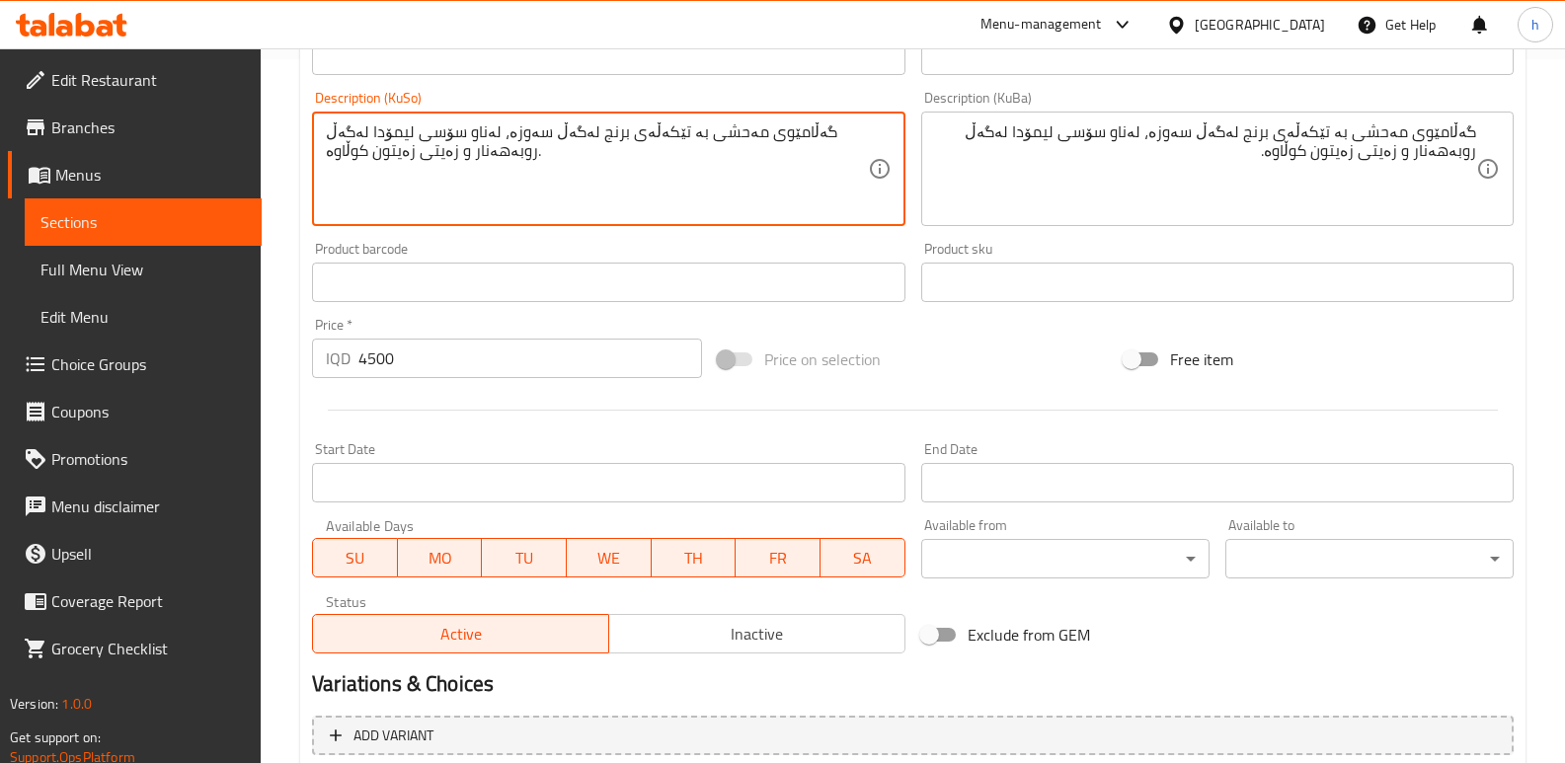
scroll to position [887, 0]
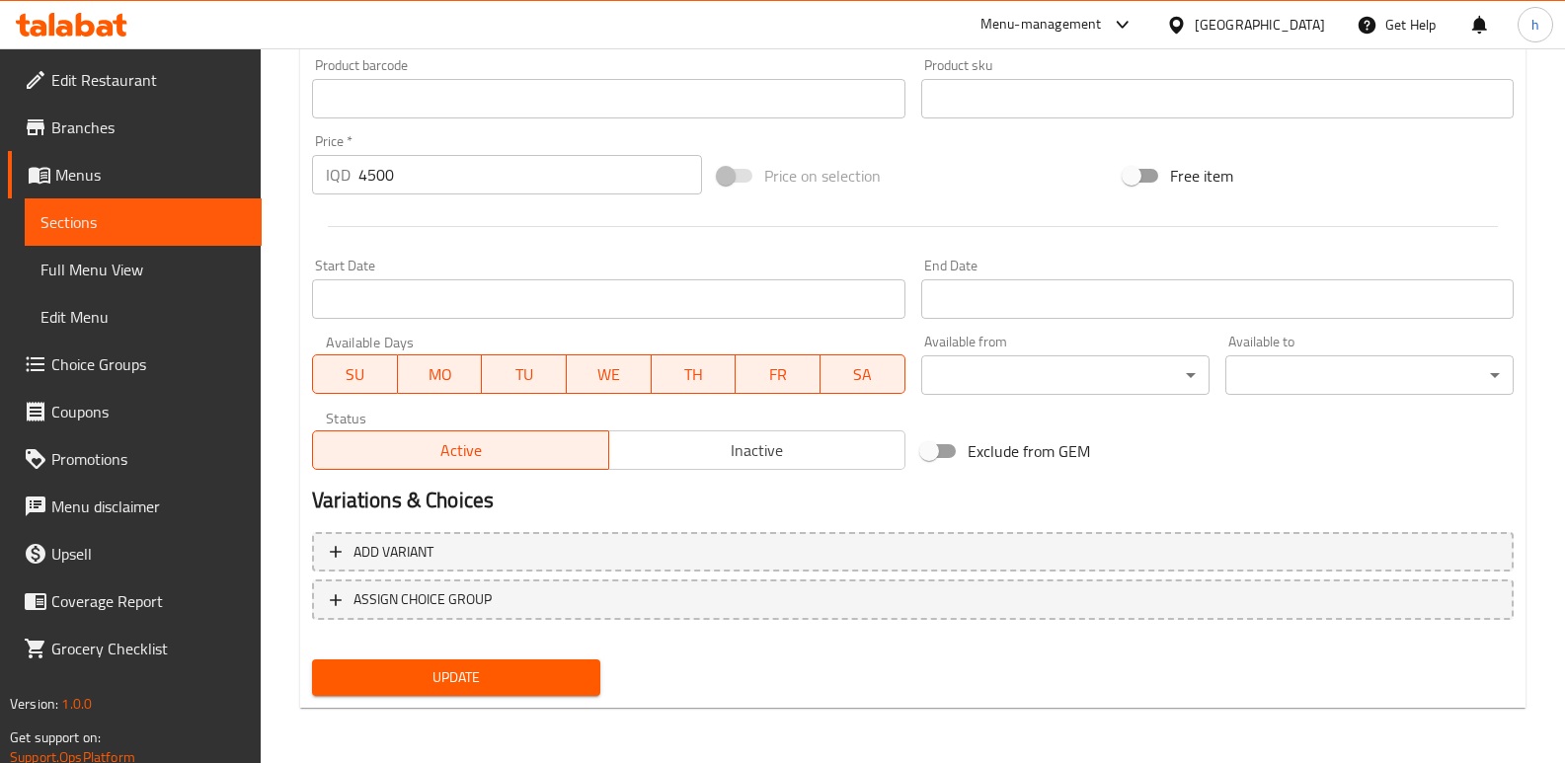
type textarea "گەڵامێوی مەحشی بە تێکەڵەی برنج لەگەڵ سەوزە، لەناو سۆسی لیمۆدا لەگەڵ روبەهەنار و…"
click at [487, 680] on span "Update" at bounding box center [456, 677] width 257 height 25
click at [125, 258] on span "Full Menu View" at bounding box center [142, 270] width 205 height 24
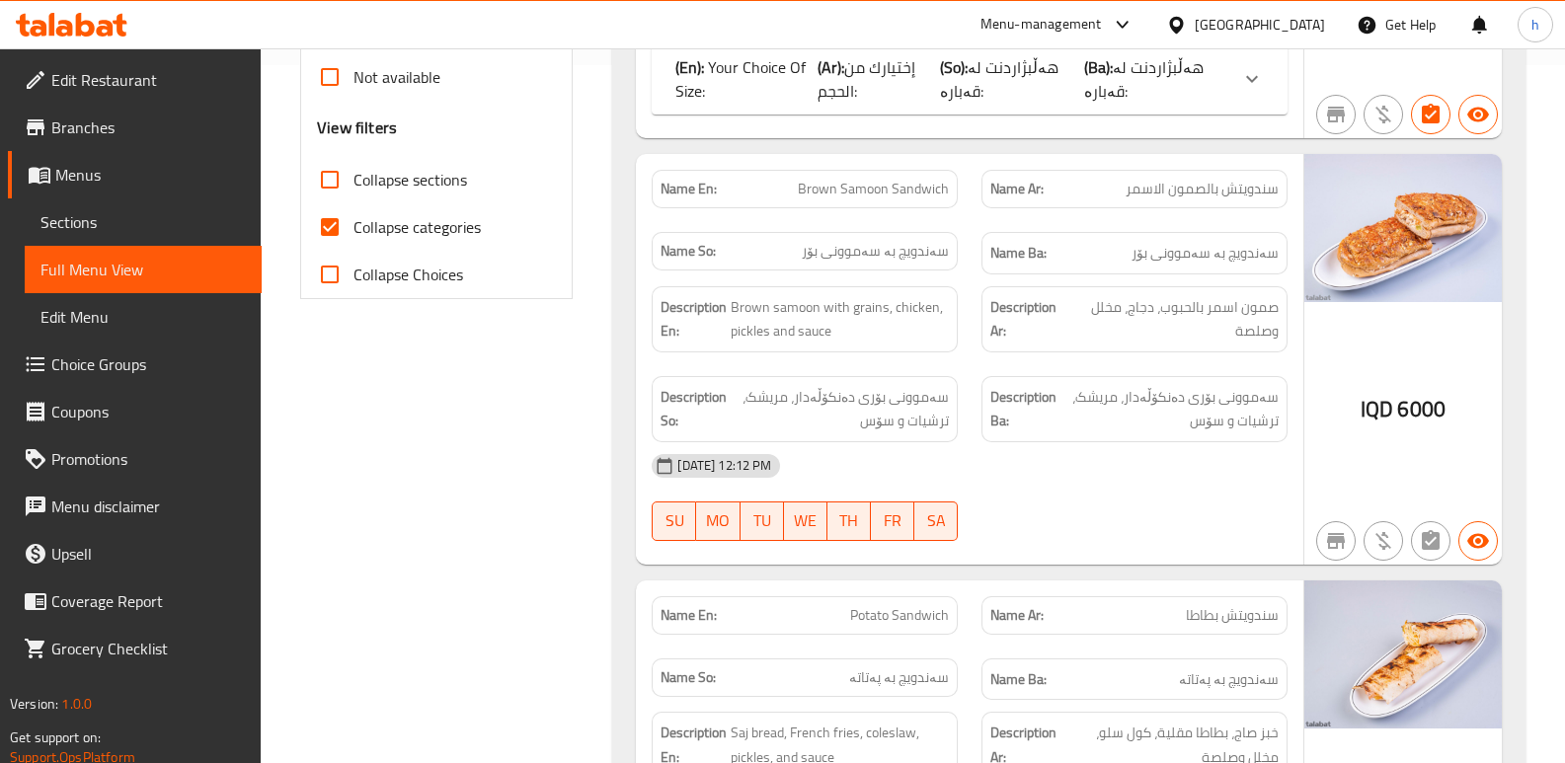
scroll to position [650, 0]
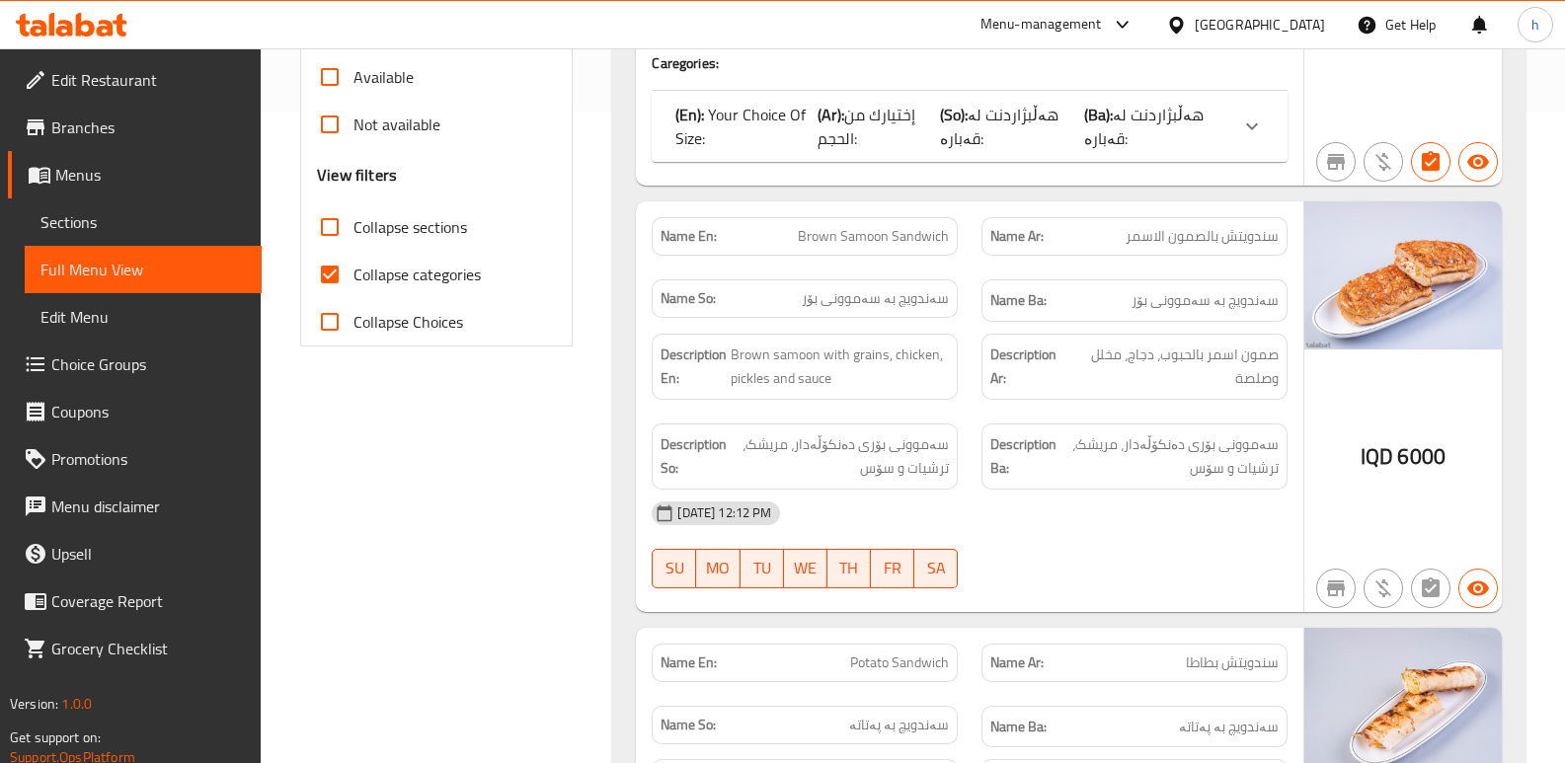
click at [334, 278] on input "Collapse categories" at bounding box center [329, 274] width 47 height 47
checkbox input "false"
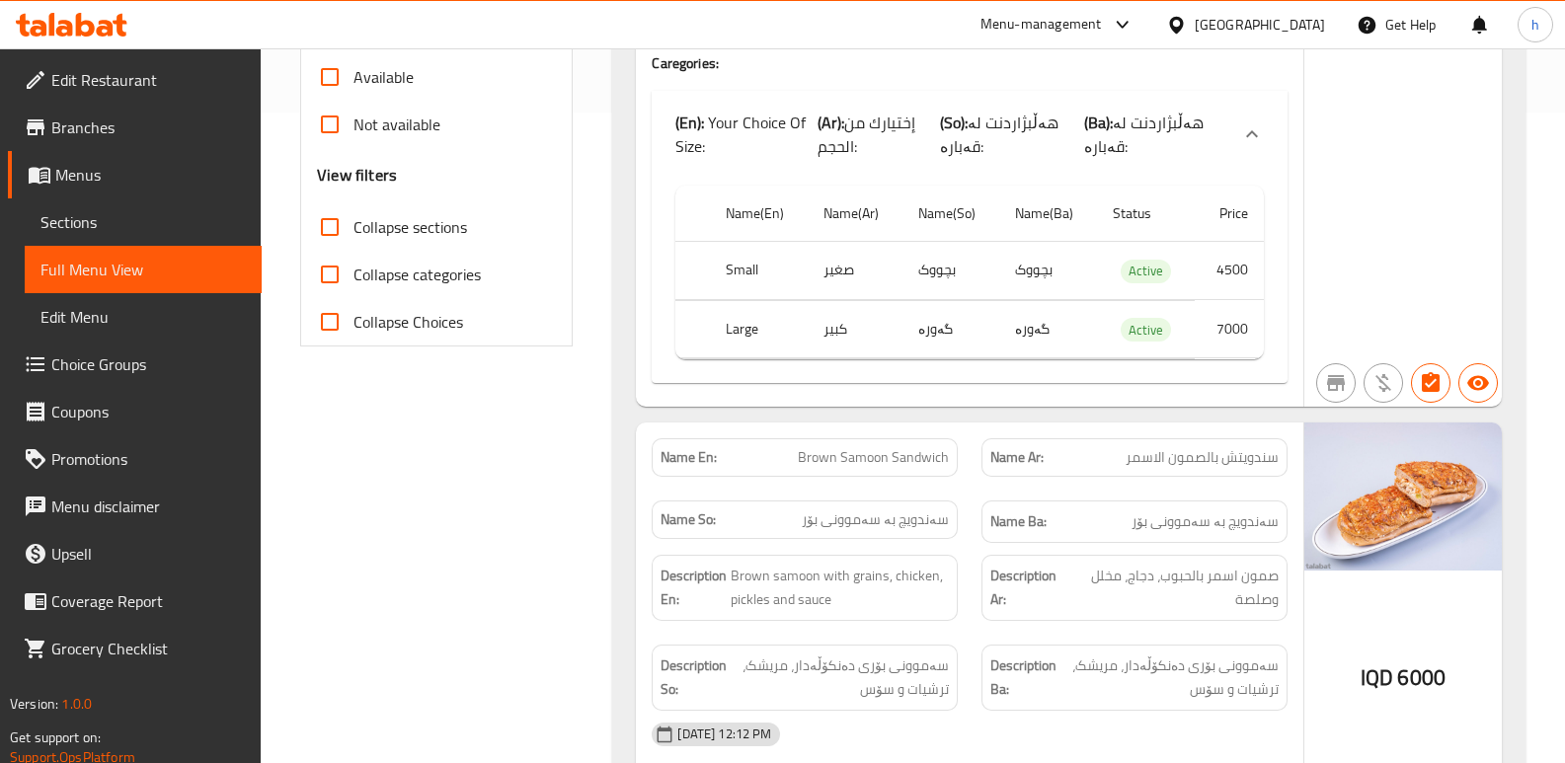
click at [321, 225] on input "Collapse sections" at bounding box center [329, 226] width 47 height 47
checkbox input "true"
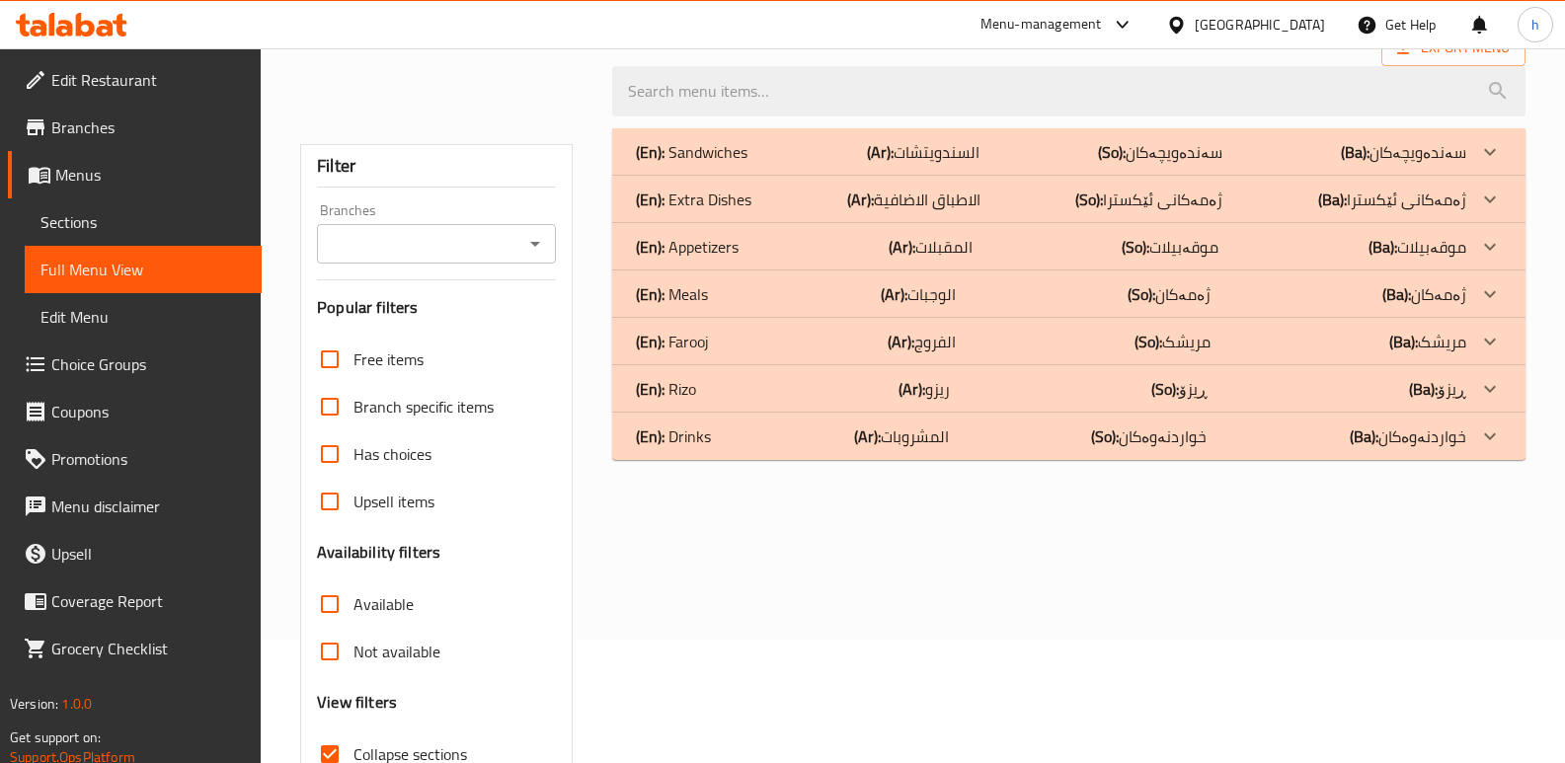
scroll to position [76, 0]
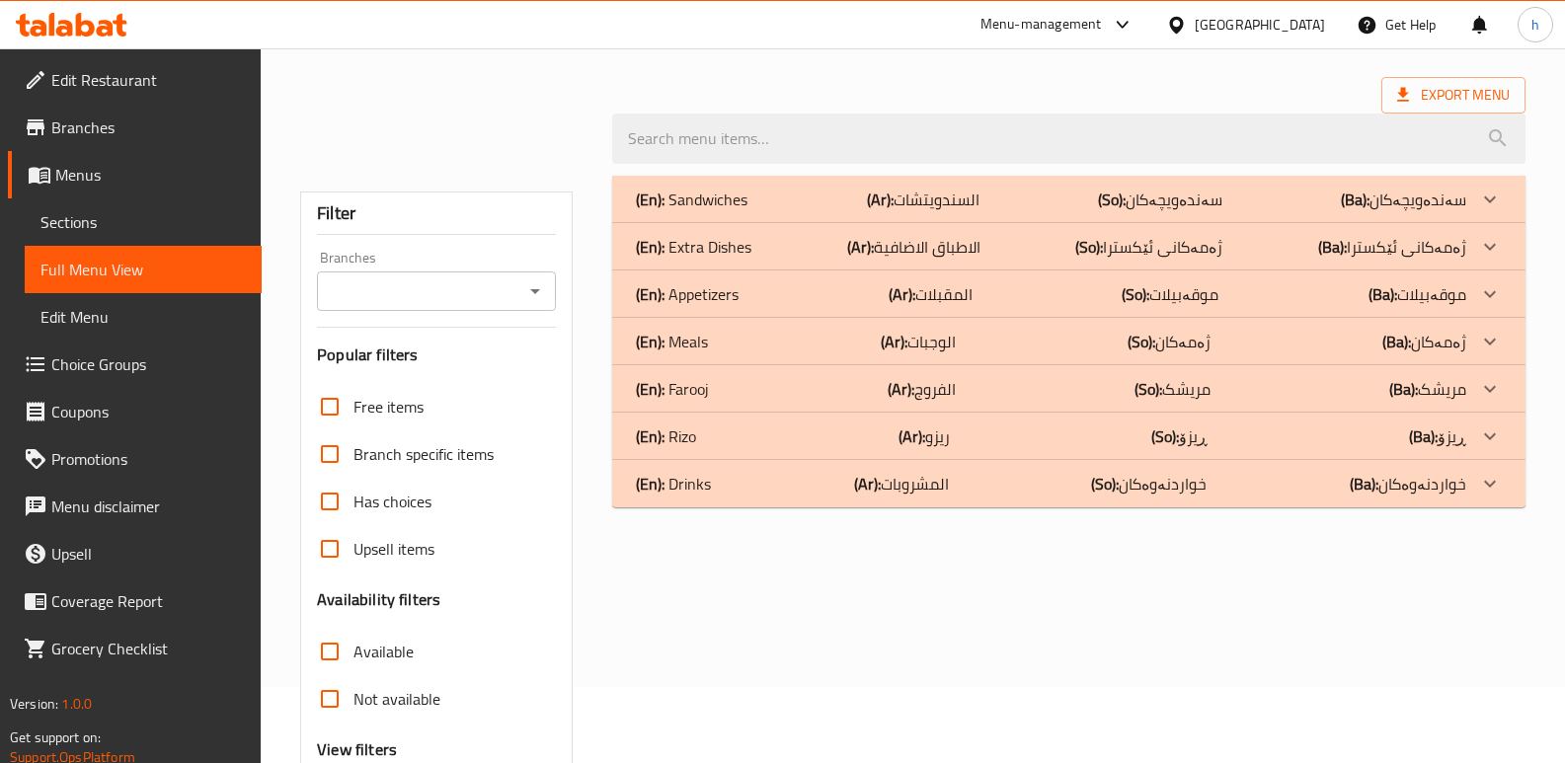
click at [689, 385] on p "(En): Farooj" at bounding box center [672, 389] width 73 height 24
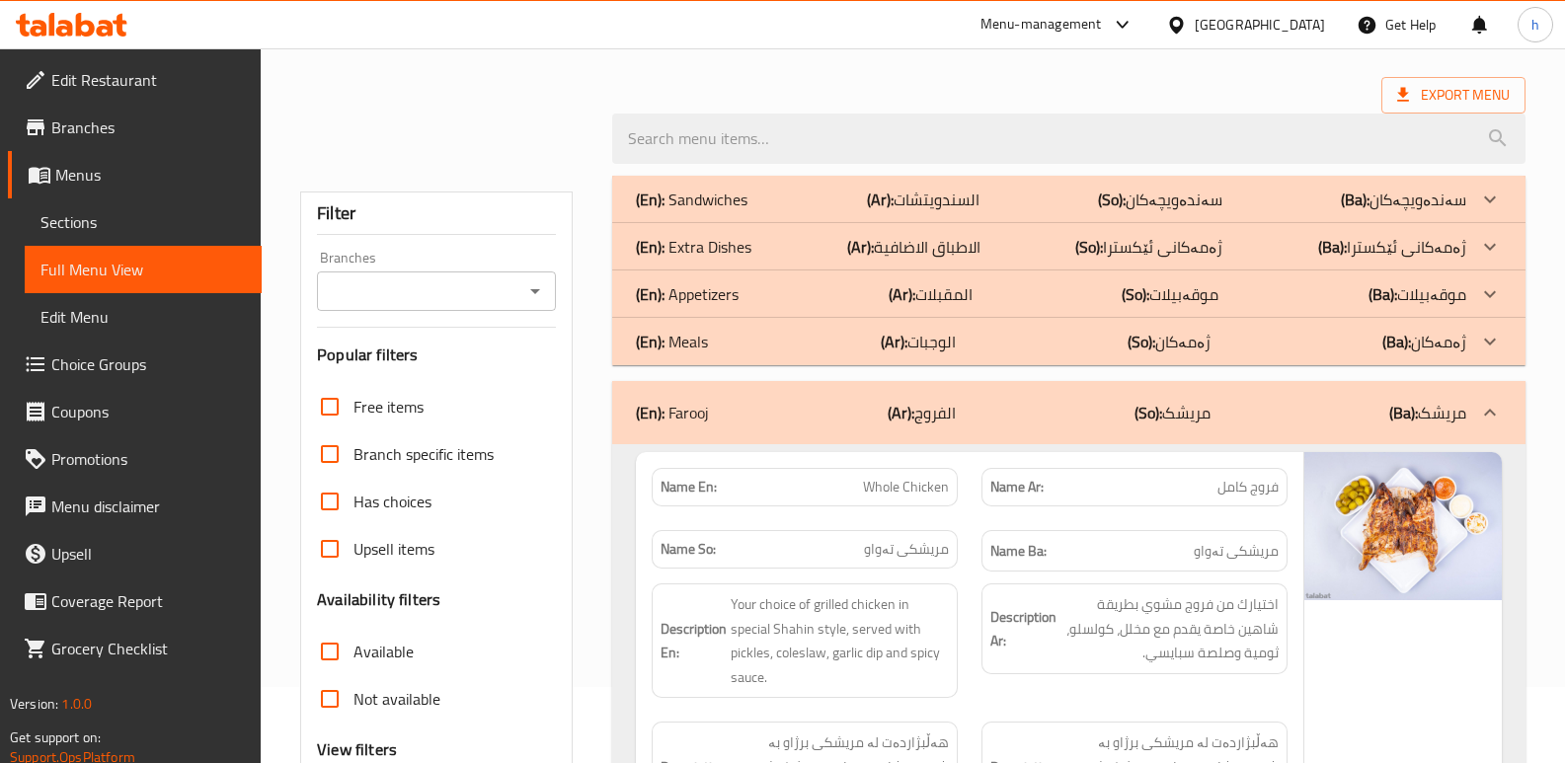
click at [753, 293] on div "(En): Appetizers (Ar): المقبلات (So): موقەبیلات (Ba): موقەبیلات" at bounding box center [1051, 294] width 830 height 24
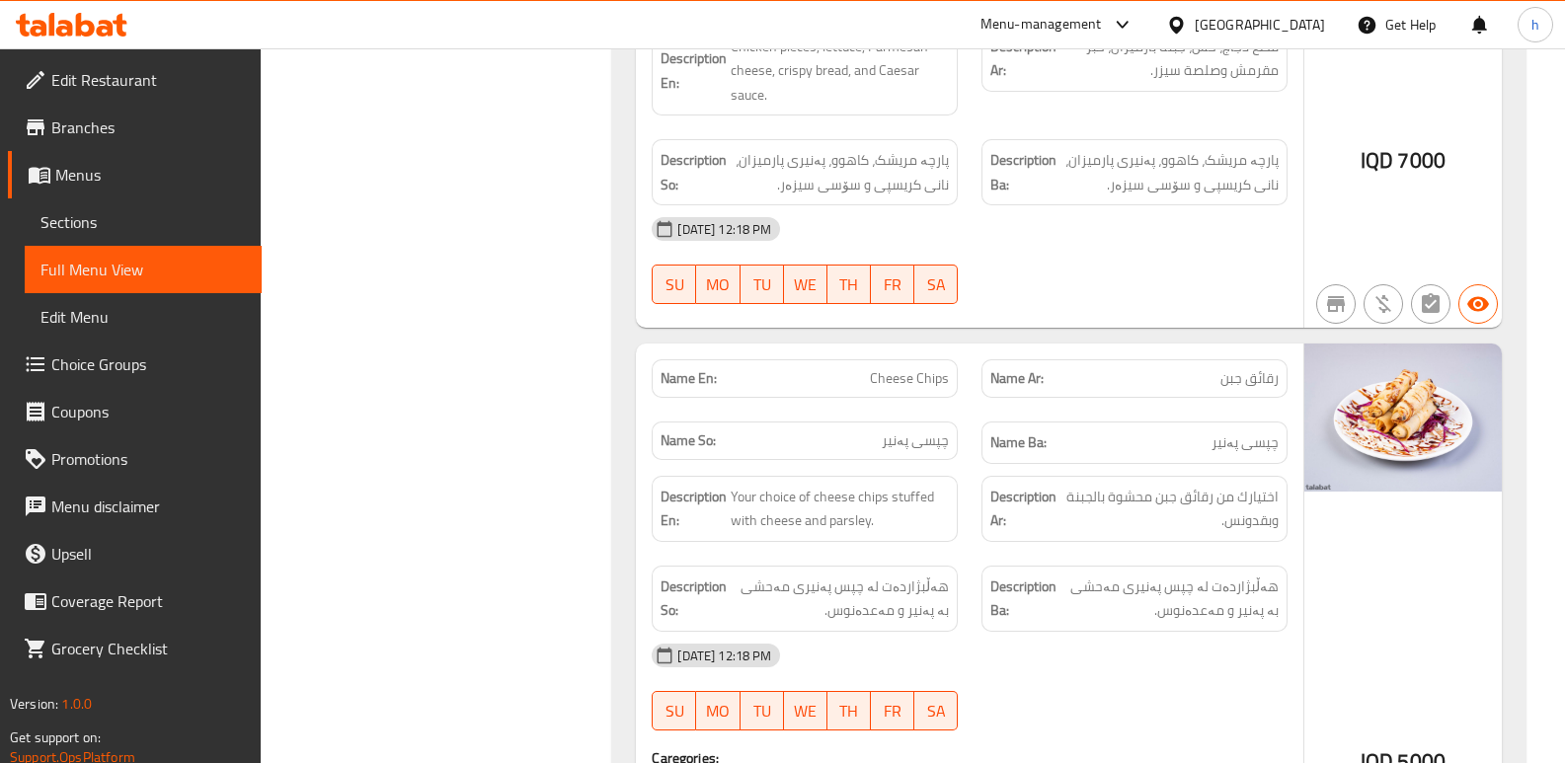
scroll to position [3366, 0]
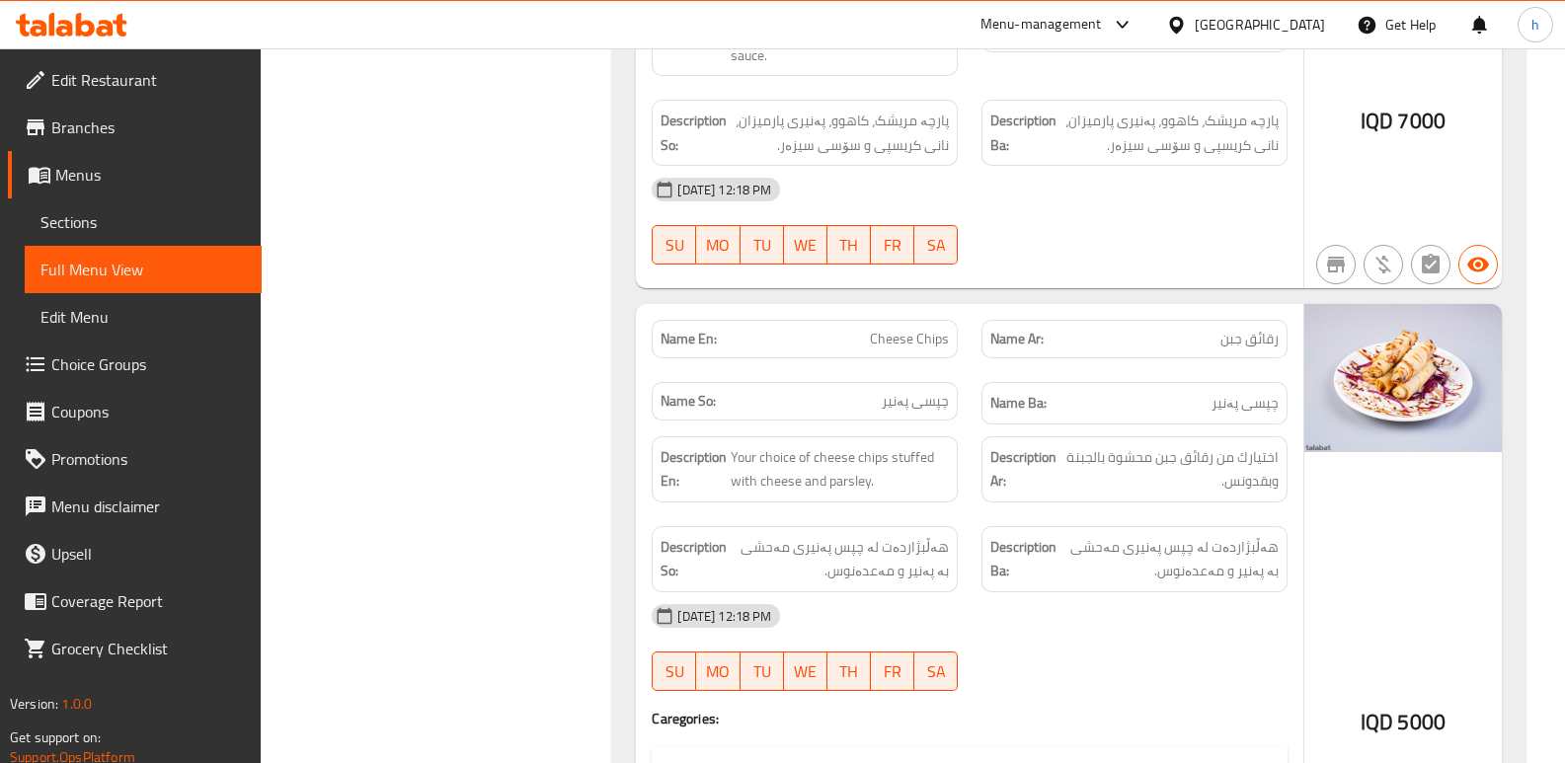
drag, startPoint x: 872, startPoint y: 288, endPoint x: 967, endPoint y: 290, distance: 95.8
click at [967, 333] on div "Name En: Cheese Chips" at bounding box center [805, 364] width 330 height 62
copy span "Cheese Chips"
click at [127, 219] on span "Sections" at bounding box center [142, 222] width 205 height 24
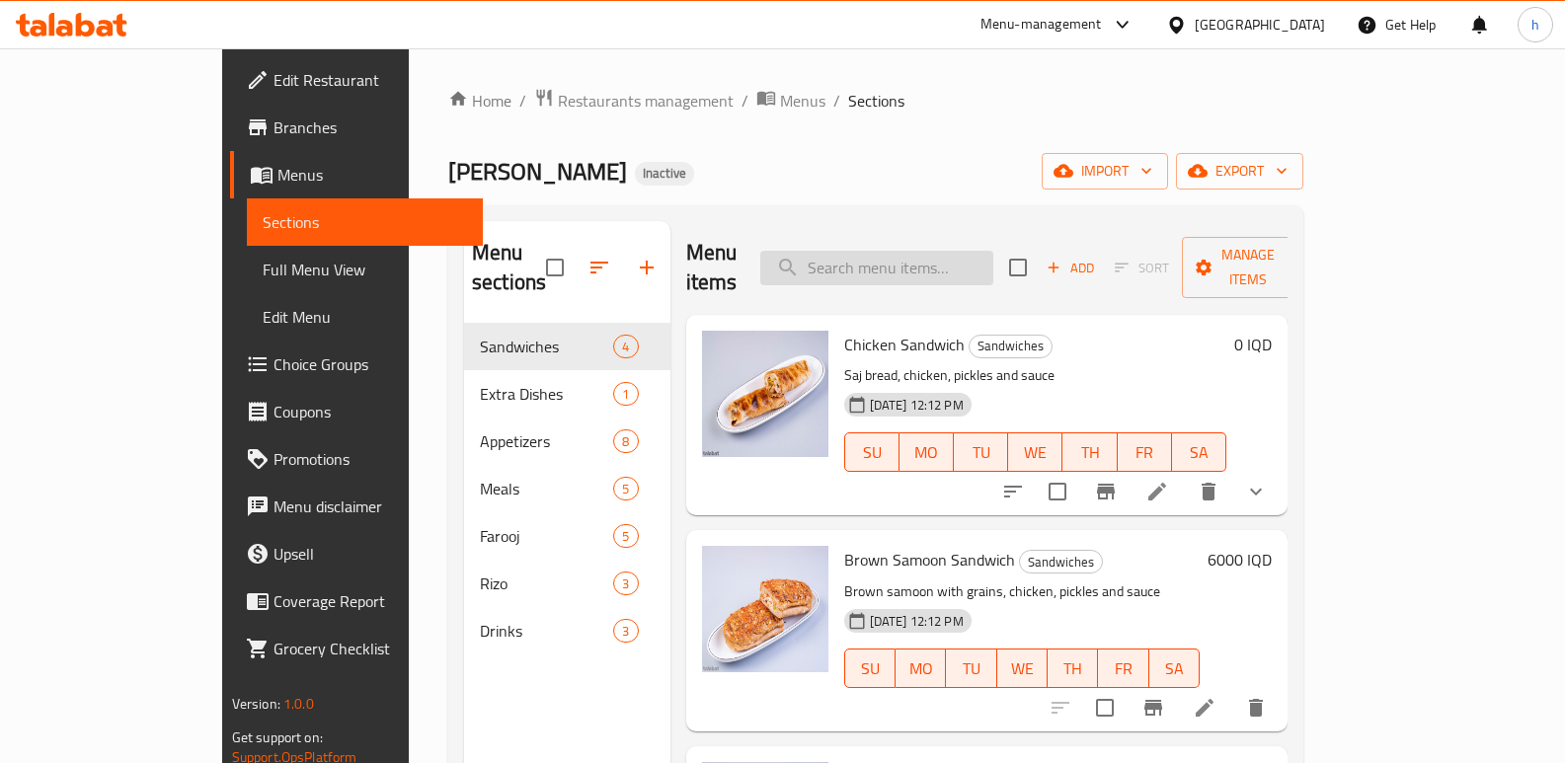
click at [993, 251] on input "search" at bounding box center [876, 268] width 233 height 35
paste input "Cheese Chips"
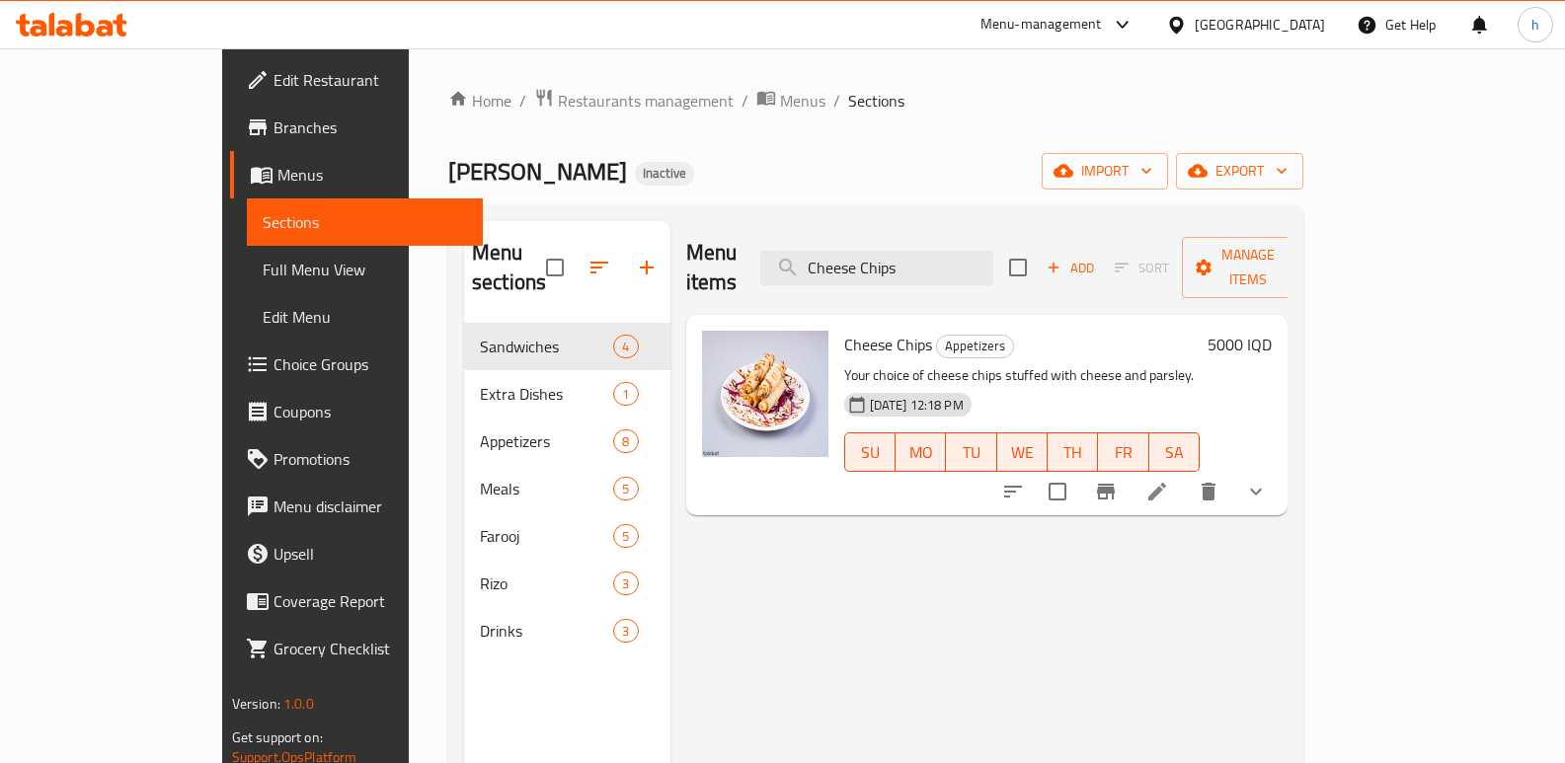
type input "Cheese Chips"
click at [1169, 480] on icon at bounding box center [1157, 492] width 24 height 24
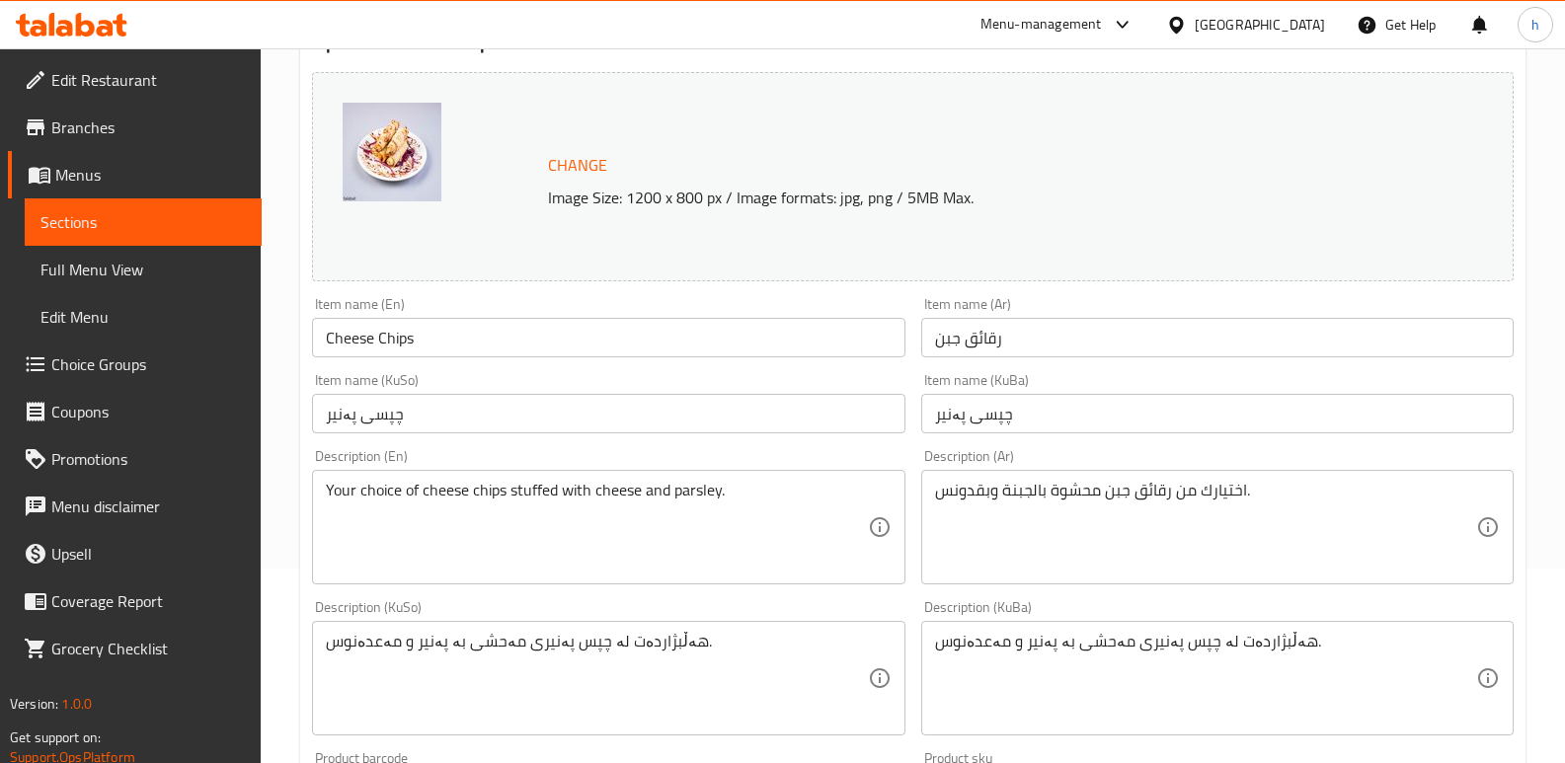
scroll to position [327, 0]
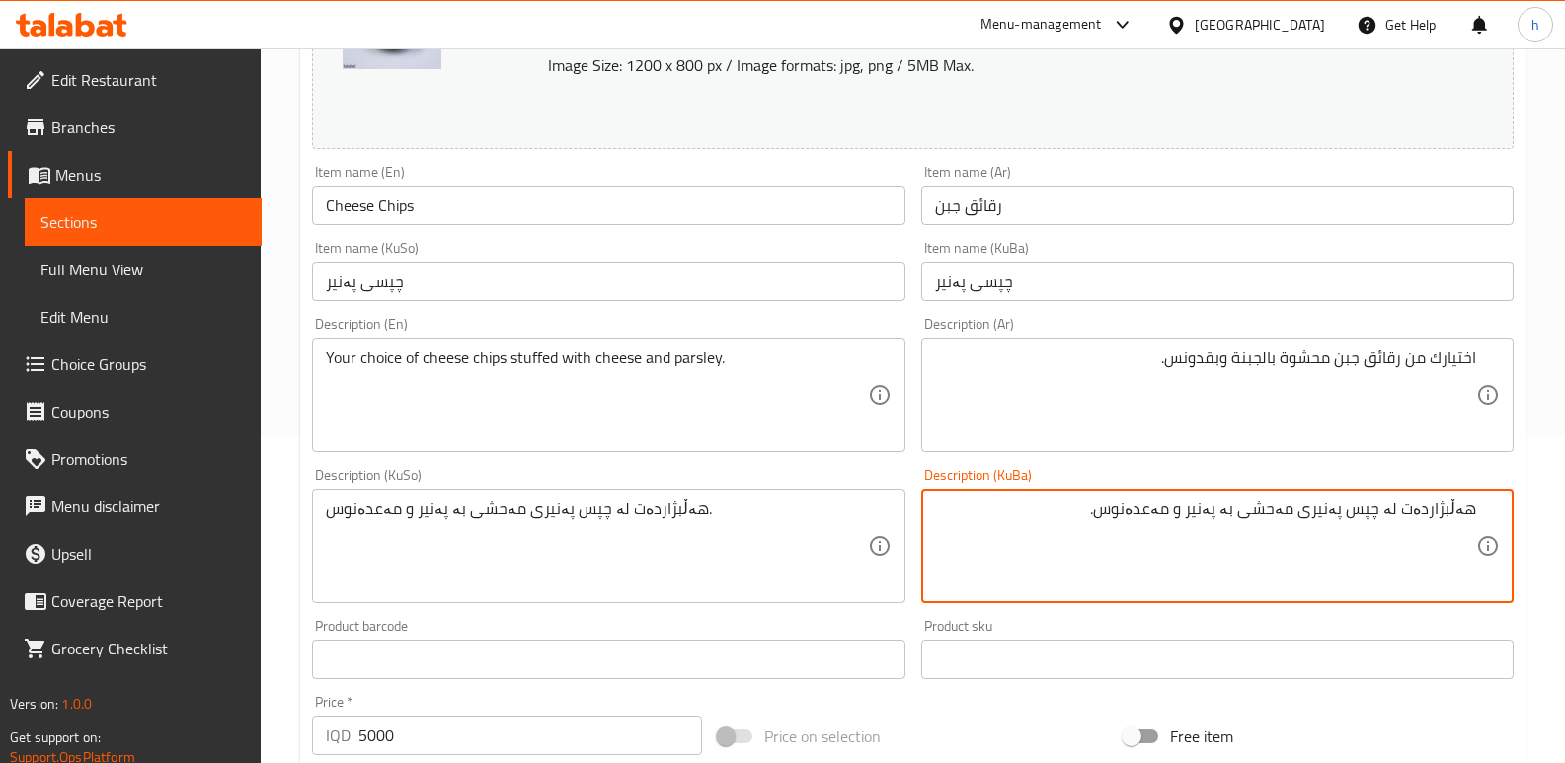
click at [1360, 516] on textarea "هەڵبژاردەت لە چپس پەنیری مەحشی بە پەنیر و مەعدەنوس." at bounding box center [1205, 546] width 541 height 94
click at [1229, 536] on textarea "هەڵبژاردەت لە چپسی پەنیری مەحشی بە پەنیر و مەعدەنوس." at bounding box center [1205, 546] width 541 height 94
type textarea "هەڵبژاردەت لە چپسی پەنیری مەحشی بە پەنیر و مەعدەنوس."
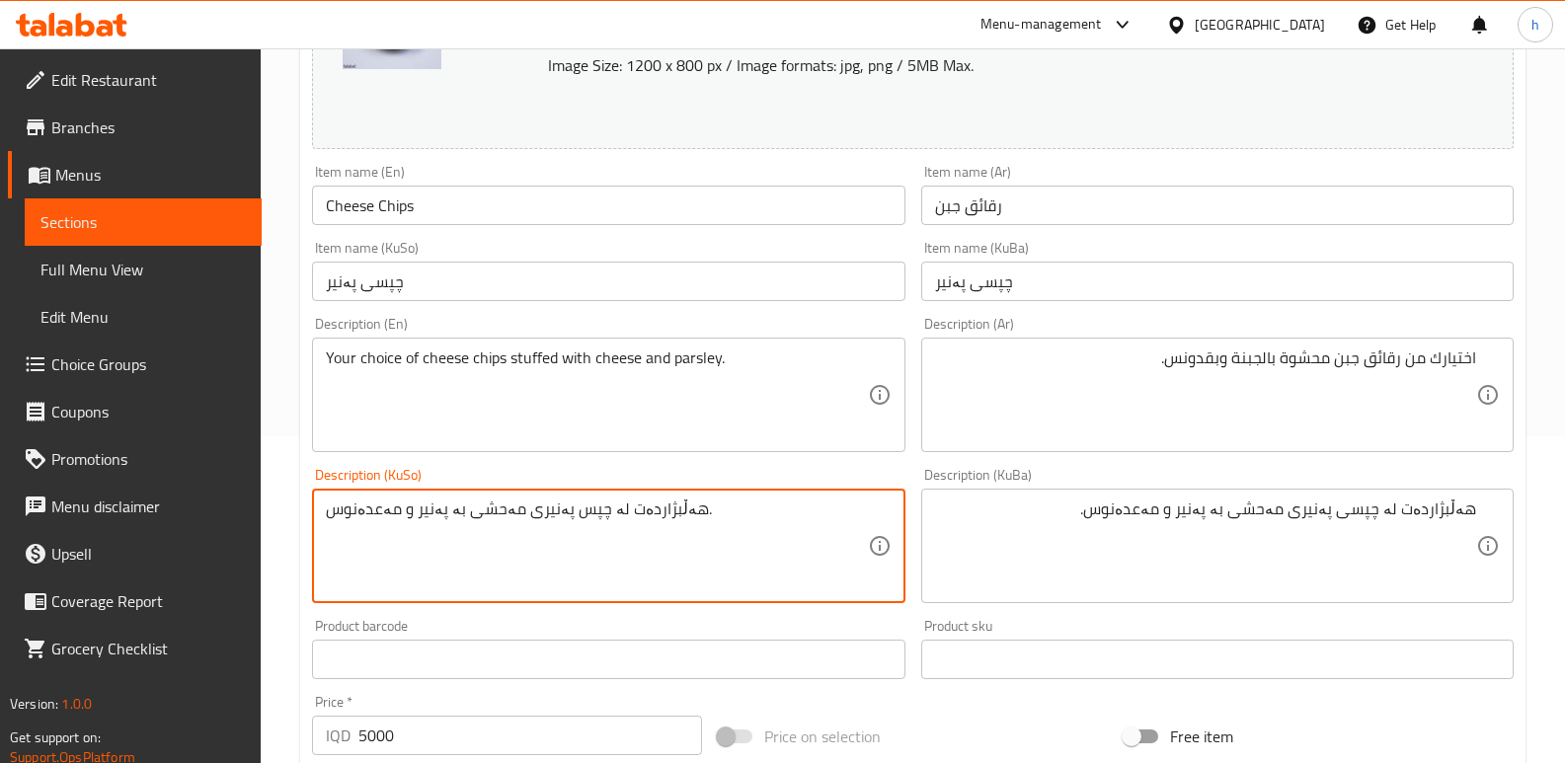
paste textarea "ی"
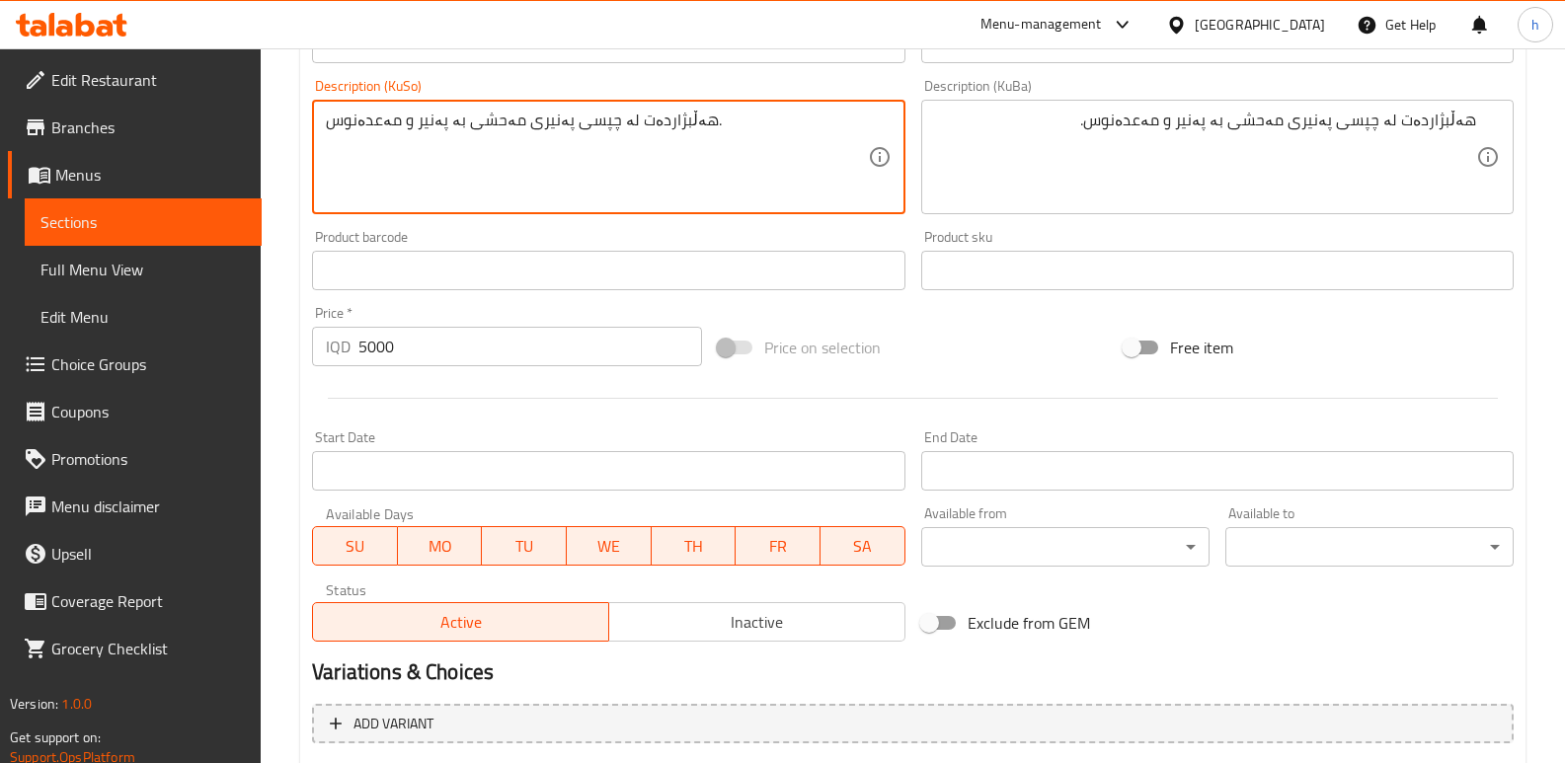
scroll to position [967, 0]
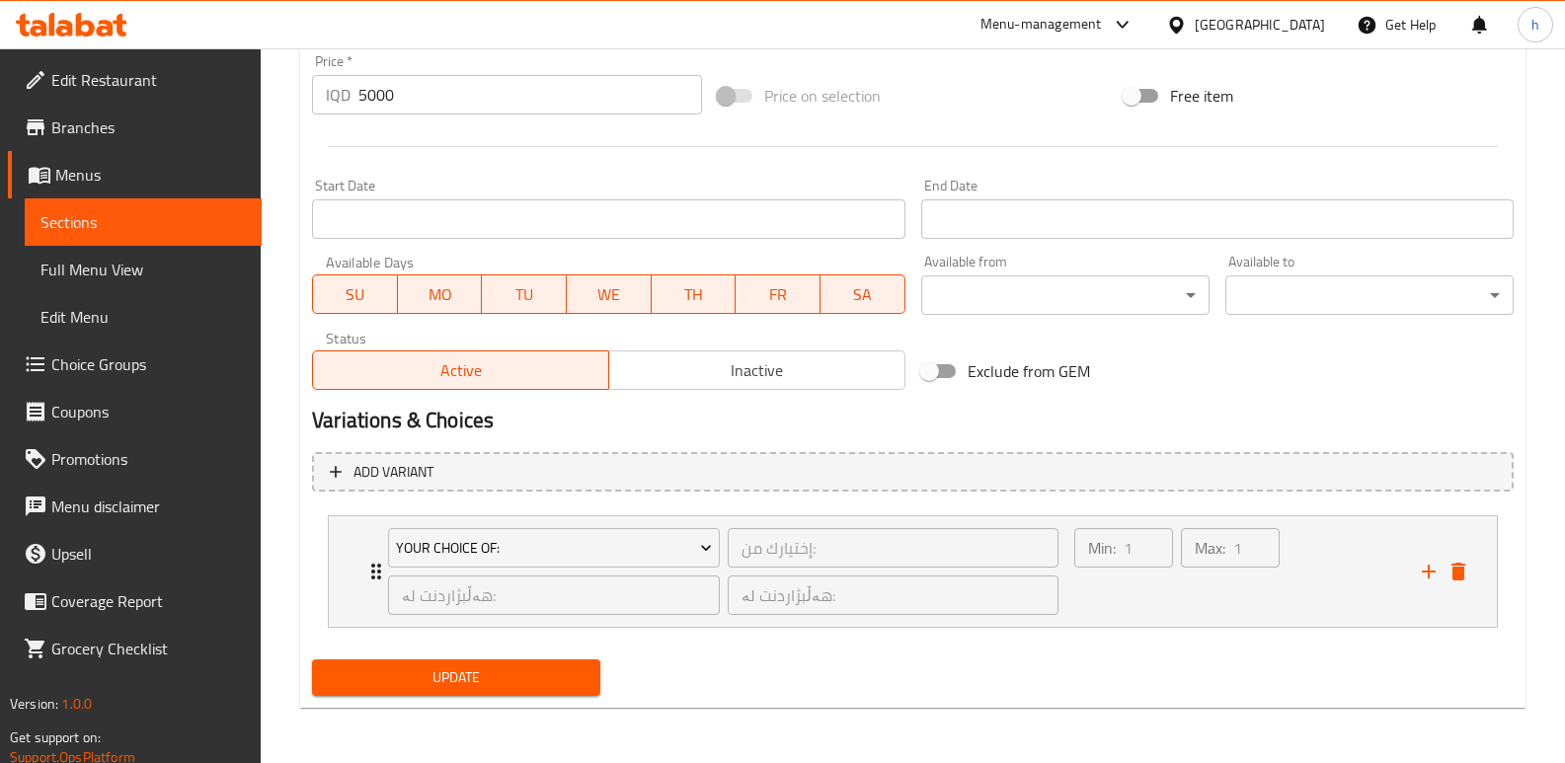
type textarea "هەڵبژاردەت لە چپسی پەنیری مەحشی بە پەنیر و مەعدەنوس."
click at [549, 682] on span "Update" at bounding box center [456, 677] width 257 height 25
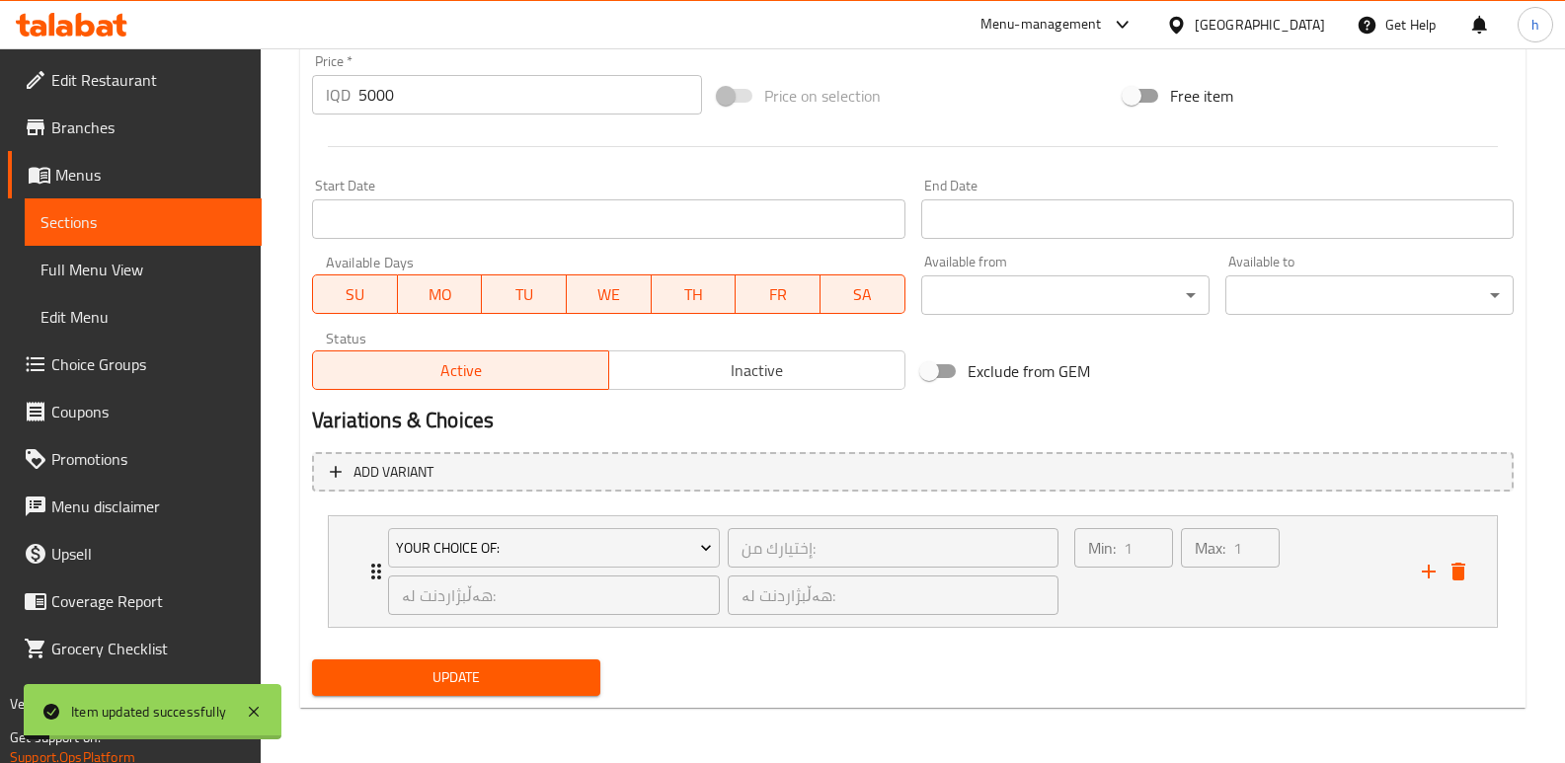
click at [131, 281] on span "Full Menu View" at bounding box center [142, 270] width 205 height 24
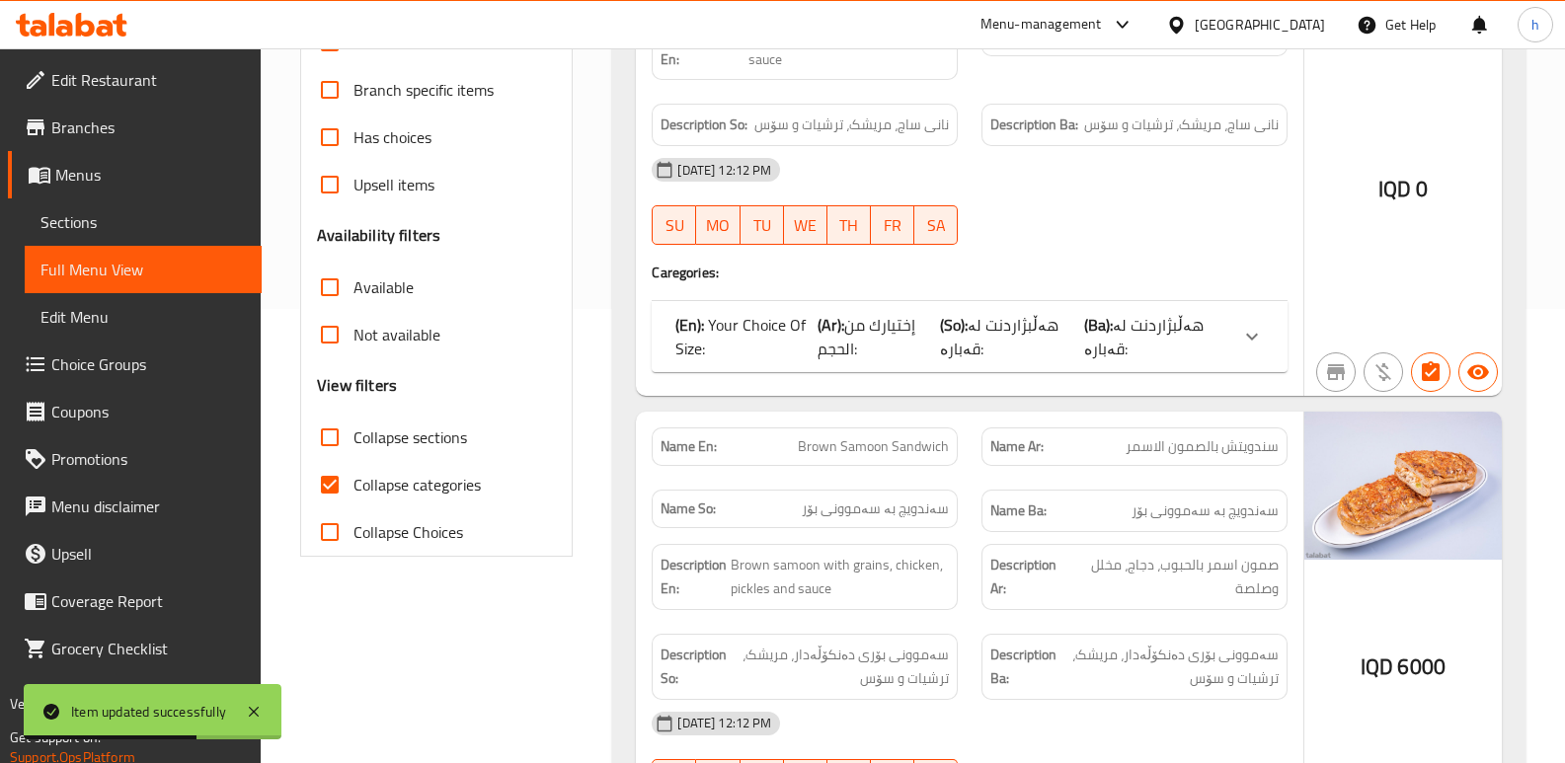
scroll to position [474, 0]
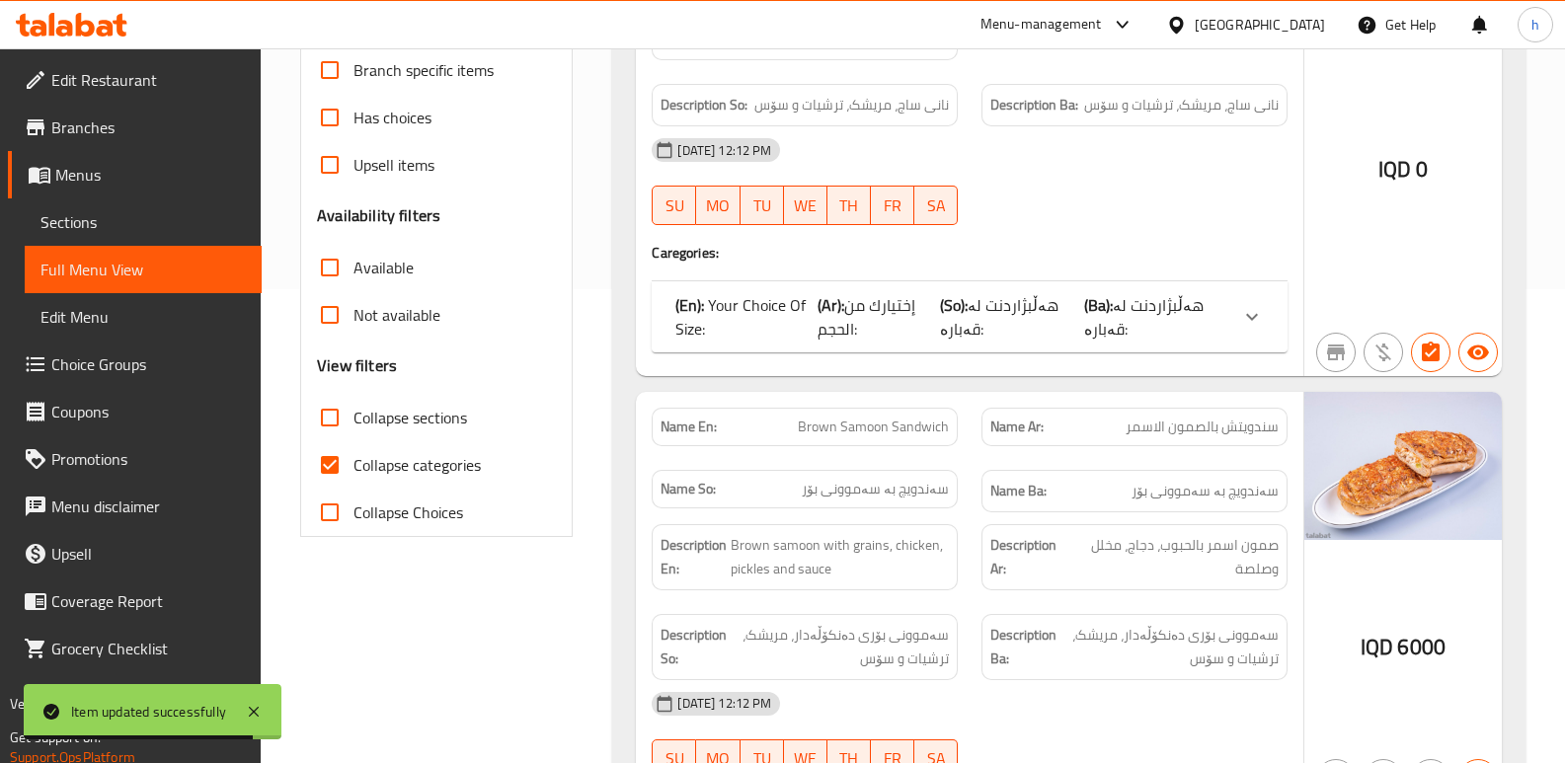
click at [344, 415] on input "Collapse sections" at bounding box center [329, 417] width 47 height 47
checkbox input "true"
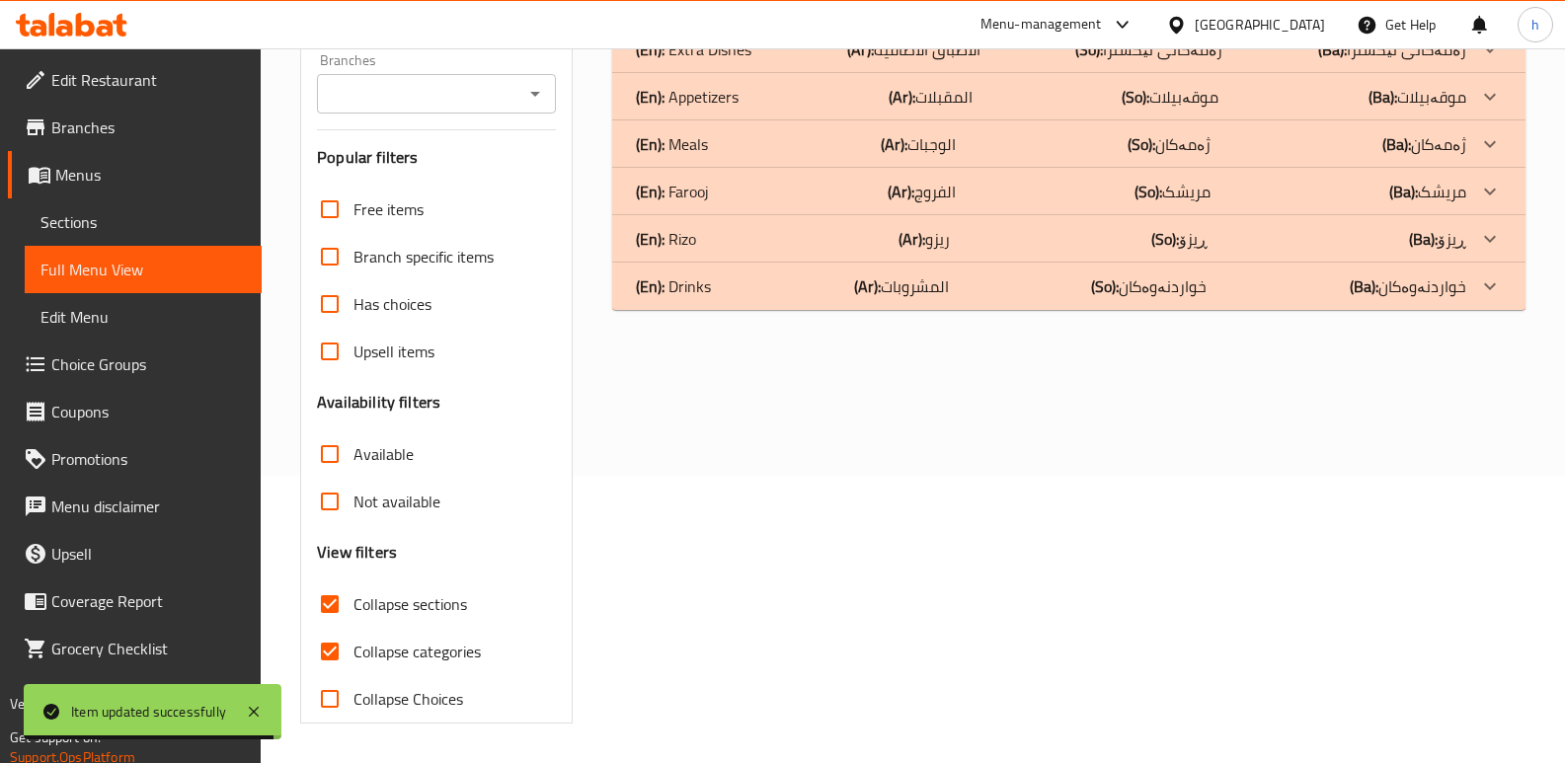
scroll to position [287, 0]
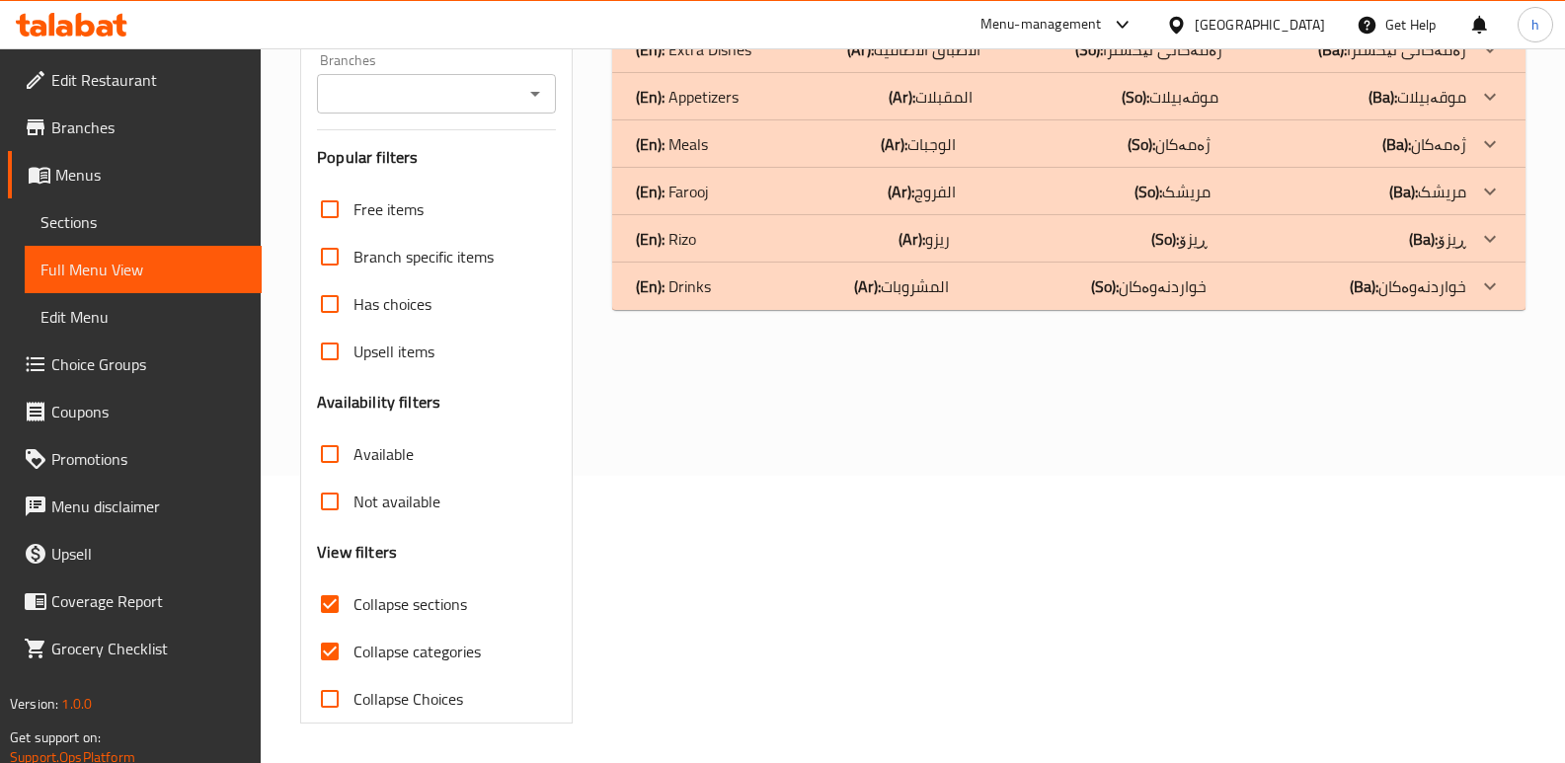
click at [327, 651] on input "Collapse categories" at bounding box center [329, 651] width 47 height 47
checkbox input "false"
click at [750, 199] on div "(En): [PERSON_NAME] (Ar): الفروج (So): مریشک (Ba): مریشک" at bounding box center [1051, 192] width 830 height 24
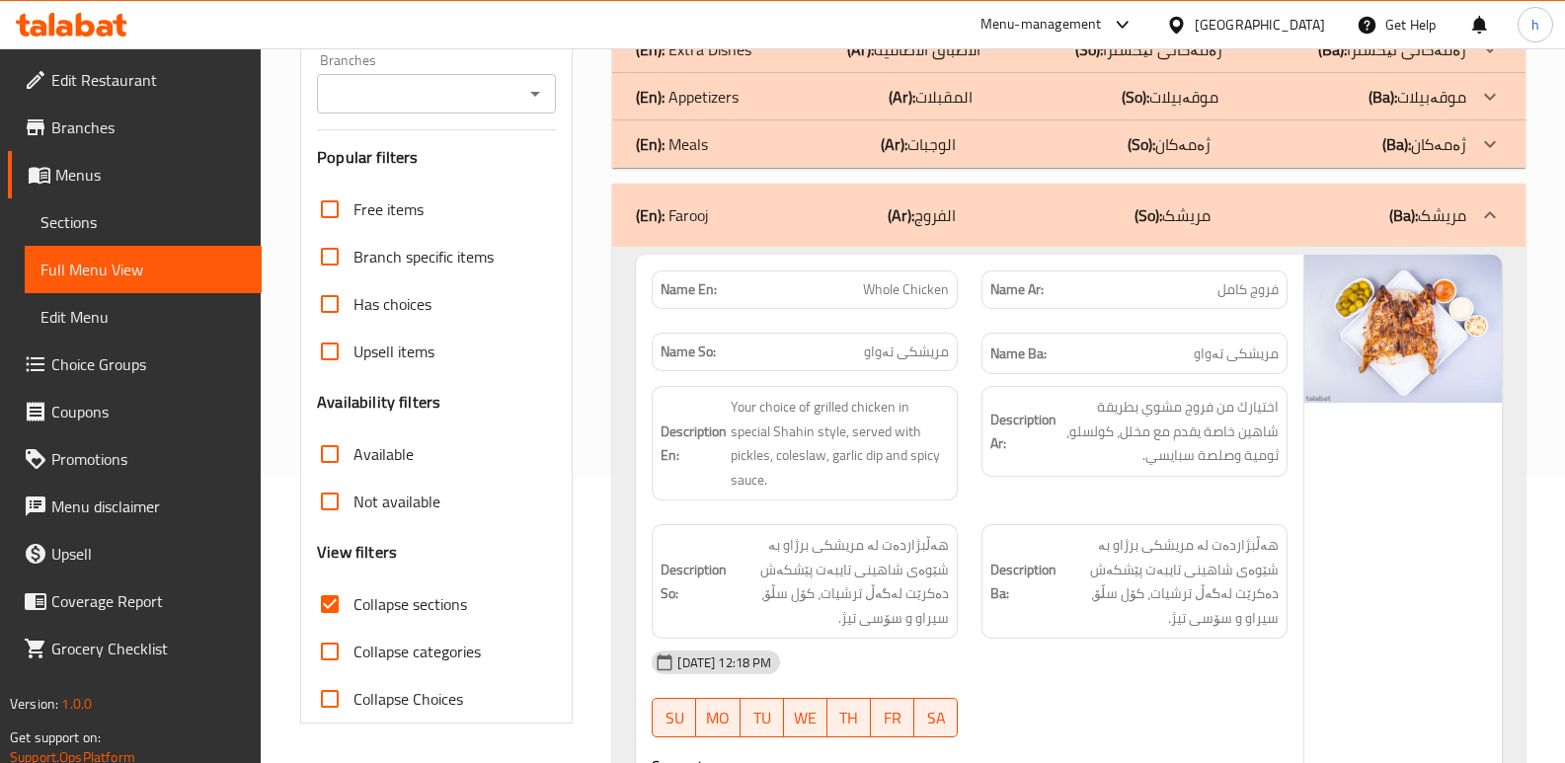
click at [778, 102] on div "(En): Appetizers (Ar): المقبلات (So): موقەبیلات (Ba): موقەبیلات" at bounding box center [1051, 97] width 830 height 24
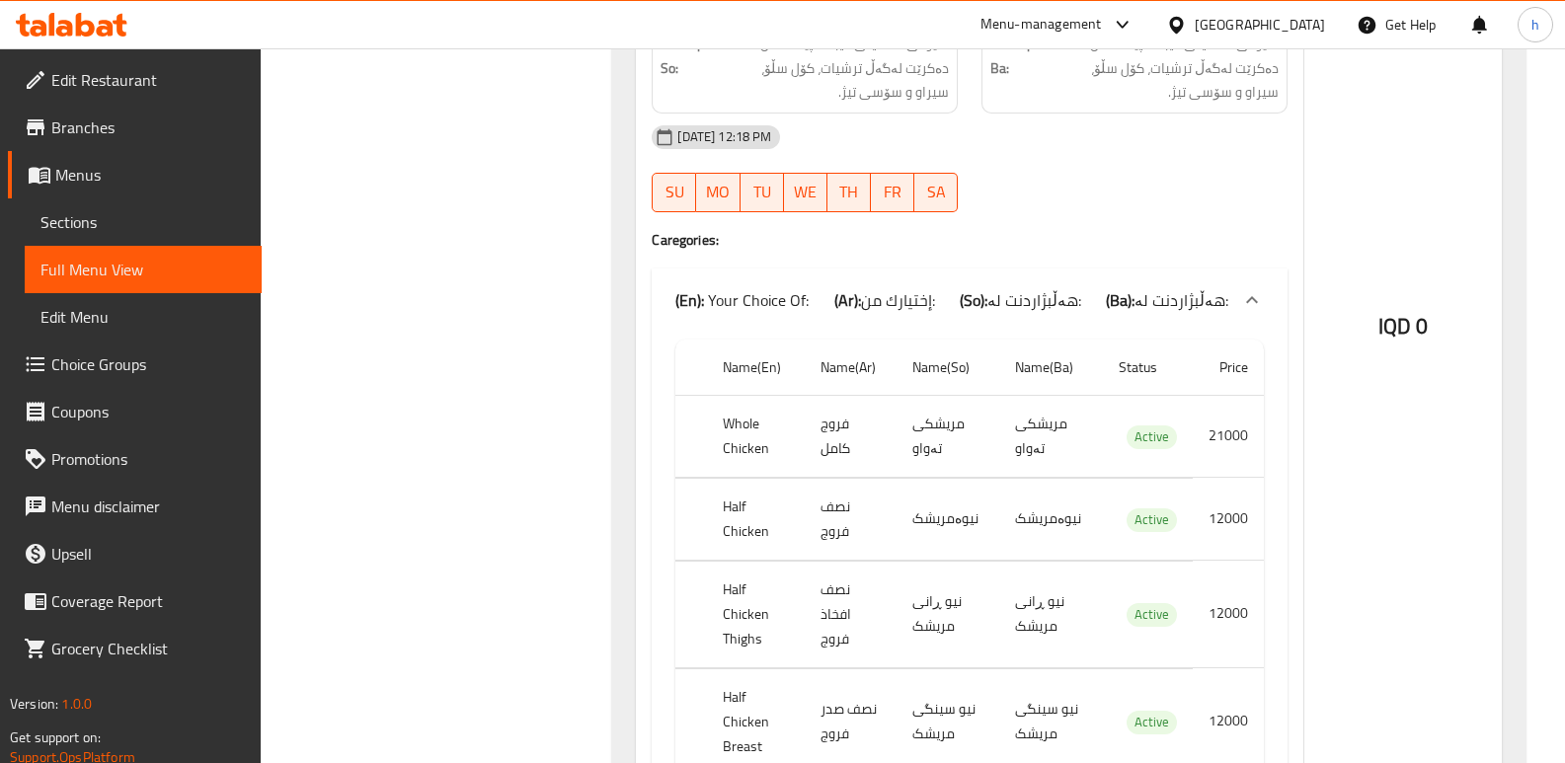
scroll to position [4883, 0]
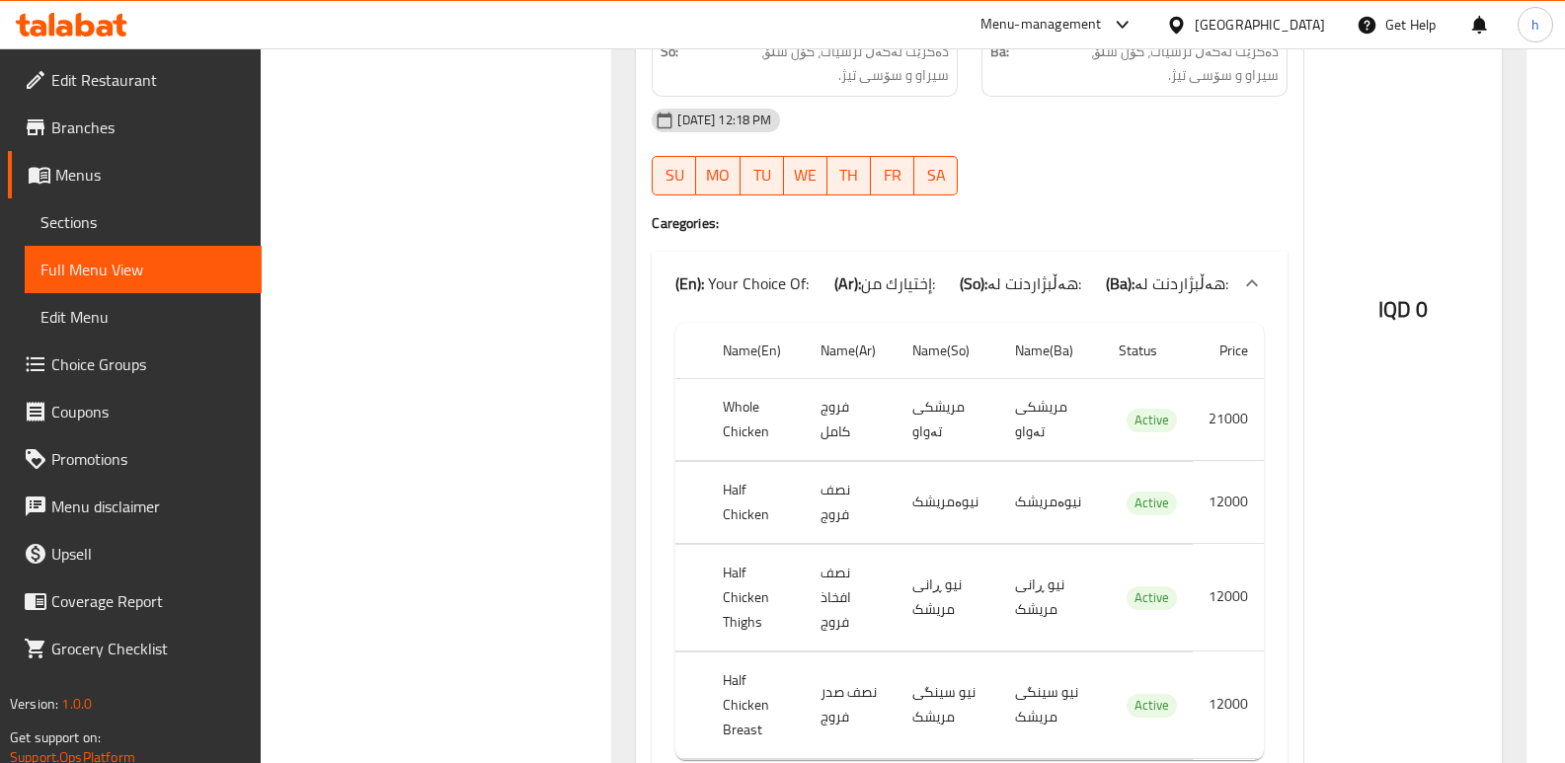
click at [140, 356] on span "Choice Groups" at bounding box center [148, 364] width 194 height 24
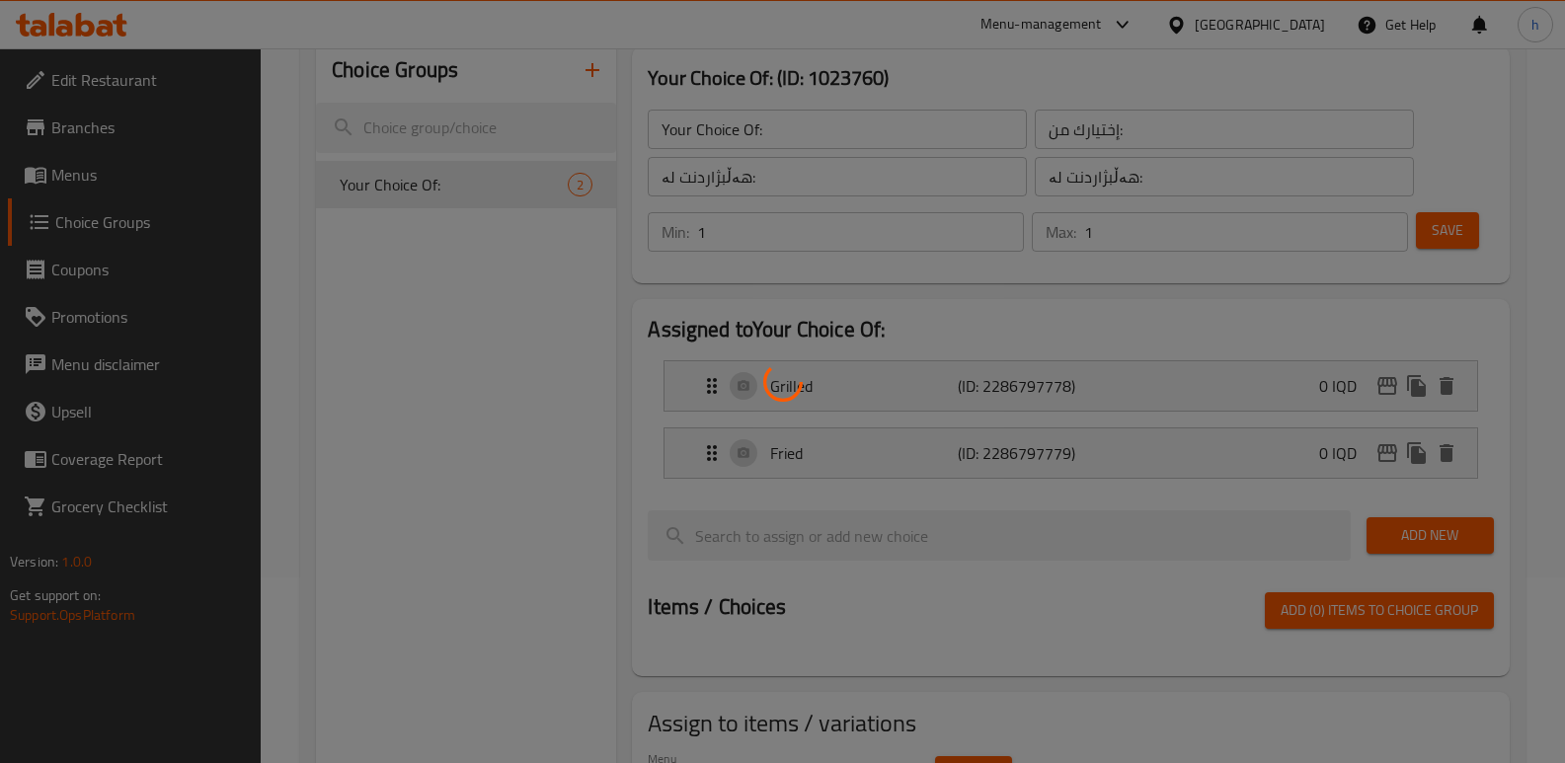
scroll to position [154, 0]
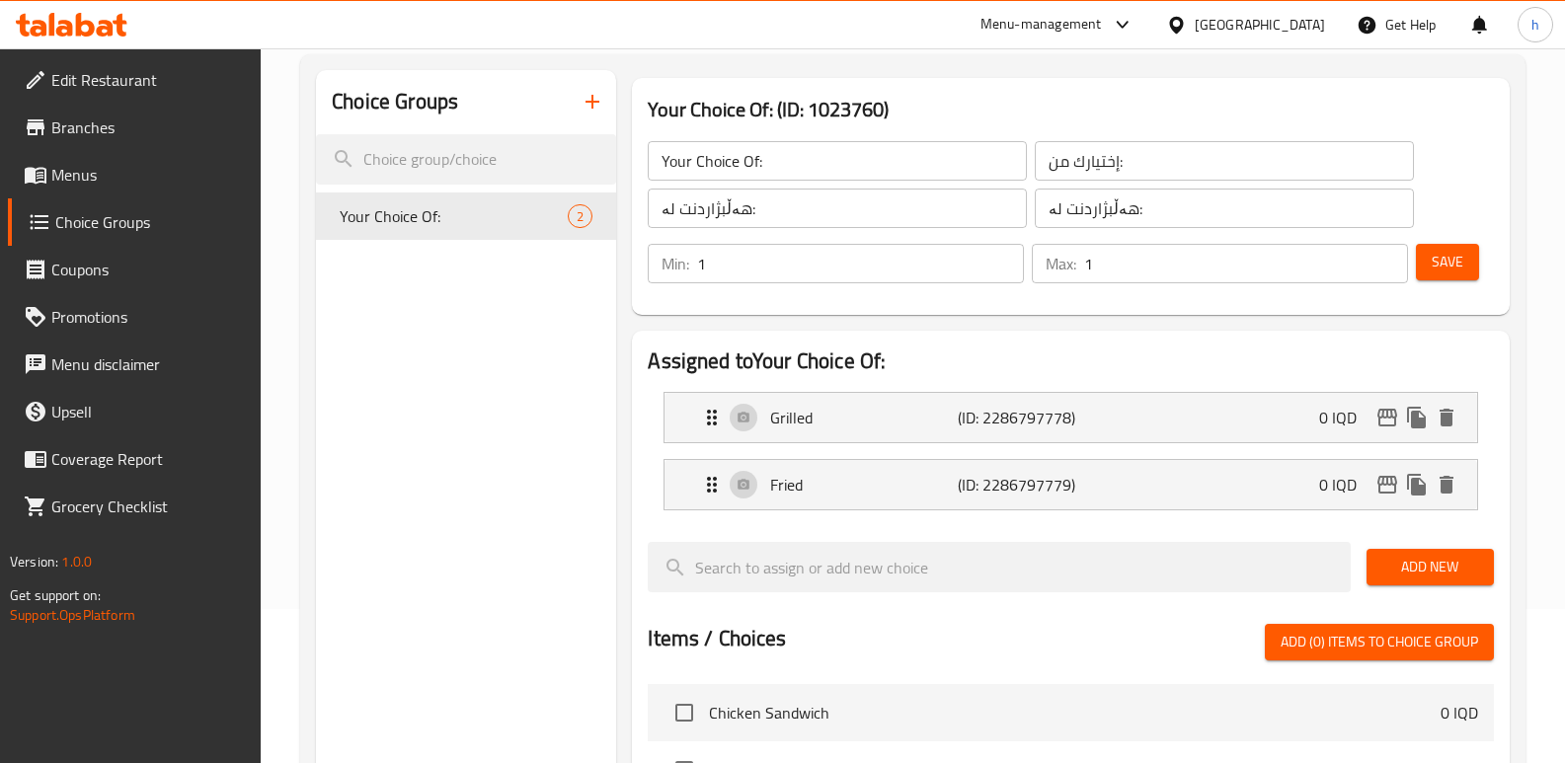
click at [81, 156] on link "Menus" at bounding box center [135, 174] width 254 height 47
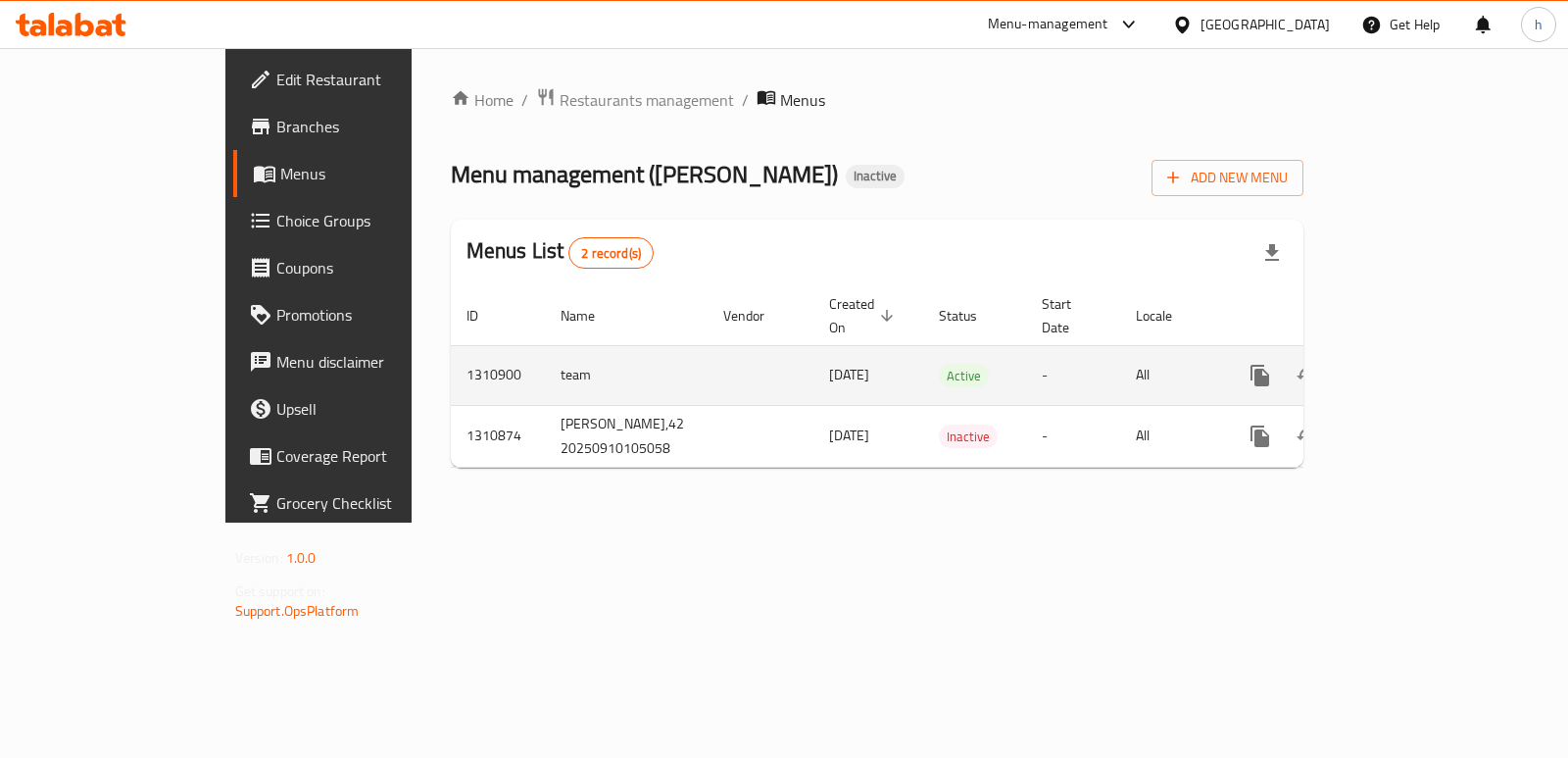
click at [1425, 352] on link "enhanced table" at bounding box center [1401, 375] width 47 height 47
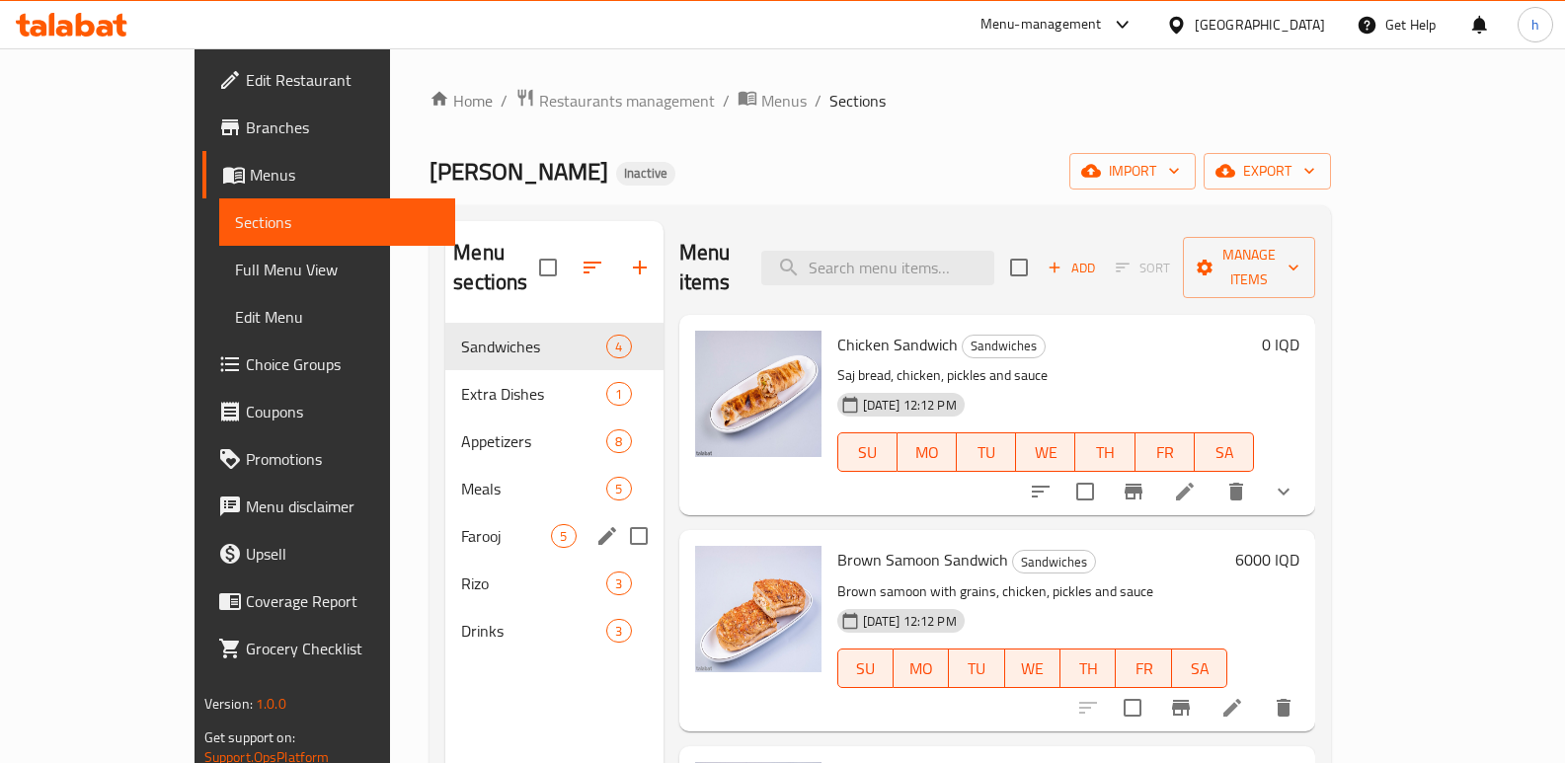
click at [445, 512] on div "Farooj 5" at bounding box center [553, 535] width 217 height 47
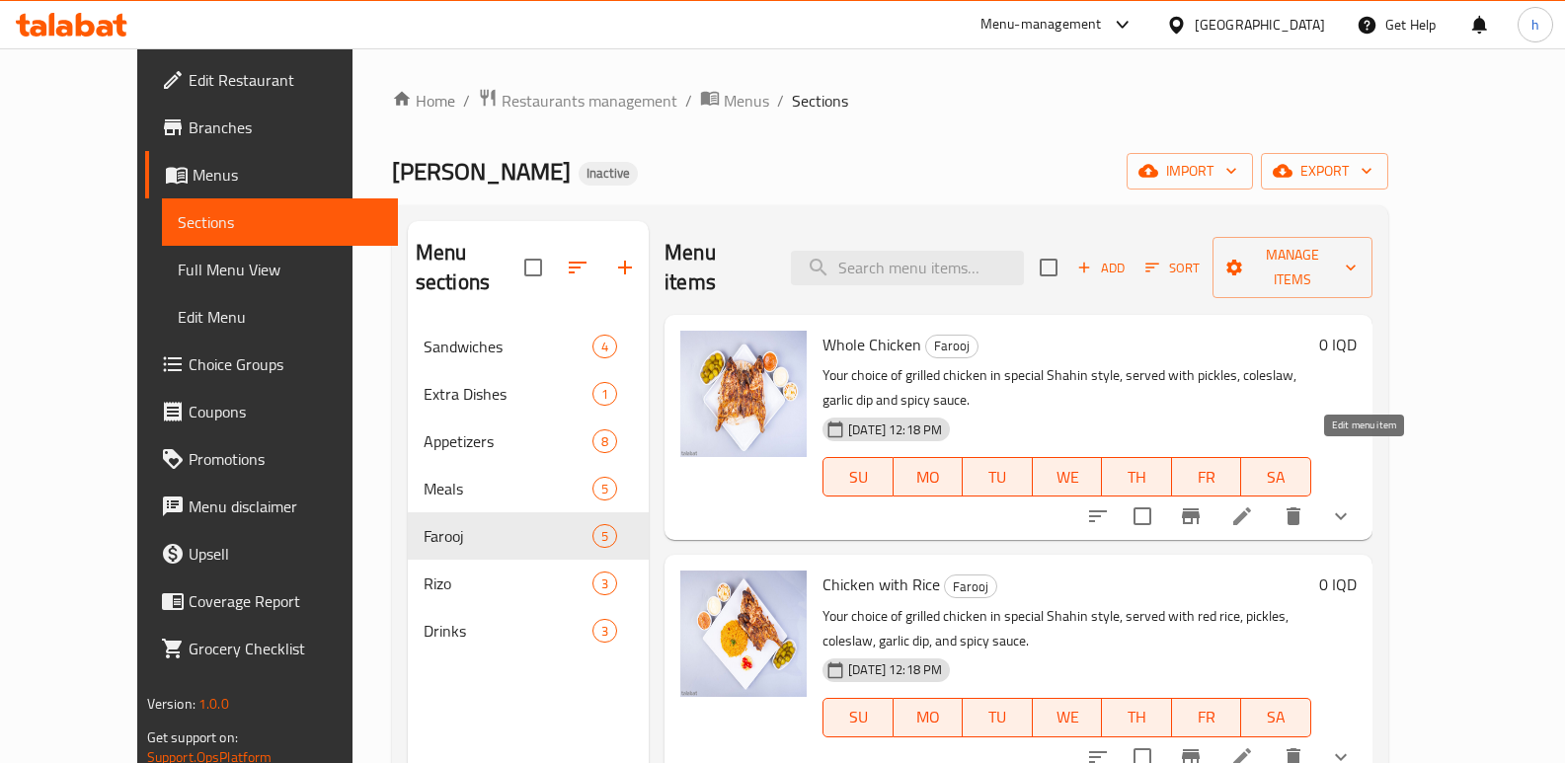
click at [1254, 504] on icon at bounding box center [1242, 516] width 24 height 24
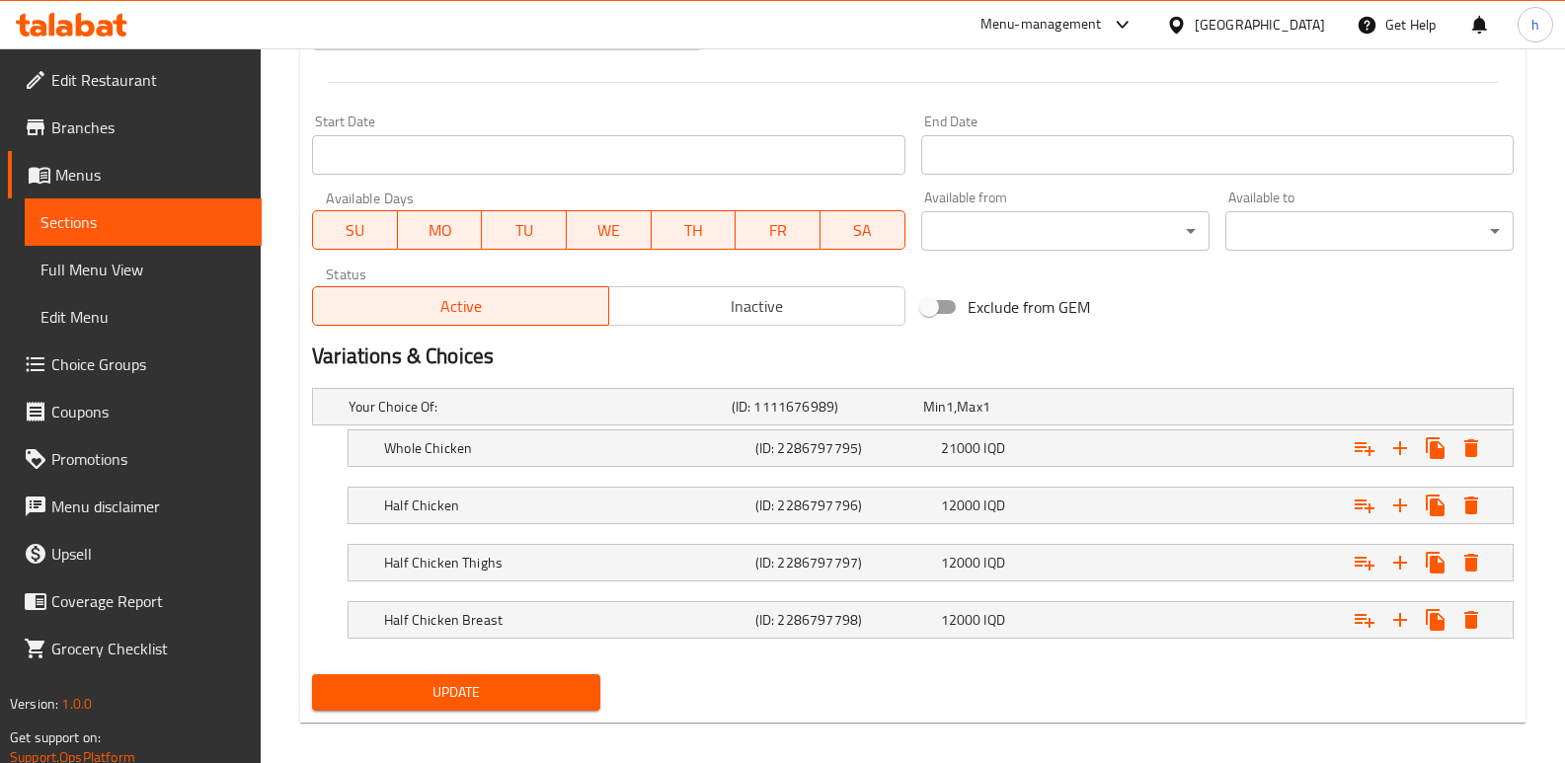
scroll to position [1046, 0]
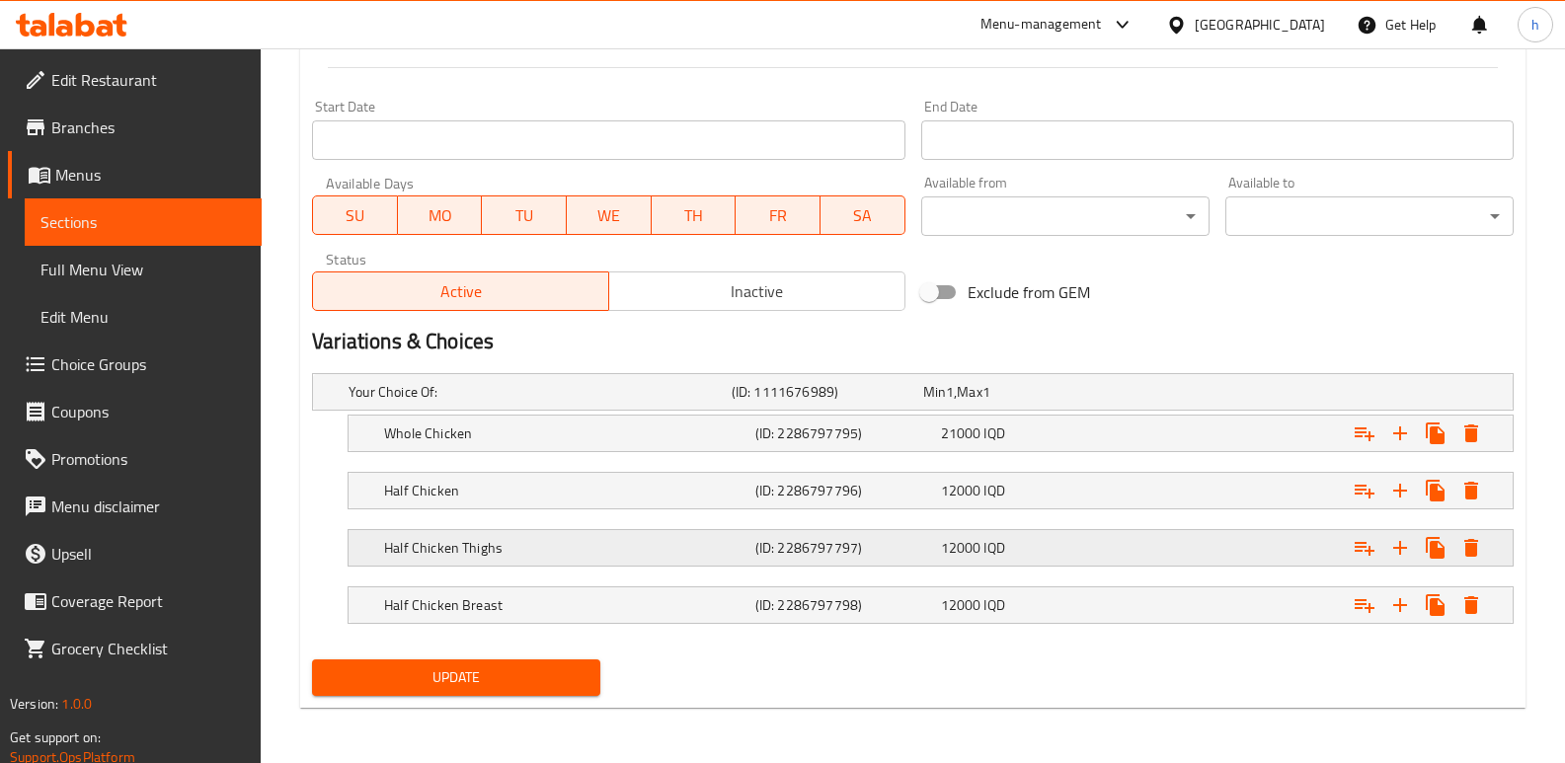
click at [602, 556] on h5 "Half Chicken Thighs" at bounding box center [565, 548] width 363 height 20
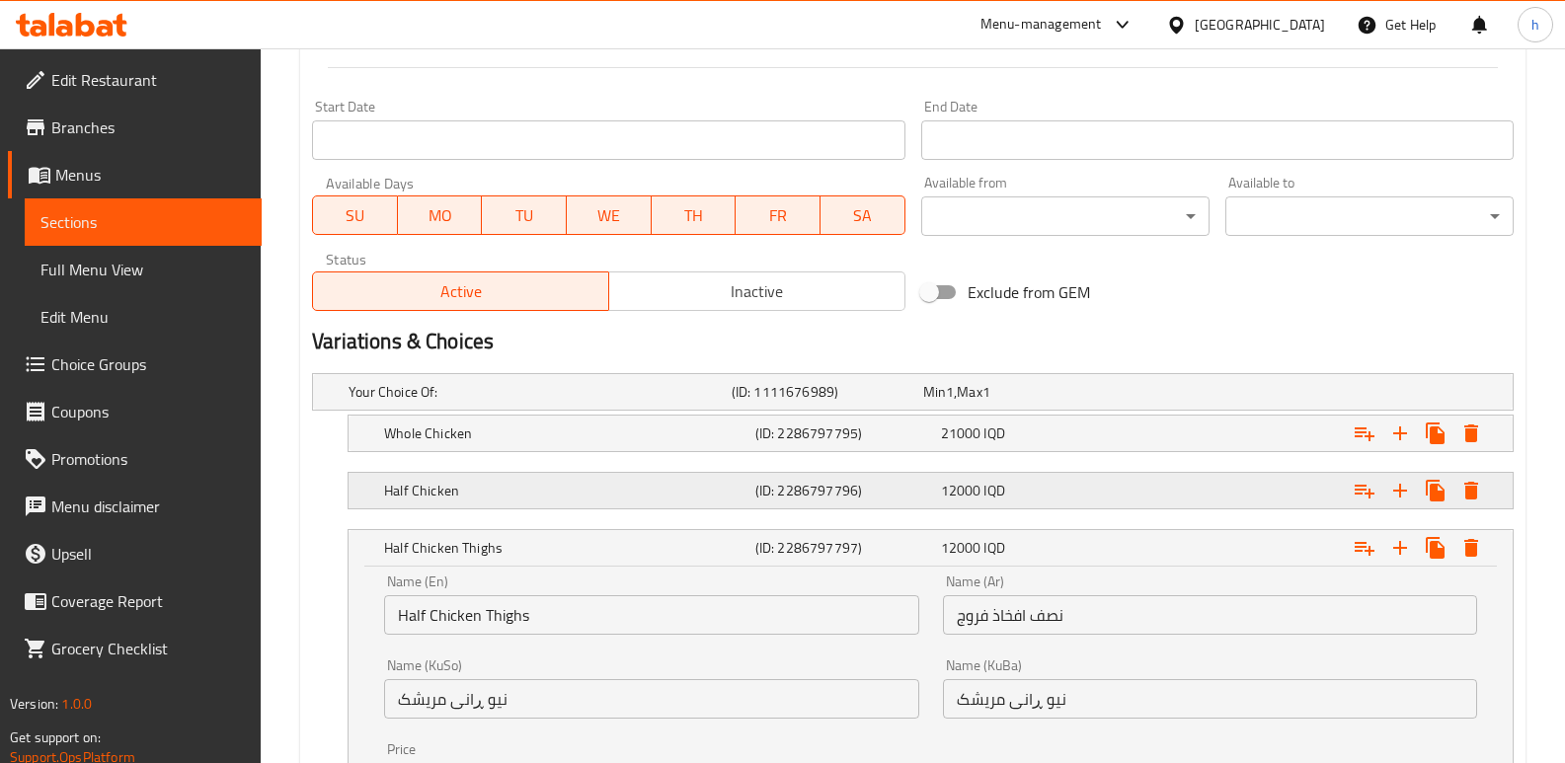
click at [1097, 499] on div "12000 IQD" at bounding box center [1030, 491] width 178 height 20
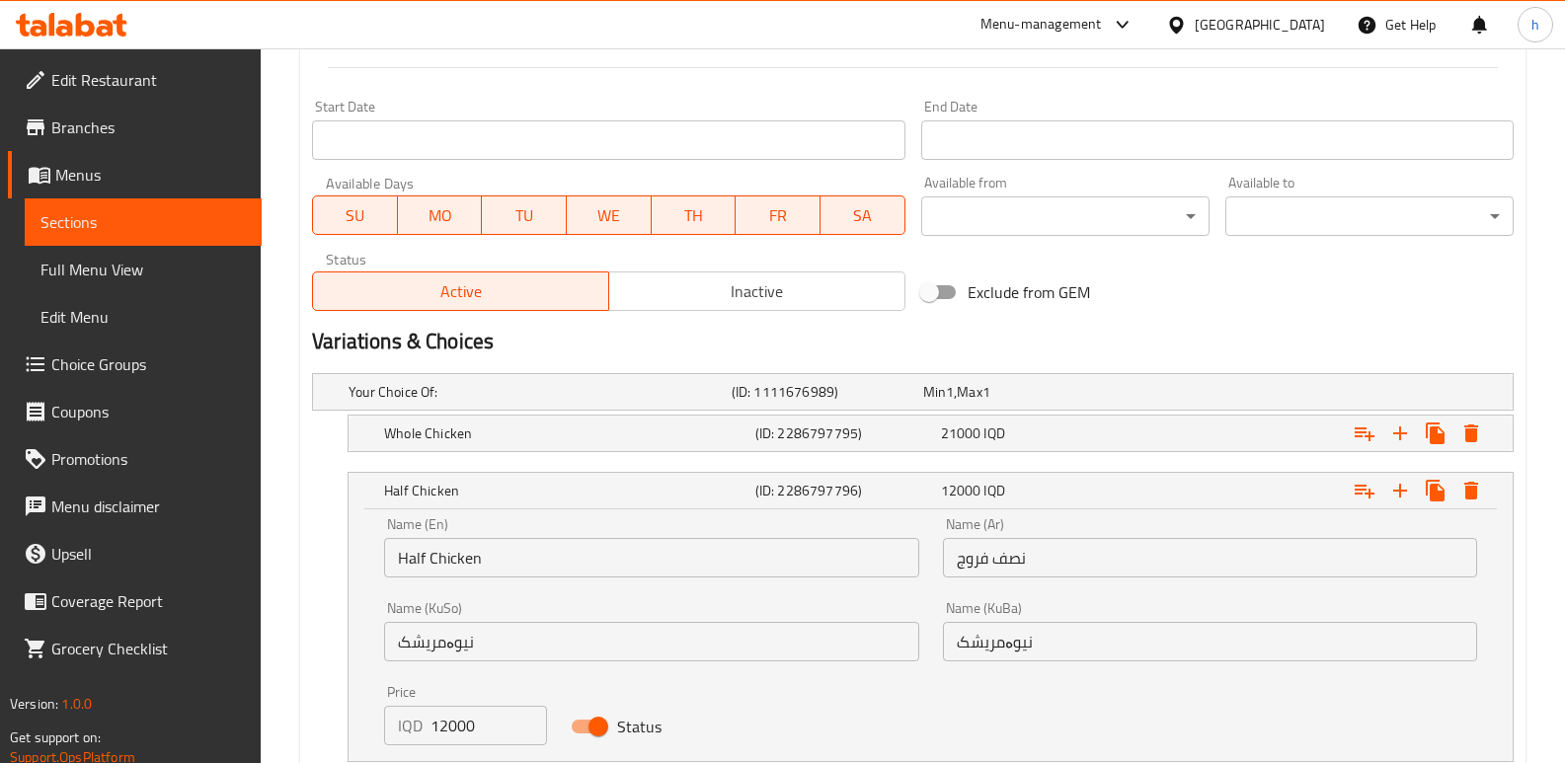
click at [1054, 644] on input "نیوەمریشک" at bounding box center [1210, 641] width 534 height 39
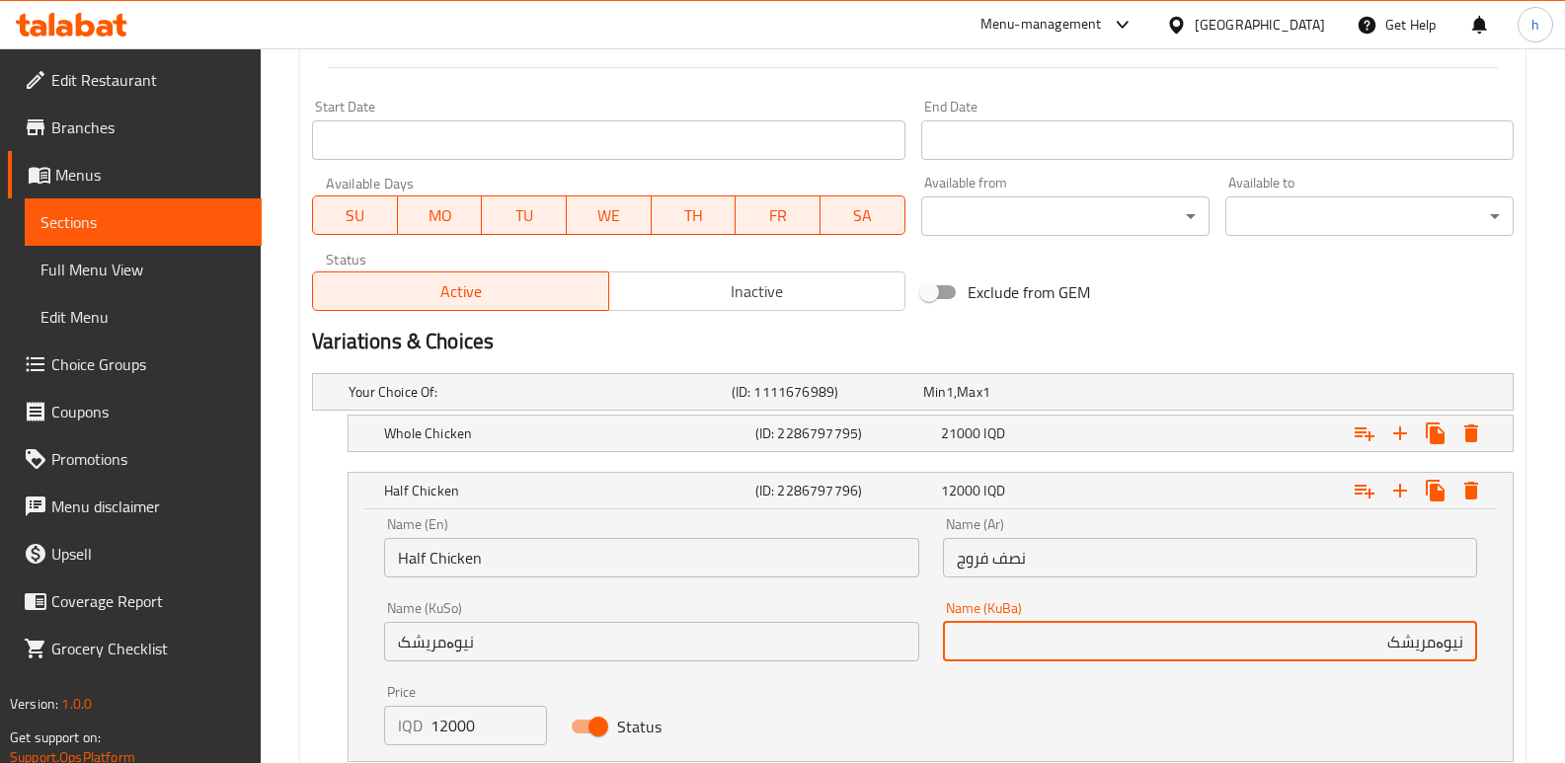
click at [1439, 647] on input "نیوەمریشک" at bounding box center [1210, 641] width 534 height 39
type input "نیو مریشک"
click at [611, 649] on input "نیوەمریشک" at bounding box center [651, 641] width 534 height 39
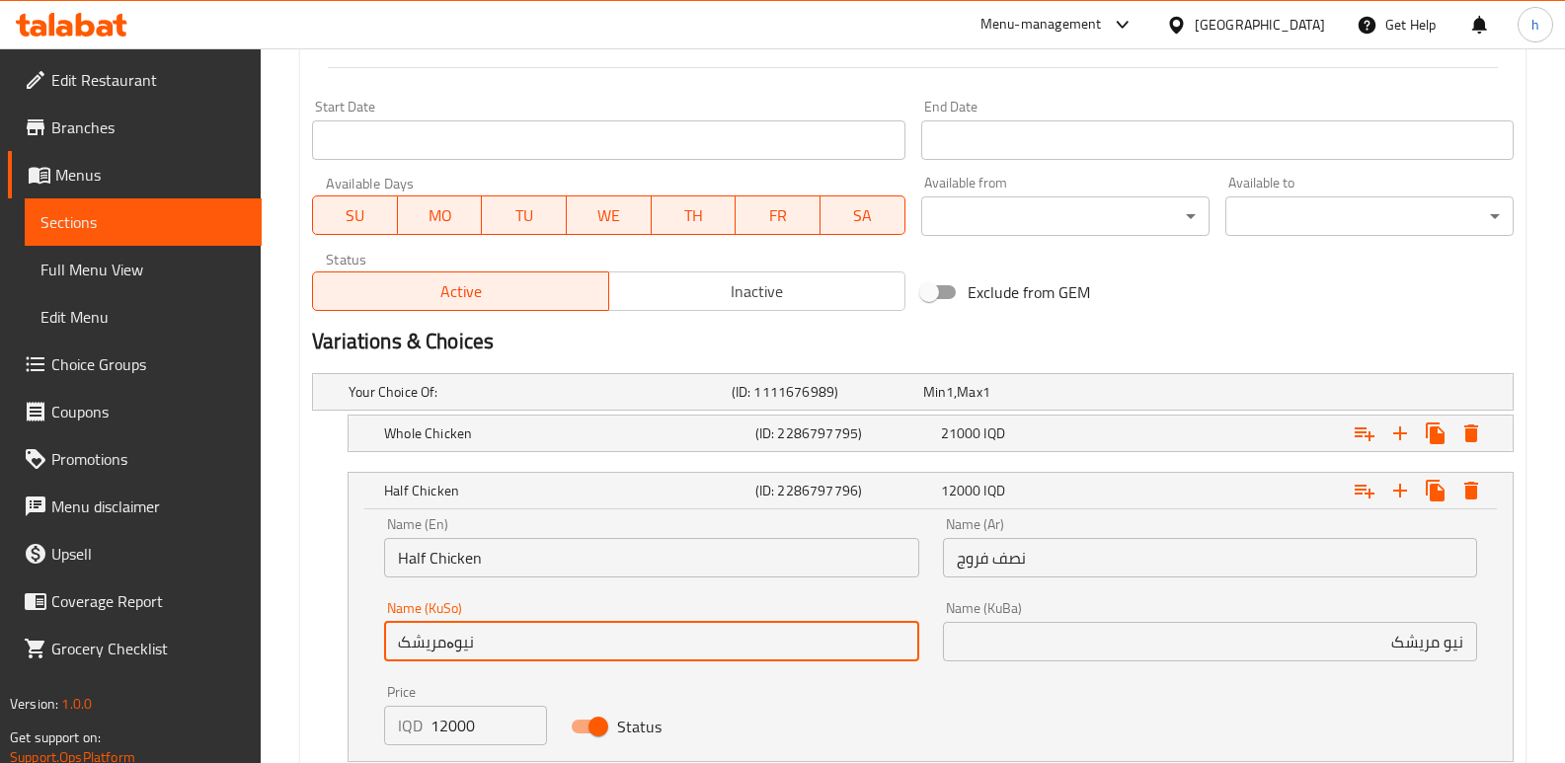
paste input "text"
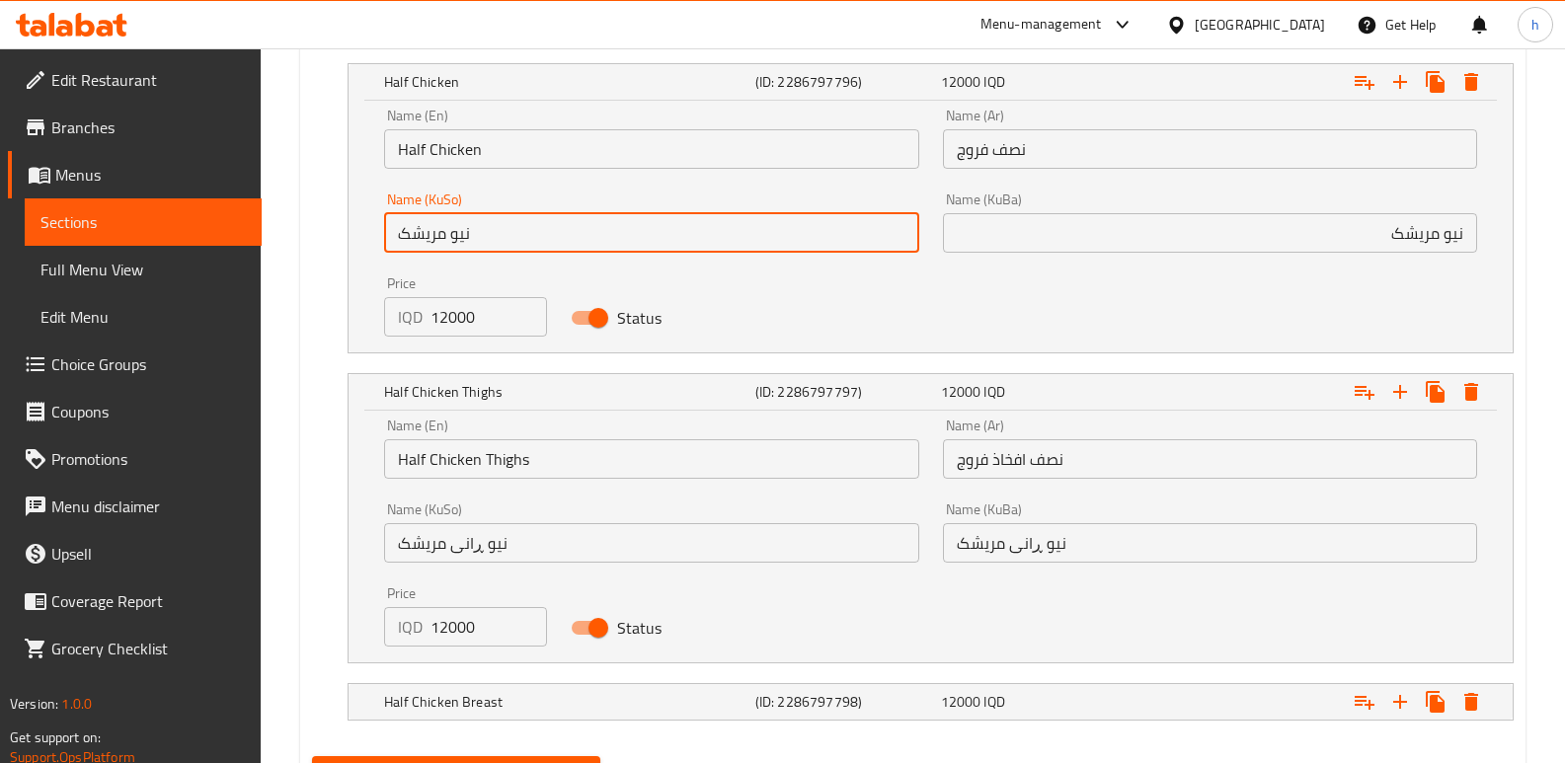
scroll to position [1552, 0]
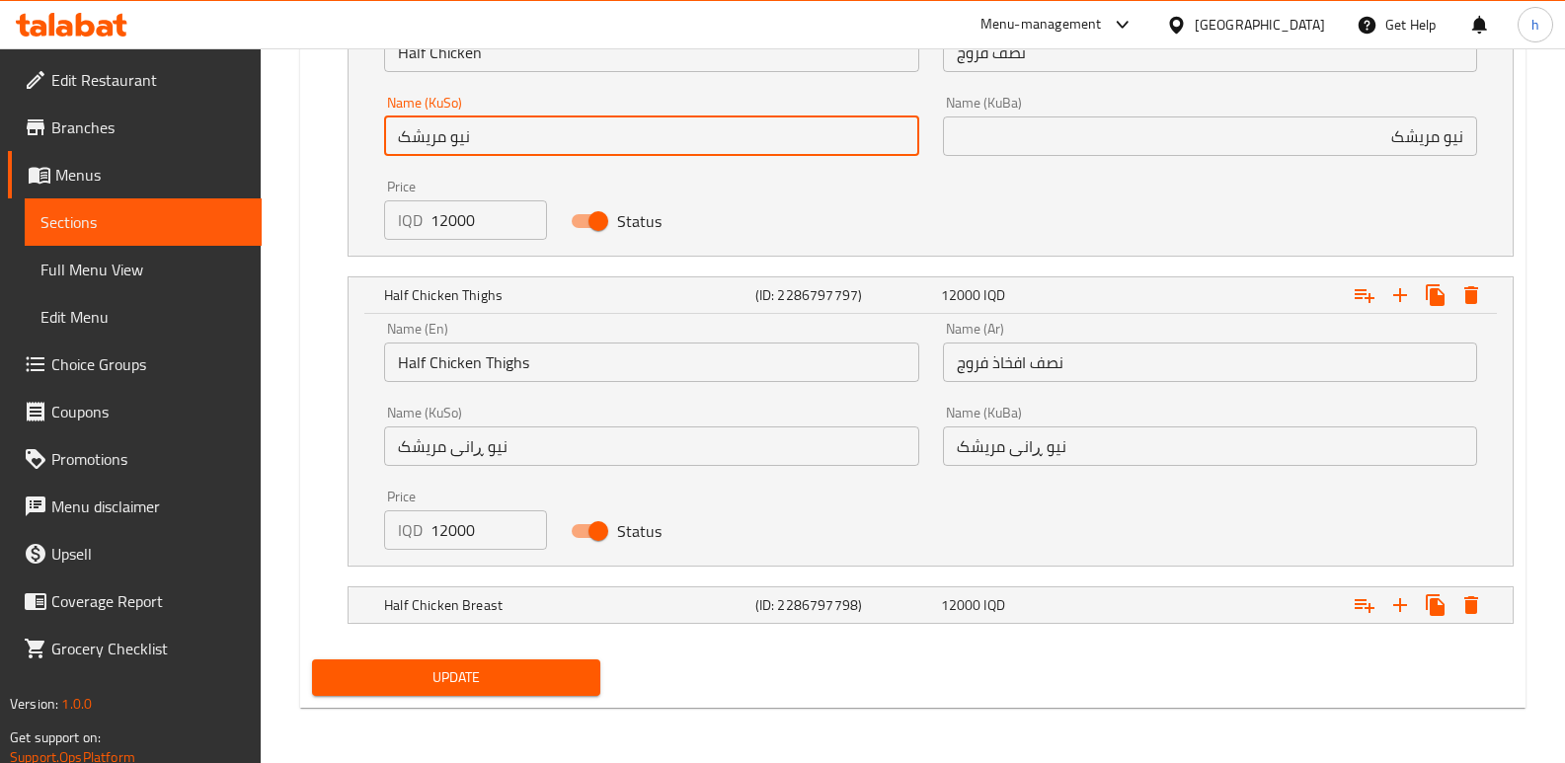
type input "نیو مریشک"
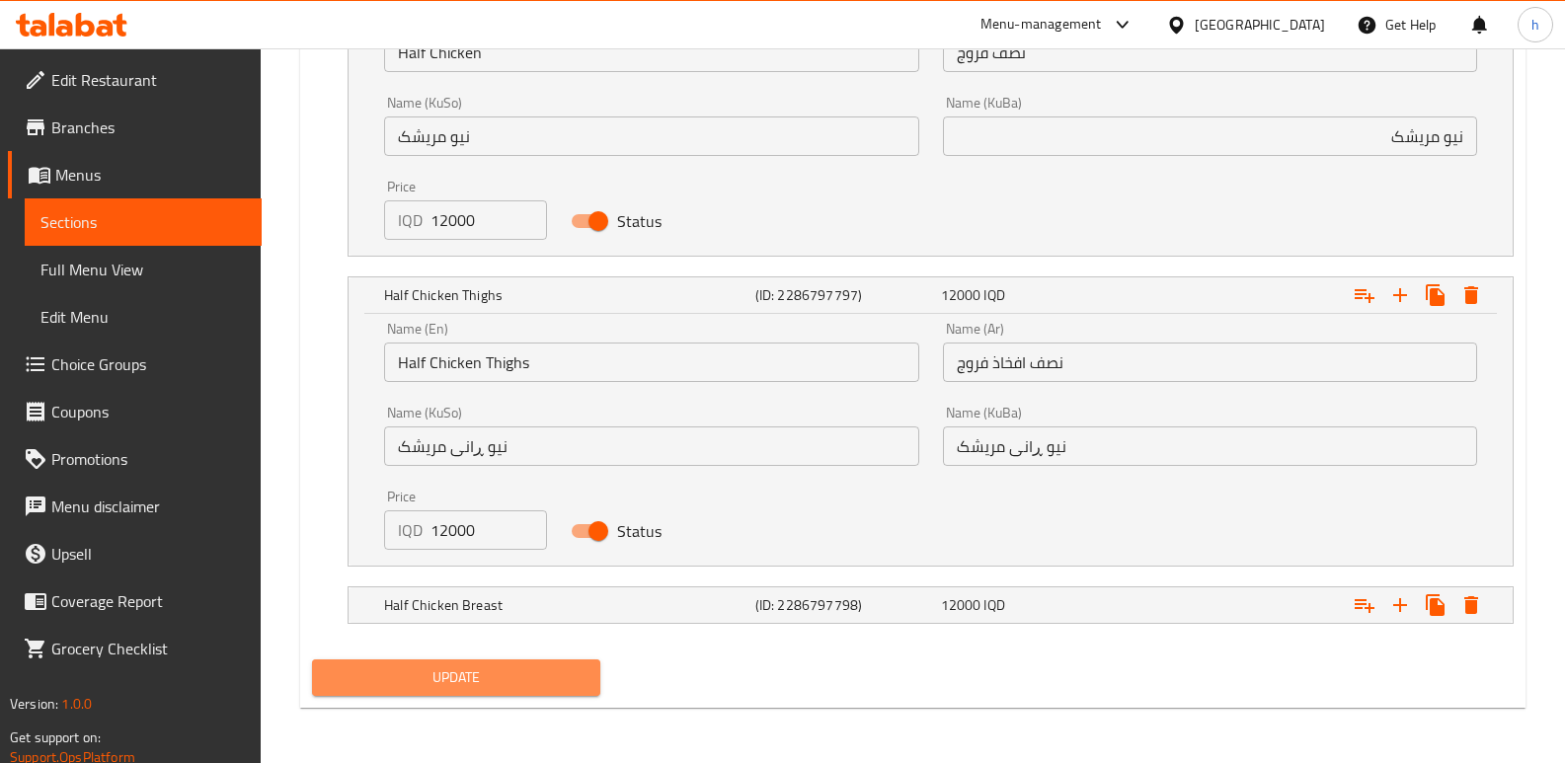
click at [545, 681] on span "Update" at bounding box center [456, 677] width 257 height 25
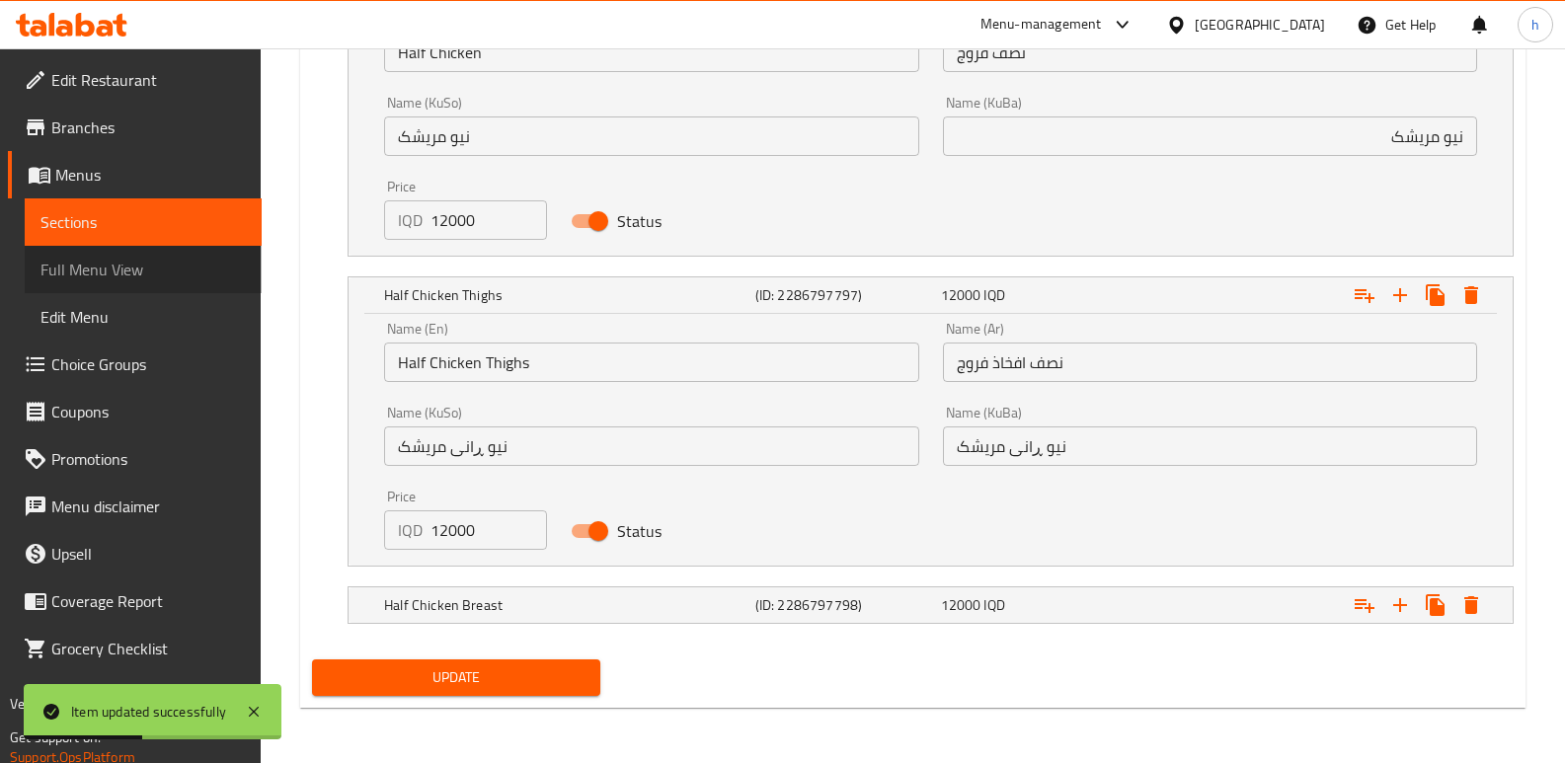
click at [111, 260] on span "Full Menu View" at bounding box center [142, 270] width 205 height 24
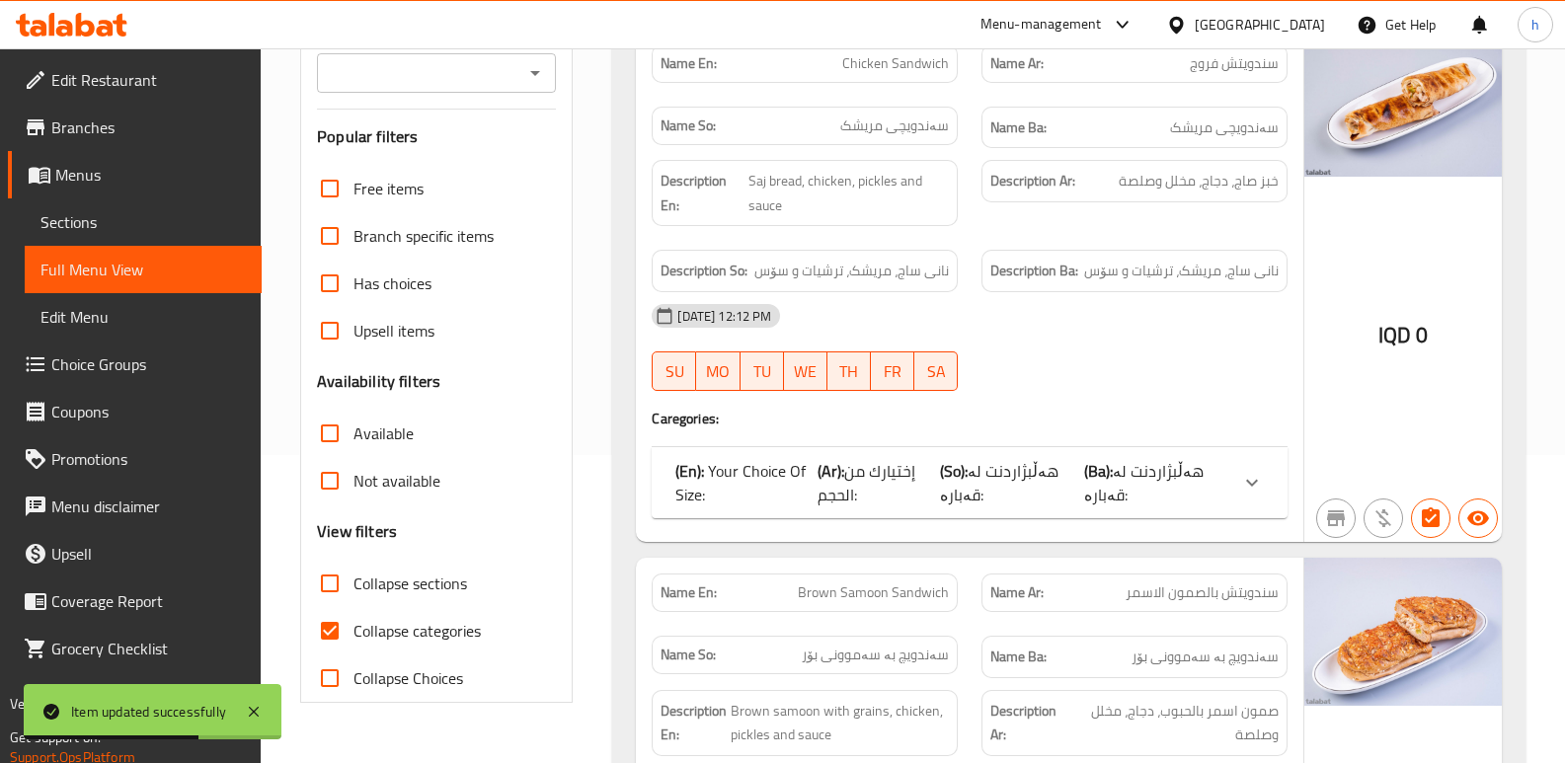
scroll to position [604, 0]
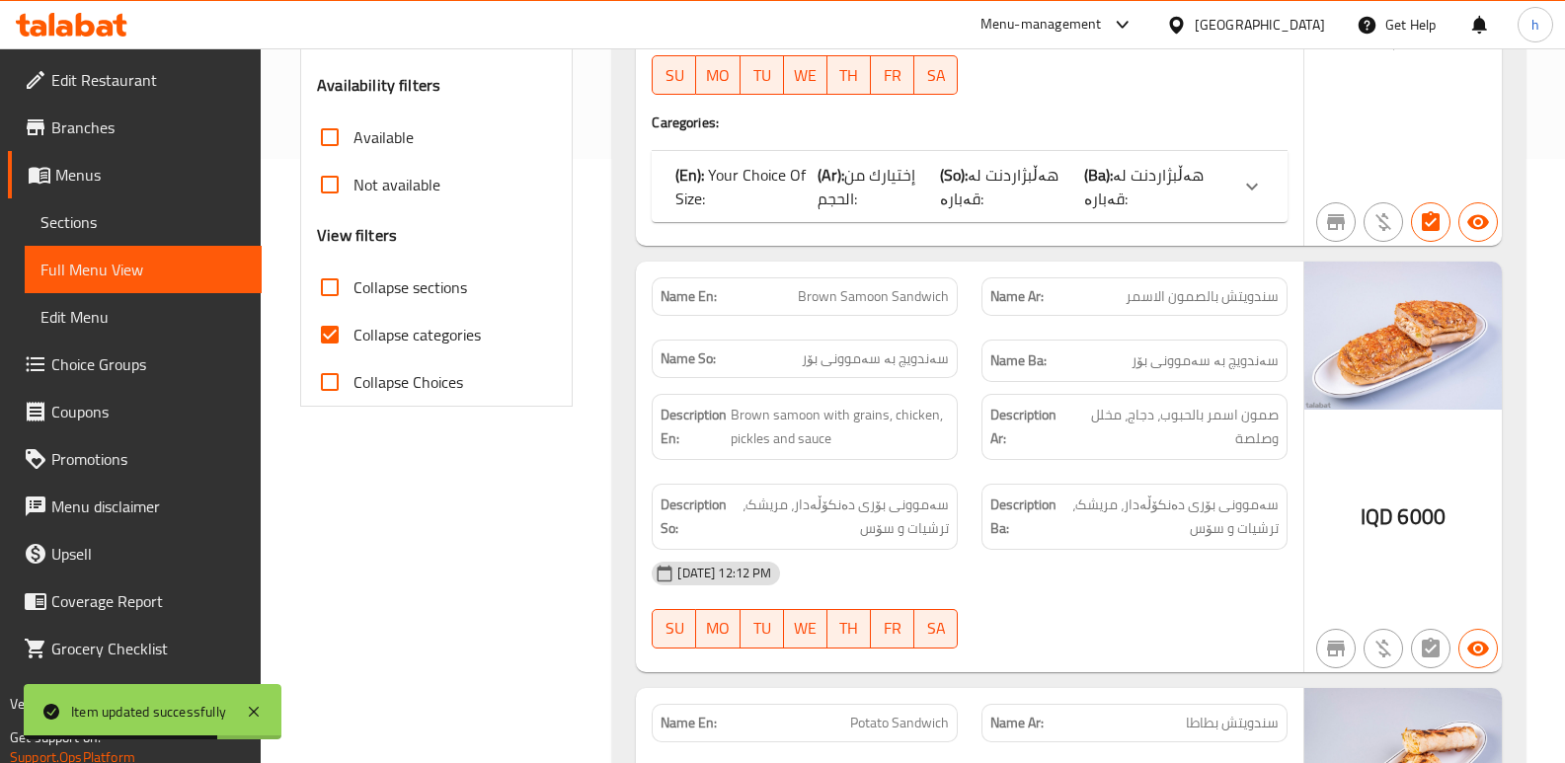
click at [329, 338] on input "Collapse categories" at bounding box center [329, 334] width 47 height 47
checkbox input "false"
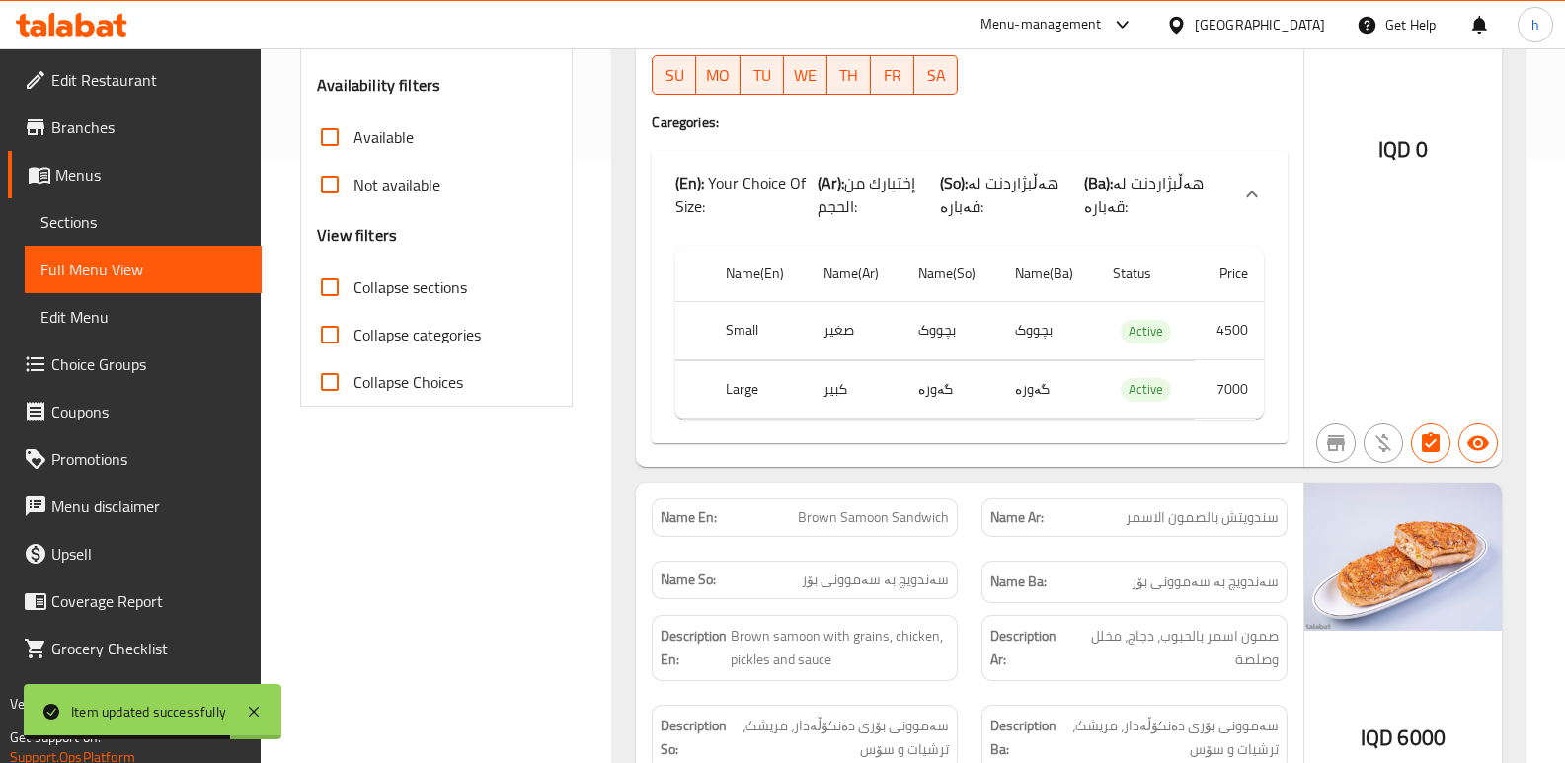
click at [332, 287] on input "Collapse sections" at bounding box center [329, 287] width 47 height 47
checkbox input "true"
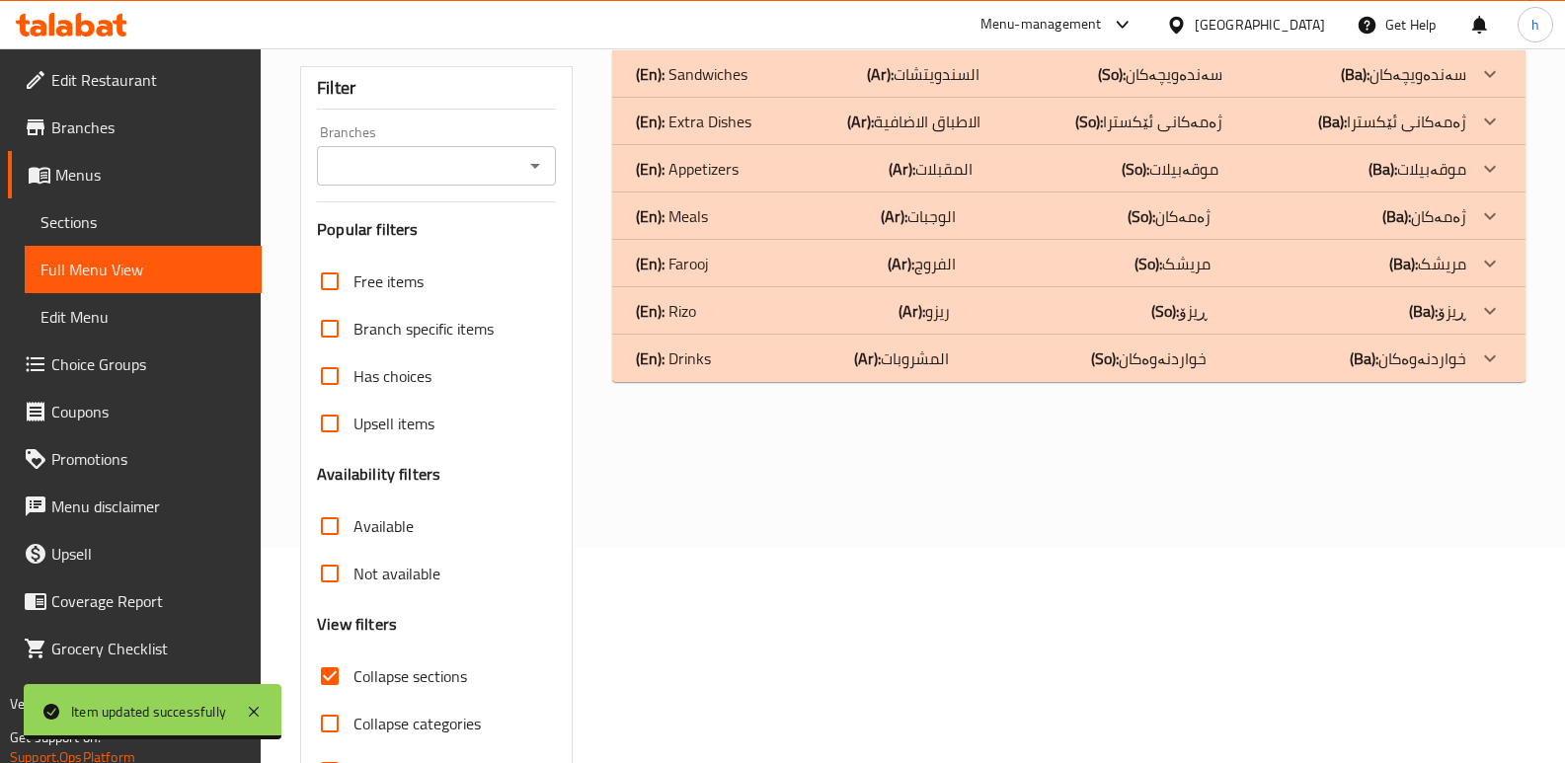
scroll to position [212, 0]
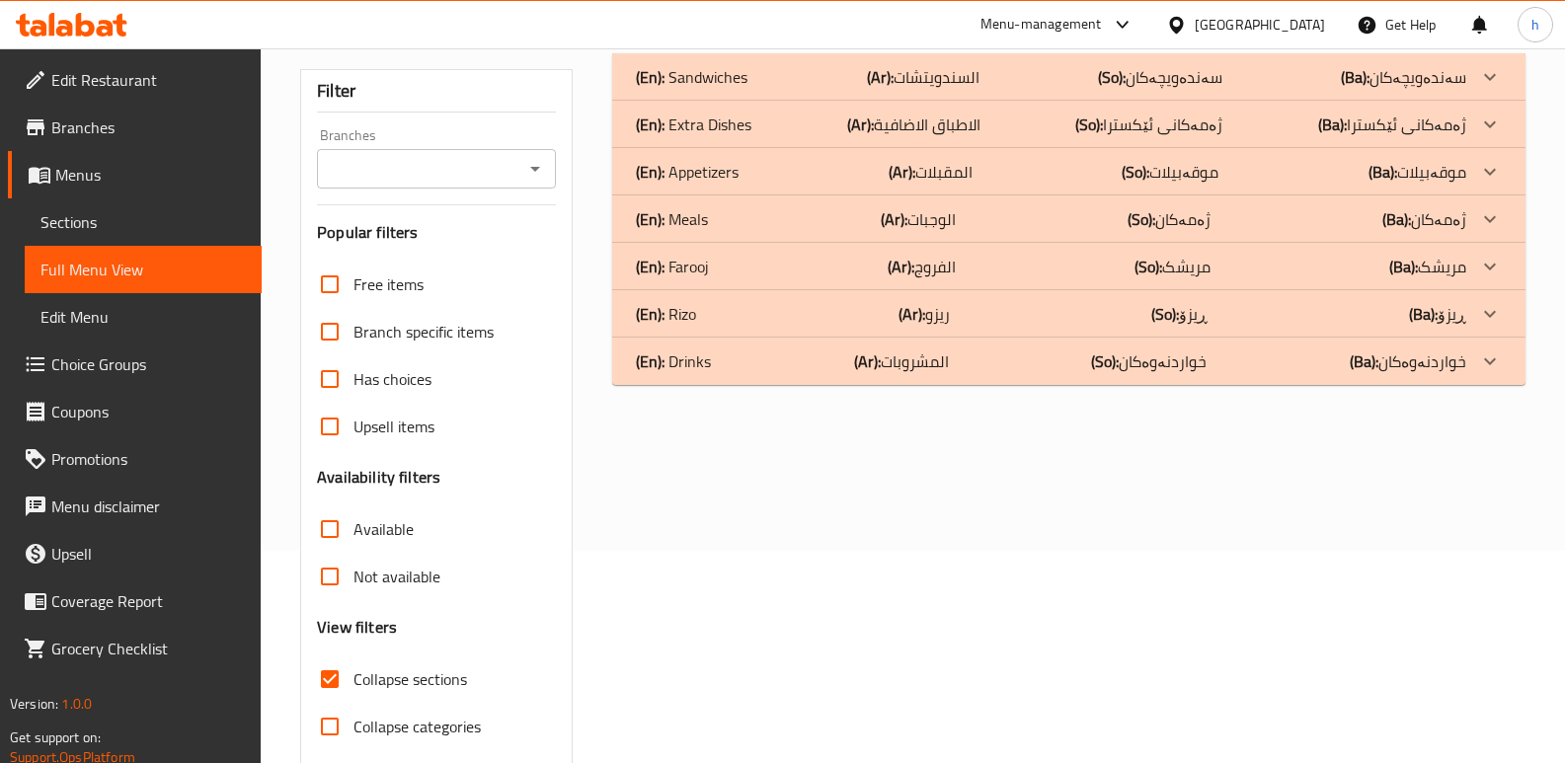
click at [726, 260] on div "(En): [PERSON_NAME] (Ar): الفروج (So): مریشک (Ba): مریشک" at bounding box center [1051, 267] width 830 height 24
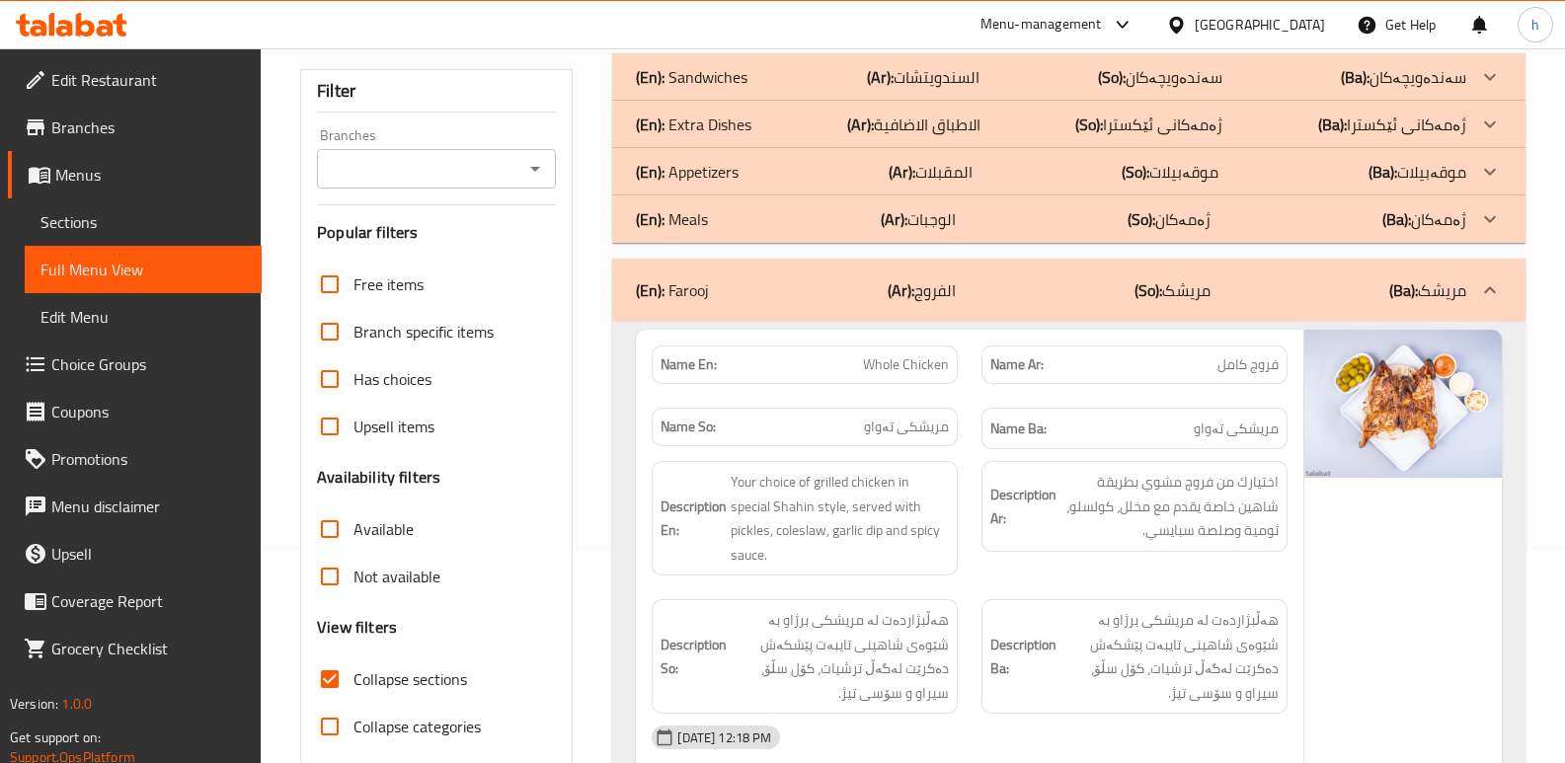
click at [745, 173] on div "(En): Appetizers (Ar): المقبلات (So): موقەبیلات (Ba): موقەبیلات" at bounding box center [1051, 172] width 830 height 24
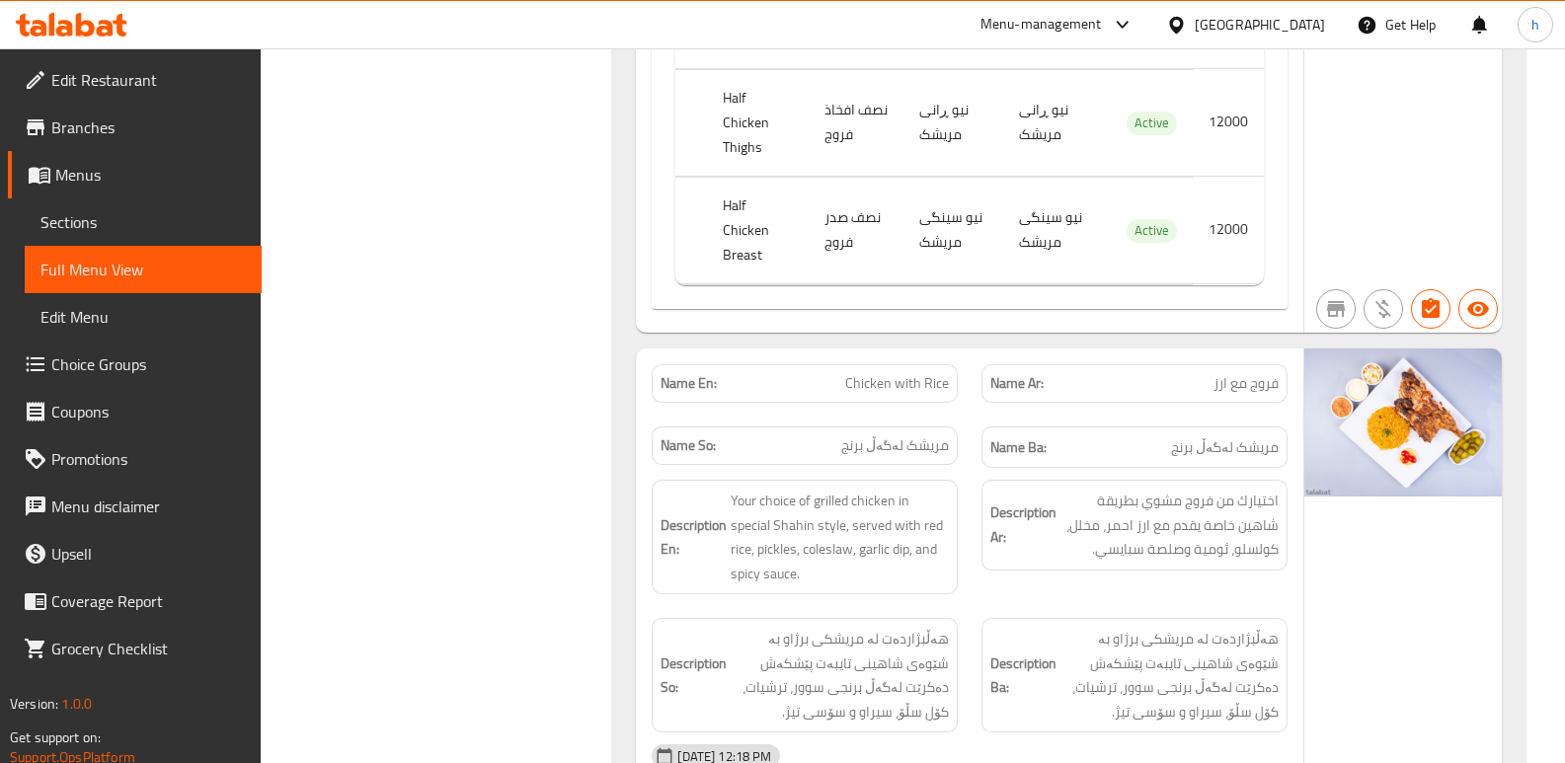
scroll to position [6025, 0]
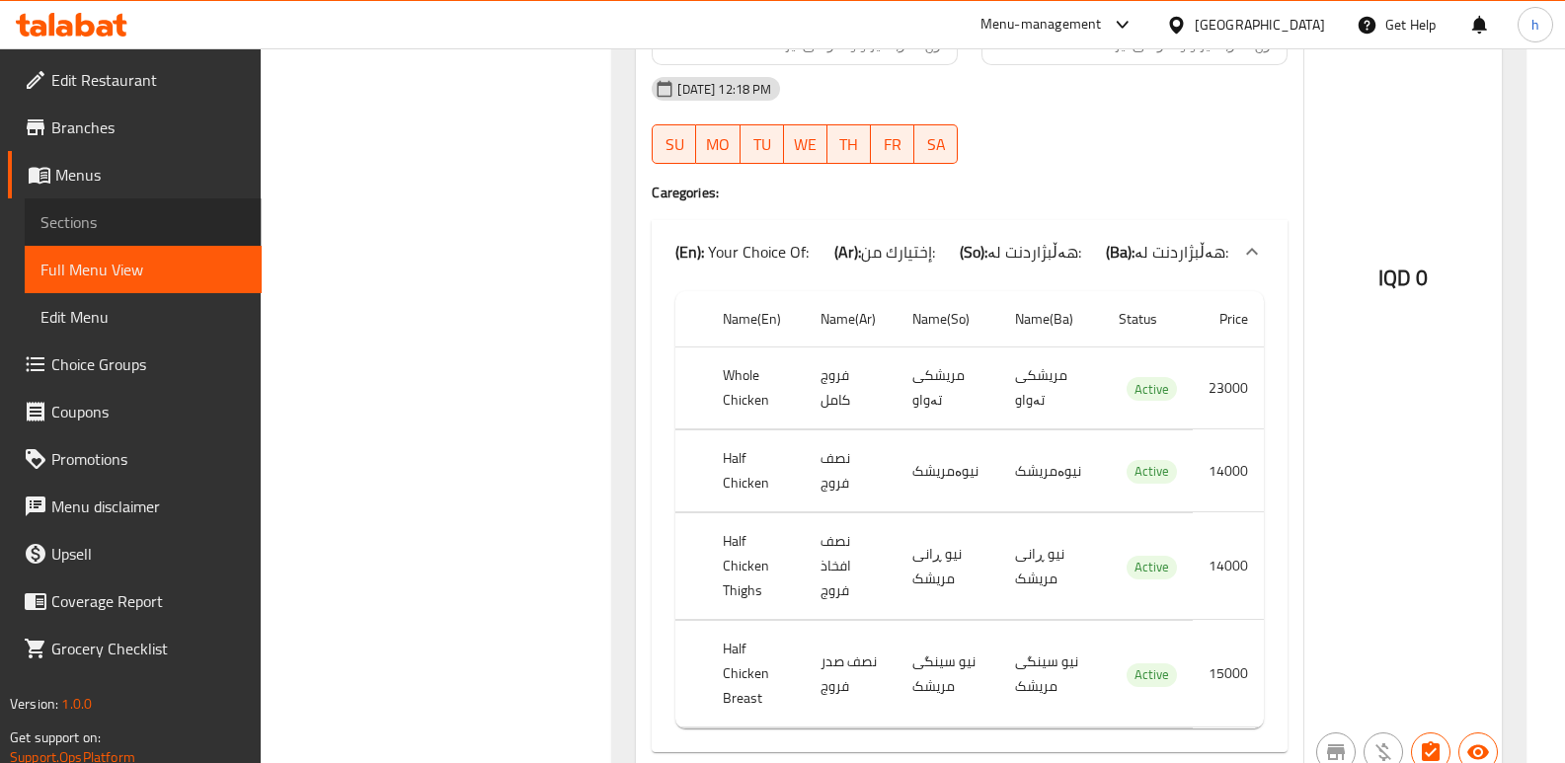
click at [98, 224] on span "Sections" at bounding box center [142, 222] width 205 height 24
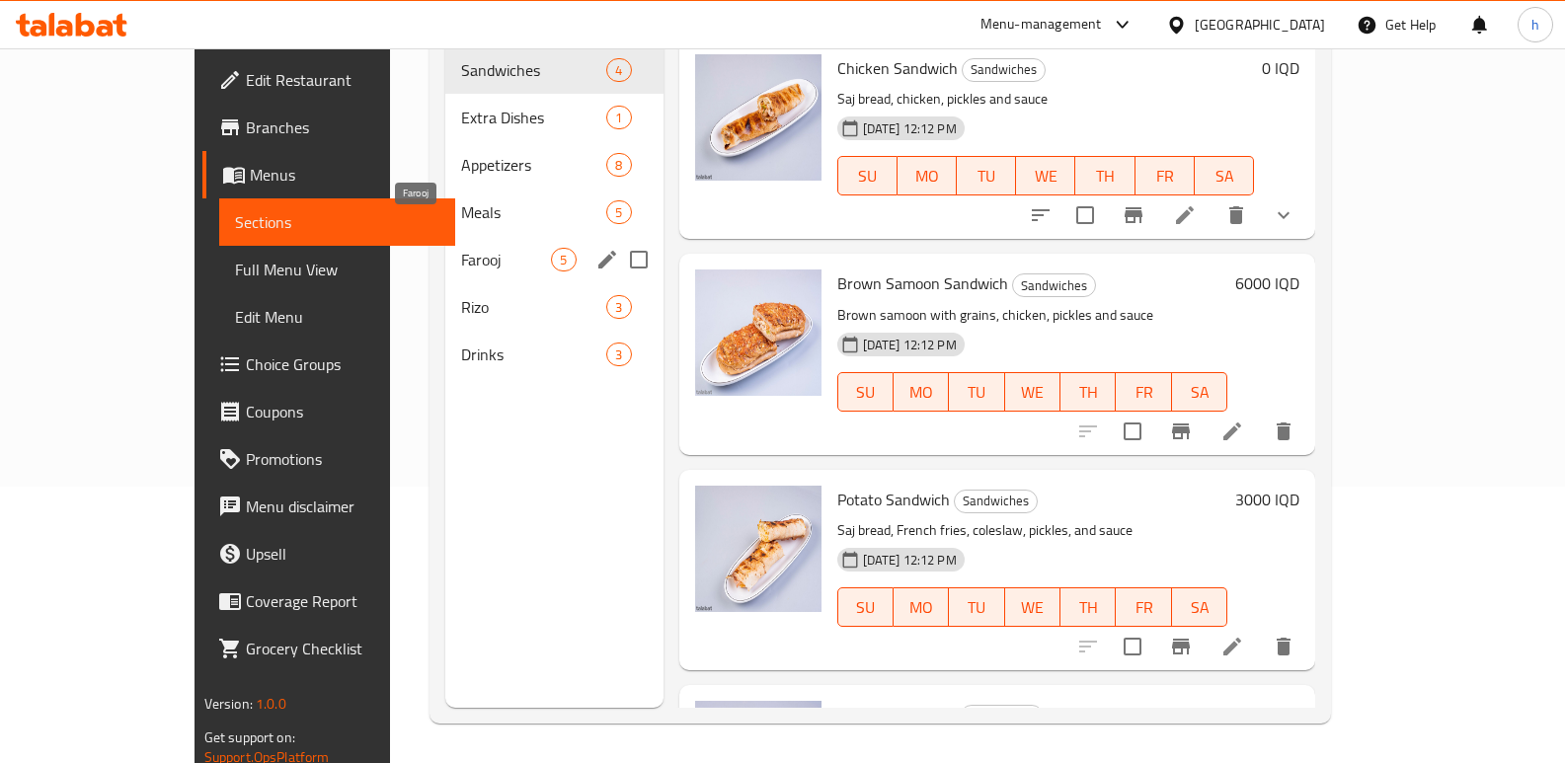
click at [461, 248] on span "Farooj" at bounding box center [506, 260] width 90 height 24
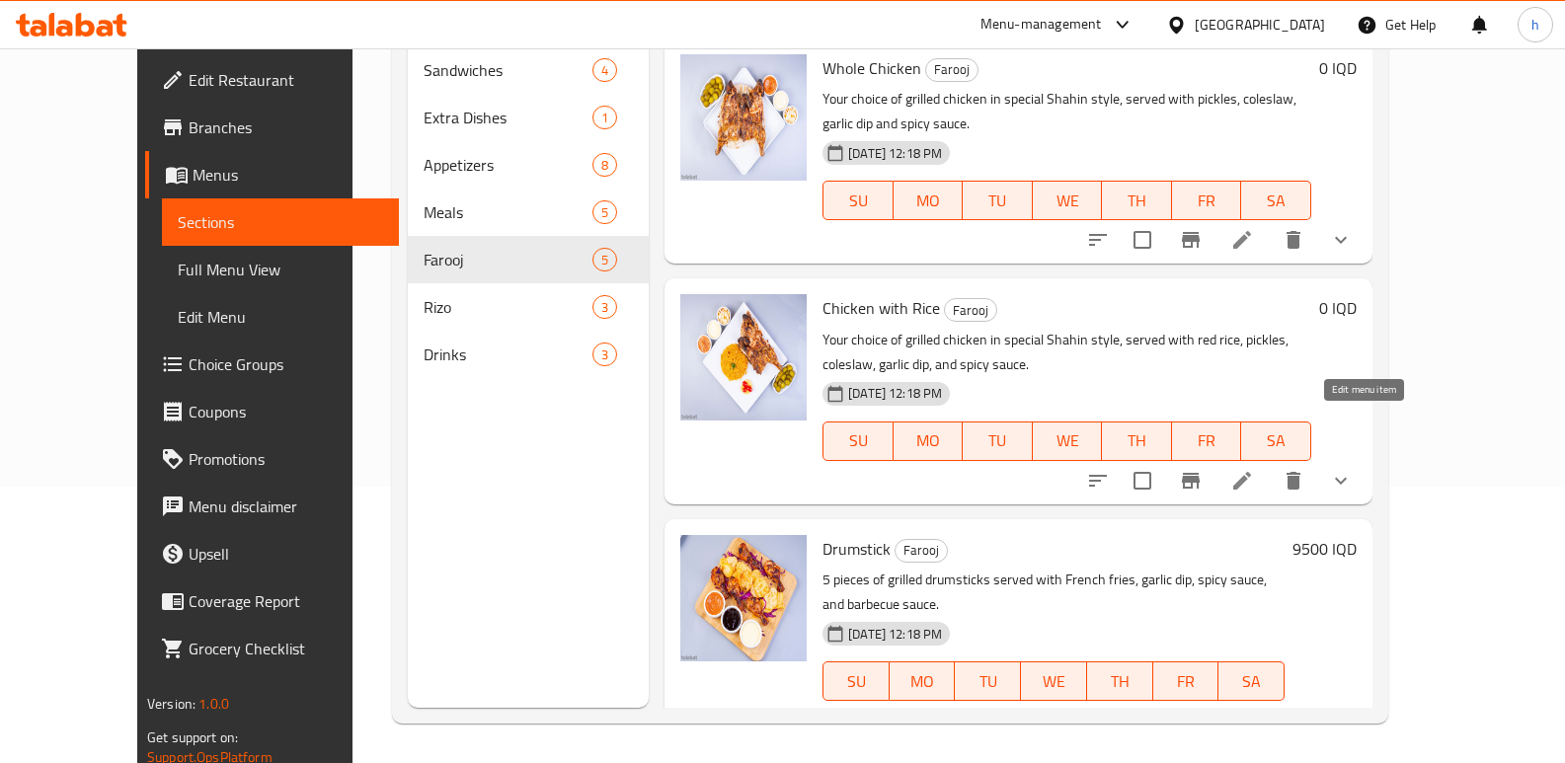
click at [1254, 469] on icon at bounding box center [1242, 481] width 24 height 24
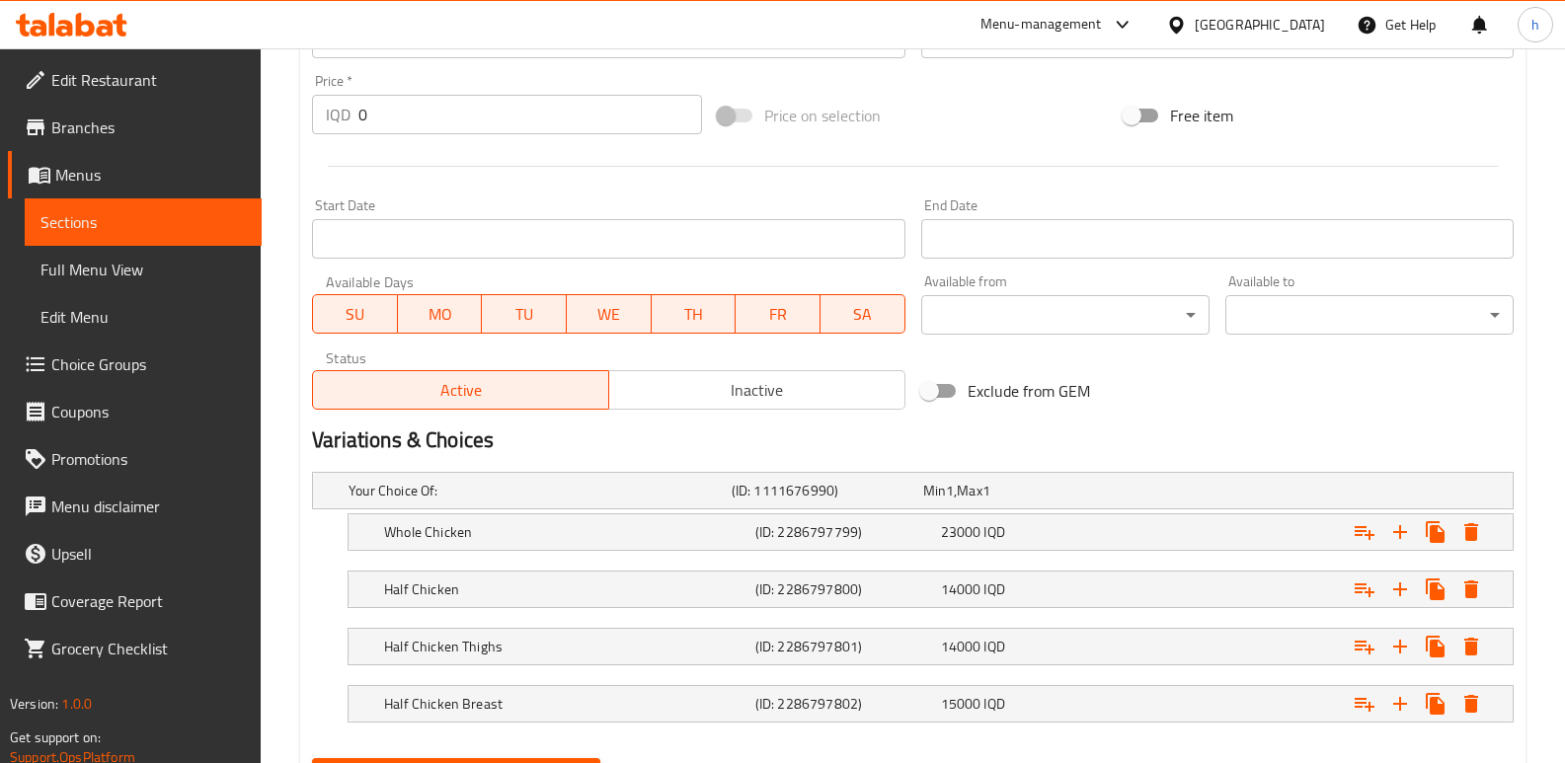
scroll to position [1046, 0]
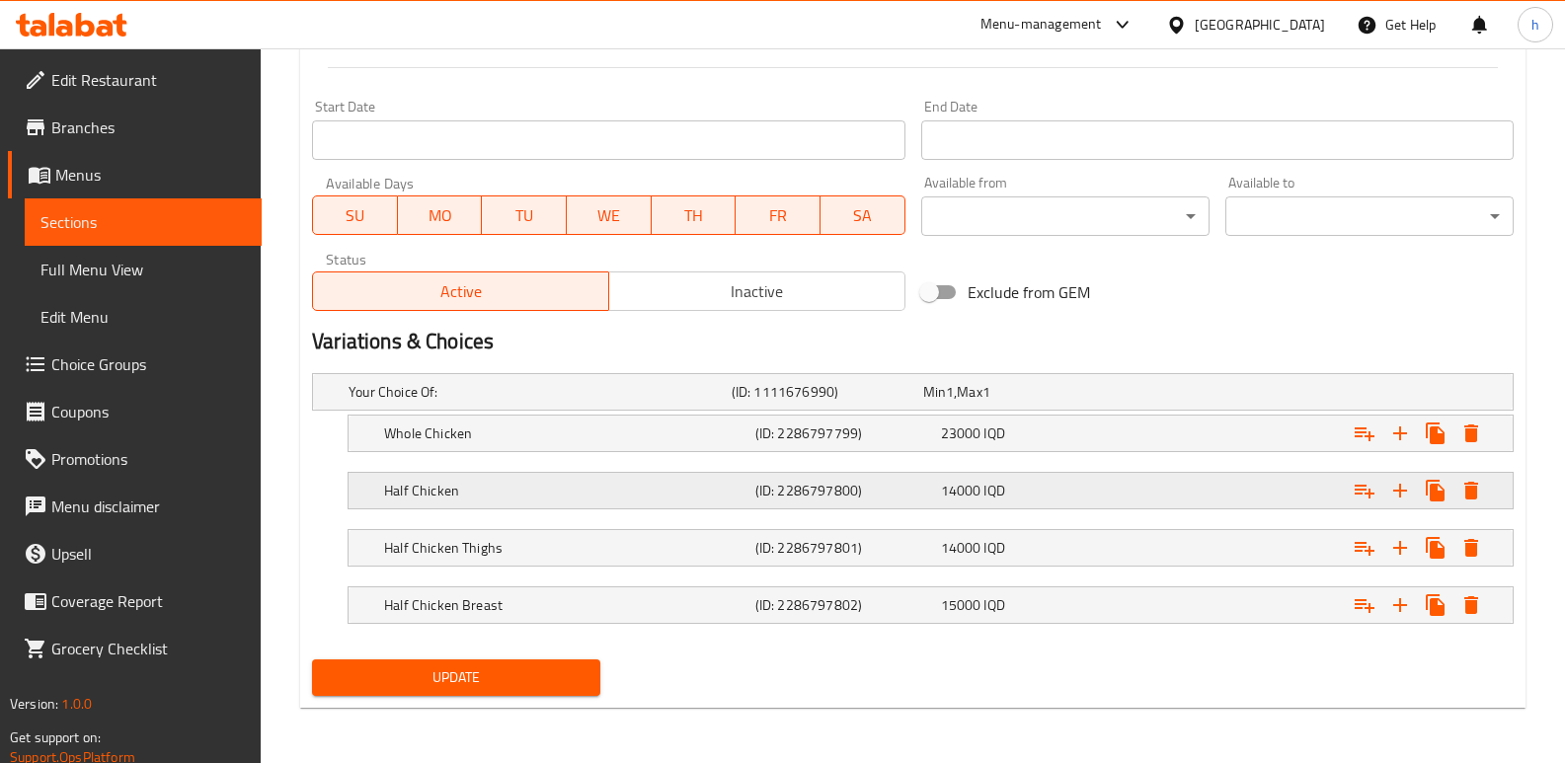
click at [1012, 481] on div "14000 IQD" at bounding box center [1030, 491] width 178 height 20
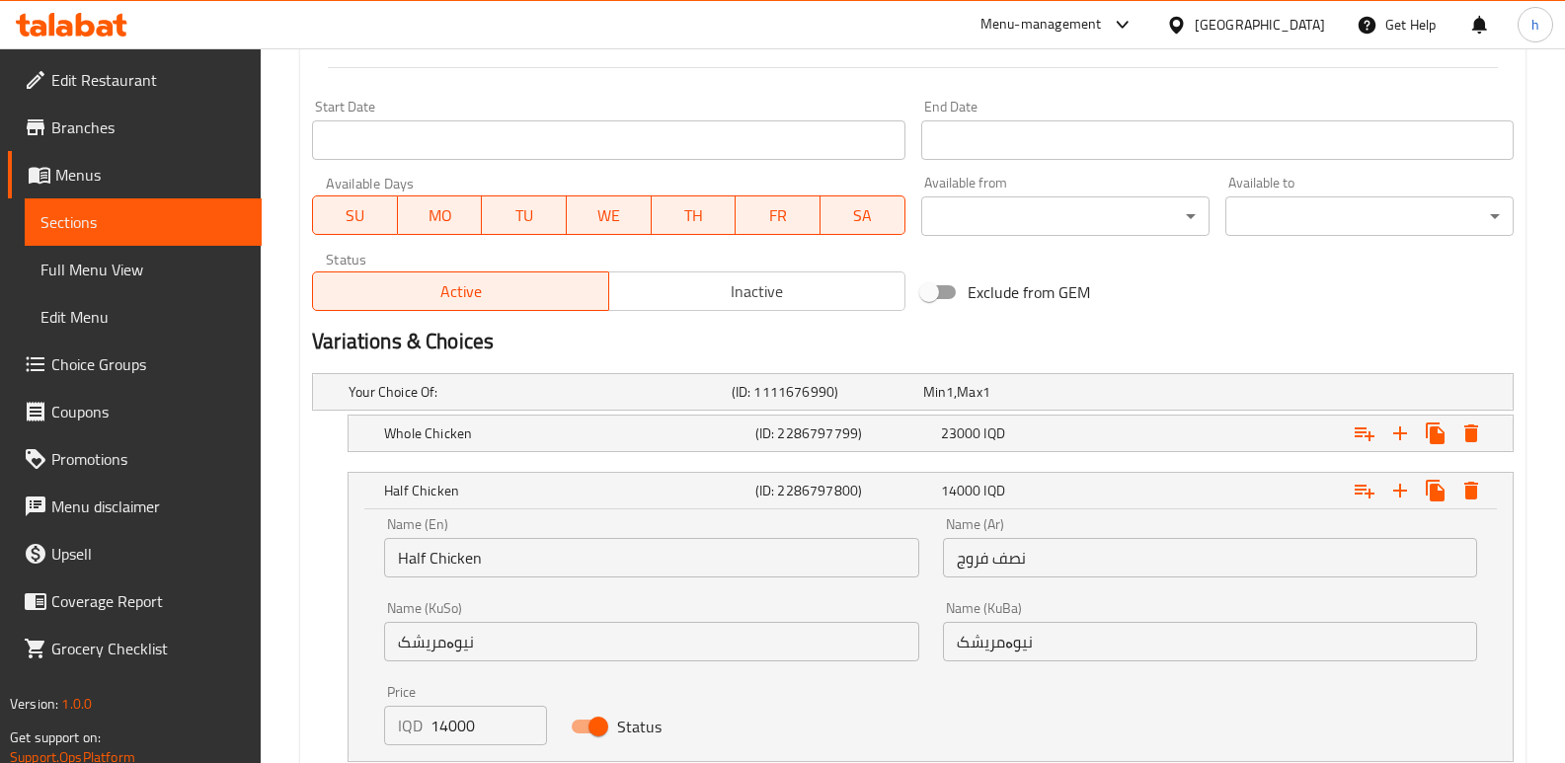
click at [1040, 650] on input "نیوەمریشک" at bounding box center [1210, 641] width 534 height 39
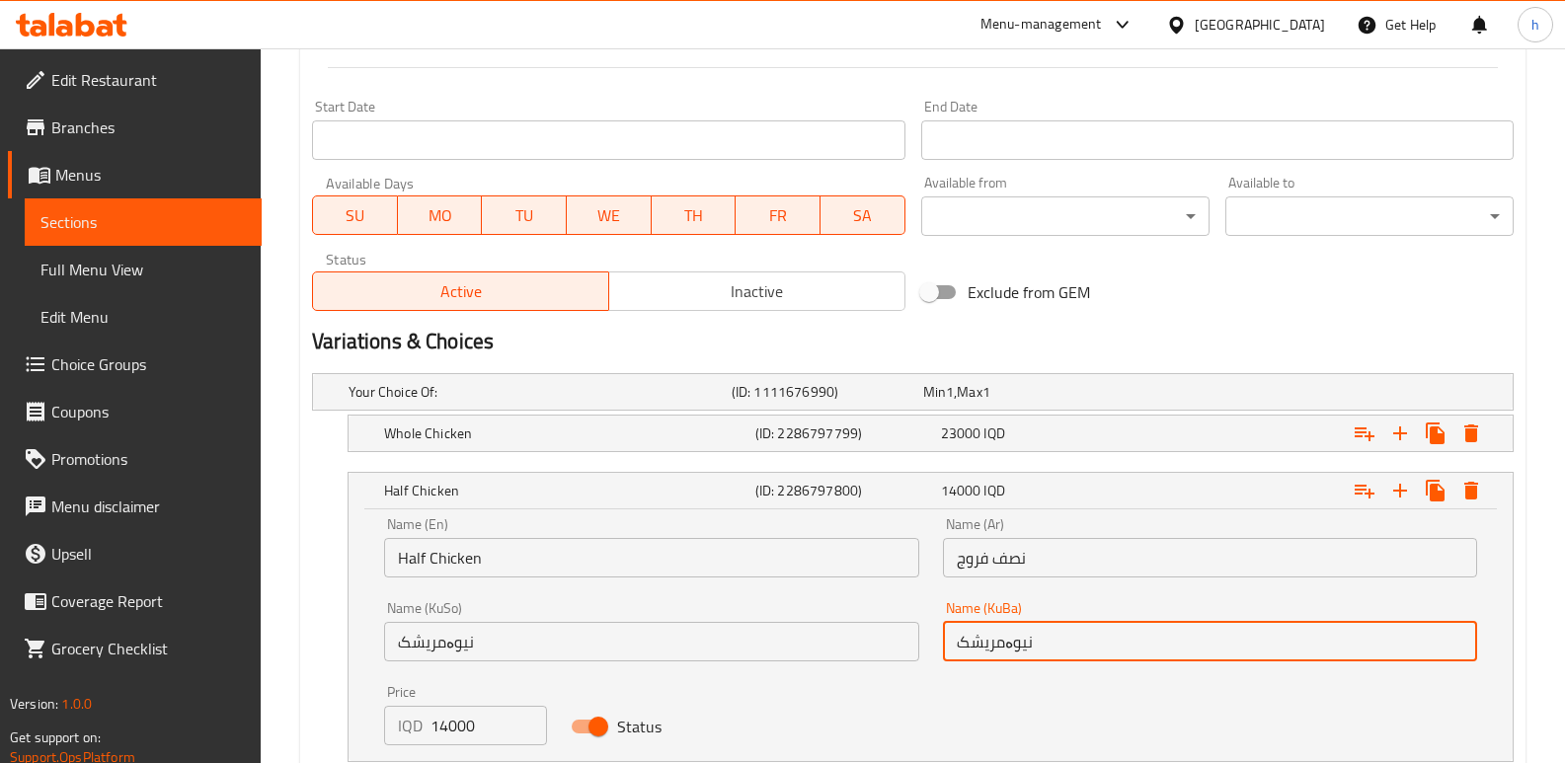
paste input "text"
click at [1438, 650] on input "نیوەمریشک" at bounding box center [1210, 641] width 534 height 39
type input "نیو مریشک"
click at [727, 647] on input "نیوەمریشک" at bounding box center [651, 641] width 534 height 39
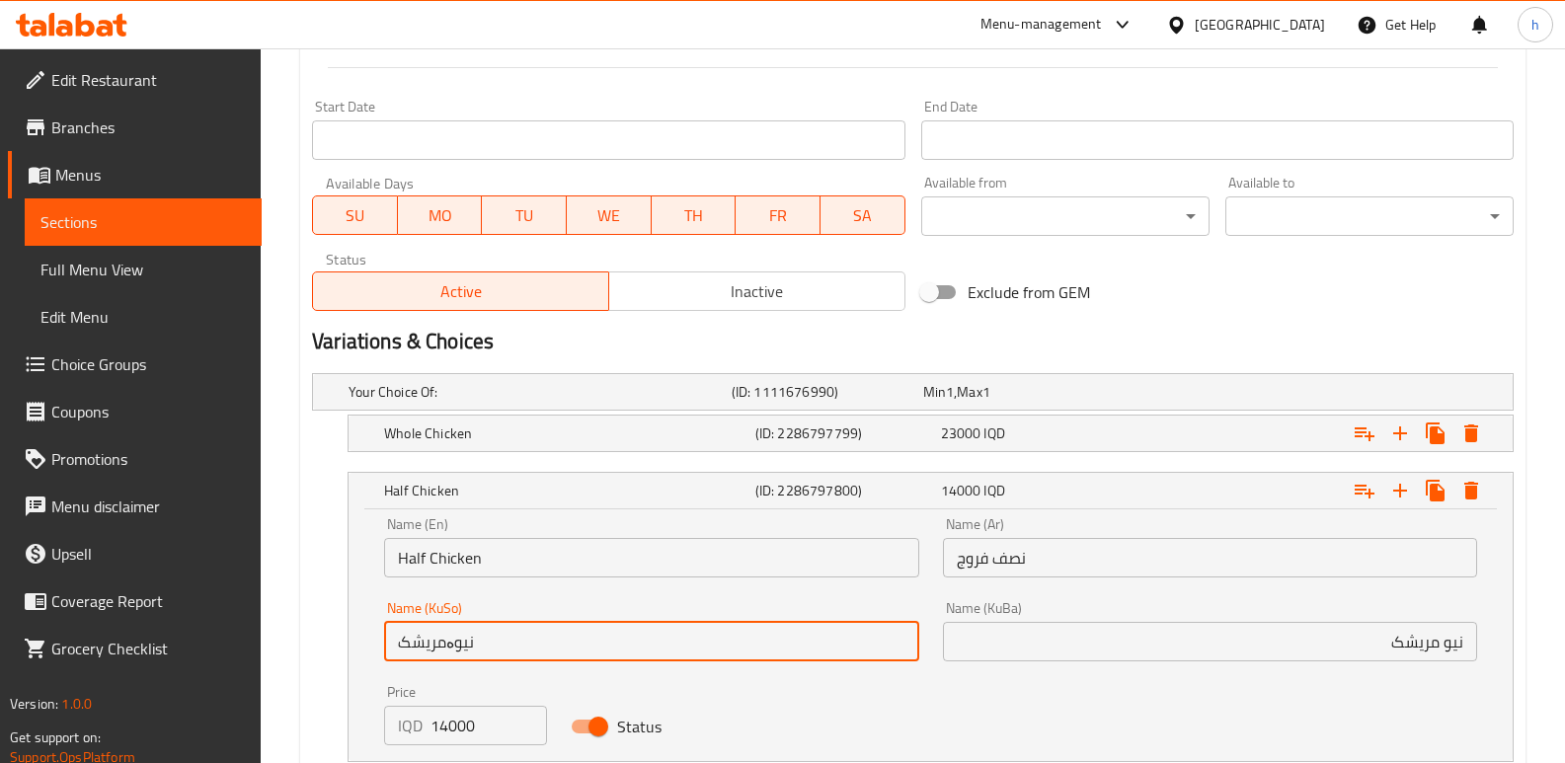
paste input "text"
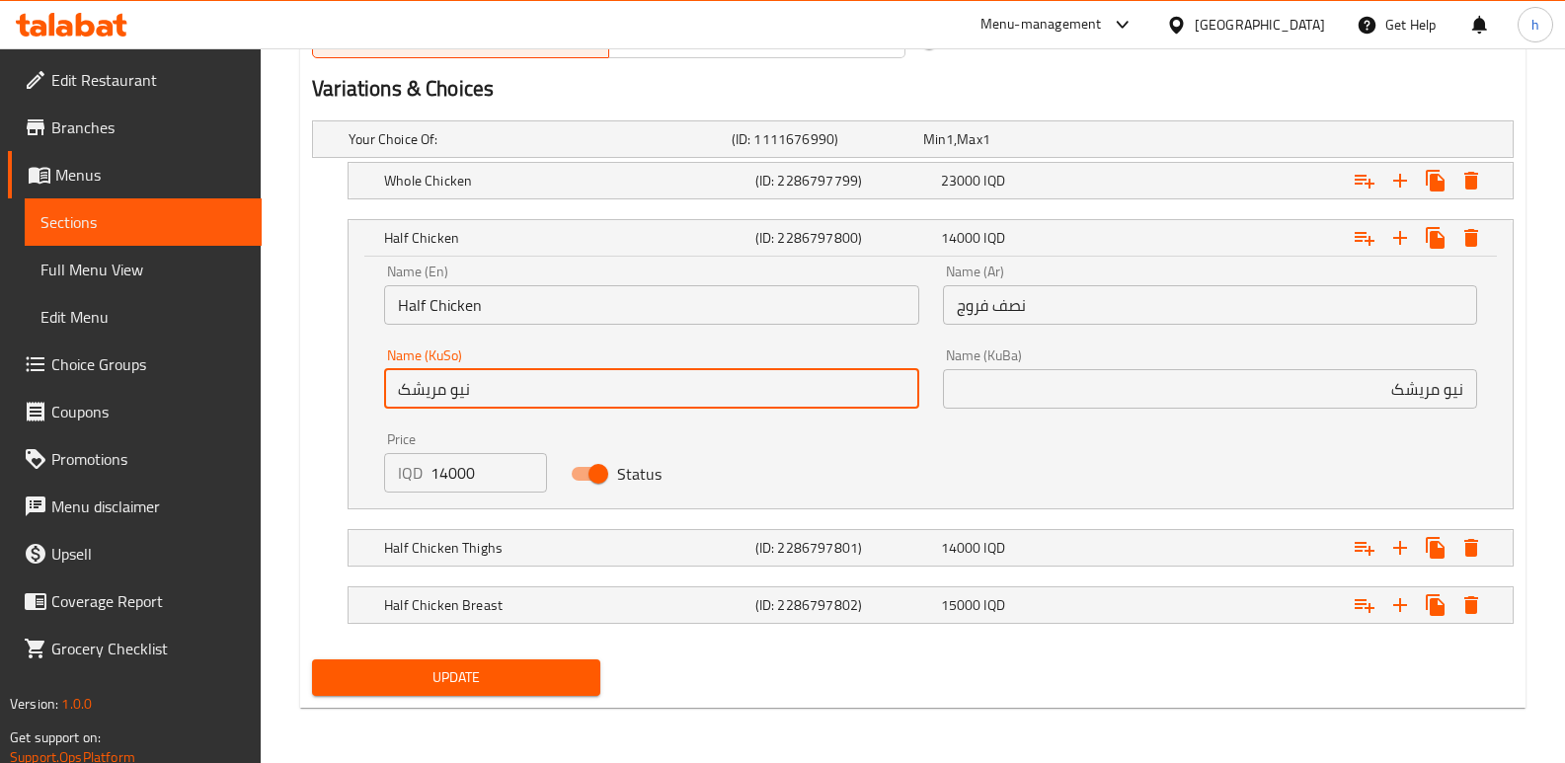
type input "نیو مریشک"
click at [574, 687] on span "Update" at bounding box center [456, 677] width 257 height 25
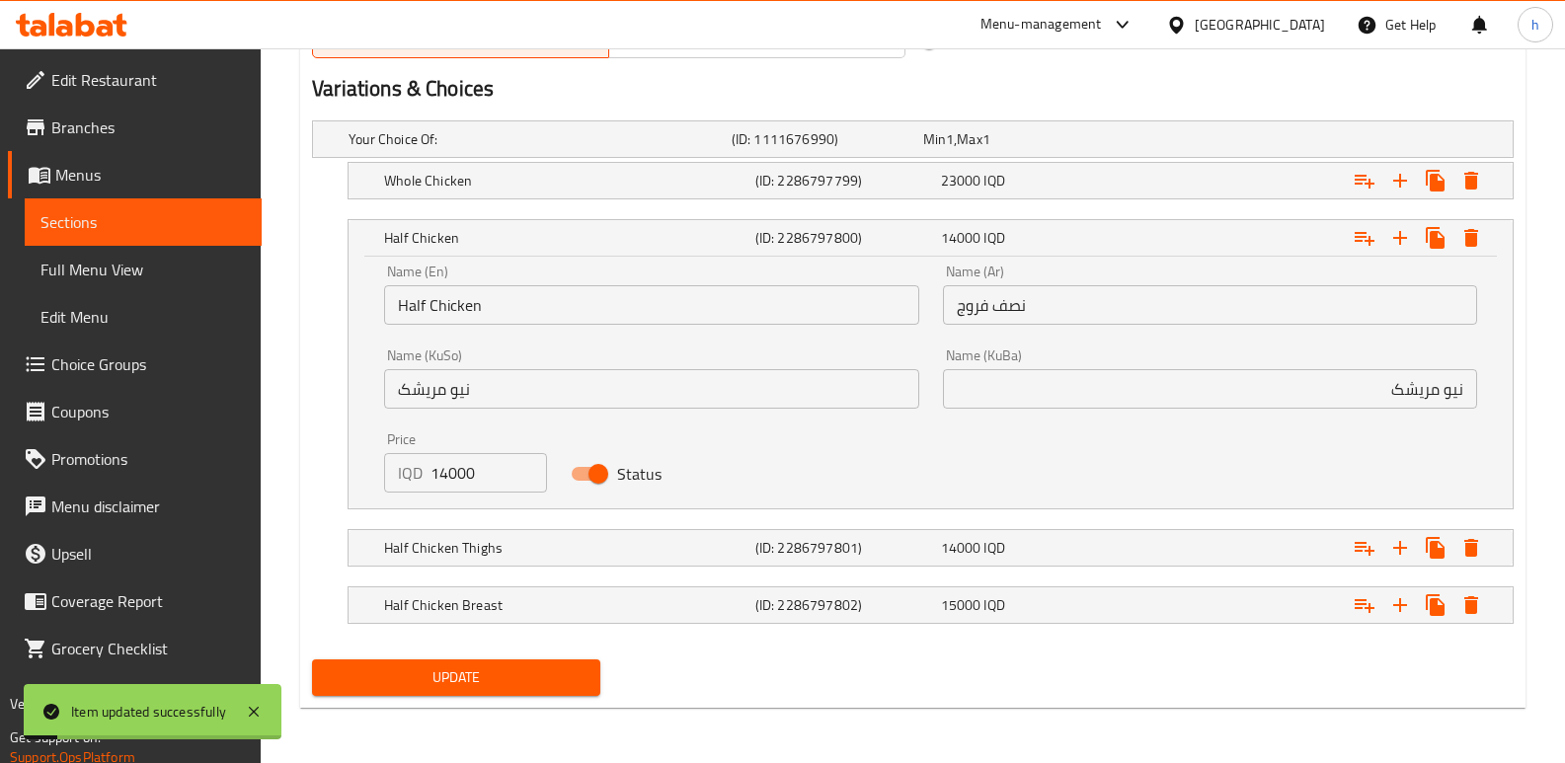
click at [146, 270] on span "Full Menu View" at bounding box center [142, 270] width 205 height 24
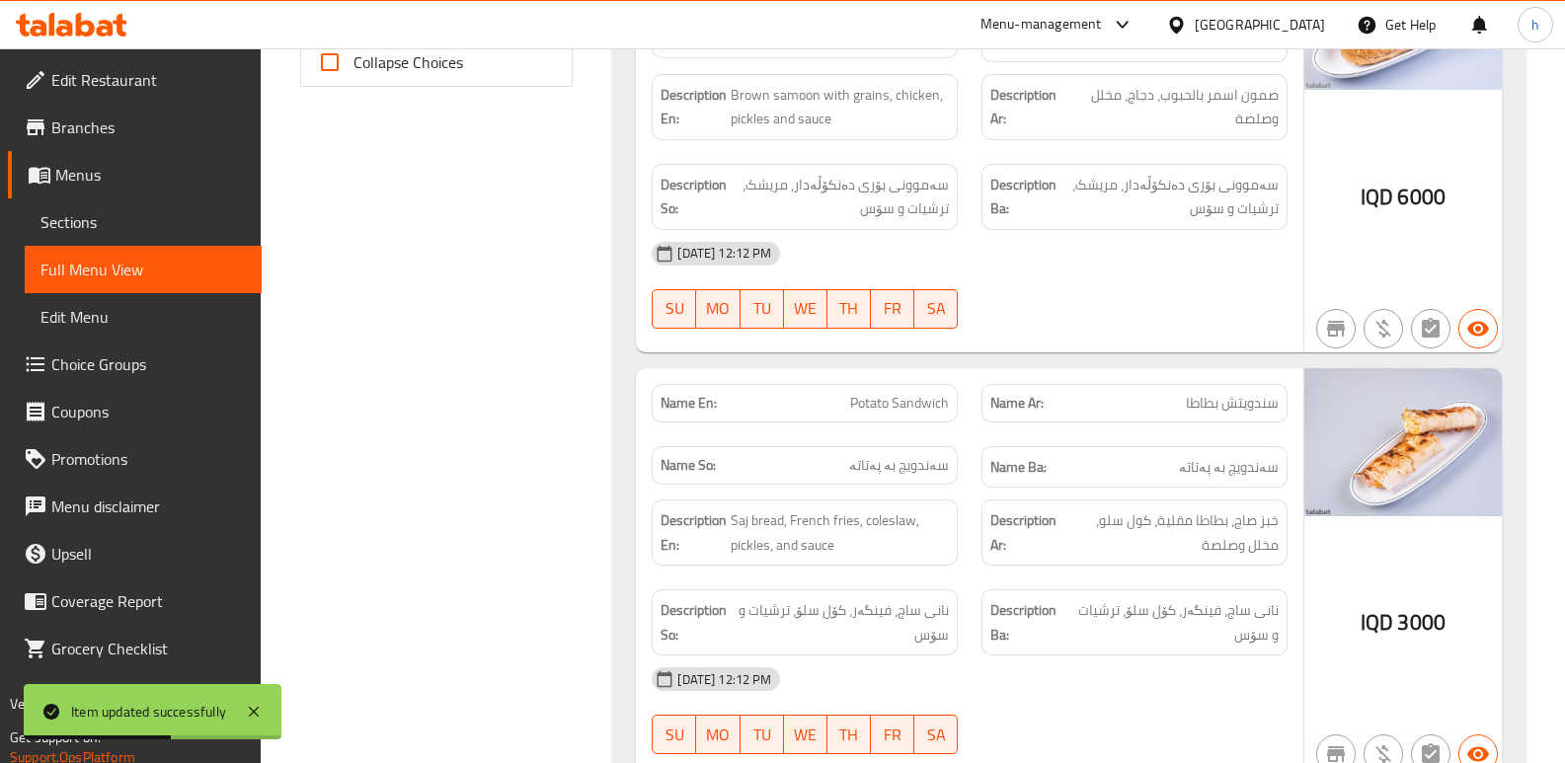
scroll to position [509, 0]
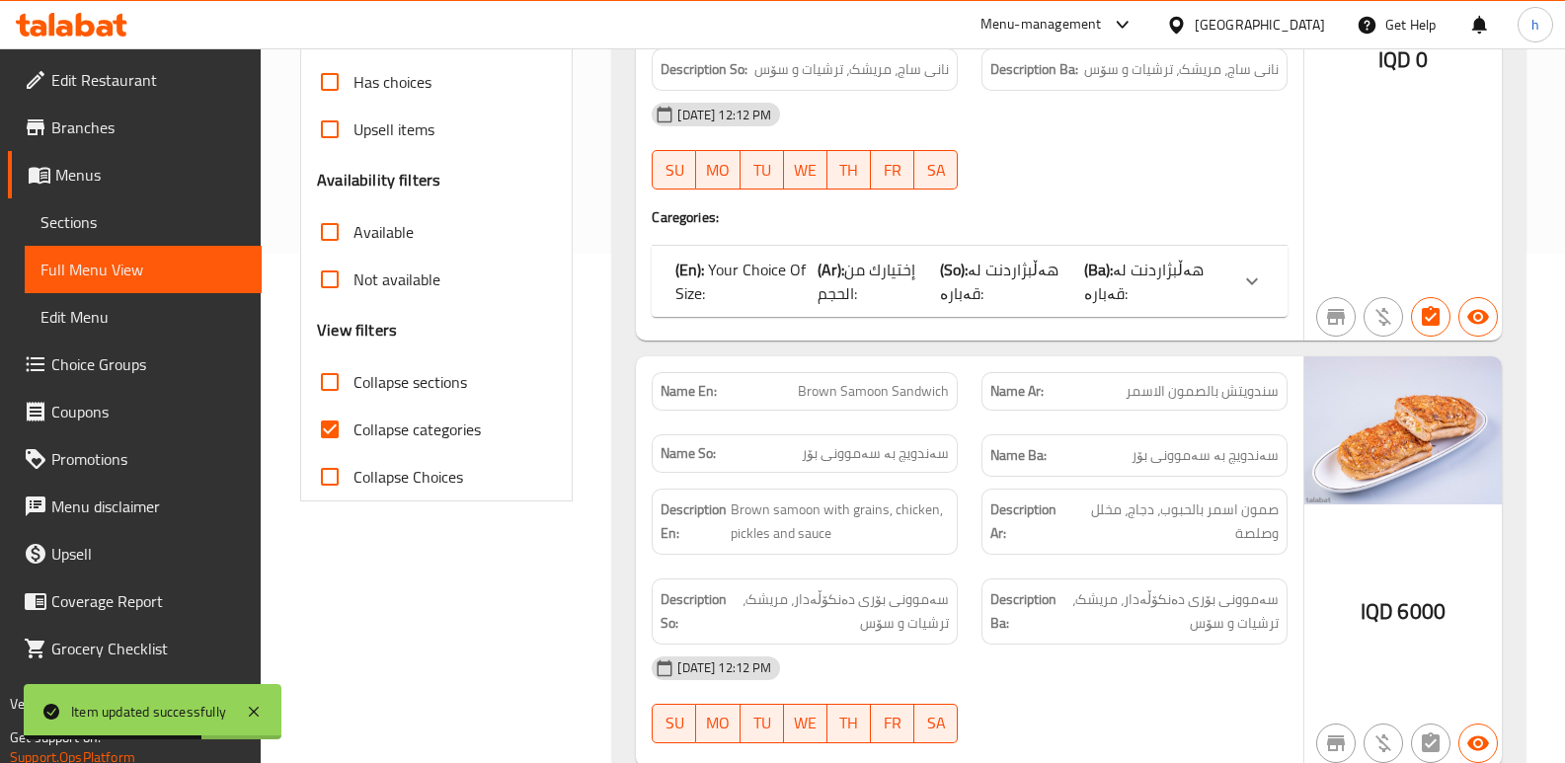
click at [337, 432] on input "Collapse categories" at bounding box center [329, 429] width 47 height 47
checkbox input "false"
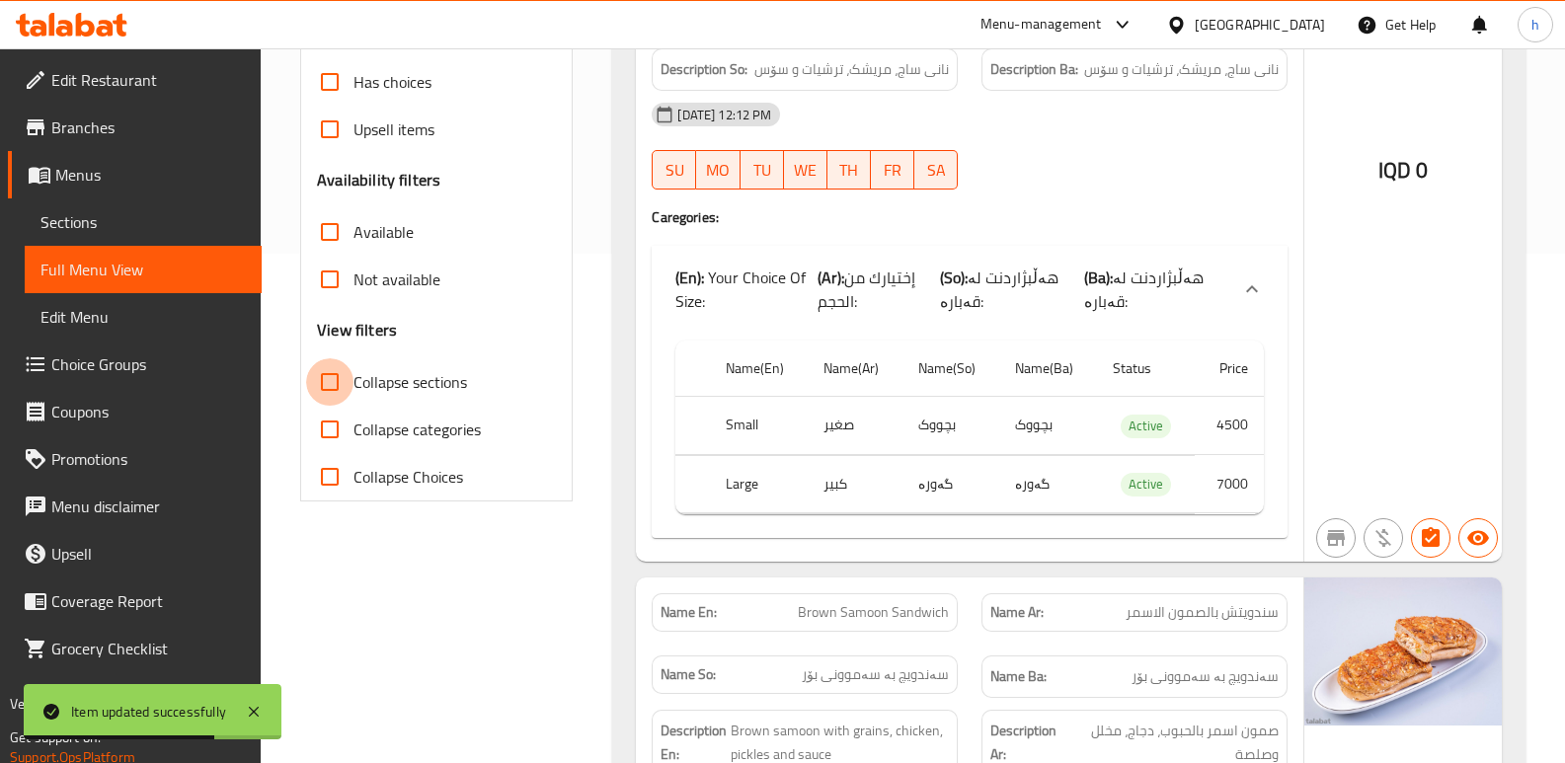
click at [329, 382] on input "Collapse sections" at bounding box center [329, 381] width 47 height 47
checkbox input "true"
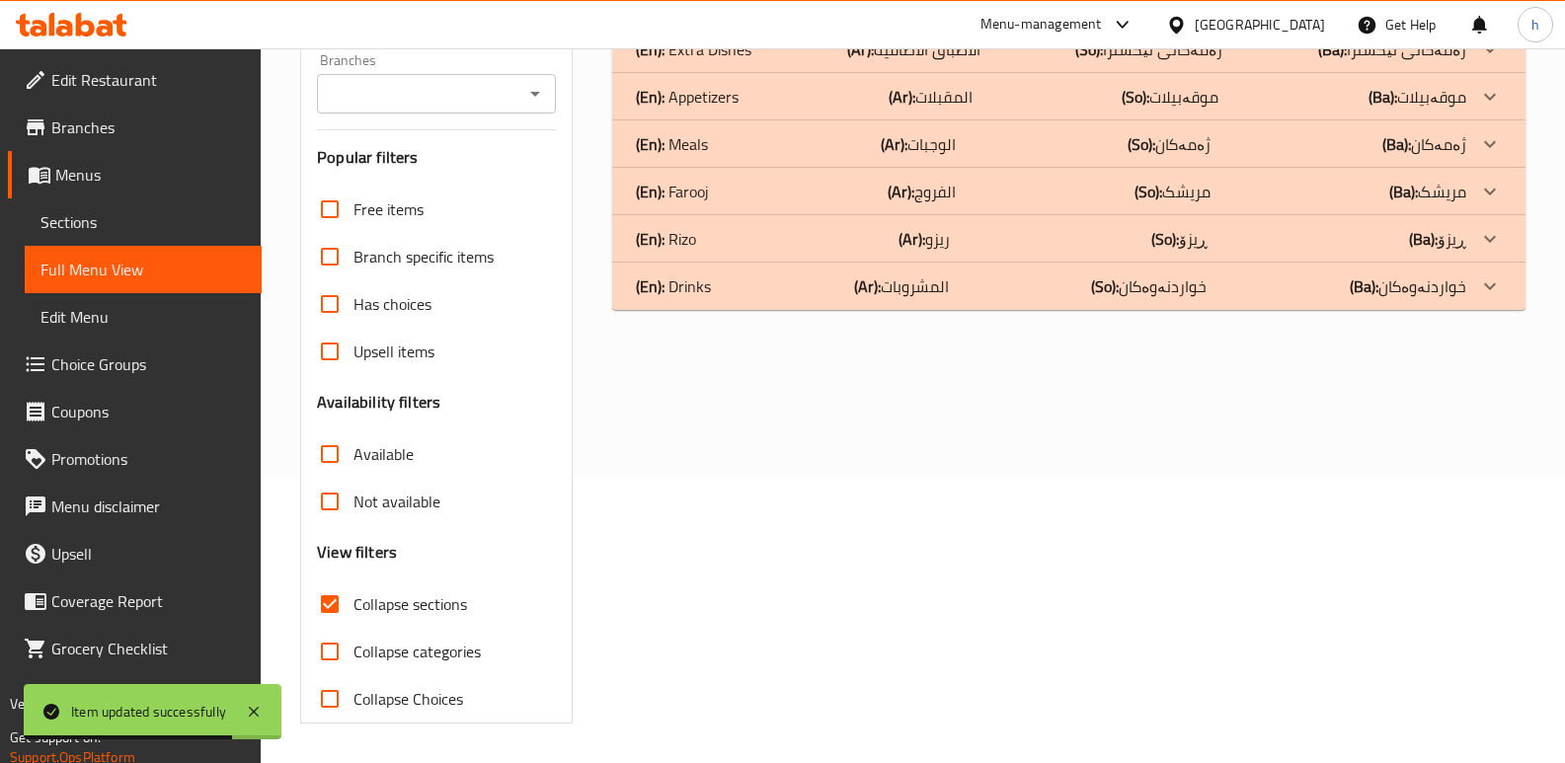
scroll to position [287, 0]
click at [748, 186] on div "(En): [PERSON_NAME] (Ar): الفروج (So): مریشک (Ba): مریشک" at bounding box center [1051, 192] width 830 height 24
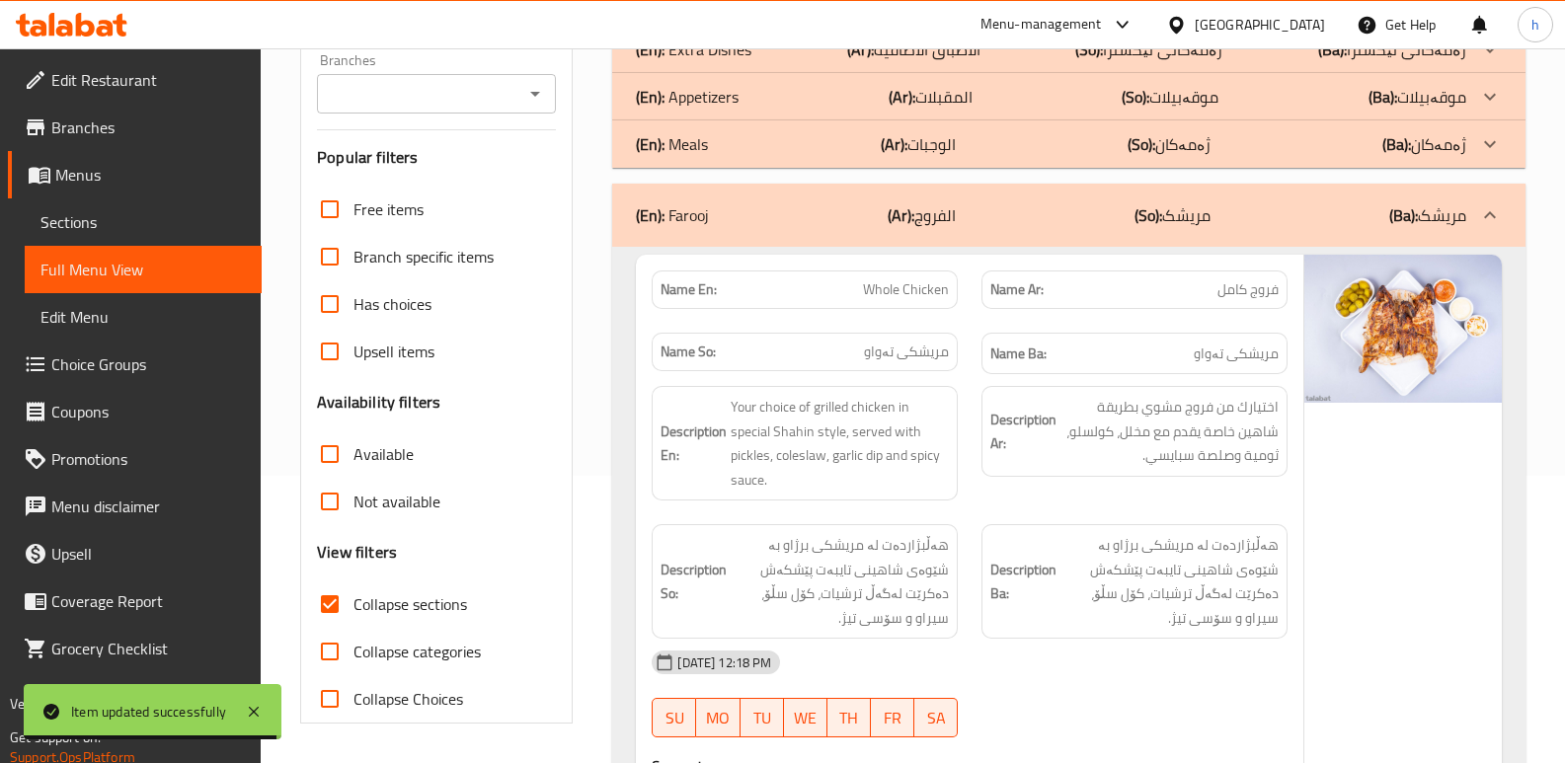
click at [782, 79] on div "(En): Appetizers (Ar): المقبلات (So): موقەبیلات (Ba): موقەبیلات" at bounding box center [1068, 96] width 913 height 47
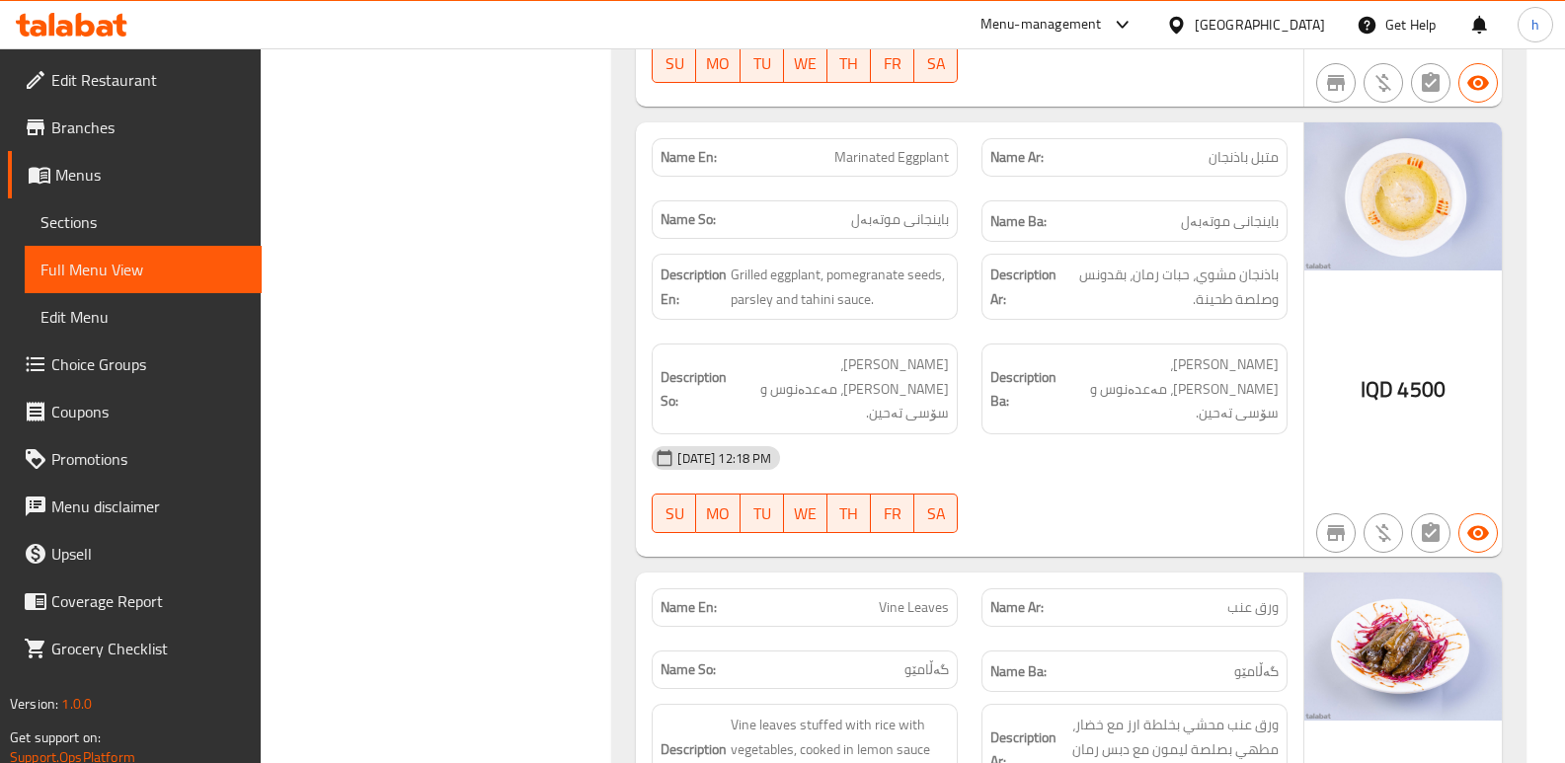
scroll to position [0, 0]
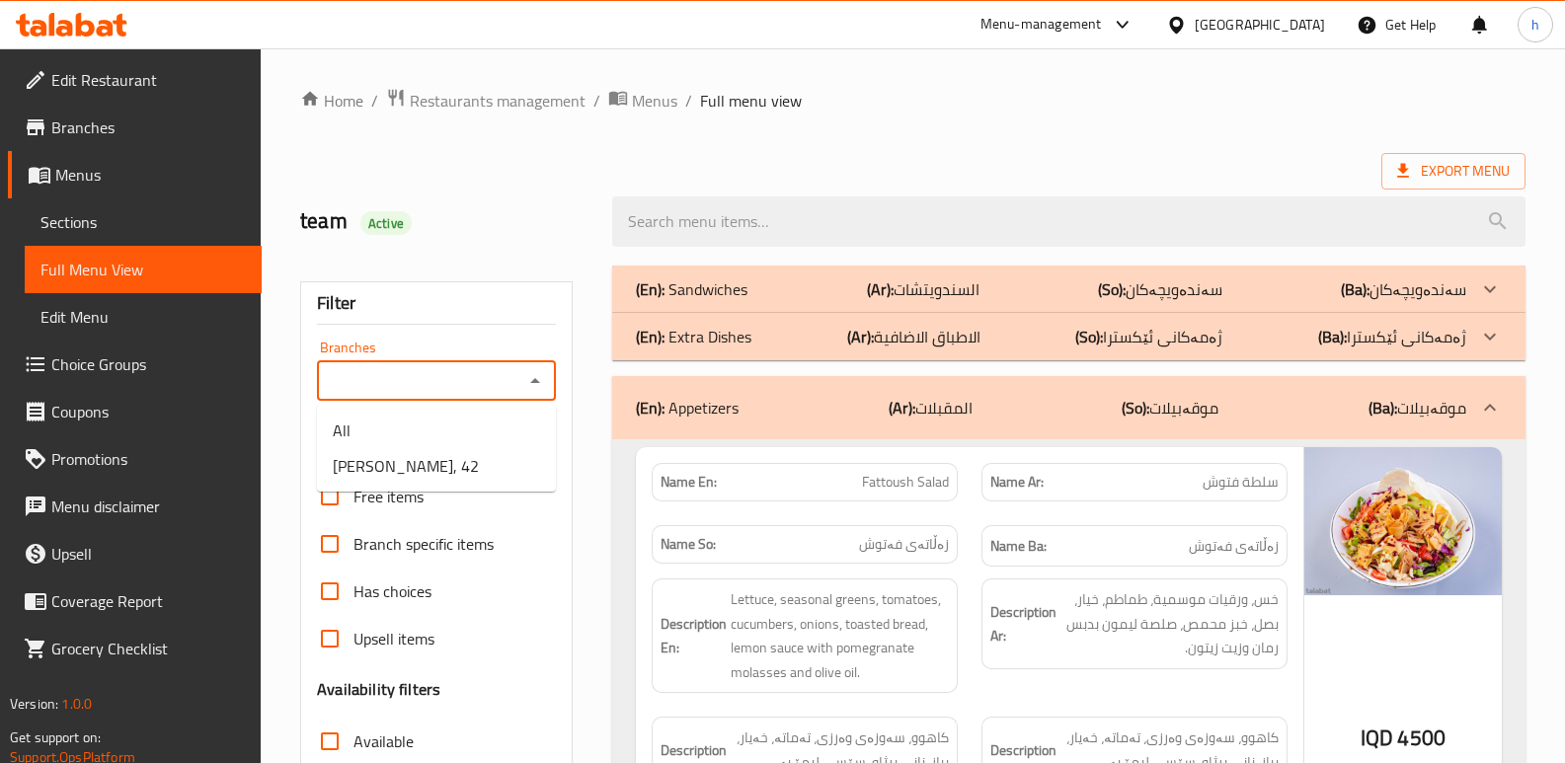
click at [401, 386] on input "Branches" at bounding box center [420, 381] width 194 height 28
click at [446, 470] on span "[PERSON_NAME], 42" at bounding box center [406, 466] width 146 height 24
type input "[PERSON_NAME], 42"
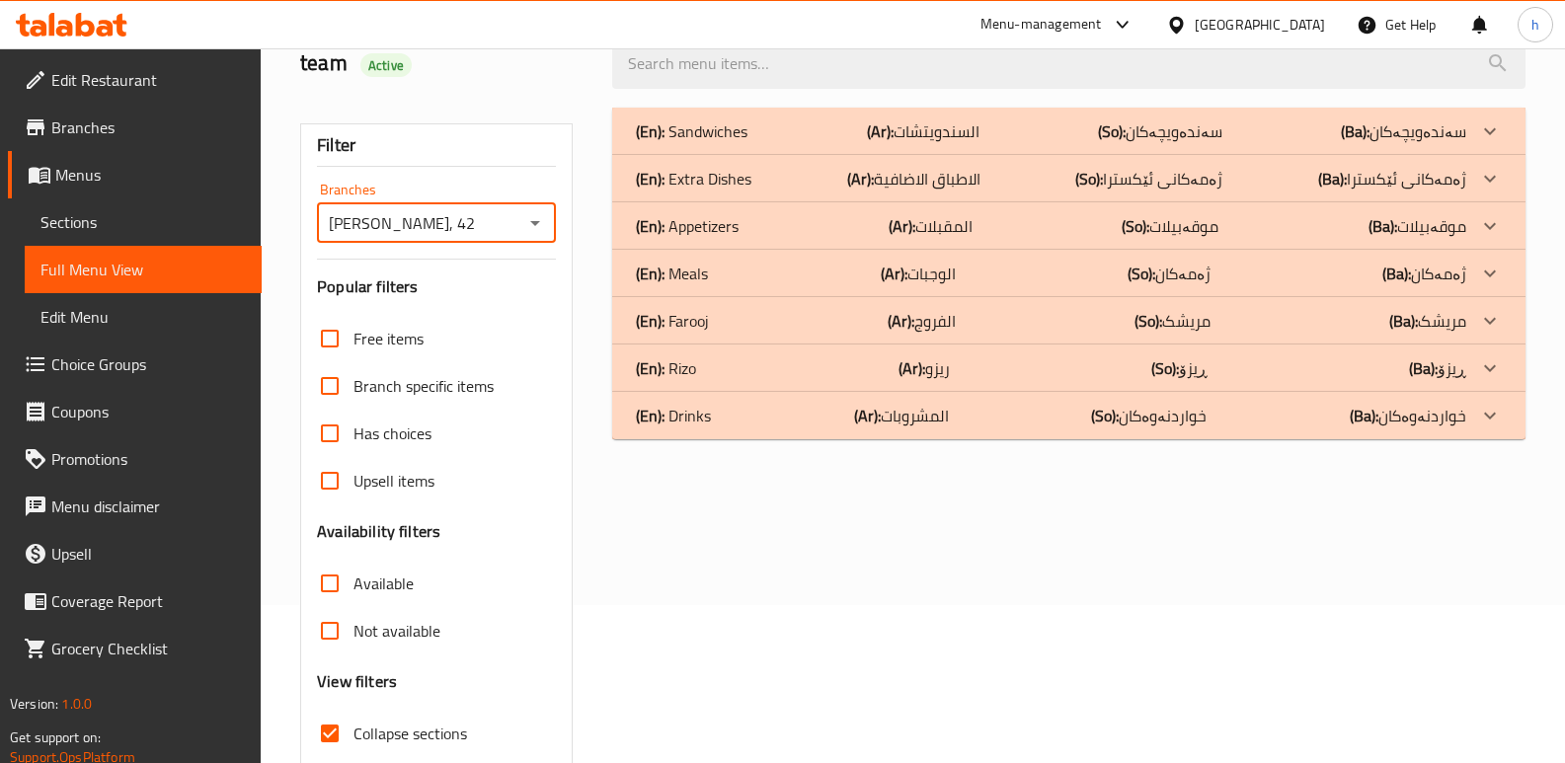
scroll to position [182, 0]
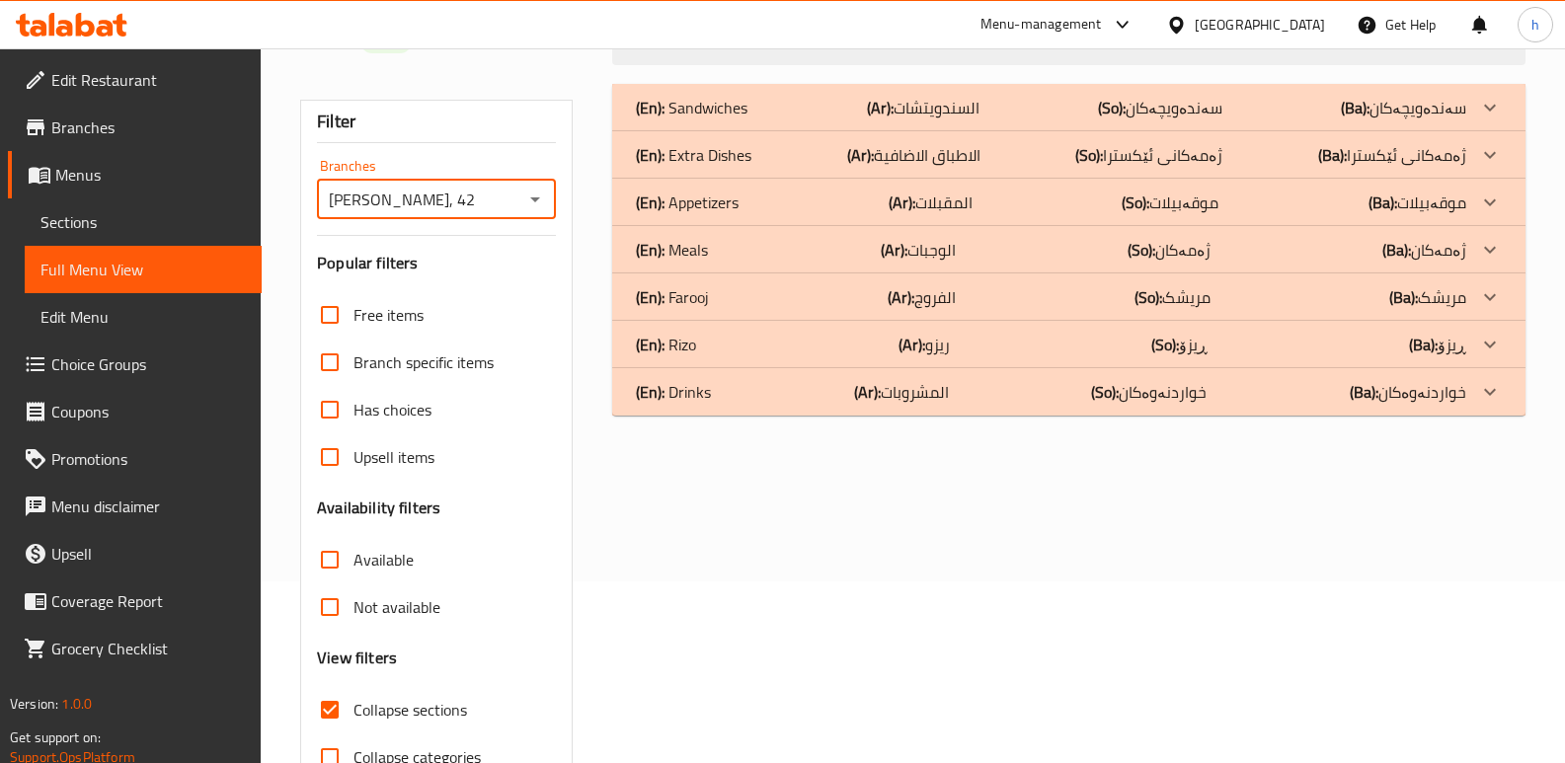
click at [737, 297] on div "(En): [PERSON_NAME] (Ar): الفروج (So): مریشک (Ba): مریشک" at bounding box center [1051, 297] width 830 height 24
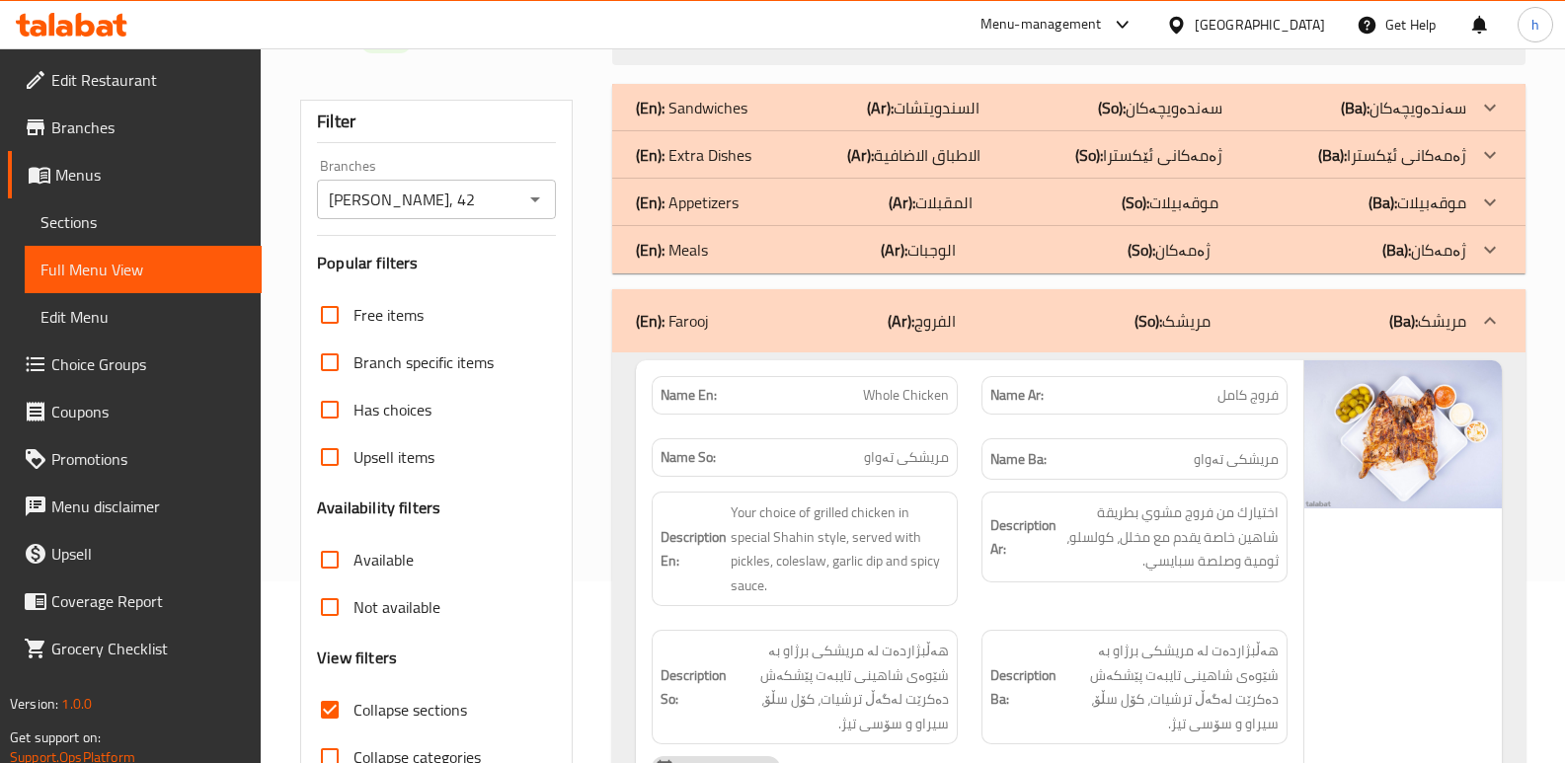
click at [748, 205] on div "(En): Appetizers (Ar): المقبلات (So): موقەبیلات (Ba): موقەبیلات" at bounding box center [1051, 203] width 830 height 24
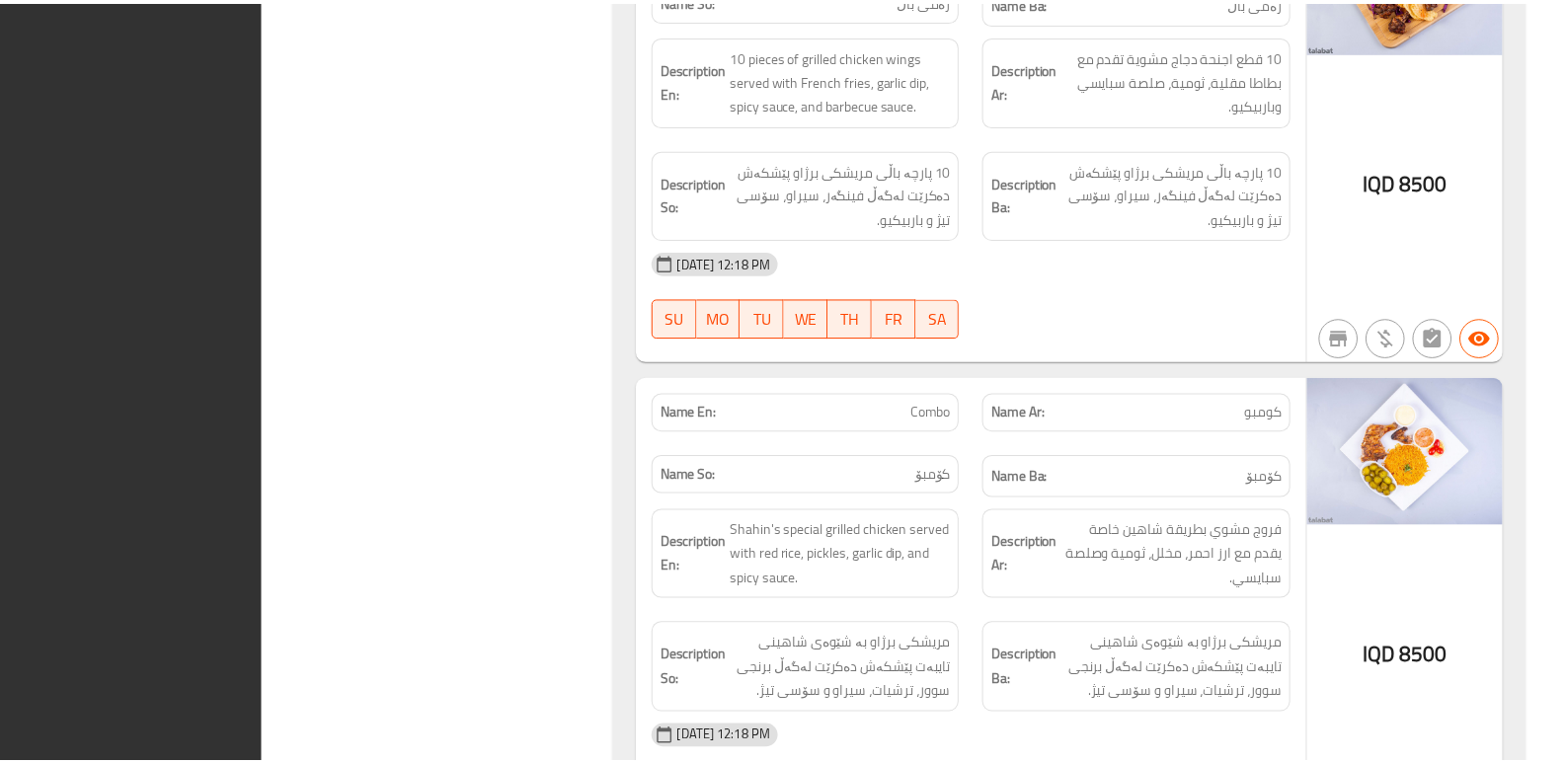
scroll to position [7407, 0]
